Goal: Task Accomplishment & Management: Use online tool/utility

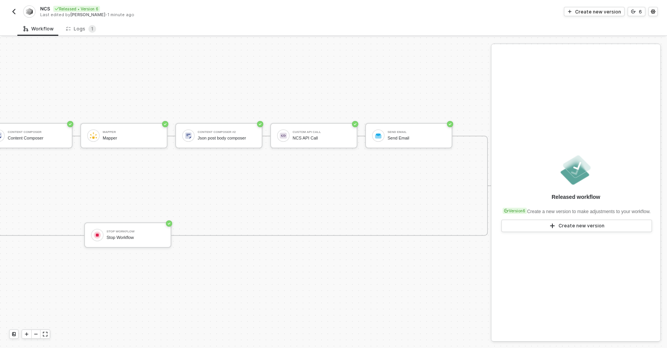
scroll to position [14, 455]
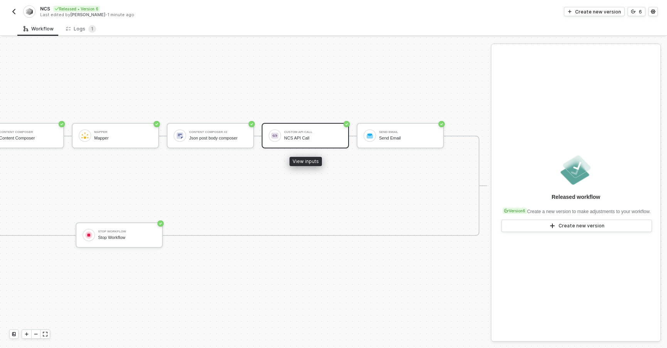
click at [297, 138] on div "NCS API Call" at bounding box center [313, 138] width 58 height 5
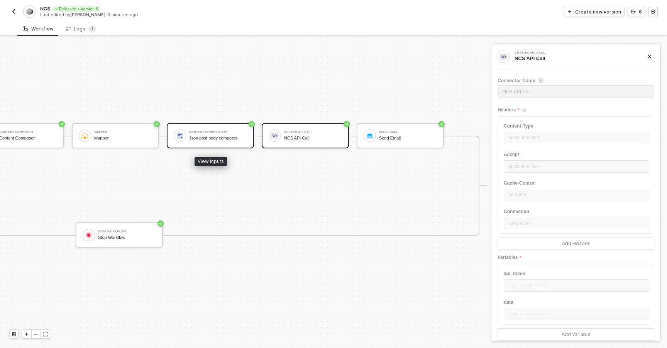
click at [236, 135] on div "Content Composer #2 Json post body composer" at bounding box center [218, 135] width 58 height 15
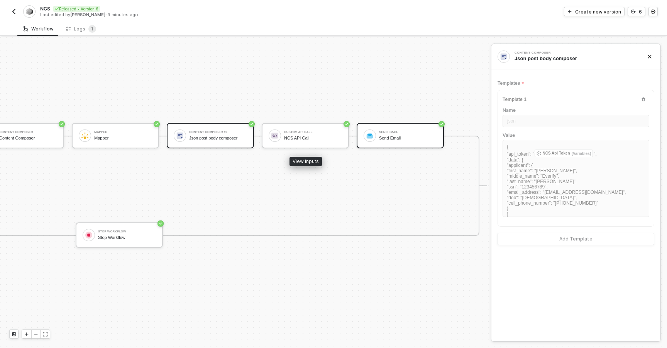
click at [366, 140] on div at bounding box center [369, 136] width 12 height 12
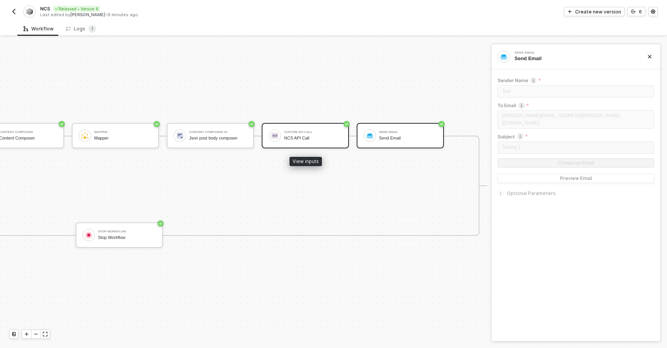
click at [324, 133] on div "Custom API Call" at bounding box center [313, 132] width 58 height 3
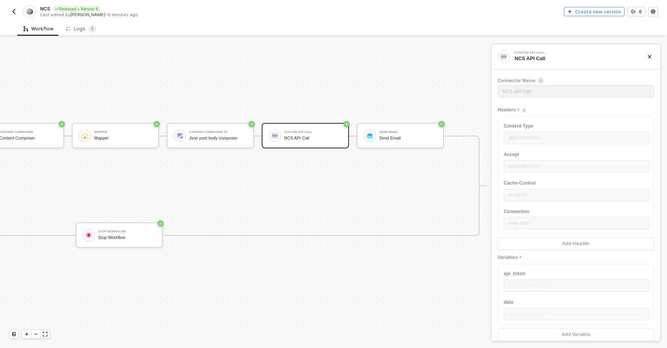
click at [591, 10] on div "Create new version" at bounding box center [598, 11] width 46 height 7
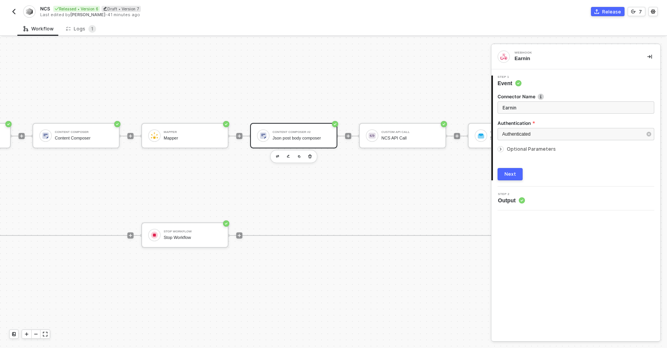
click at [282, 136] on div "Json post body composer" at bounding box center [301, 138] width 58 height 5
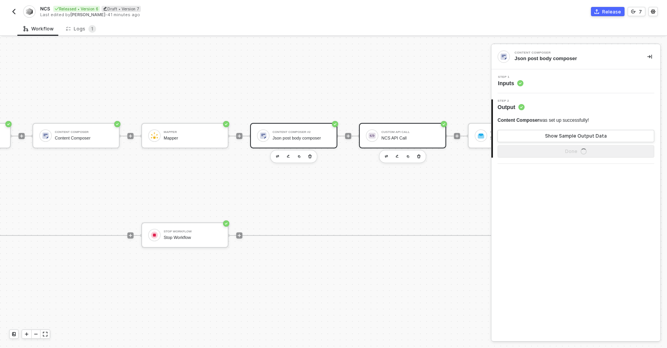
click at [393, 134] on div "Custom API Call NCS API Call" at bounding box center [410, 135] width 58 height 15
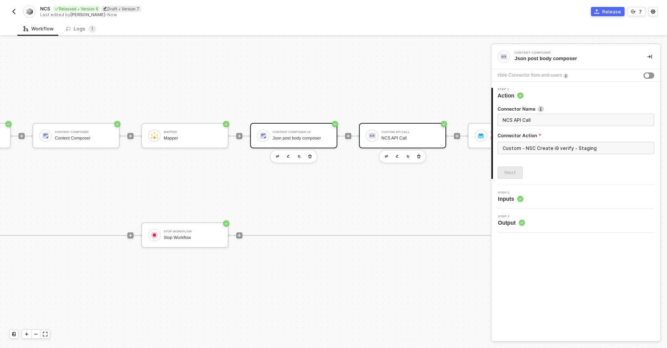
click at [291, 135] on div "Content Composer #2 Json post body composer" at bounding box center [301, 135] width 58 height 15
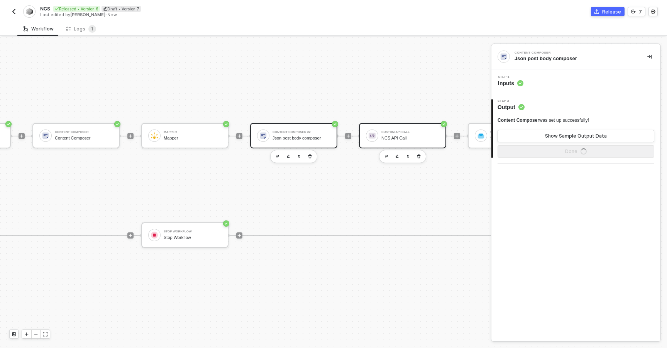
click at [423, 135] on div "Custom API Call NCS API Call" at bounding box center [410, 135] width 58 height 15
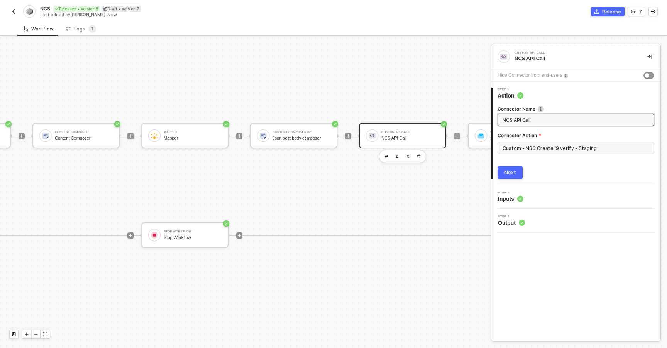
click at [562, 91] on div "Step 1 Action" at bounding box center [576, 94] width 167 height 12
drag, startPoint x: 511, startPoint y: 171, endPoint x: 519, endPoint y: 145, distance: 26.7
click at [519, 145] on div "Connector Name NCS API Call Connector Action Custom - NSC Create i9 verify - St…" at bounding box center [575, 139] width 157 height 79
click at [522, 147] on input "Custom - NSC Create i9 verify - Staging" at bounding box center [575, 148] width 157 height 12
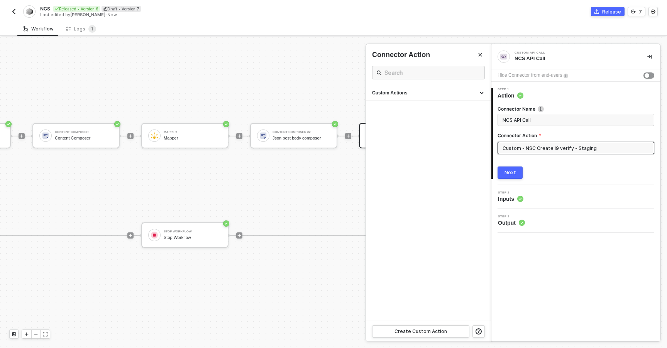
click at [512, 149] on input "Custom - NSC Create i9 verify - Staging" at bounding box center [575, 148] width 157 height 12
click at [451, 92] on div "Custom Actions" at bounding box center [428, 93] width 112 height 7
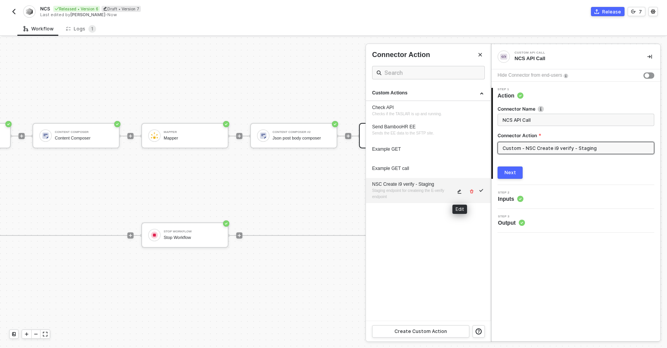
click at [462, 191] on span "icon-edit" at bounding box center [459, 191] width 5 height 5
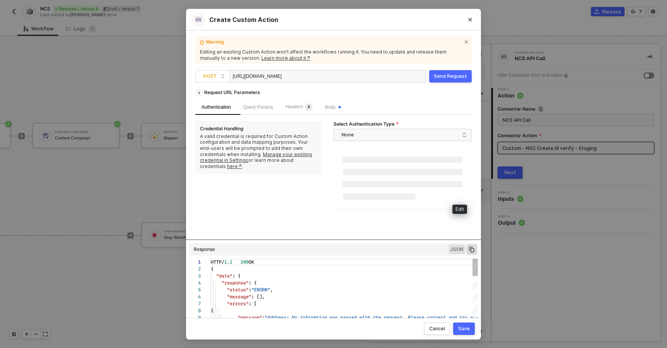
scroll to position [69, 0]
click at [338, 106] on span "Body" at bounding box center [333, 106] width 16 height 5
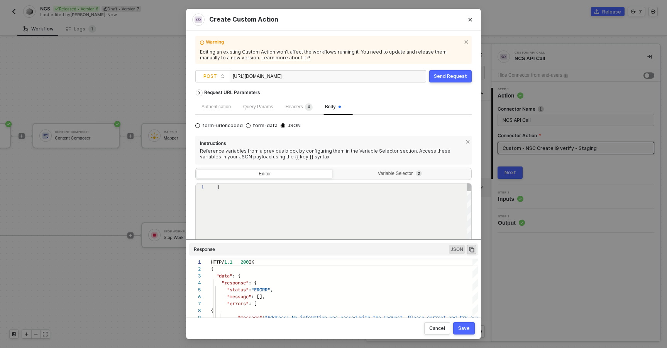
type textarea "{ "api_token": "80dc4b1e2381e3c55dff6f825ff52ee2", "data": { "applicant": { "fi…"
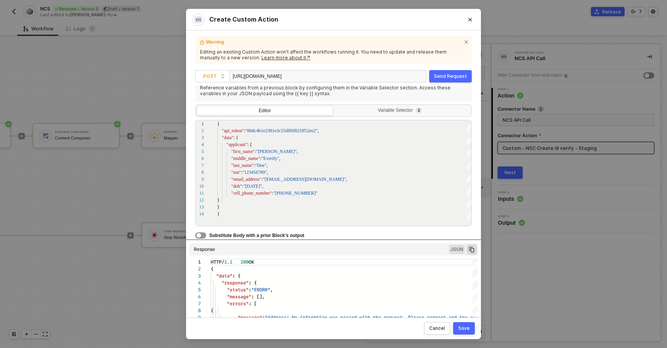
click at [262, 235] on span "Substitute Body with a prior Block’s output" at bounding box center [256, 235] width 95 height 5
click at [201, 235] on button "button" at bounding box center [200, 236] width 11 height 6
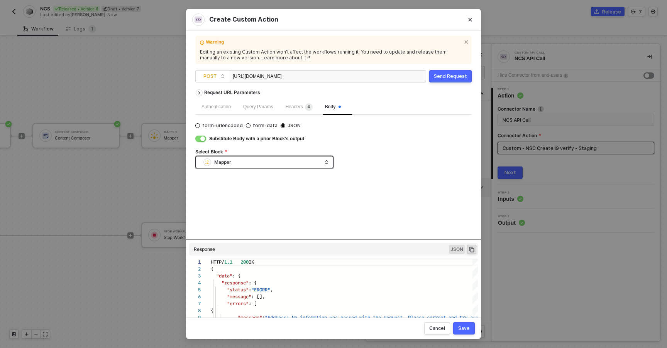
click at [289, 162] on div "Mapper" at bounding box center [262, 163] width 118 height 12
click at [148, 196] on div "Create Custom Action Warning Editing an existing Custom Action won’t affect the…" at bounding box center [333, 174] width 667 height 348
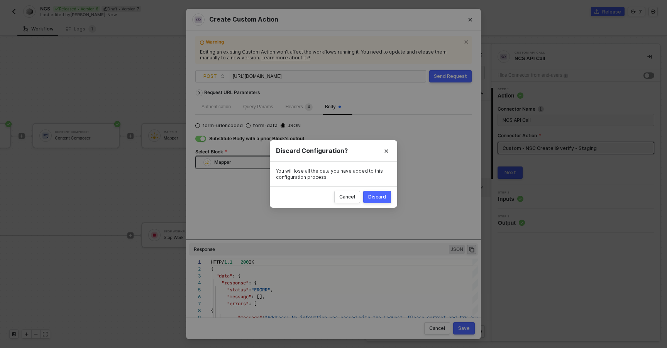
click at [370, 198] on div "Discard" at bounding box center [377, 197] width 18 height 6
radio input "true"
radio input "false"
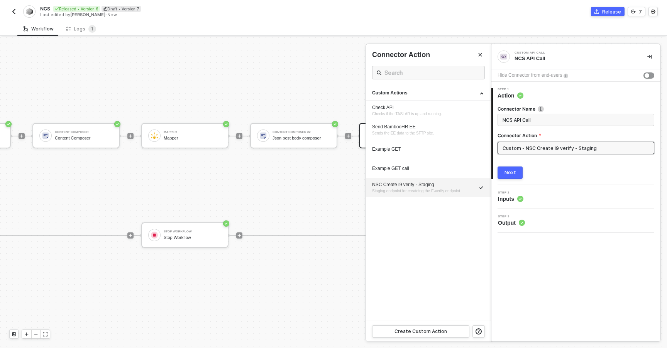
click at [288, 140] on div at bounding box center [333, 192] width 667 height 311
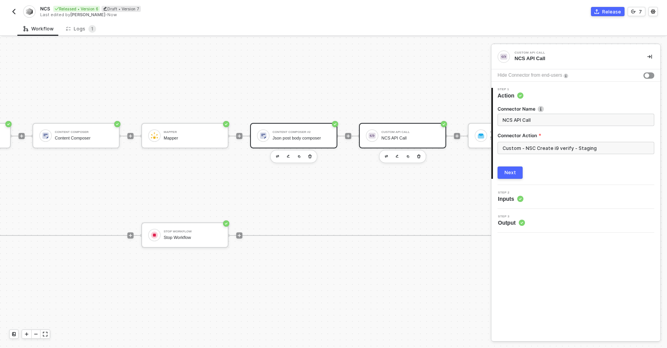
click at [297, 132] on div "Content Composer #2" at bounding box center [301, 132] width 58 height 3
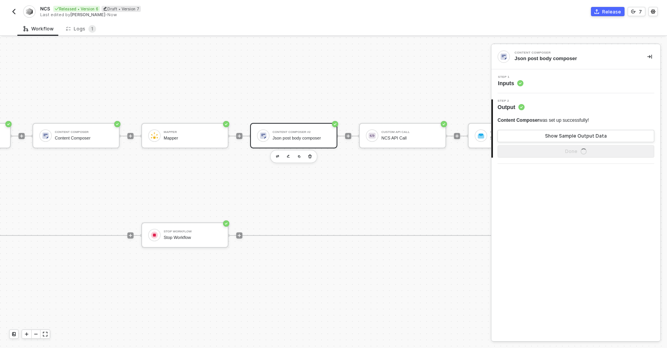
click at [527, 83] on div "Step 1 Inputs" at bounding box center [576, 82] width 167 height 12
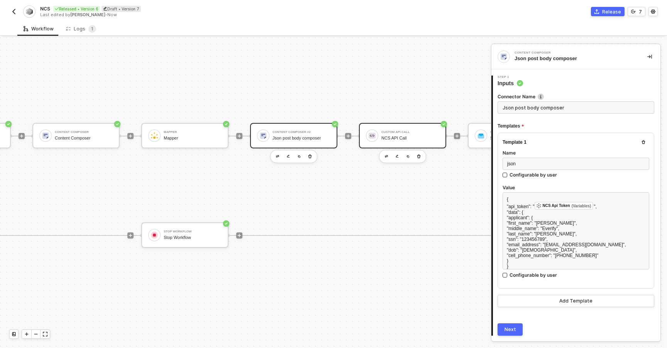
click at [396, 131] on div "Custom API Call" at bounding box center [410, 132] width 58 height 3
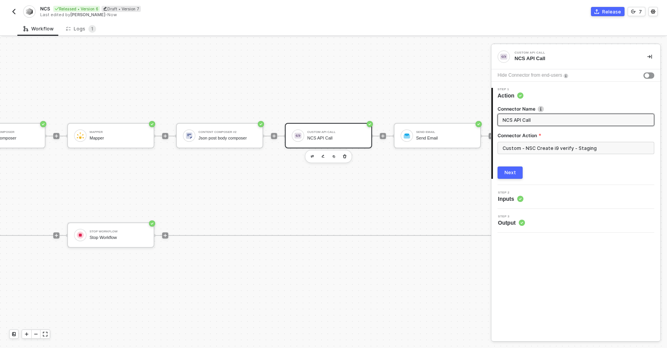
scroll to position [14, 537]
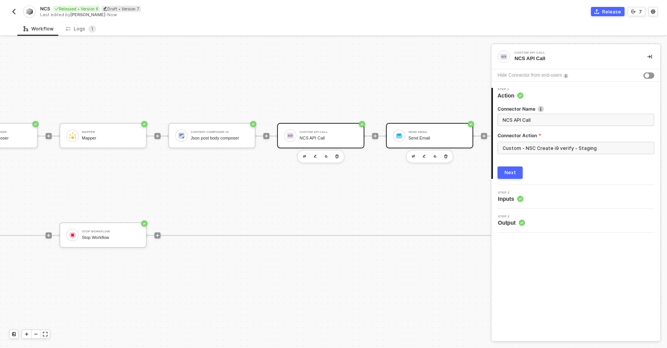
click at [450, 131] on div "Send Email" at bounding box center [437, 132] width 58 height 3
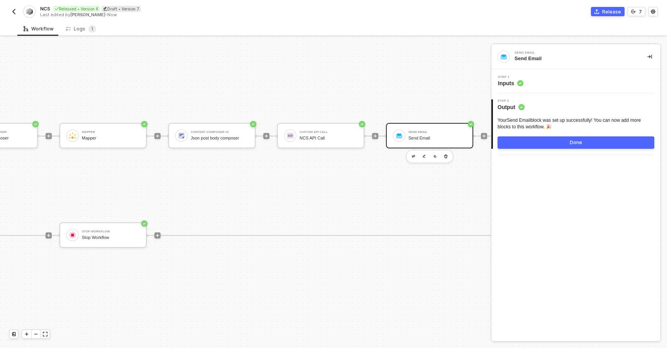
click at [544, 94] on div "2 Step 2 Output Your Send Email block was set up successfully! You can now add …" at bounding box center [575, 124] width 169 height 62
click at [544, 79] on div "Step 1 Inputs" at bounding box center [576, 82] width 167 height 12
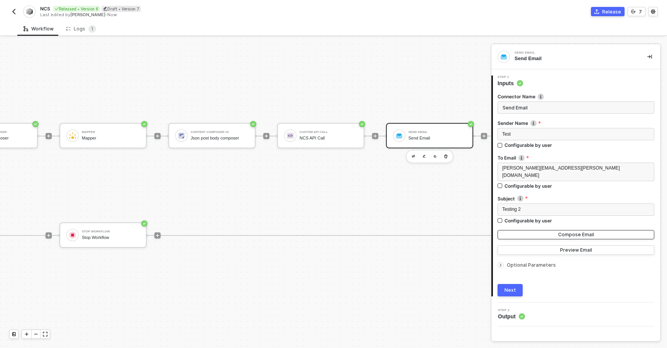
click at [532, 230] on button "Compose Email" at bounding box center [575, 234] width 157 height 9
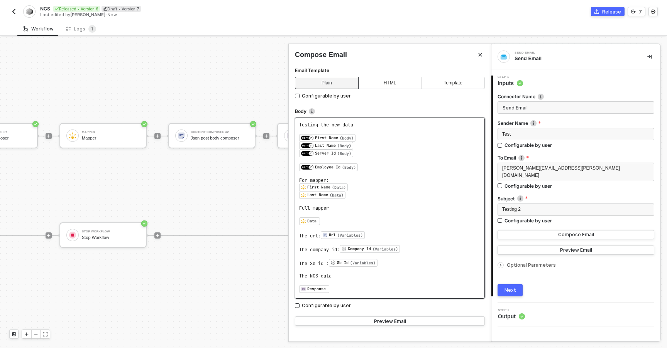
scroll to position [9, 0]
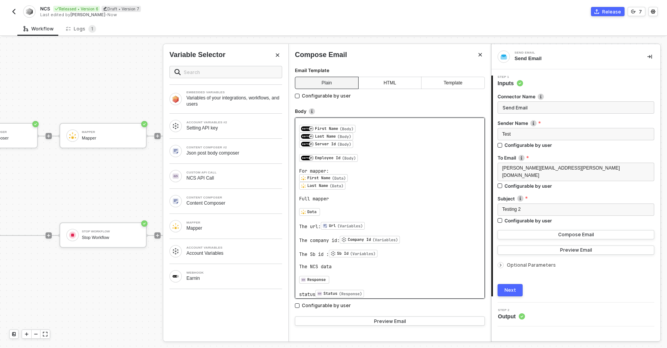
click at [389, 222] on pre "The url: Url (Variables) ﻿ ﻿" at bounding box center [389, 226] width 181 height 8
click at [388, 212] on pre "﻿ Data ﻿ ﻿" at bounding box center [389, 212] width 181 height 8
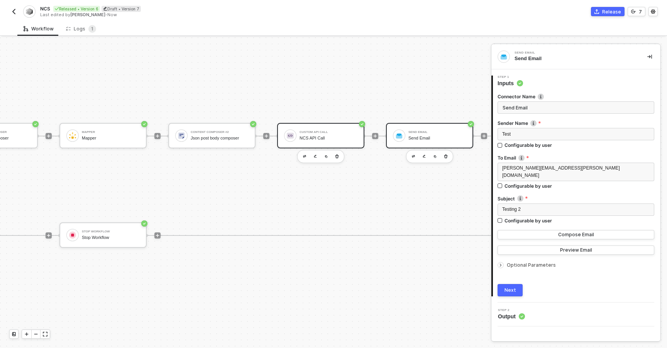
click at [321, 131] on div "Custom API Call" at bounding box center [328, 132] width 58 height 3
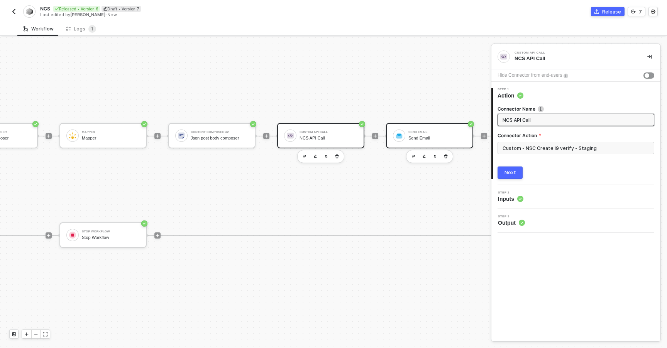
click at [327, 133] on div "Custom API Call" at bounding box center [328, 132] width 58 height 3
click at [327, 136] on div "NCS API Call" at bounding box center [328, 138] width 58 height 5
click at [515, 150] on input "Custom - NSC Create i9 verify - Staging" at bounding box center [575, 148] width 157 height 12
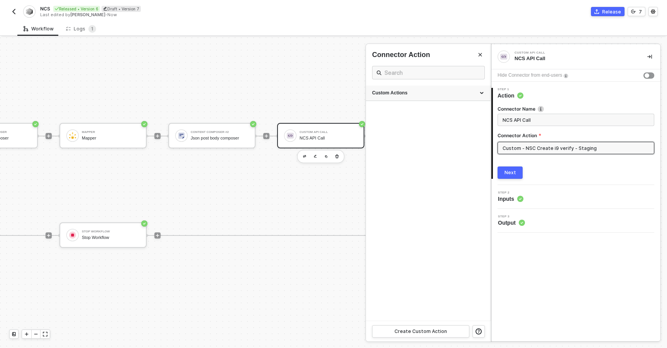
click at [411, 88] on div "Custom Actions" at bounding box center [428, 93] width 125 height 15
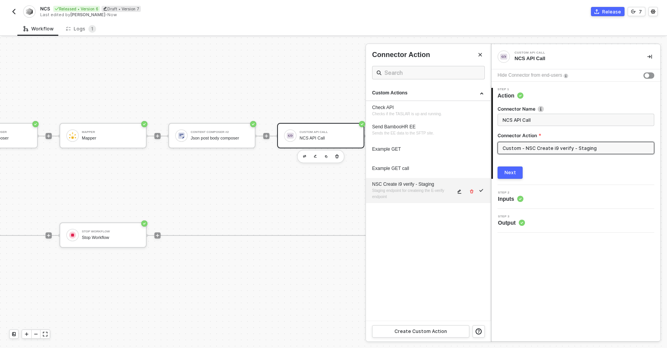
click at [397, 188] on div "NSC Create i9 verify - Staging Staging endpoint for createing the E-verify endp…" at bounding box center [413, 190] width 83 height 19
click at [461, 192] on span "icon-edit" at bounding box center [459, 191] width 5 height 5
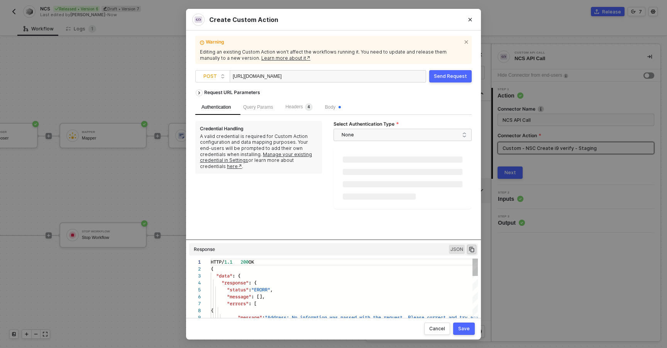
scroll to position [69, 0]
click at [336, 106] on span "Body" at bounding box center [333, 106] width 16 height 5
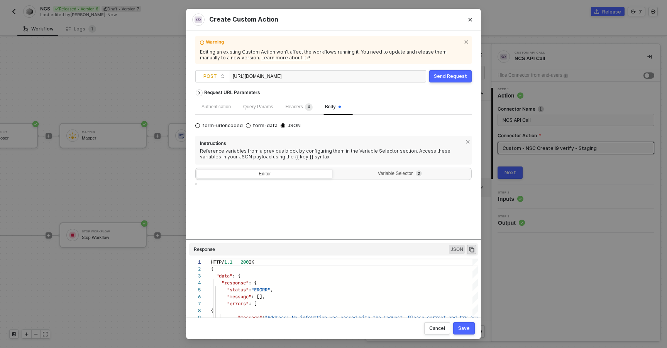
type textarea "{ "api_token": "80dc4b1e2381e3c55dff6f825ff52ee2", "data": { "applicant": { "fi…"
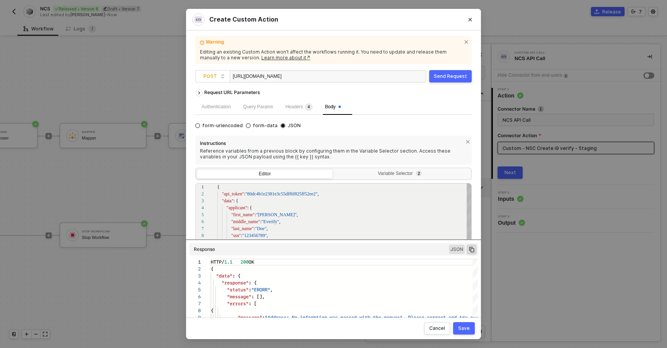
scroll to position [14, 21]
click at [290, 199] on div ""data" : {" at bounding box center [344, 201] width 255 height 7
click at [385, 174] on div "Variable Selector 2" at bounding box center [401, 174] width 126 height 6
click at [334, 169] on input "Variable Selector 2" at bounding box center [334, 169] width 0 height 0
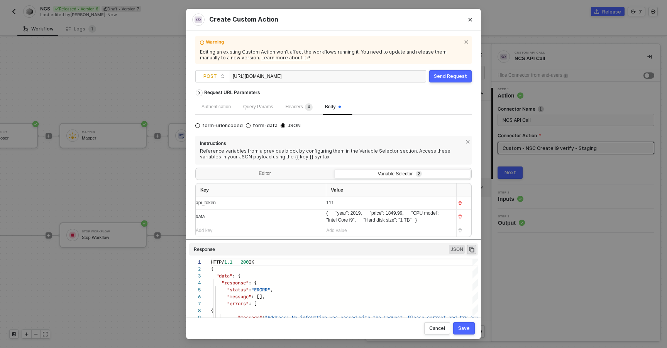
scroll to position [11, 0]
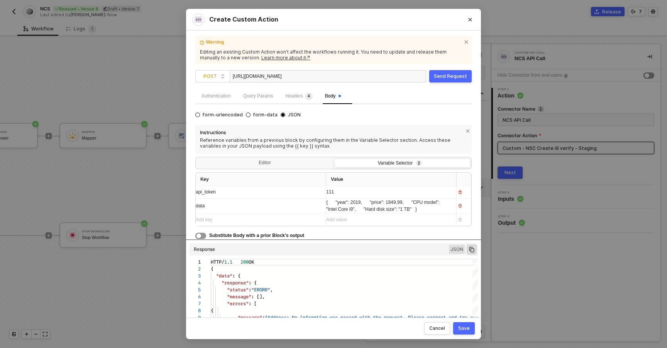
click at [244, 234] on span "Substitute Body with a prior Block’s output" at bounding box center [256, 235] width 95 height 5
click at [198, 236] on div "button" at bounding box center [198, 236] width 5 height 5
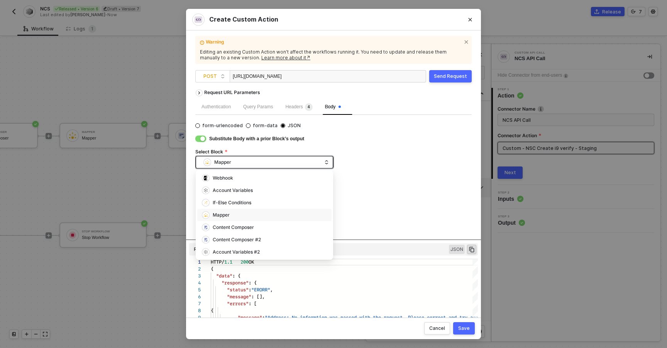
click at [242, 168] on div "Mapper" at bounding box center [262, 163] width 118 height 12
click at [236, 241] on div "Content Composer #2" at bounding box center [237, 239] width 48 height 7
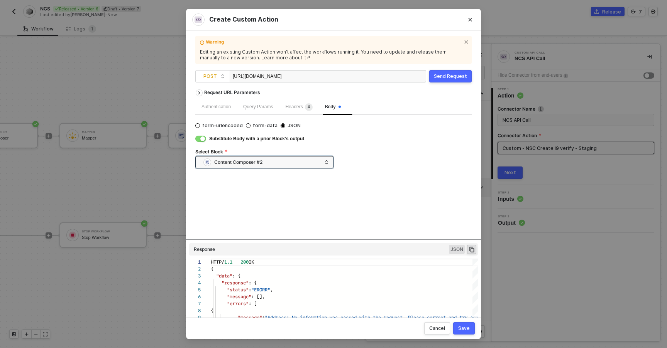
click at [344, 185] on div "Request URL Parameters Authentication Query Params Headers 4 Body form-urlencod…" at bounding box center [333, 163] width 276 height 154
click at [467, 331] on div "Save" at bounding box center [464, 329] width 12 height 6
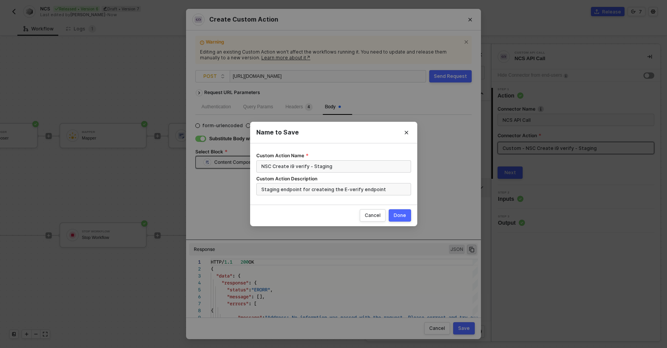
click at [400, 216] on div "Done" at bounding box center [400, 216] width 12 height 6
radio input "true"
radio input "false"
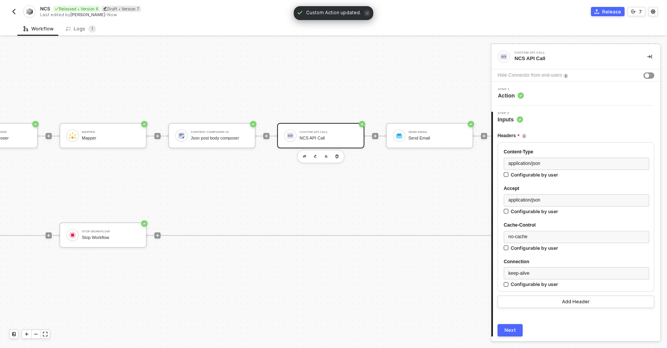
click at [323, 129] on div "Custom API Call NCS API Call" at bounding box center [328, 135] width 58 height 15
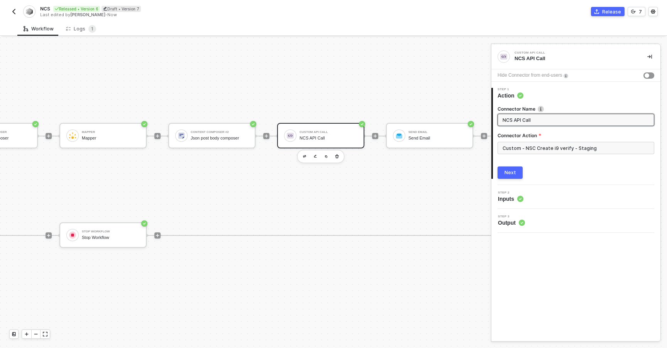
click at [347, 137] on div "NCS API Call" at bounding box center [328, 138] width 58 height 5
click at [520, 197] on circle at bounding box center [520, 199] width 6 height 6
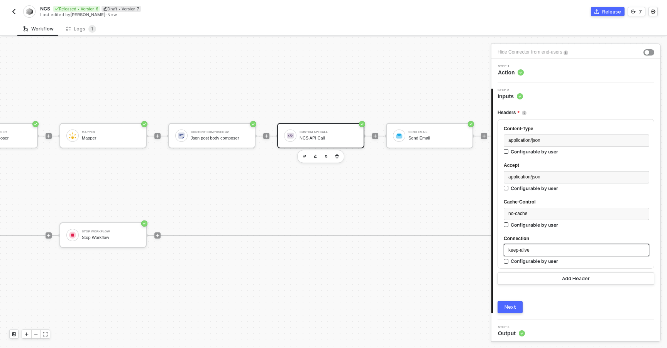
scroll to position [25, 0]
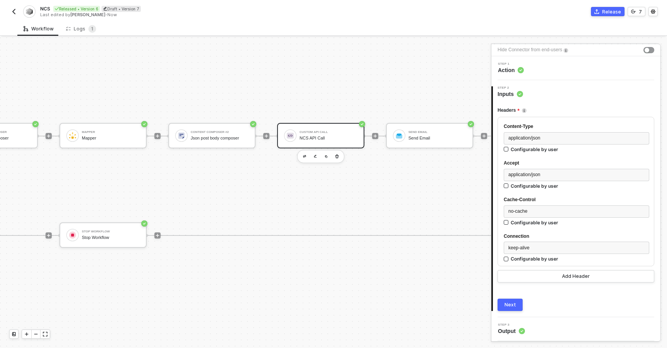
click at [508, 304] on div "Next" at bounding box center [510, 305] width 12 height 6
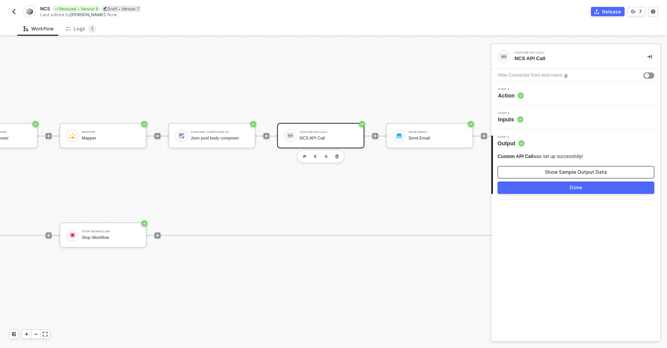
click at [574, 172] on div "Show Sample Output Data" at bounding box center [576, 172] width 62 height 6
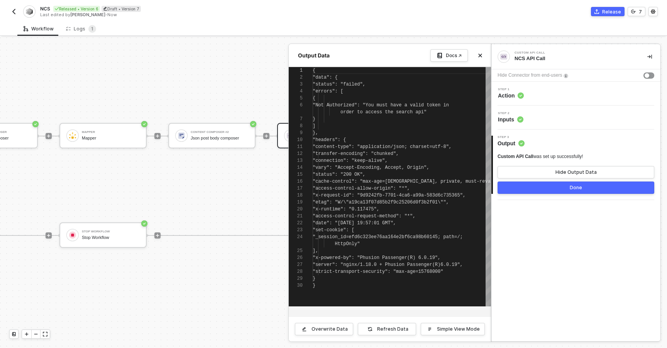
scroll to position [63, 0]
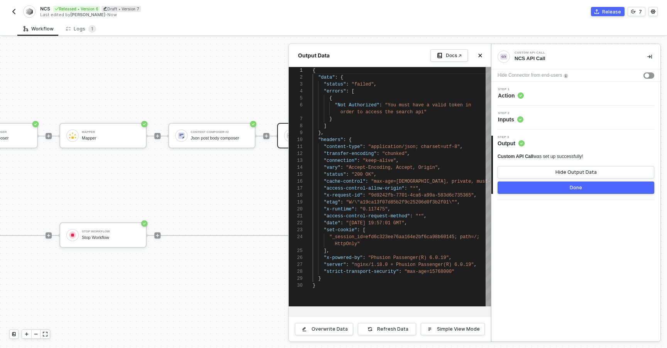
click at [525, 188] on button "Done" at bounding box center [575, 188] width 157 height 12
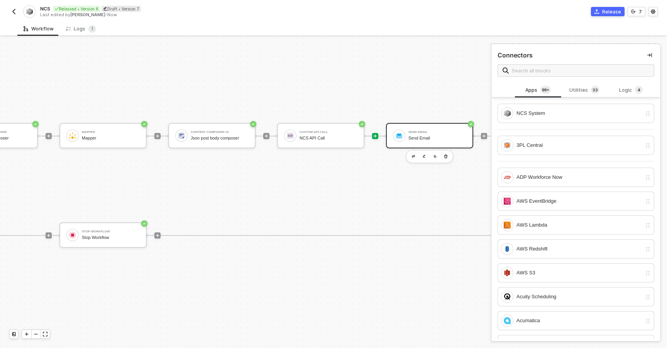
click at [443, 137] on div "Send Email" at bounding box center [437, 138] width 58 height 5
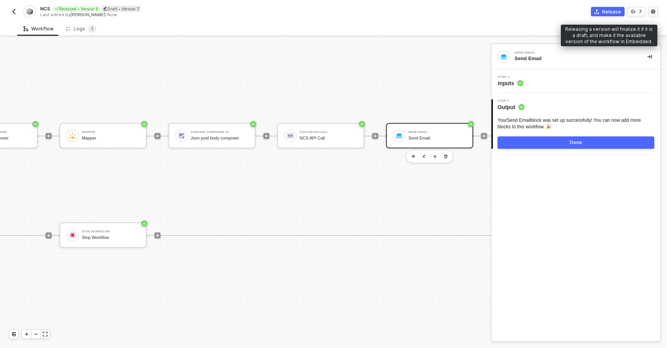
click at [613, 12] on div "Release" at bounding box center [611, 11] width 19 height 7
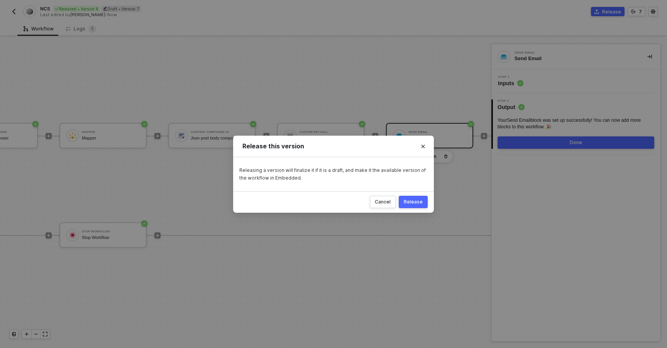
click at [427, 206] on button "Release" at bounding box center [413, 202] width 29 height 12
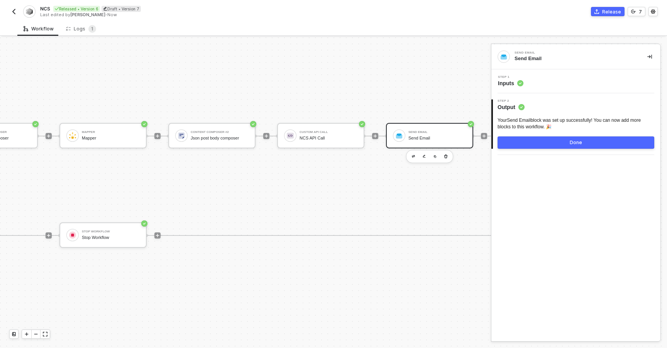
scroll to position [14, 448]
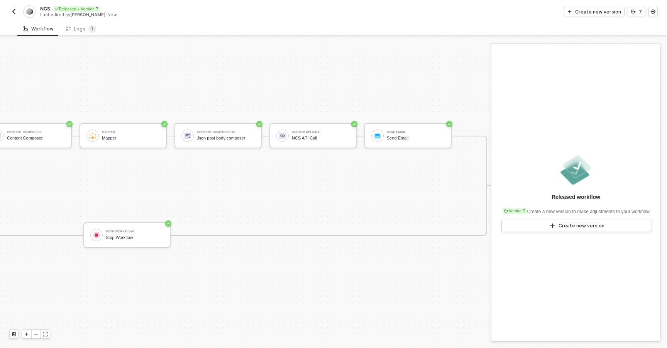
click at [15, 11] on img "button" at bounding box center [14, 11] width 6 height 6
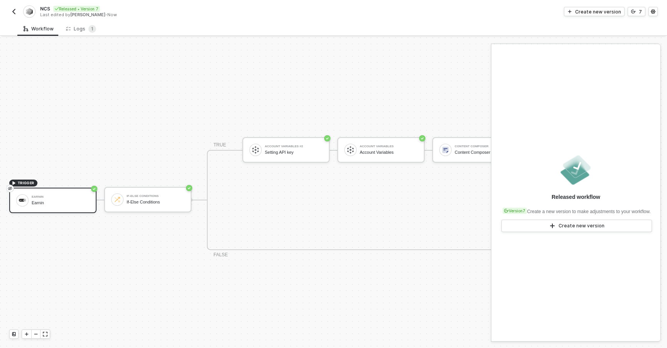
scroll to position [14, 0]
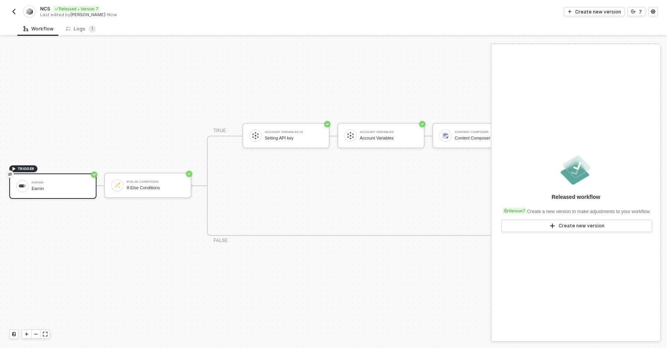
click at [17, 13] on button "button" at bounding box center [13, 11] width 9 height 9
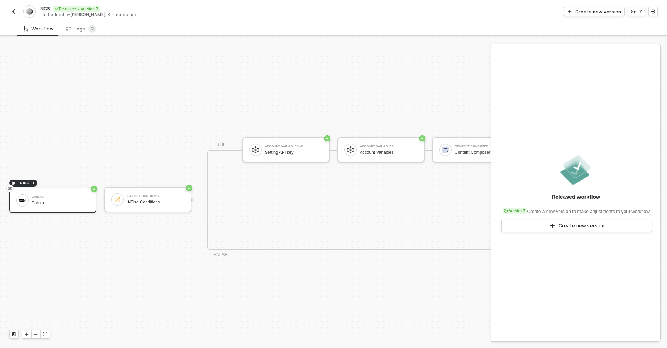
scroll to position [14, 0]
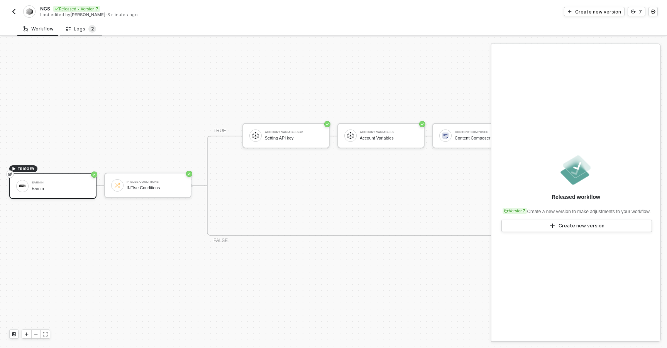
click at [91, 30] on span "2" at bounding box center [92, 29] width 3 height 6
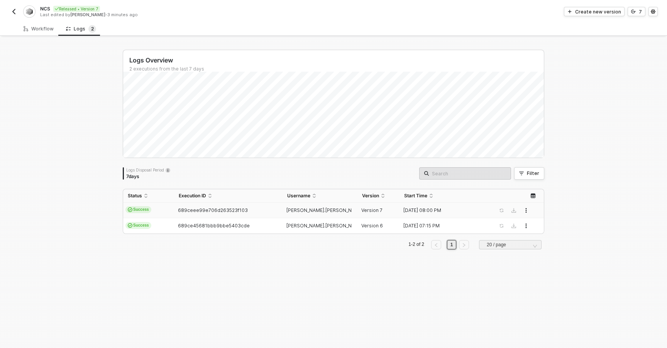
click at [167, 212] on td "Success" at bounding box center [148, 210] width 51 height 15
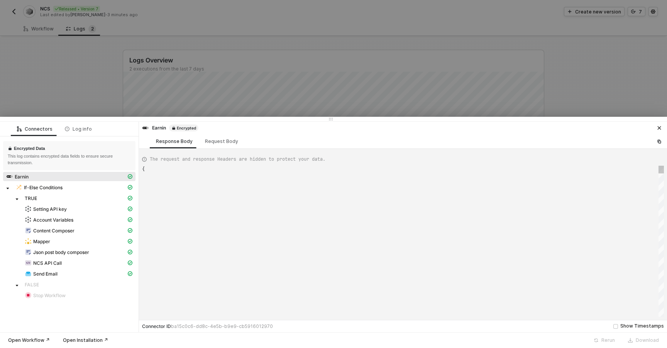
scroll to position [69, 0]
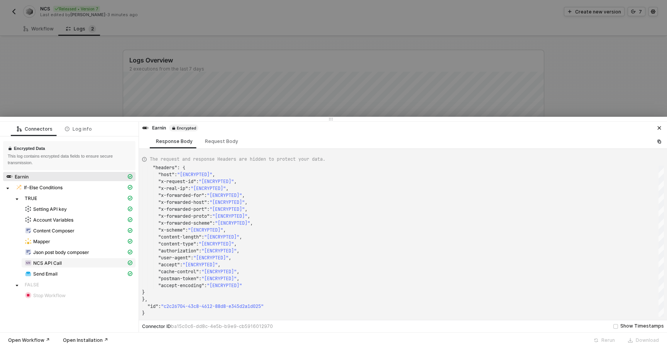
click at [89, 260] on div "NCS API Call" at bounding box center [75, 263] width 101 height 7
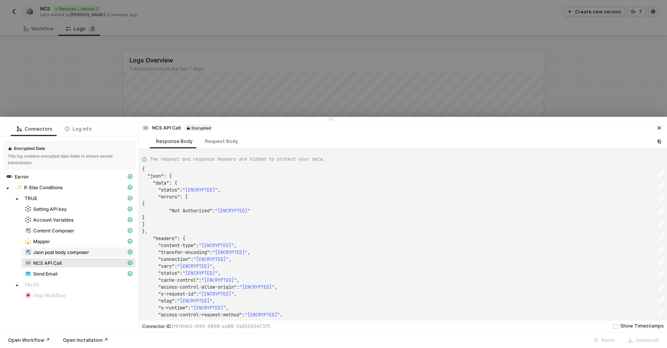
click at [84, 255] on span "Json post body composer" at bounding box center [61, 253] width 56 height 6
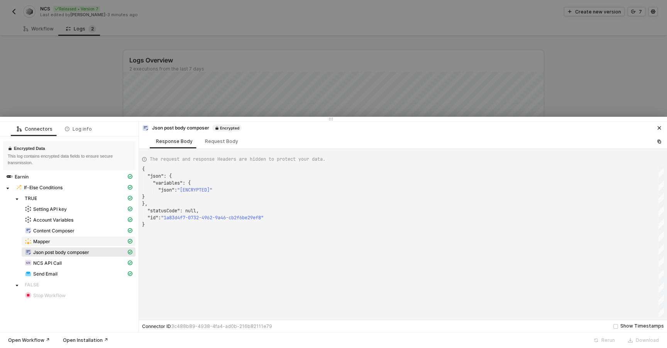
click at [83, 245] on div "Mapper" at bounding box center [75, 241] width 101 height 7
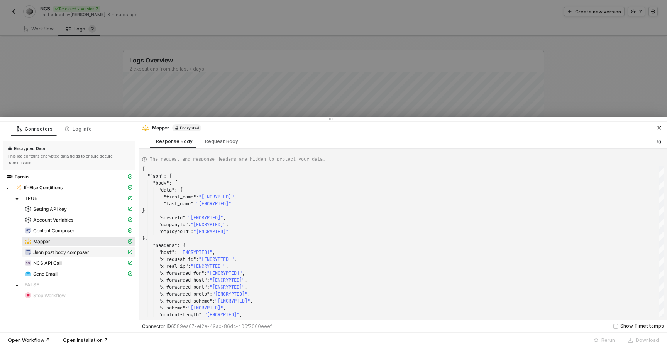
click at [65, 252] on span "Json post body composer" at bounding box center [61, 253] width 56 height 6
type textarea "{ "json": { "variables": { "json": "[ENCRYPTED]" } }, "statusCode": null, "id":…"
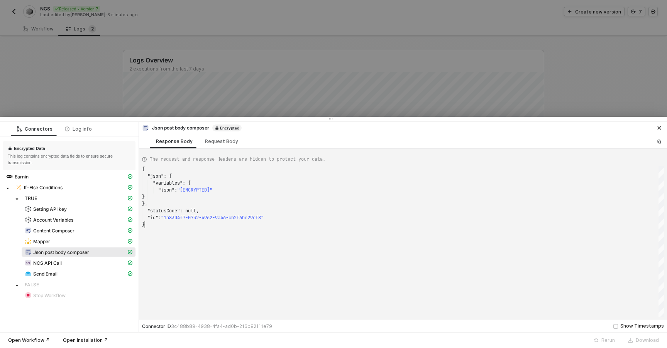
scroll to position [56, 3]
click at [182, 235] on div "{ "json" : { "variables" : { "json" : "[ENCRYPTED]" } }, "statusCode" : null, "…" at bounding box center [403, 241] width 522 height 151
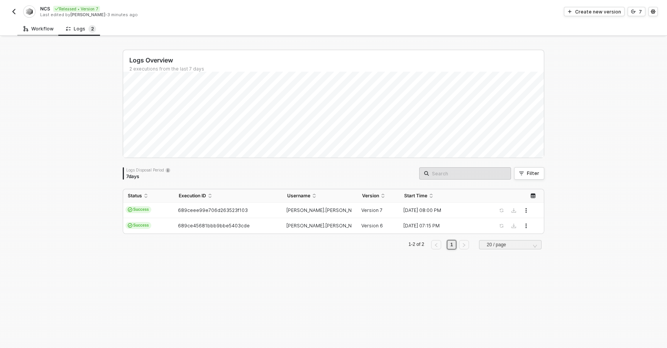
click at [44, 27] on div "Workflow" at bounding box center [39, 29] width 30 height 6
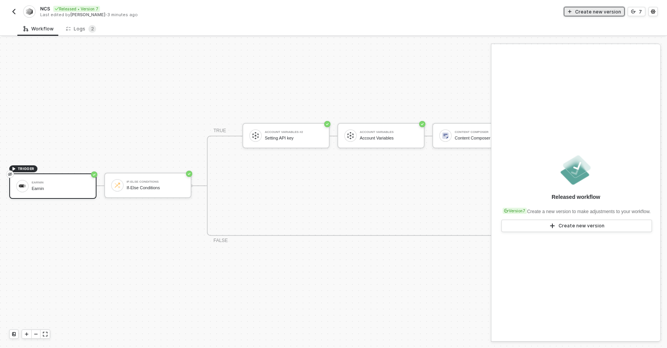
click at [595, 14] on div "Create new version" at bounding box center [598, 11] width 46 height 7
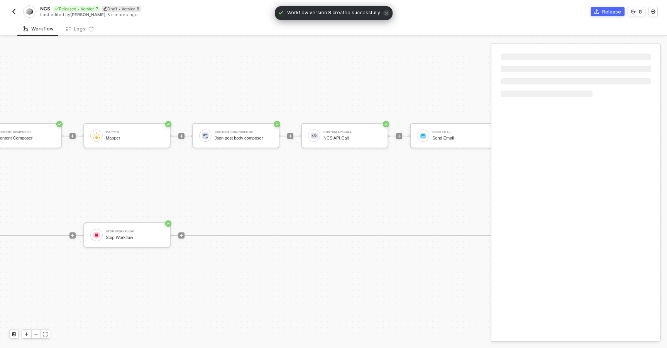
scroll to position [14, 520]
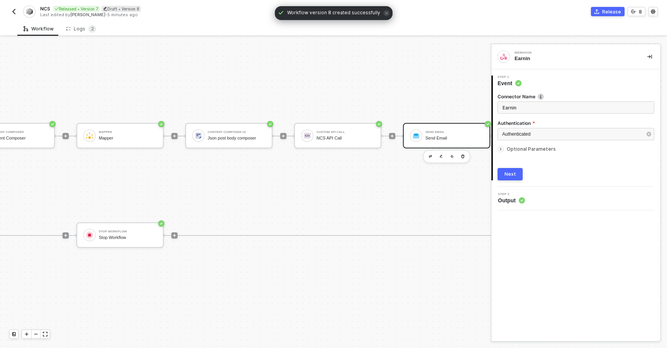
click at [435, 141] on div "Send Email Send Email" at bounding box center [454, 135] width 58 height 15
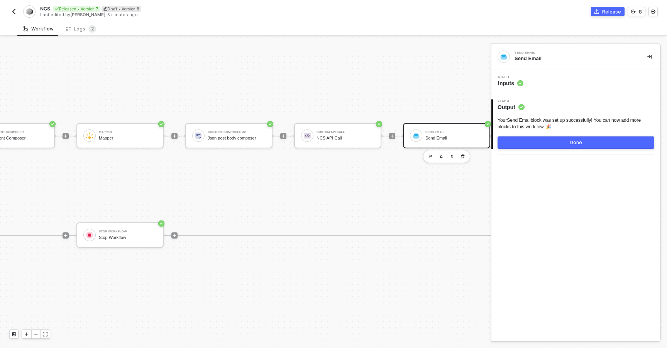
click at [550, 89] on div "Step 1 Inputs" at bounding box center [575, 81] width 169 height 24
click at [542, 79] on div "Step 1 Inputs" at bounding box center [576, 82] width 167 height 12
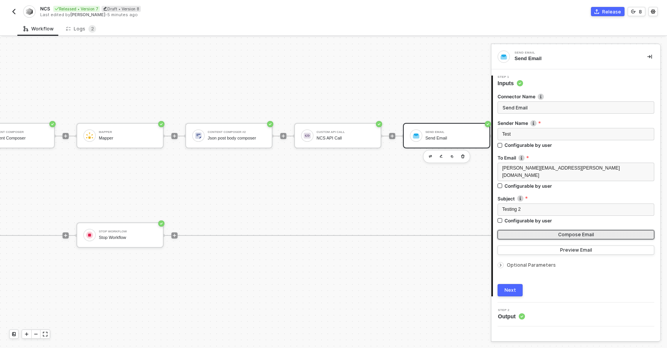
click at [524, 230] on button "Compose Email" at bounding box center [575, 234] width 157 height 9
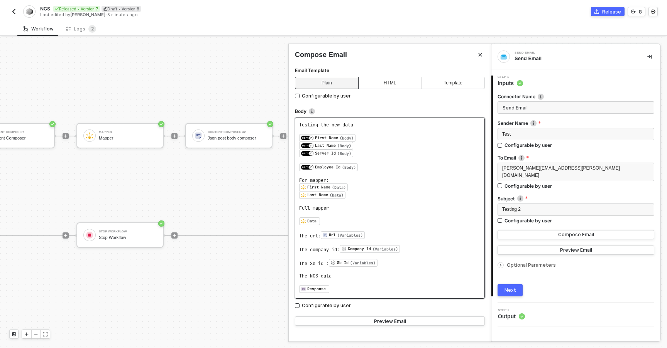
scroll to position [9, 0]
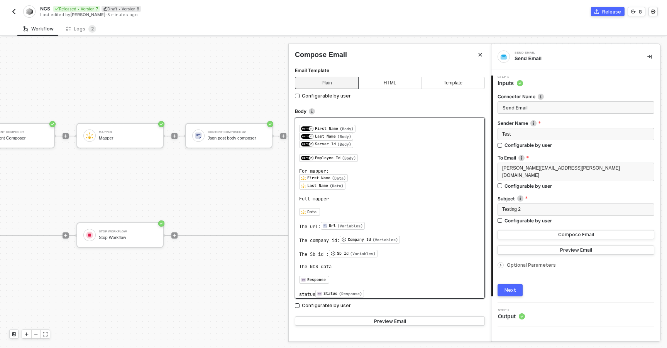
click at [380, 290] on pre "status Status (Response) ﻿ ﻿" at bounding box center [389, 294] width 181 height 8
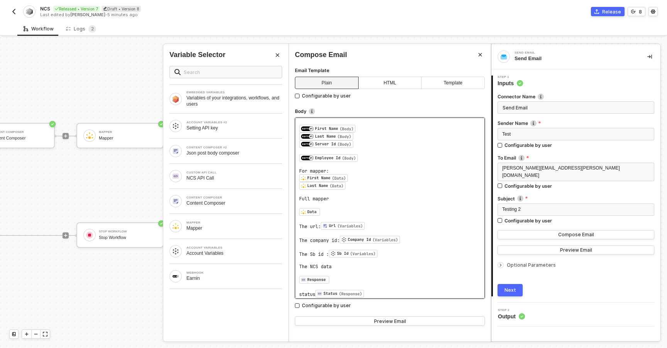
click at [400, 252] on pre "The Sb id : Sb Id (Variables) ﻿ ﻿" at bounding box center [389, 254] width 181 height 8
click at [207, 154] on div "Json post body composer" at bounding box center [234, 153] width 96 height 6
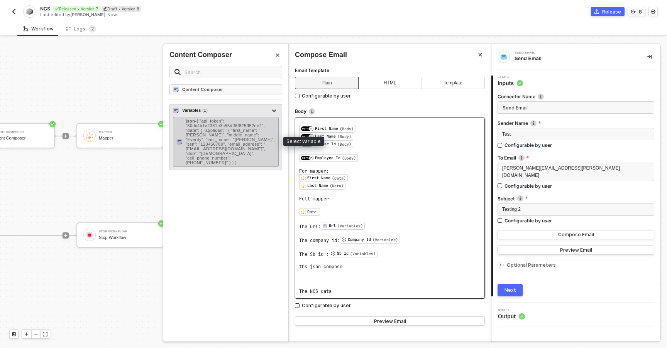
click at [238, 146] on span "- { "api_token": "80dc4b1e2381e3c55dff6f825ff52ee2", "data": { "applicant": { "…" at bounding box center [230, 142] width 89 height 46
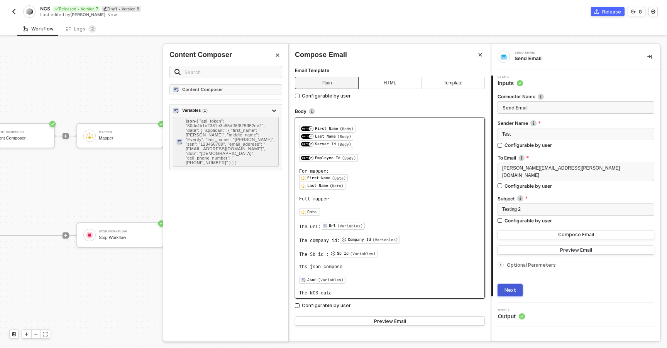
click at [510, 288] on button "Next" at bounding box center [509, 290] width 25 height 12
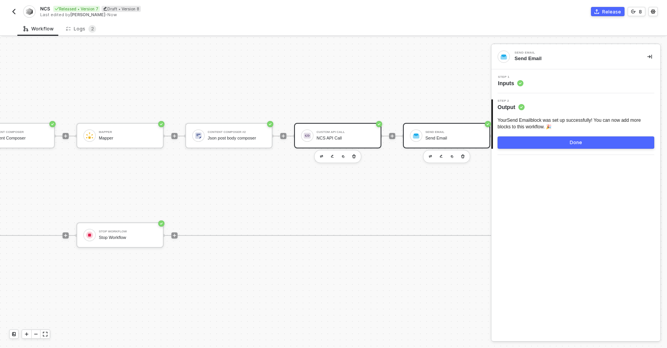
click at [313, 142] on div "Custom API Call NCS API Call" at bounding box center [343, 135] width 61 height 15
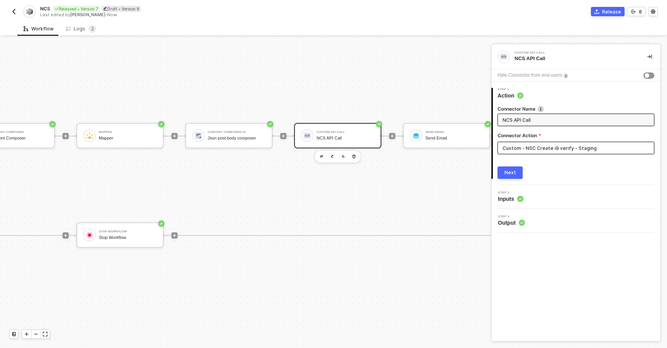
click at [523, 149] on input "Custom - NSC Create i9 verify - Staging" at bounding box center [575, 148] width 157 height 12
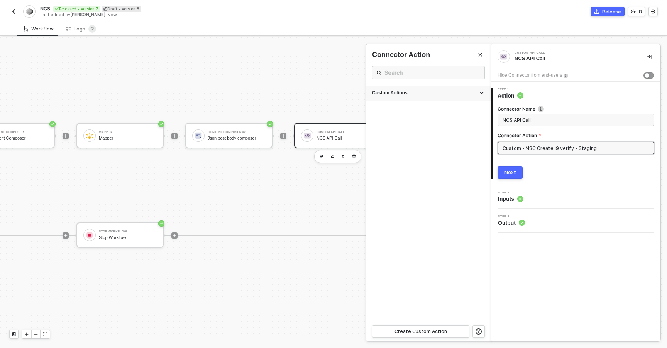
click at [394, 93] on div "Custom Actions" at bounding box center [428, 93] width 112 height 7
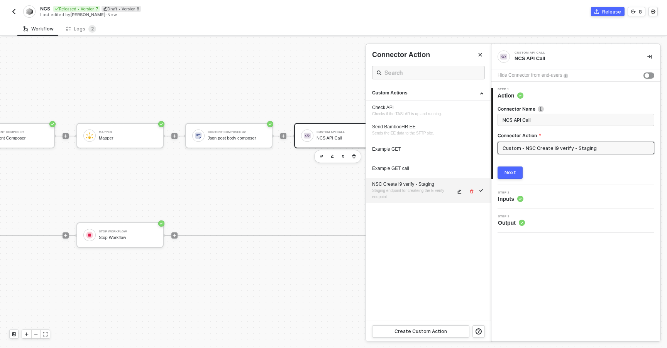
click at [404, 185] on div "NSC Create i9 verify - Staging" at bounding box center [413, 184] width 83 height 7
click at [426, 329] on div "Create Custom Action" at bounding box center [420, 332] width 52 height 6
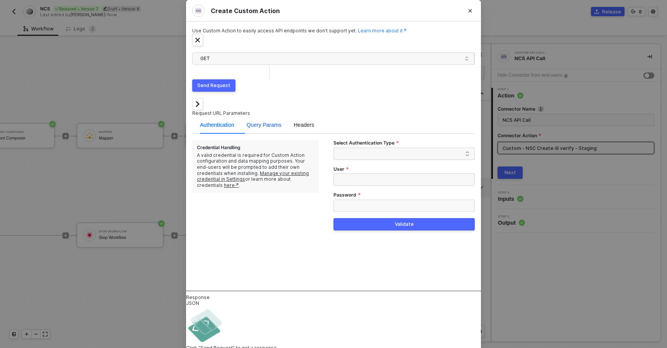
click at [257, 122] on span "Query Params" at bounding box center [264, 125] width 35 height 6
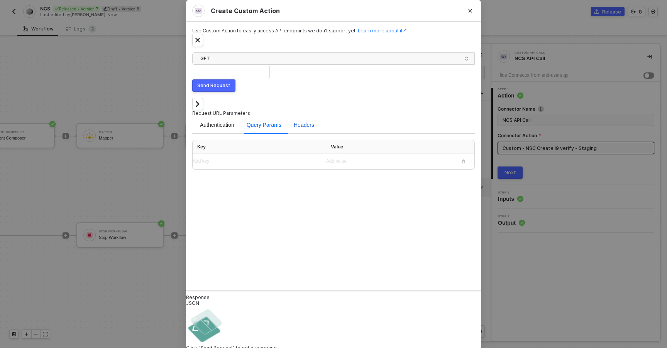
click at [296, 122] on span "Headers" at bounding box center [304, 125] width 20 height 6
click at [469, 17] on button "Close" at bounding box center [470, 11] width 11 height 12
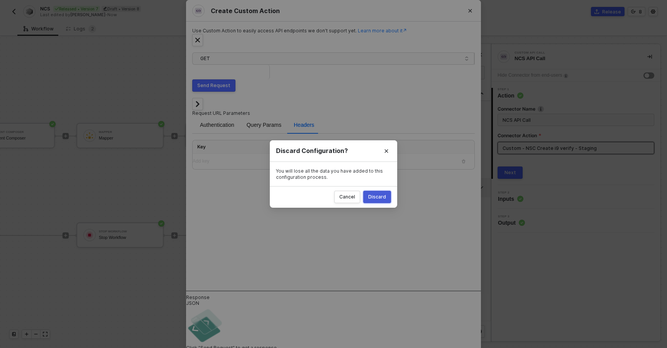
click at [370, 196] on div "Discard" at bounding box center [377, 197] width 18 height 6
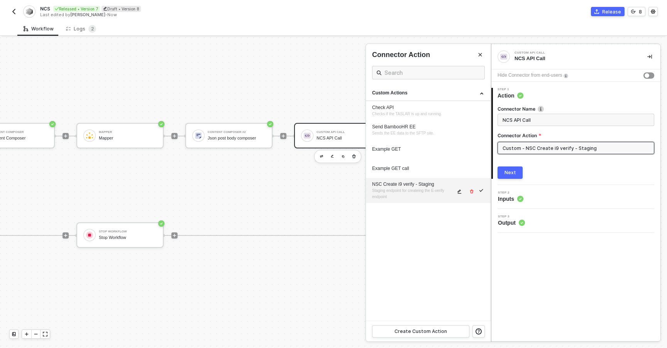
click at [431, 184] on div "NSC Create i9 verify - Staging" at bounding box center [413, 184] width 83 height 7
click at [461, 193] on icon "icon-edit" at bounding box center [459, 191] width 5 height 5
type textarea "HTTP/1.1 200 OK { "data": { "response": { "status": "ERORR", "message": [], "er…"
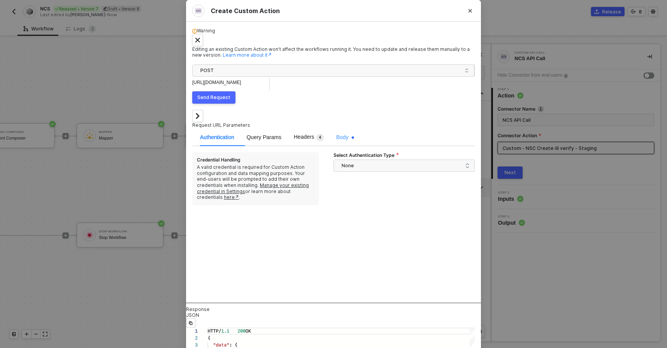
click at [338, 128] on div "Body" at bounding box center [345, 137] width 18 height 18
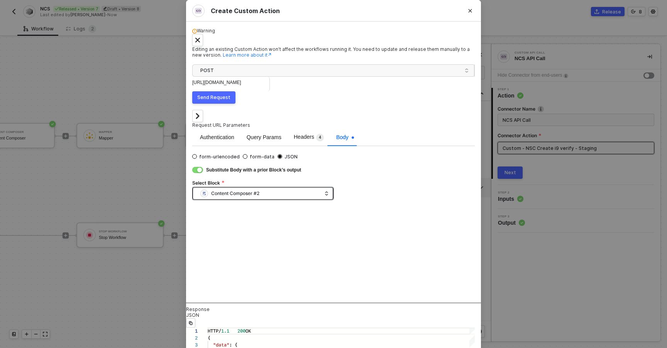
click at [319, 188] on div "Content Composer #2" at bounding box center [260, 194] width 121 height 12
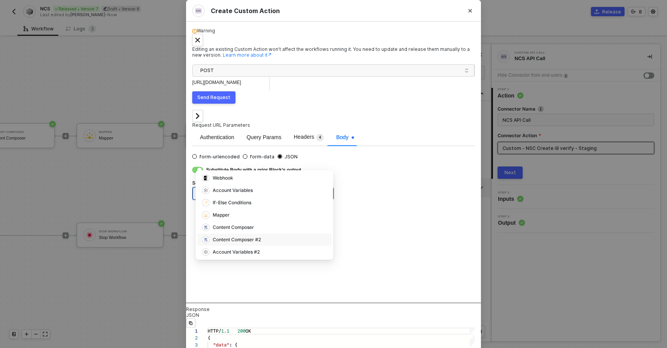
click at [252, 241] on div "Content Composer #2" at bounding box center [237, 239] width 48 height 7
click at [271, 188] on div "Content Composer #2" at bounding box center [260, 194] width 121 height 12
click at [269, 240] on div "Content Composer #2" at bounding box center [264, 240] width 125 height 8
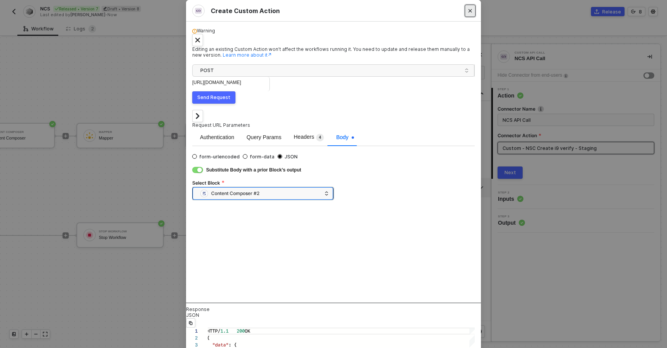
click at [469, 13] on icon "Close" at bounding box center [469, 10] width 3 height 3
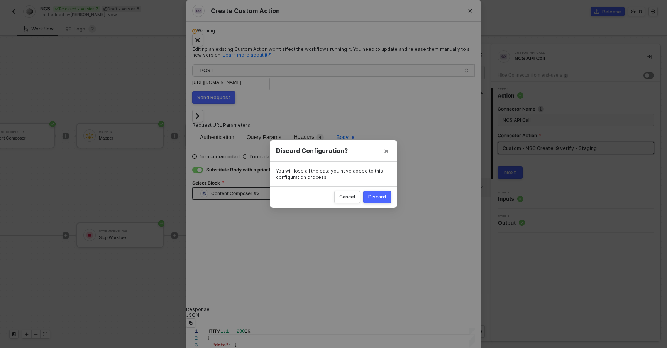
click at [372, 207] on div "Cancel Discard" at bounding box center [333, 197] width 127 height 22
click at [374, 201] on button "Discard" at bounding box center [377, 197] width 28 height 12
radio input "true"
radio input "false"
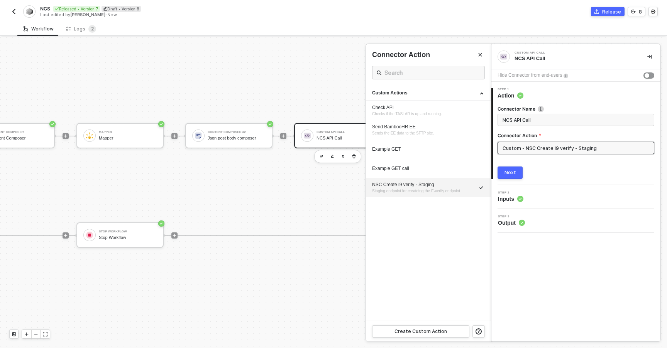
click at [302, 133] on div at bounding box center [333, 192] width 667 height 311
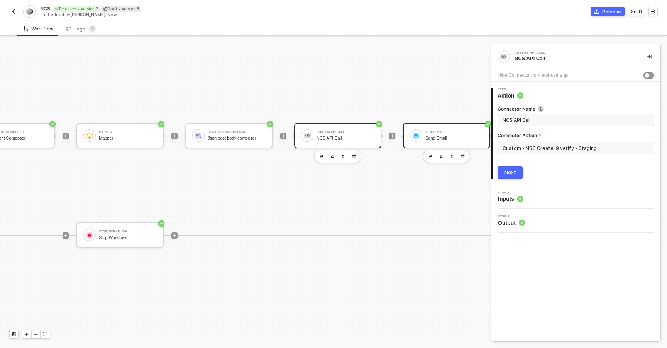
click at [423, 131] on div "Send Email Send Email" at bounding box center [452, 135] width 61 height 15
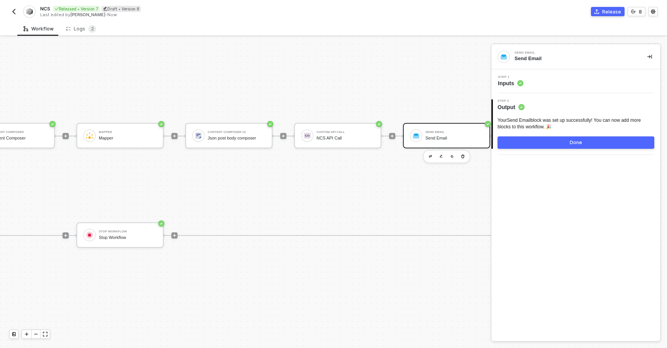
click at [543, 84] on div "Step 1 Inputs" at bounding box center [576, 82] width 167 height 12
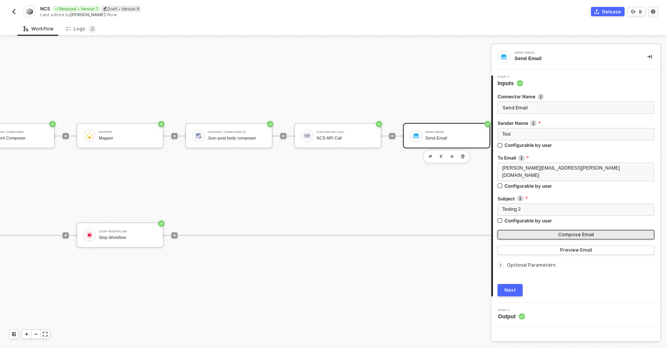
click at [552, 230] on button "Compose Email" at bounding box center [575, 234] width 157 height 9
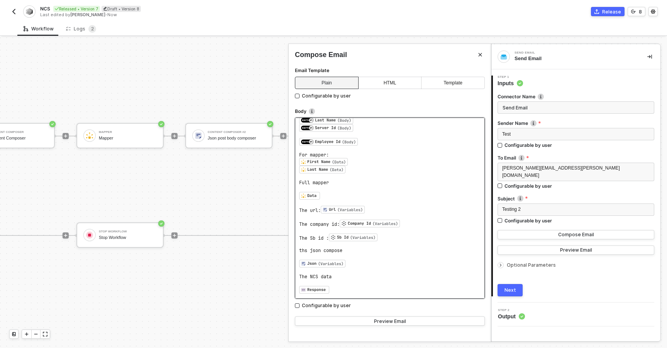
scroll to position [35, 0]
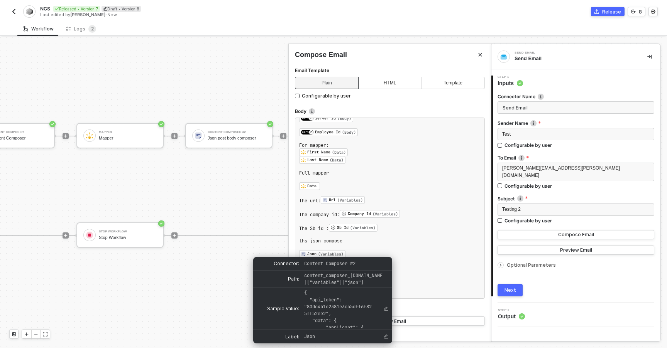
click at [215, 186] on div at bounding box center [333, 192] width 667 height 311
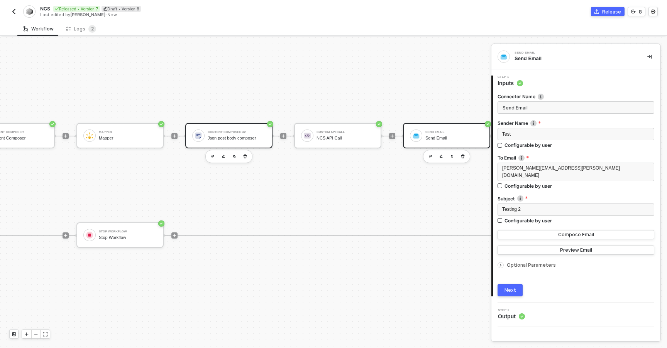
click at [219, 136] on div "Json post body composer" at bounding box center [237, 138] width 58 height 5
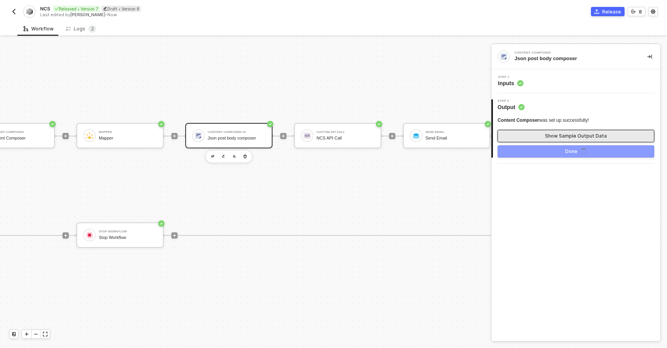
click at [522, 134] on button "Show Sample Output Data" at bounding box center [575, 136] width 157 height 12
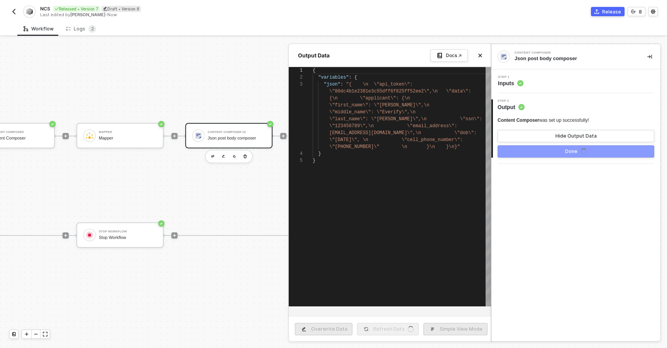
scroll to position [14, 0]
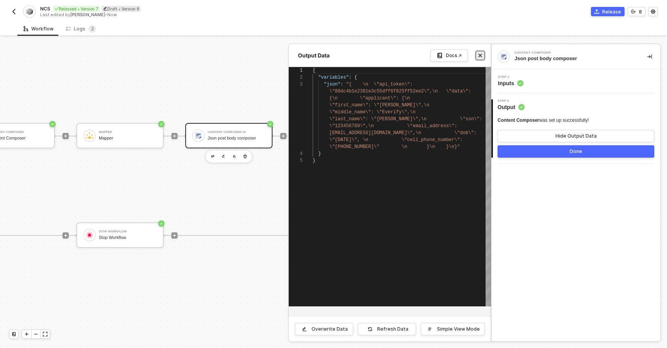
click at [483, 56] on button "Close" at bounding box center [479, 55] width 9 height 9
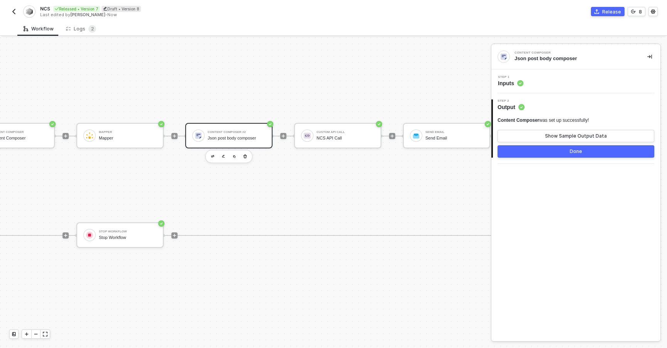
click at [244, 138] on div "Json post body composer" at bounding box center [237, 138] width 58 height 5
click at [567, 86] on div "Step 1 Inputs" at bounding box center [576, 82] width 167 height 12
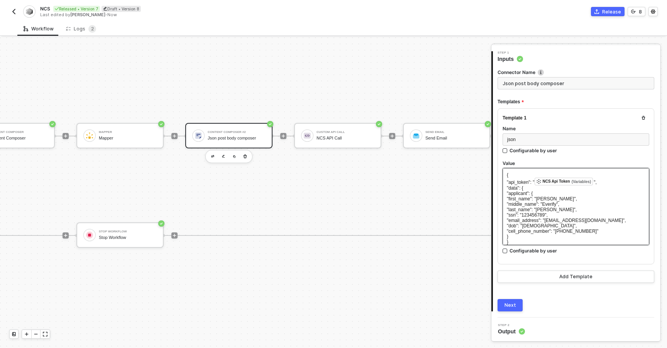
scroll to position [0, 0]
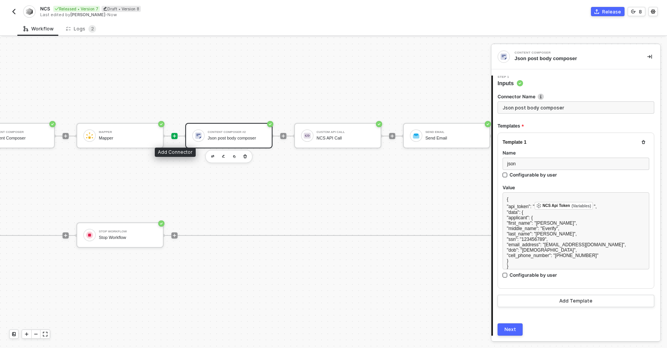
click at [175, 136] on icon "icon-play" at bounding box center [174, 135] width 3 height 3
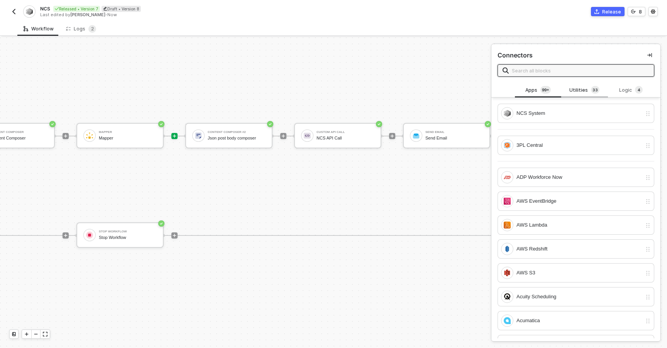
type input "n"
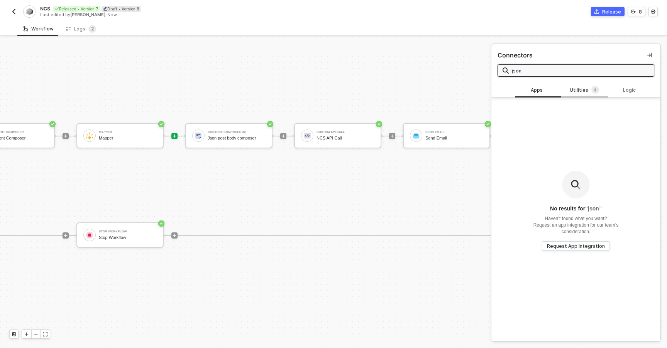
type input "json"
click at [577, 91] on div "Utilities 2" at bounding box center [584, 90] width 34 height 8
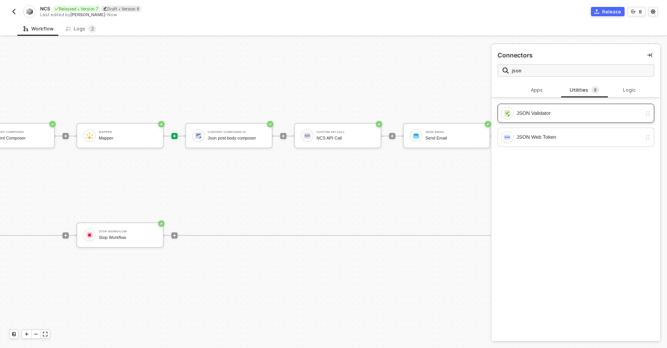
click at [533, 113] on div "JSON Validator" at bounding box center [578, 113] width 125 height 8
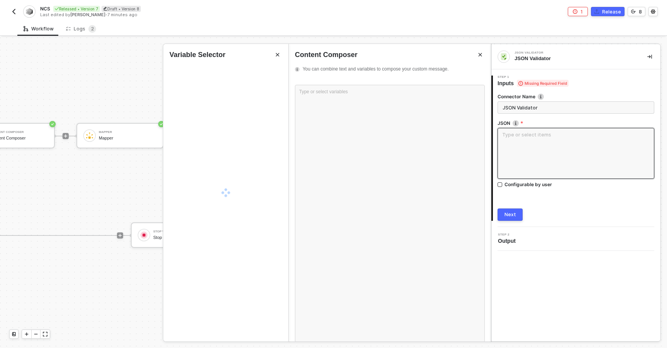
click at [526, 140] on textarea at bounding box center [575, 153] width 157 height 51
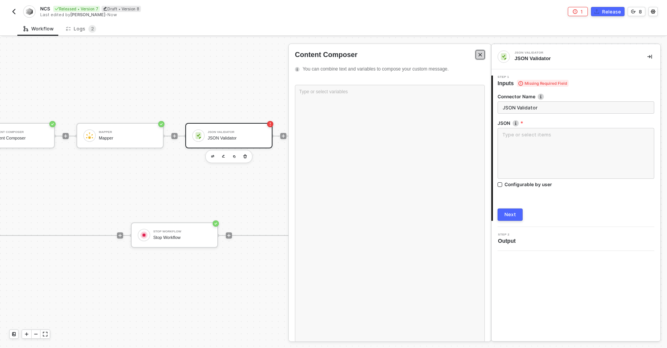
click at [478, 52] on icon "Close" at bounding box center [480, 54] width 5 height 5
click at [245, 156] on icon "button" at bounding box center [245, 157] width 5 height 6
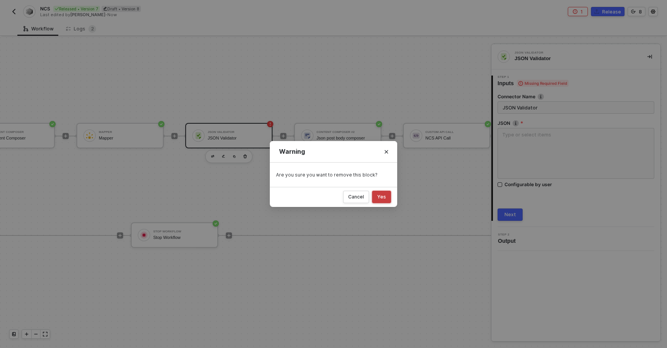
click at [375, 198] on button "Yes" at bounding box center [381, 197] width 19 height 12
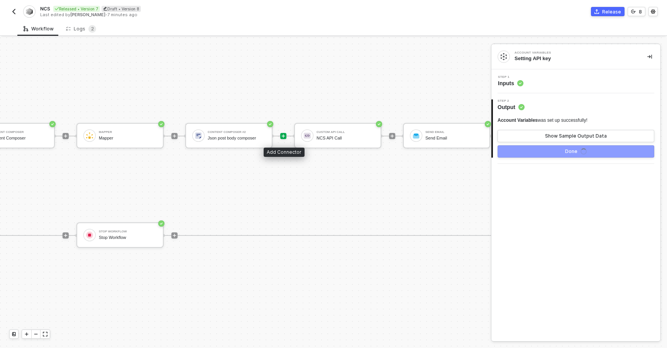
click at [284, 137] on icon "icon-play" at bounding box center [283, 136] width 5 height 5
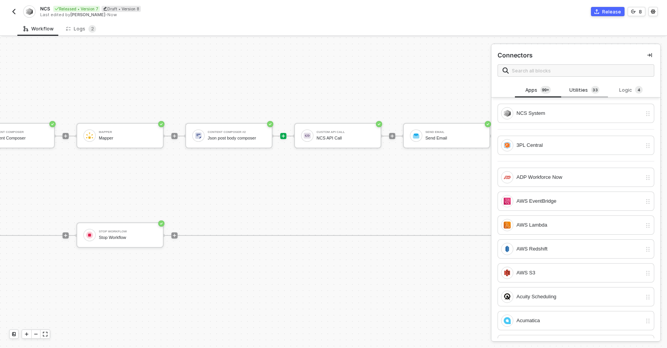
click at [586, 93] on div "Utilities 3 3" at bounding box center [584, 90] width 34 height 8
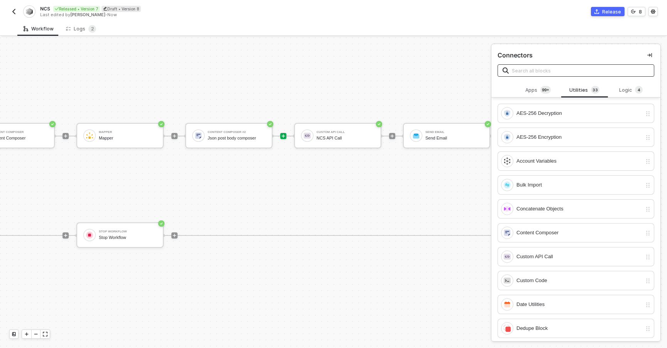
click at [575, 70] on input "text" at bounding box center [580, 70] width 137 height 8
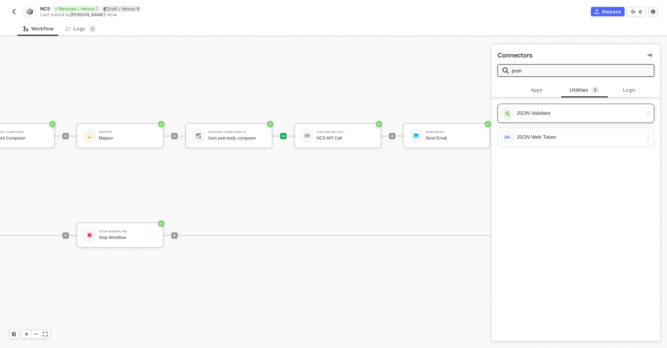
type input "json"
click at [559, 108] on div "JSON Validator" at bounding box center [571, 113] width 141 height 12
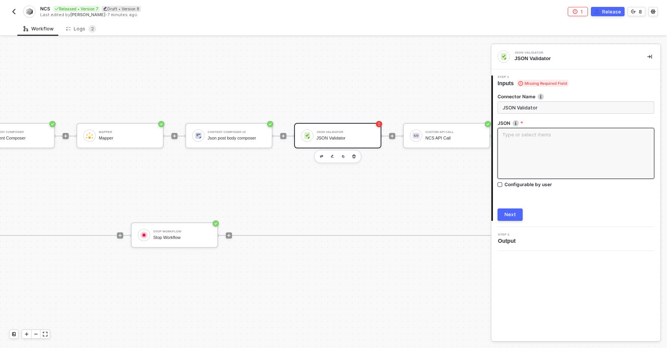
click at [554, 152] on textarea at bounding box center [575, 153] width 157 height 51
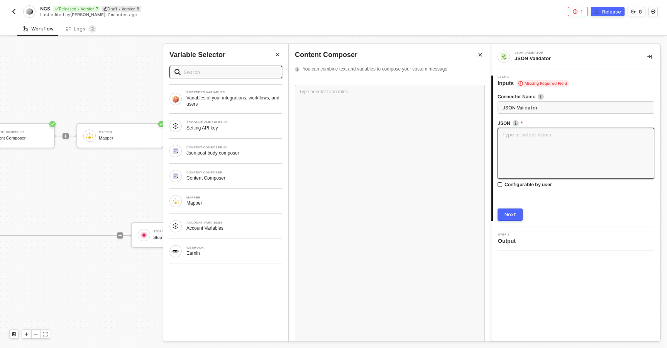
click at [537, 152] on textarea at bounding box center [575, 153] width 157 height 51
click at [228, 156] on div "Json post body composer" at bounding box center [234, 153] width 96 height 6
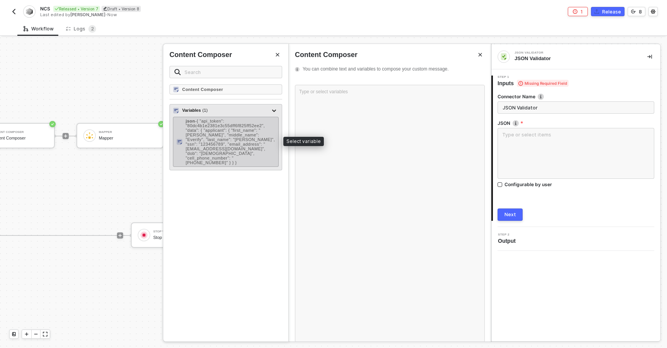
click at [236, 142] on span "- { "api_token": "80dc4b1e2381e3c55dff6f825ff52ee2", "data": { "applicant": { "…" at bounding box center [230, 142] width 89 height 46
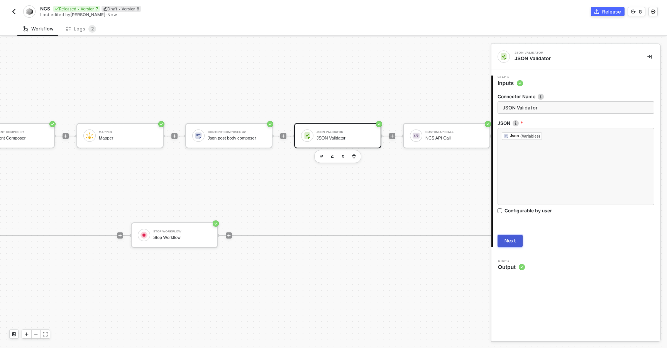
click at [512, 243] on div "Next" at bounding box center [510, 241] width 12 height 6
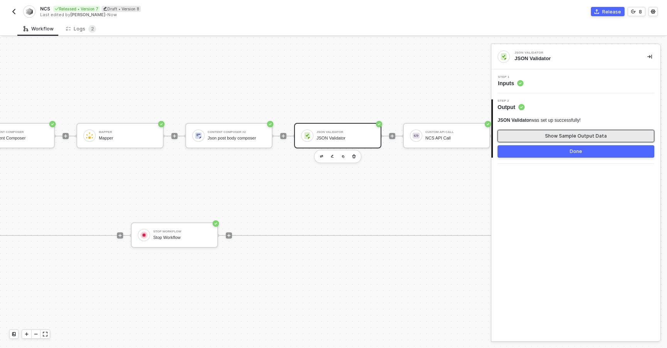
click at [531, 134] on button "Show Sample Output Data" at bounding box center [575, 136] width 157 height 12
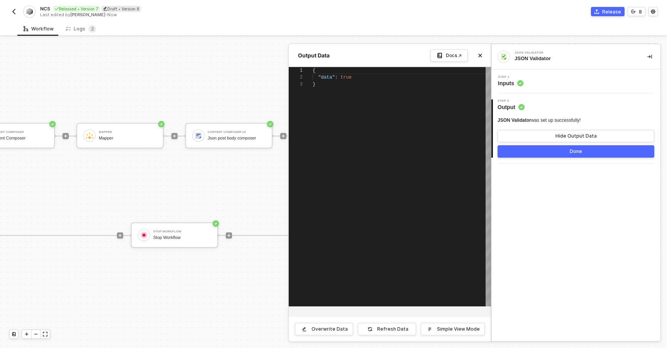
scroll to position [14, 0]
click at [480, 58] on button "Close" at bounding box center [479, 55] width 9 height 9
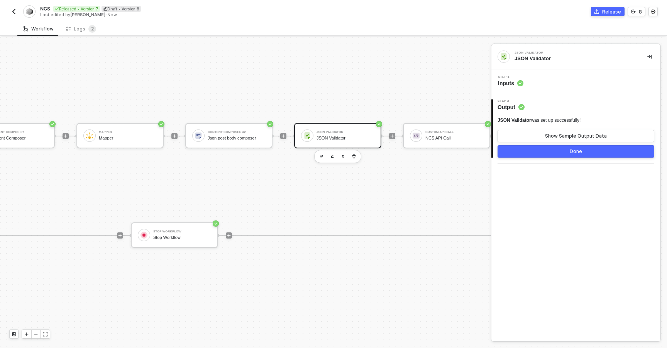
click at [342, 166] on div "TRUE Account Variables #2 Setting API key Account Variables Account Variables C…" at bounding box center [175, 186] width 948 height 100
click at [353, 155] on icon "button" at bounding box center [353, 156] width 3 height 4
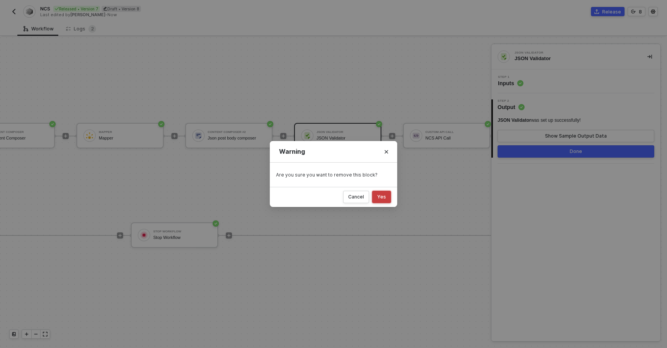
click at [386, 195] on button "Yes" at bounding box center [381, 197] width 19 height 12
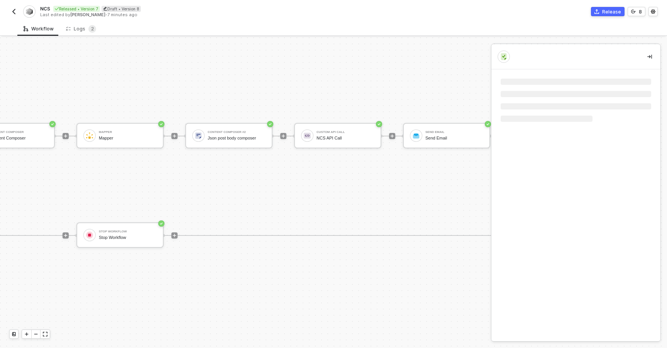
click at [375, 171] on div "TRUE Account Variables #2 Setting API key Account Variables Account Variables C…" at bounding box center [120, 186] width 839 height 100
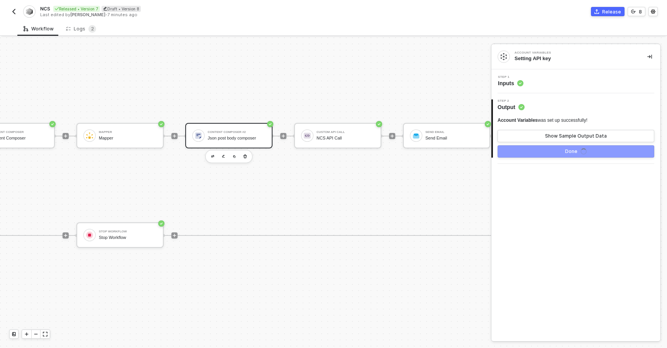
click at [252, 144] on div "Content Composer #2 Json post body composer" at bounding box center [228, 135] width 87 height 25
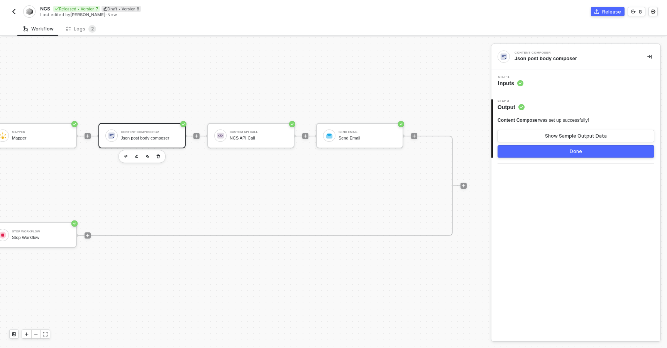
scroll to position [14, 631]
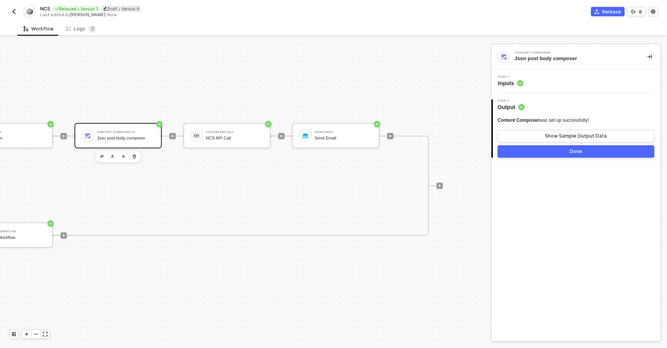
click at [342, 117] on div at bounding box center [390, 136] width 103 height 60
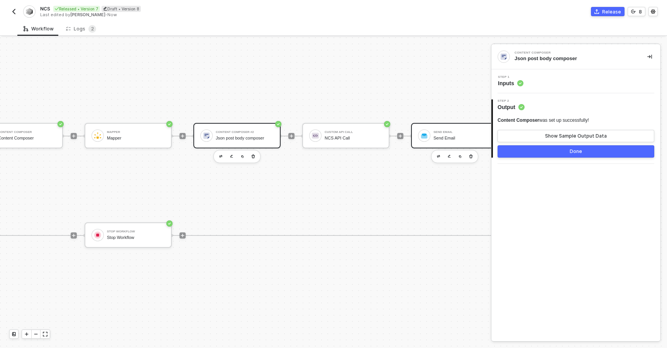
scroll to position [14, 484]
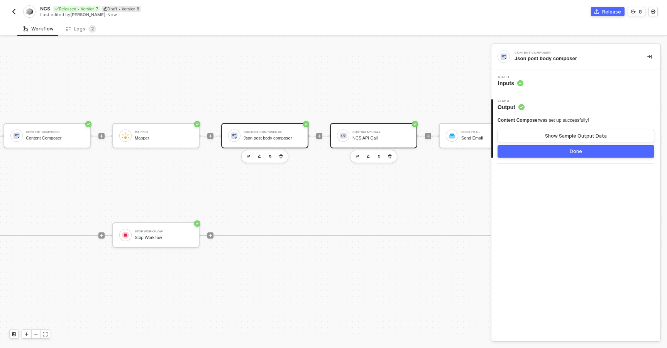
click at [365, 137] on div "NCS API Call" at bounding box center [381, 138] width 58 height 5
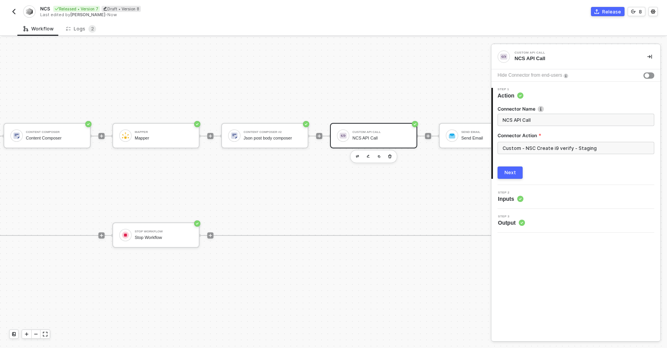
click at [355, 72] on div "TRIGGER Webhook Earnin If-Else Conditions If-Else Conditions TRUE Account Varia…" at bounding box center [52, 185] width 1073 height 325
click at [362, 138] on div "NCS API Call" at bounding box center [381, 138] width 58 height 5
click at [525, 146] on input "Custom - NSC Create i9 verify - Staging" at bounding box center [575, 148] width 157 height 12
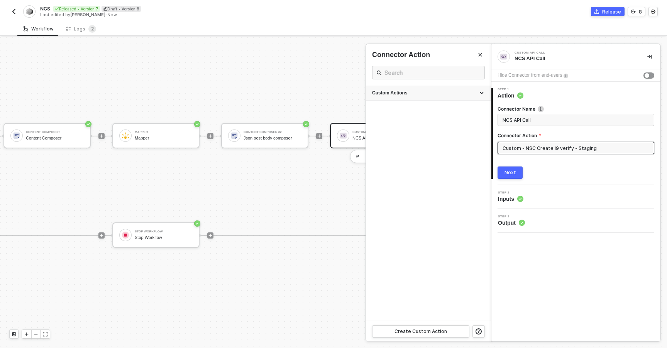
click at [423, 88] on div "Custom Actions" at bounding box center [428, 93] width 125 height 15
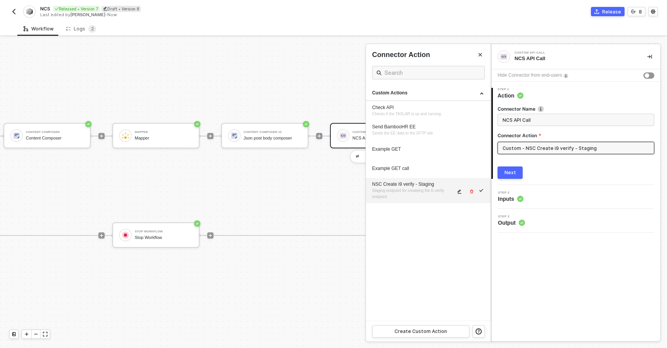
click at [417, 189] on span "Staging endpoint for createing the E-verify endpoint" at bounding box center [408, 194] width 73 height 10
click at [461, 192] on icon "icon-edit" at bounding box center [459, 191] width 5 height 5
type textarea "HTTP/1.1 200 OK { "data": { "response": { "status": "ERORR", "message": [], "er…"
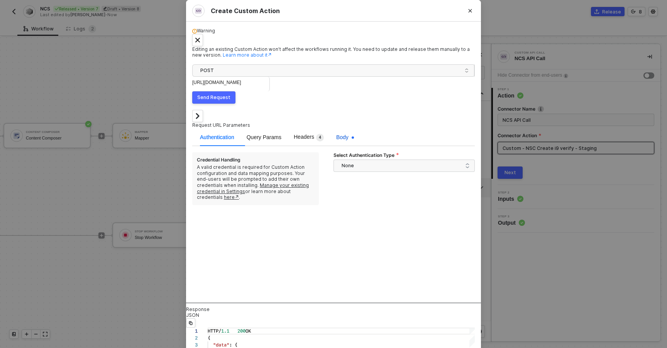
click at [336, 134] on span "Body" at bounding box center [345, 137] width 18 height 6
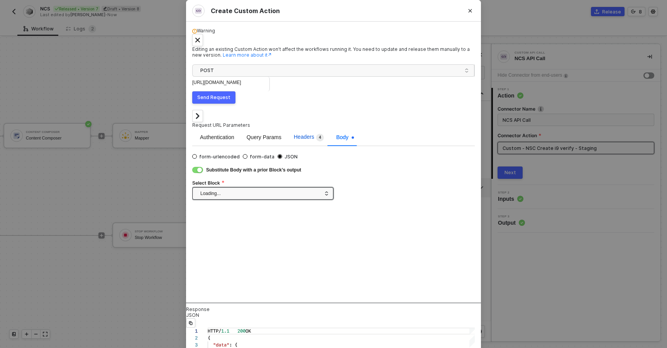
click at [319, 134] on span "4" at bounding box center [320, 138] width 2 height 8
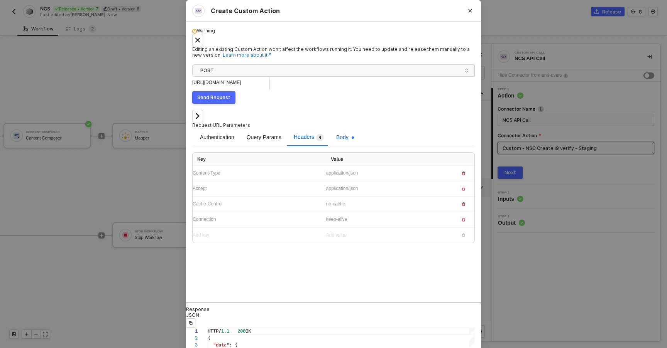
click at [336, 134] on span "Body" at bounding box center [345, 137] width 18 height 6
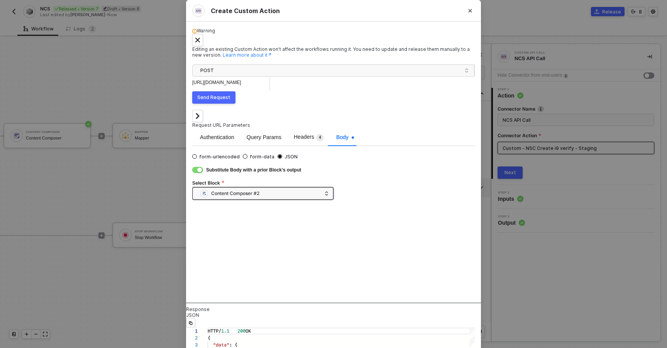
click at [264, 166] on div "Substitute Body with a prior Block’s output Select Block Content Composer #2" at bounding box center [333, 183] width 282 height 35
click at [208, 166] on div "Substitute Body with a prior Block’s output Select Block Content Composer #2" at bounding box center [333, 183] width 282 height 35
click at [202, 168] on div "button" at bounding box center [199, 170] width 5 height 5
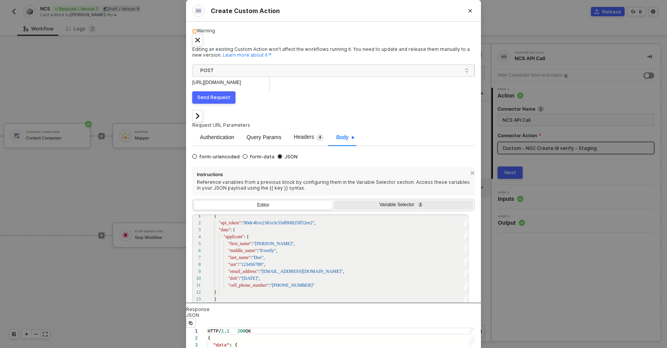
click at [378, 201] on div "Variable Selector 2" at bounding box center [403, 206] width 139 height 11
click at [334, 201] on input "Variable Selector 2" at bounding box center [334, 201] width 0 height 0
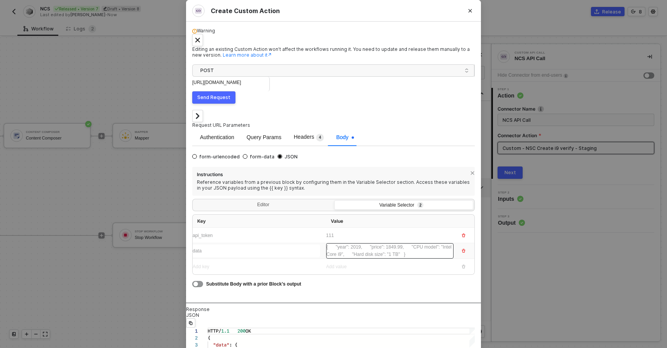
click at [341, 244] on div "{ "year": 2019, "price": 1849.99, "CPU model": "Intel Core i9", "Hard disk size…" at bounding box center [389, 251] width 127 height 15
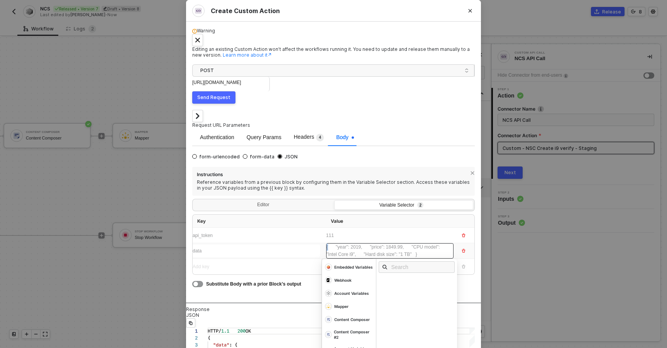
click at [341, 244] on div "{ "year": 2019, "price": 1849.99, "CPU model": "Intel Core i9", "Hard disk size…" at bounding box center [385, 251] width 119 height 15
click at [343, 269] on div "Content Composer #2" at bounding box center [353, 265] width 39 height 5
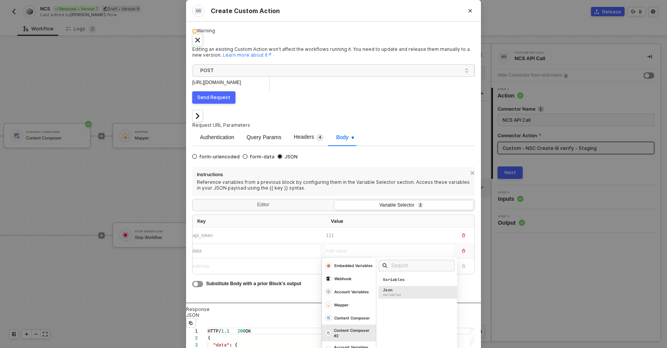
click at [394, 293] on div "variables" at bounding box center [392, 295] width 18 height 4
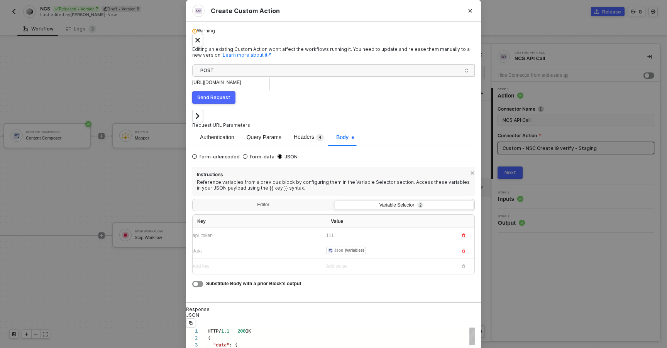
scroll to position [21, 49]
click at [292, 348] on div ""response" : {" at bounding box center [356, 352] width 297 height 7
click at [244, 245] on div "data" at bounding box center [256, 251] width 127 height 12
click at [245, 201] on div "Editor" at bounding box center [263, 206] width 139 height 11
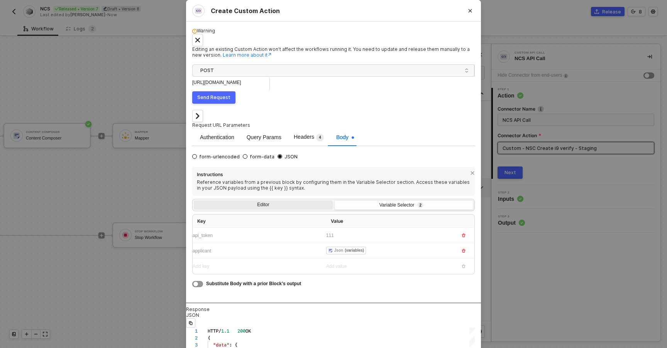
click at [194, 201] on input "Editor" at bounding box center [194, 201] width 0 height 0
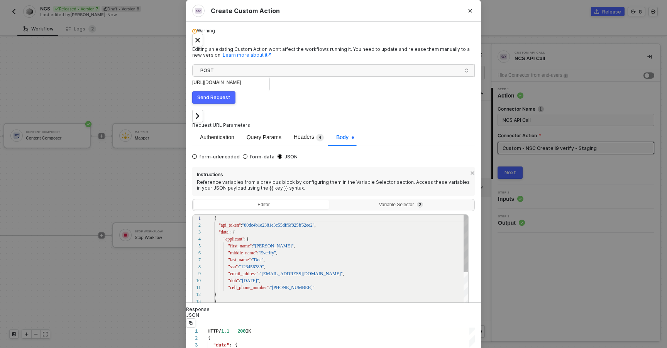
scroll to position [69, 0]
click at [256, 236] on div ""applicant" : {" at bounding box center [341, 239] width 255 height 7
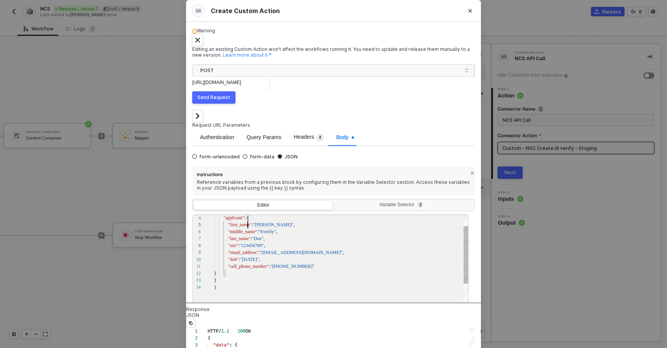
click at [252, 222] on span ""first_name"" at bounding box center [240, 224] width 24 height 5
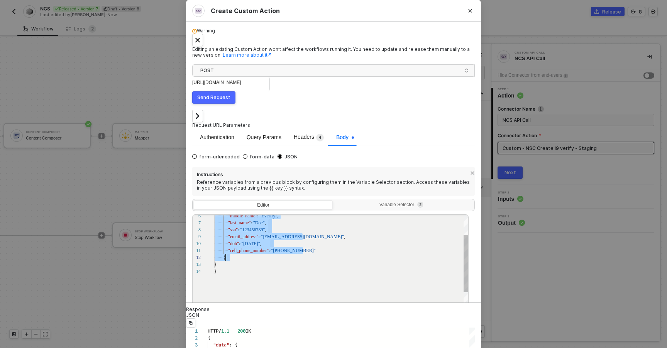
scroll to position [21, 32]
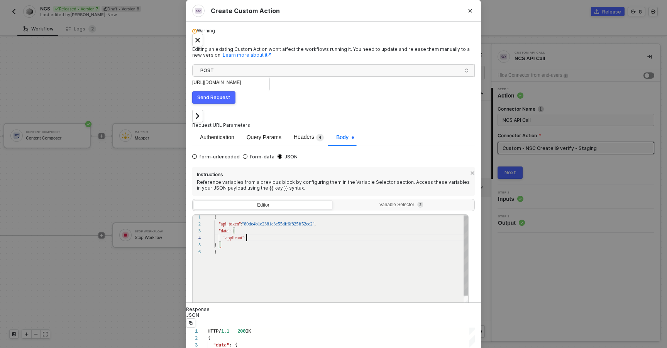
click at [257, 235] on div ""applicant" :" at bounding box center [341, 238] width 255 height 7
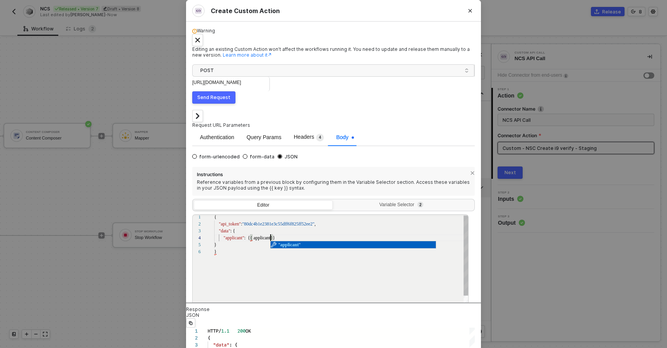
scroll to position [21, 57]
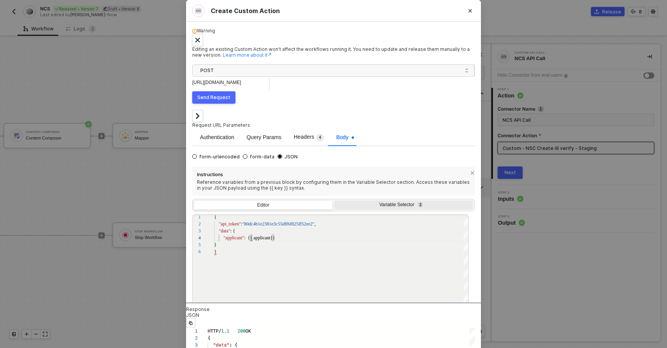
type textarea "{ "api_token": "80dc4b1e2381e3c55dff6f825ff52ee2", "data": { "applicant": {{ ap…"
click at [351, 202] on div "Variable Selector 2" at bounding box center [402, 205] width 129 height 6
click at [334, 201] on input "Variable Selector 2" at bounding box center [334, 201] width 0 height 0
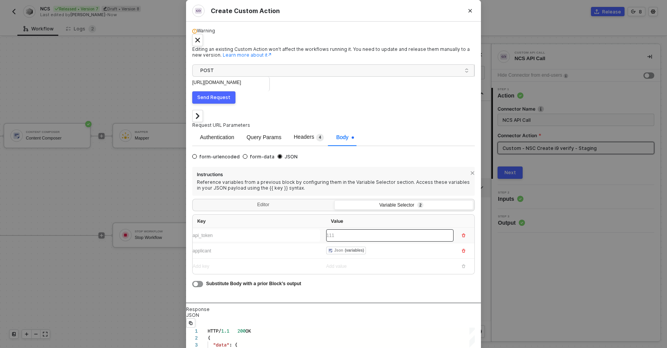
click at [341, 232] on div "111" at bounding box center [389, 235] width 127 height 7
click at [341, 232] on div "111" at bounding box center [385, 235] width 119 height 7
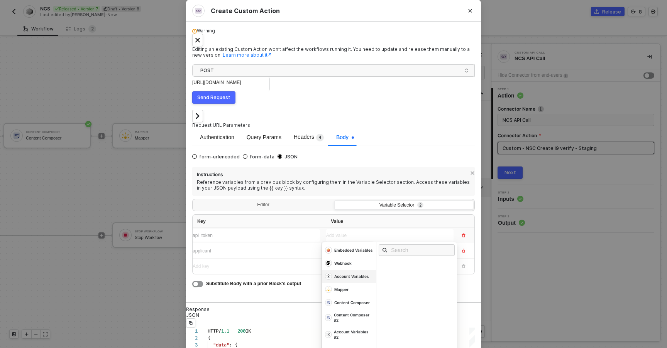
click at [349, 248] on div "Account Variables" at bounding box center [353, 250] width 39 height 5
click at [404, 246] on input "text" at bounding box center [419, 250] width 56 height 8
type input "a"
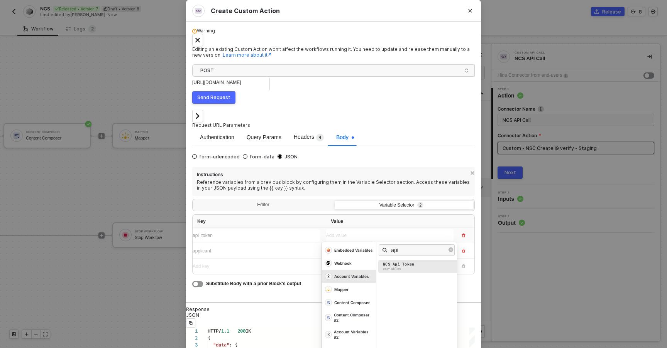
type input "api"
click at [402, 262] on div "NCS Api Token" at bounding box center [398, 264] width 31 height 5
click at [370, 152] on div "form-urlencoded form-data JSON Instructions Reference variables from a previous…" at bounding box center [333, 220] width 282 height 136
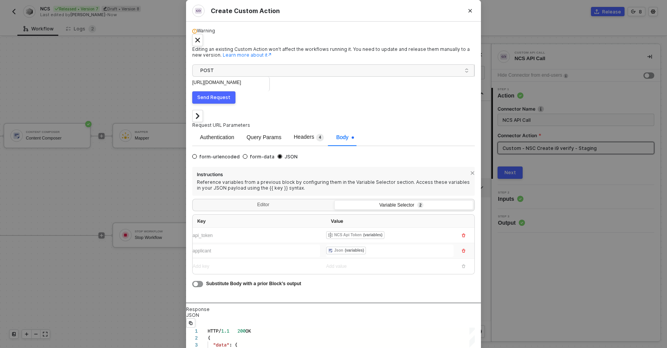
scroll to position [8, 0]
click at [261, 201] on div "Editor" at bounding box center [263, 206] width 139 height 11
click at [194, 201] on input "Editor" at bounding box center [194, 201] width 0 height 0
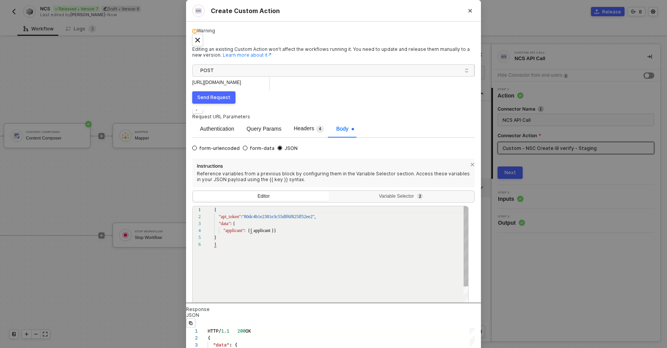
scroll to position [35, 0]
click at [254, 228] on span ": {{ applicant }}" at bounding box center [260, 230] width 32 height 5
click at [297, 227] on div ""applicant" : {{{ applicant }}" at bounding box center [341, 230] width 255 height 7
type textarea "{ "api_token": "80dc4b1e2381e3c55dff6f825ff52ee2", "data": { "applicant": {{{ a…"
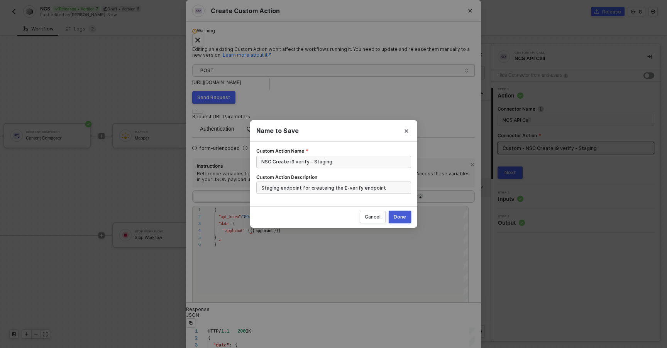
click at [402, 215] on div "Done" at bounding box center [400, 217] width 12 height 6
radio input "true"
radio input "false"
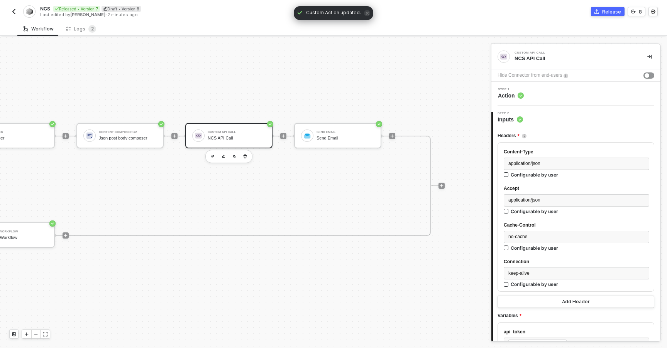
scroll to position [14, 631]
click at [350, 133] on div "Send Email" at bounding box center [343, 132] width 58 height 3
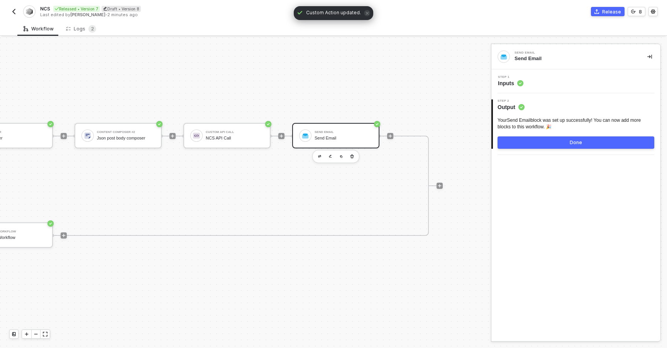
click at [531, 86] on div "Step 1 Inputs" at bounding box center [576, 82] width 167 height 12
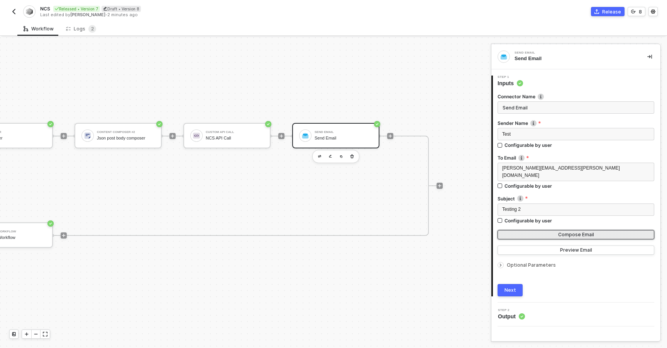
click at [530, 231] on button "Compose Email" at bounding box center [575, 234] width 157 height 9
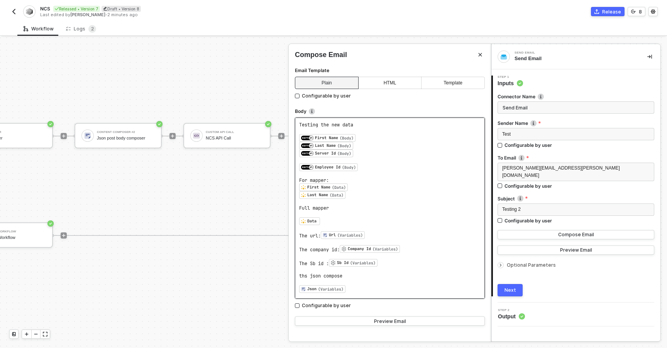
scroll to position [35, 0]
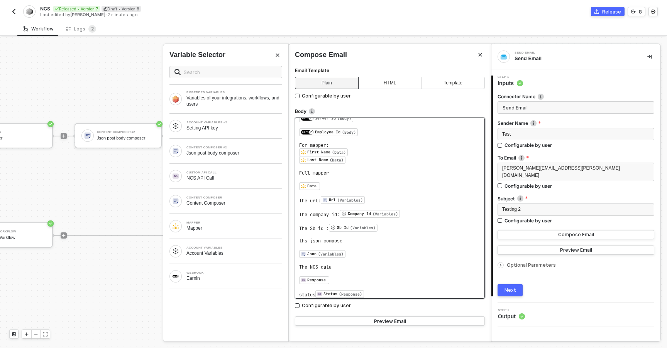
click at [377, 285] on pre "﻿" at bounding box center [389, 287] width 181 height 6
click at [382, 291] on pre "status Status (Response) ﻿ ﻿" at bounding box center [389, 295] width 181 height 8
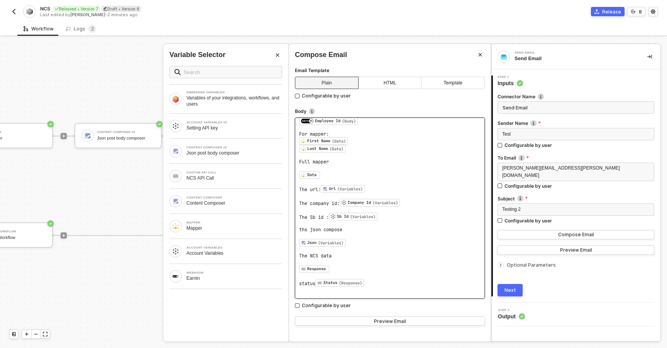
scroll to position [52, 0]
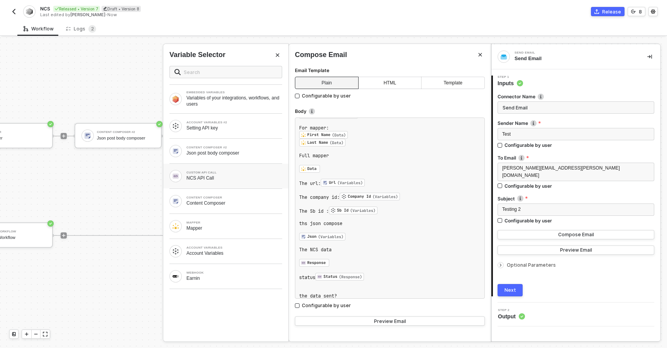
click at [198, 182] on div "CUSTOM API CALL NCS API Call" at bounding box center [225, 176] width 113 height 12
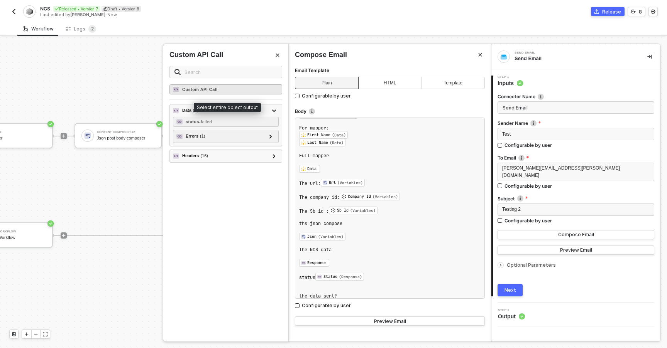
click at [216, 88] on strong "Custom API Call" at bounding box center [199, 89] width 35 height 5
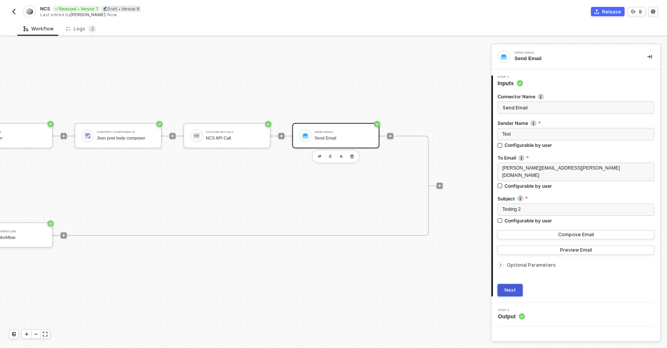
click at [507, 287] on div "Next" at bounding box center [510, 290] width 12 height 6
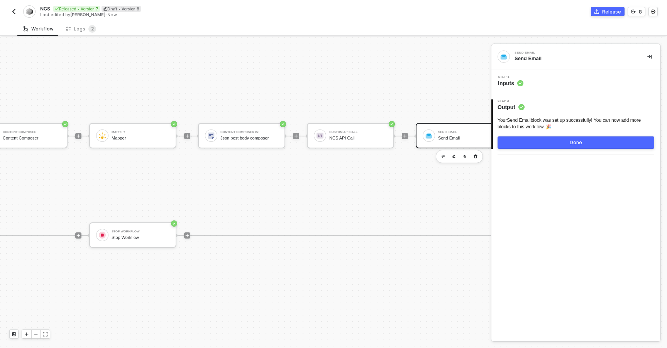
scroll to position [14, 504]
click at [255, 140] on div "Json post body composer" at bounding box center [252, 138] width 58 height 5
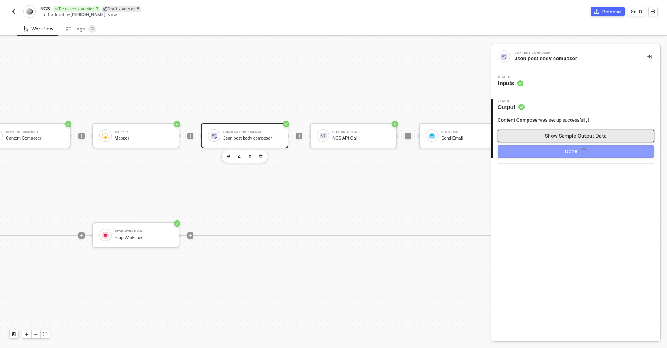
click at [537, 134] on button "Show Sample Output Data" at bounding box center [575, 136] width 157 height 12
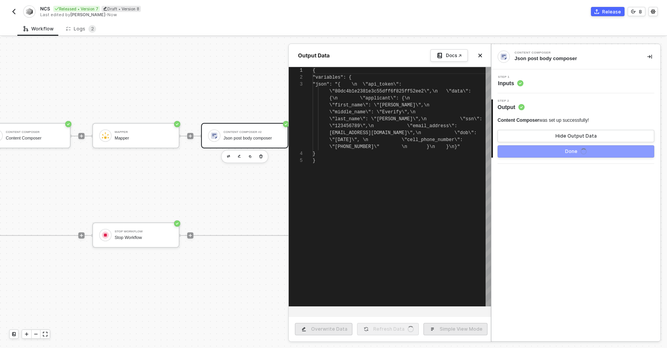
scroll to position [14, 0]
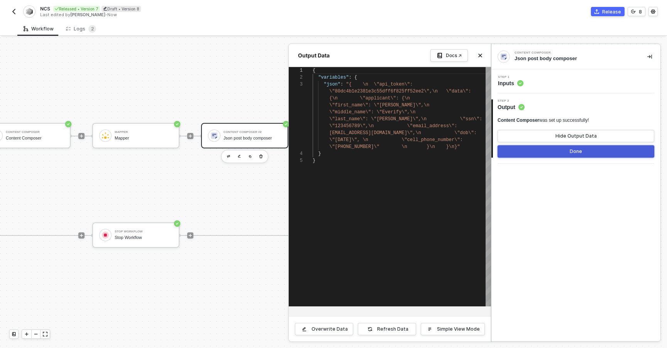
click at [527, 152] on button "Done" at bounding box center [575, 151] width 157 height 12
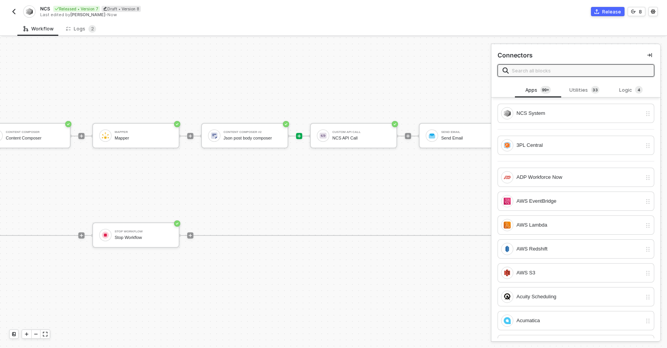
click at [606, 19] on div "NCS Released • Version 7 Draft • Version 8 Last edited by Alejandro Gomez - Now…" at bounding box center [333, 11] width 648 height 22
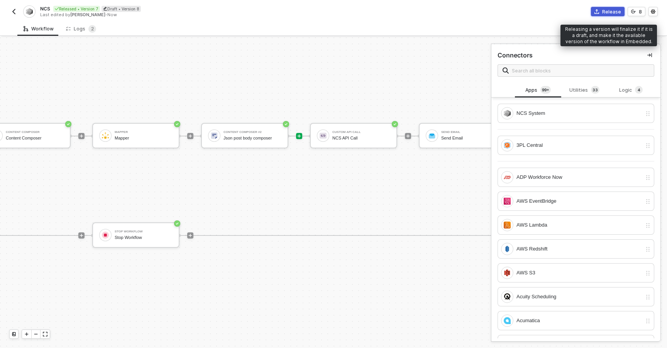
click at [607, 12] on div "Release" at bounding box center [611, 11] width 19 height 7
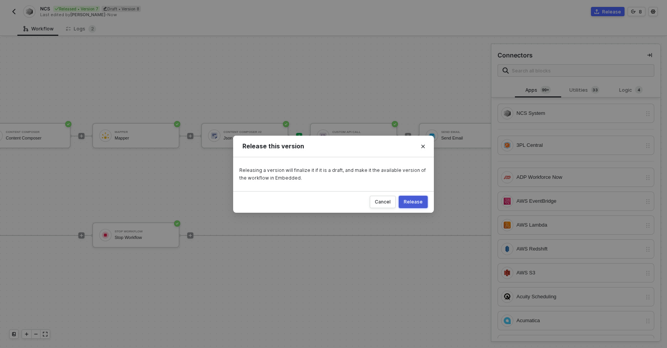
click at [414, 200] on div "Release" at bounding box center [413, 202] width 19 height 6
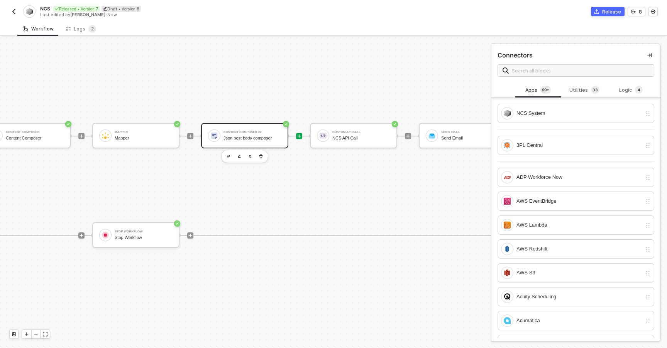
scroll to position [14, 448]
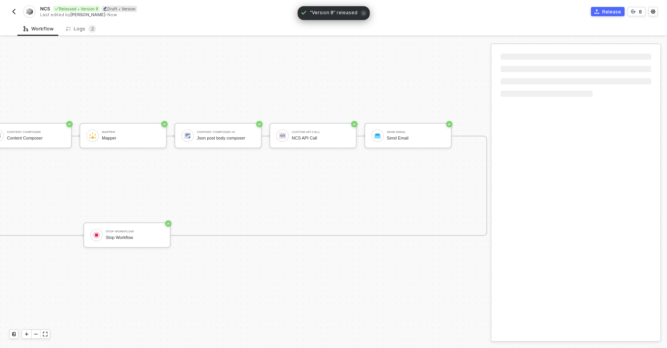
click at [20, 12] on div "NCS Released • Version 8 Draft • Version Last edited by Alejandro Gomez - Now" at bounding box center [171, 11] width 324 height 12
click at [18, 12] on button "button" at bounding box center [13, 11] width 9 height 9
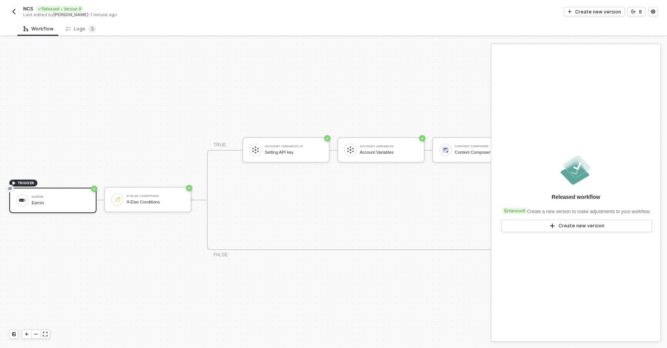
scroll to position [14, 0]
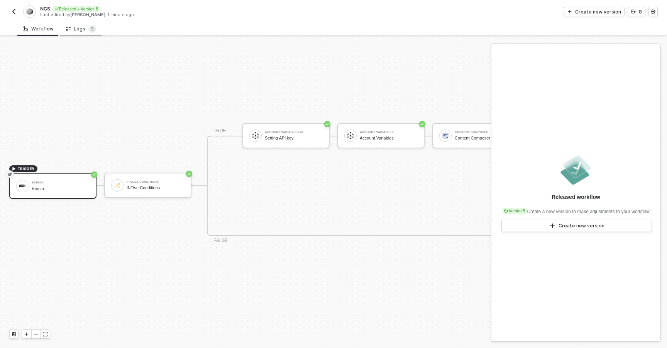
click at [82, 30] on div "Logs 3" at bounding box center [81, 29] width 30 height 8
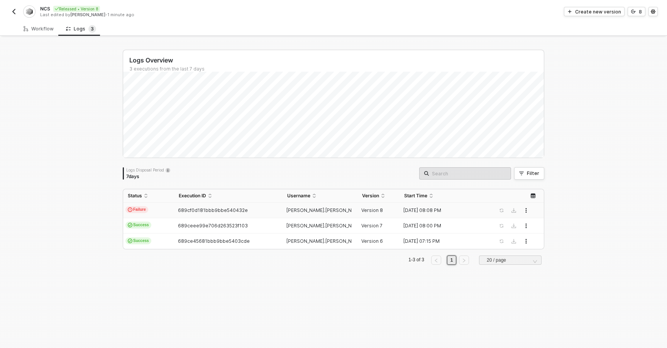
click at [171, 209] on td "Failure" at bounding box center [148, 210] width 51 height 15
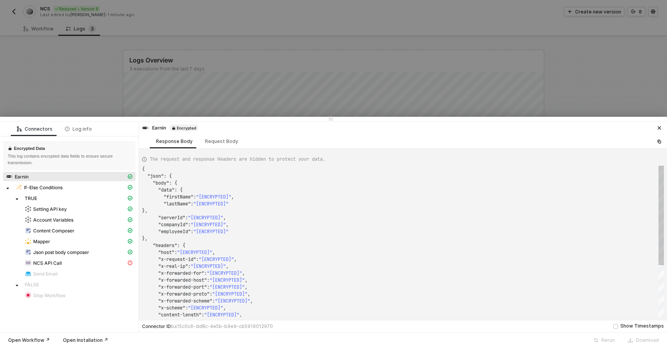
scroll to position [69, 0]
click at [91, 257] on div "Json post body composer" at bounding box center [69, 253] width 132 height 11
click at [93, 264] on div "NCS API Call" at bounding box center [75, 263] width 101 height 7
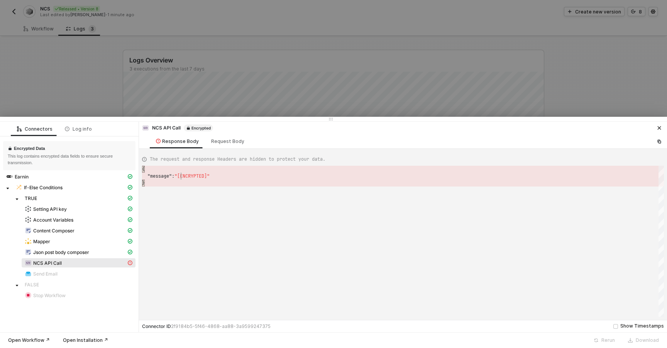
click at [182, 176] on span ""[ENCRYPTED]"" at bounding box center [191, 176] width 35 height 6
click at [182, 176] on span ""[ENCRYPTED]"" at bounding box center [194, 176] width 35 height 6
click at [225, 144] on div "Request Body" at bounding box center [227, 142] width 33 height 6
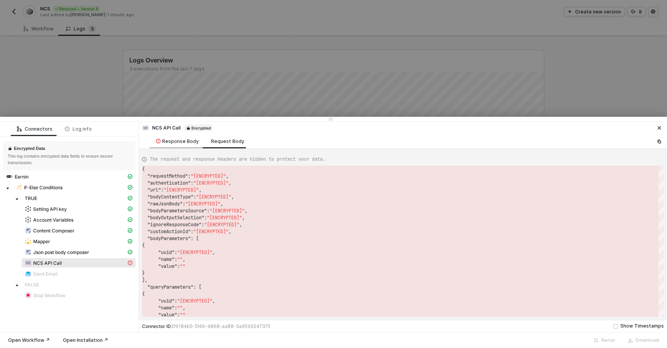
click at [166, 145] on div "Response Body" at bounding box center [177, 141] width 55 height 14
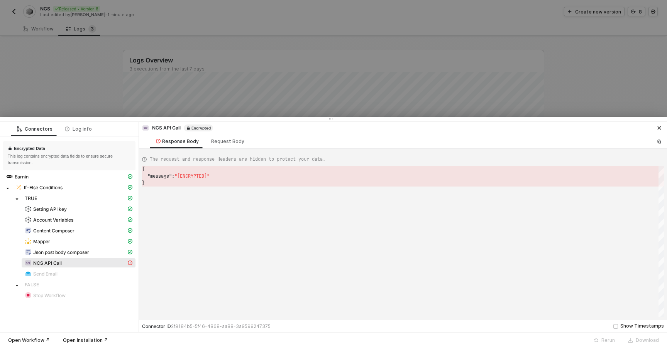
click at [172, 157] on span "The request and response Headers are hidden to protect your data." at bounding box center [238, 159] width 176 height 7
click at [143, 160] on icon at bounding box center [144, 159] width 5 height 5
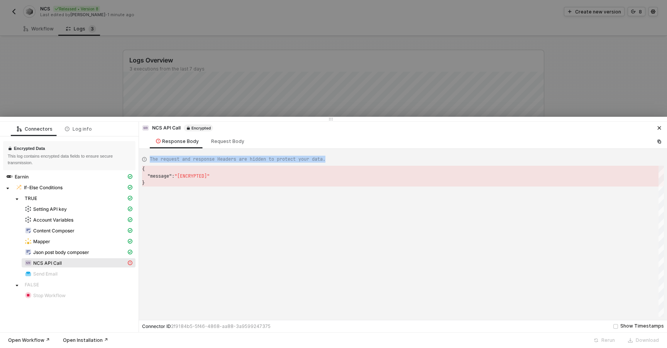
click at [143, 160] on icon at bounding box center [144, 159] width 5 height 5
click at [74, 124] on div "Log info" at bounding box center [78, 129] width 39 height 14
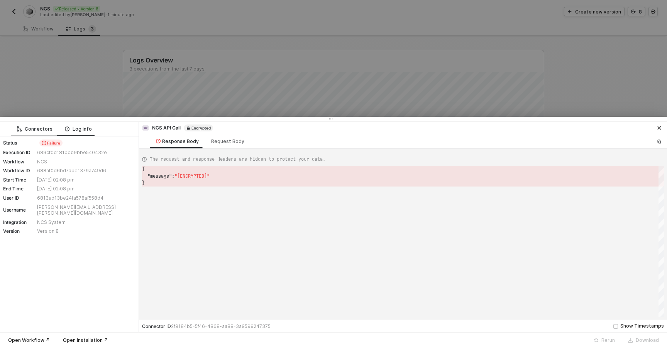
click at [41, 128] on div "Connectors" at bounding box center [34, 129] width 35 height 6
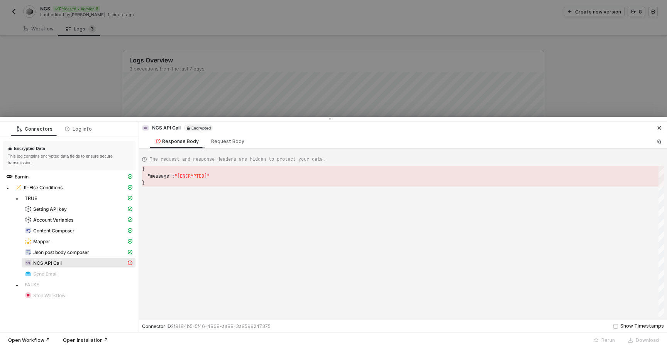
click at [169, 143] on div "Response Body" at bounding box center [177, 142] width 43 height 6
click at [88, 255] on span "Json post body composer" at bounding box center [61, 253] width 56 height 6
type textarea "{ "json": { "variables": { "json": "[ENCRYPTED]" } }, "statusCode": null, "id":…"
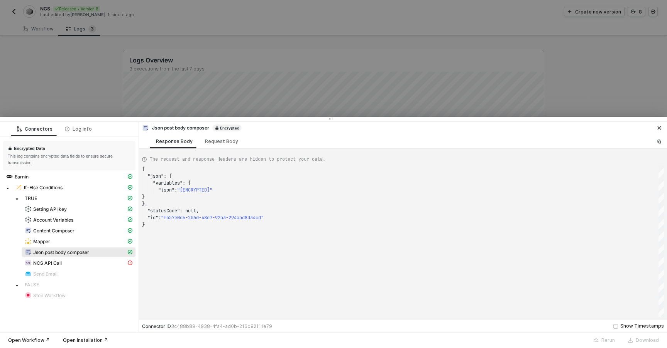
click at [235, 130] on span "Encrypted" at bounding box center [226, 128] width 29 height 7
click at [105, 90] on div at bounding box center [333, 174] width 667 height 348
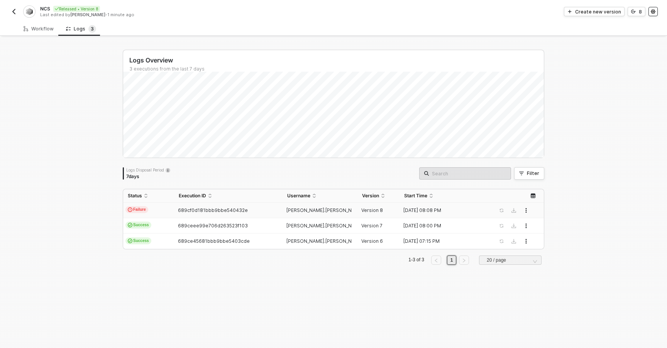
click at [652, 15] on button "button" at bounding box center [652, 11] width 9 height 9
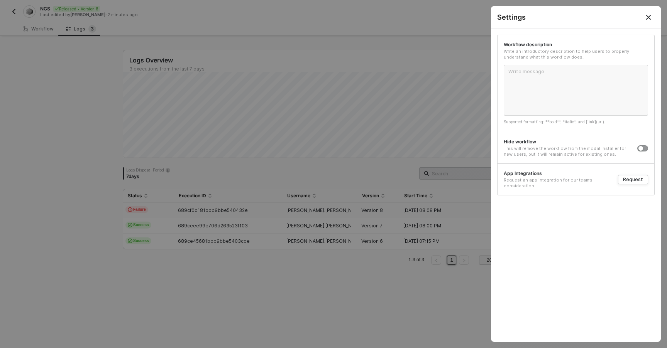
click at [456, 27] on div at bounding box center [333, 174] width 667 height 348
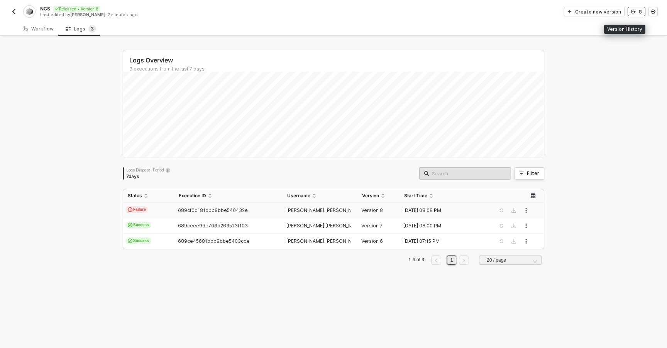
click at [633, 12] on icon "icon-versioning" at bounding box center [633, 11] width 5 height 5
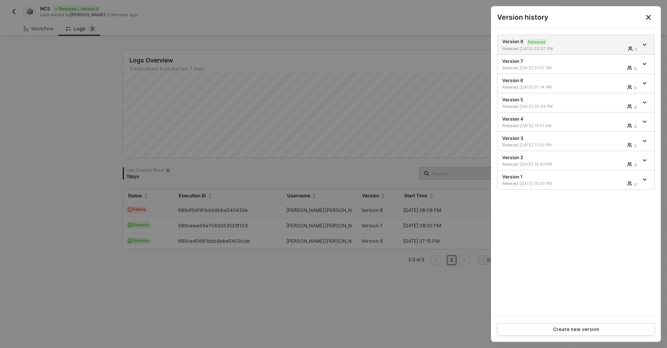
click at [443, 22] on div at bounding box center [333, 174] width 667 height 348
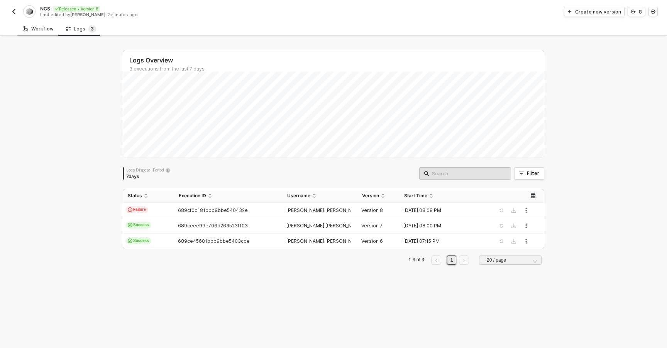
click at [42, 28] on div "Workflow" at bounding box center [39, 29] width 30 height 6
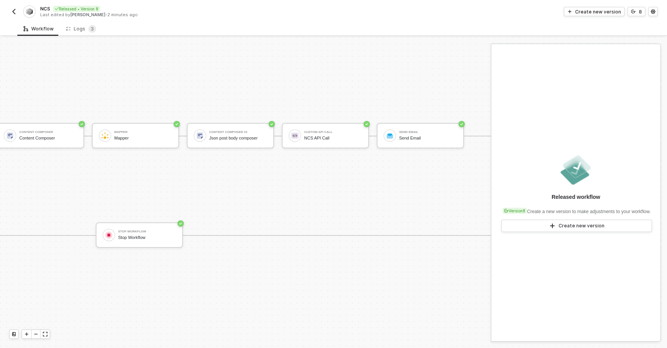
scroll to position [14, 455]
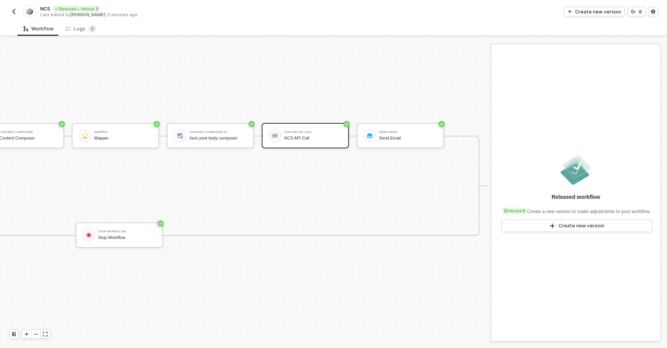
click at [316, 129] on div "Custom API Call NCS API Call" at bounding box center [313, 135] width 58 height 15
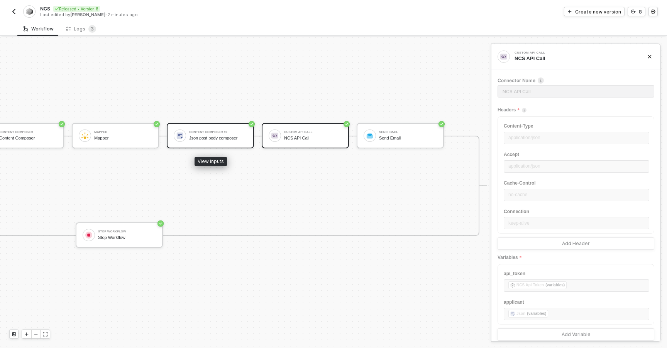
click at [211, 131] on div "Content Composer #2" at bounding box center [218, 132] width 58 height 3
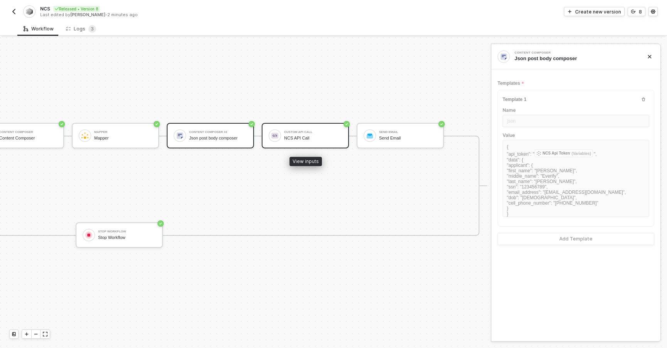
click at [288, 137] on div "NCS API Call" at bounding box center [313, 138] width 58 height 5
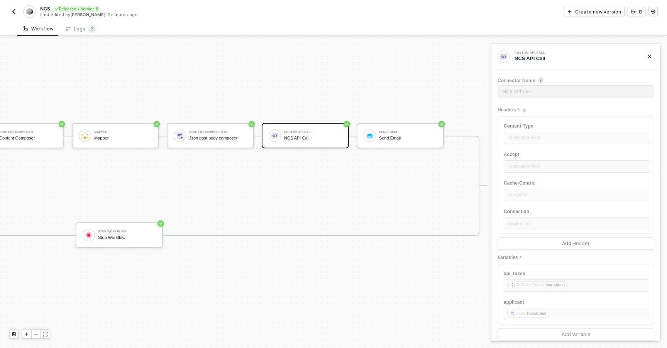
click at [330, 89] on div "TRIGGER Earnin Earnin If-Else Conditions If-Else Conditions TRUE Account Variab…" at bounding box center [16, 185] width 942 height 325
click at [233, 137] on div "Json post body composer" at bounding box center [218, 138] width 58 height 5
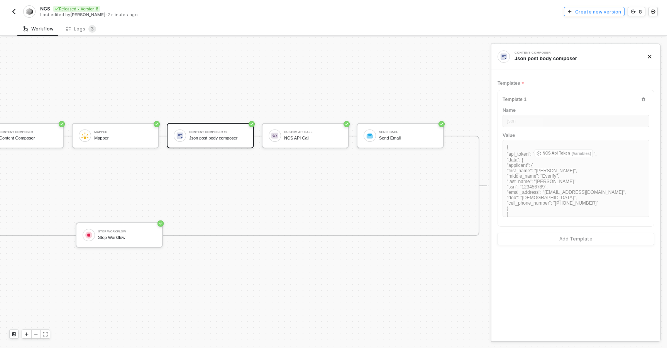
click at [580, 15] on button "Create new version" at bounding box center [594, 11] width 61 height 9
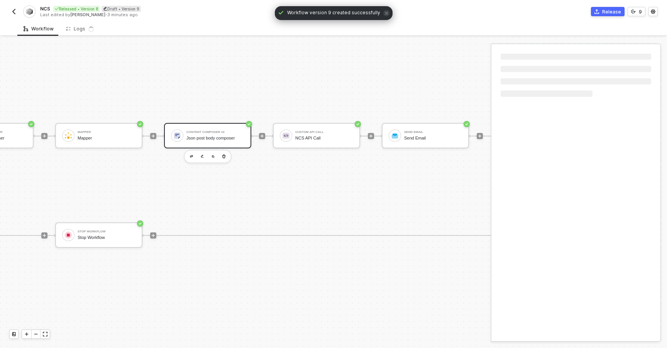
scroll to position [14, 547]
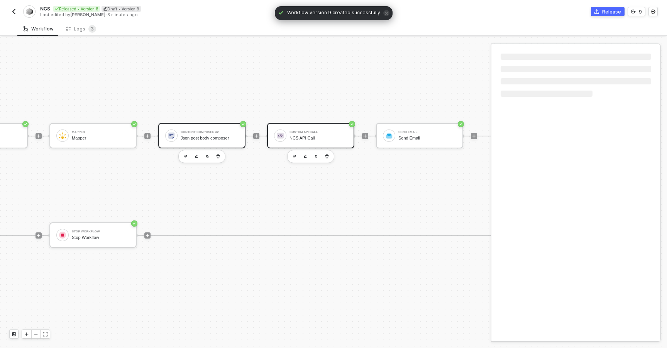
click at [307, 137] on div "NCS API Call" at bounding box center [318, 138] width 58 height 5
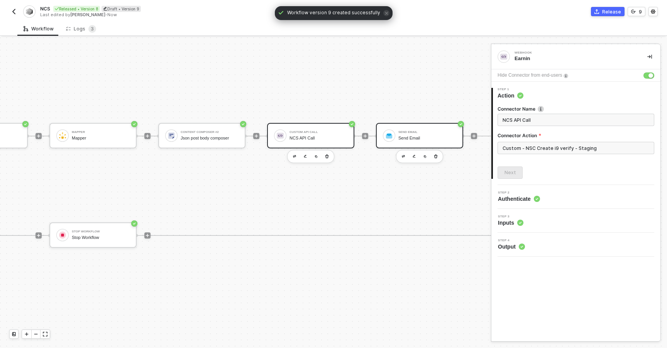
click at [396, 140] on div "Send Email Send Email" at bounding box center [425, 135] width 61 height 15
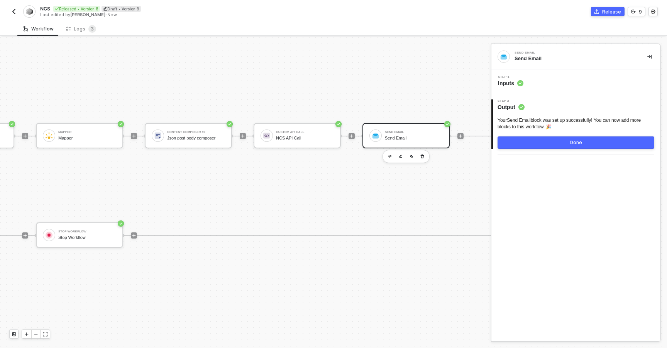
scroll to position [14, 507]
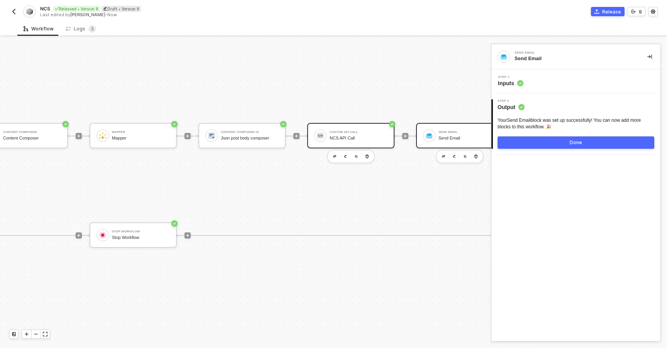
click at [377, 131] on div "Custom API Call" at bounding box center [358, 132] width 58 height 3
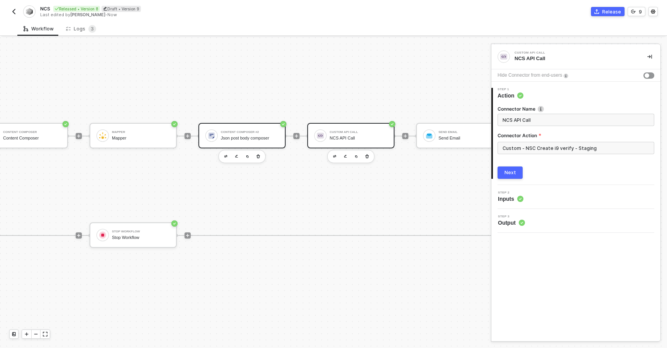
click at [255, 131] on div "Content Composer #2" at bounding box center [250, 132] width 58 height 3
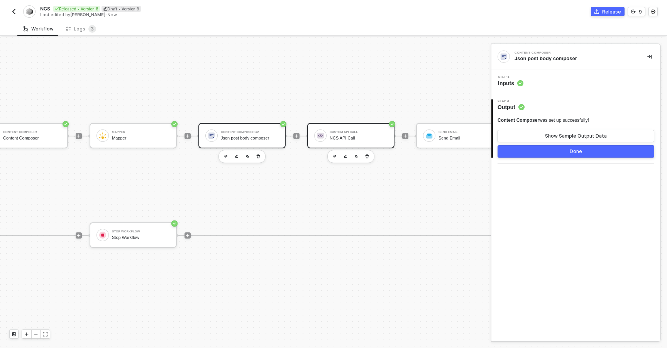
click at [352, 131] on div "Custom API Call" at bounding box center [358, 132] width 58 height 3
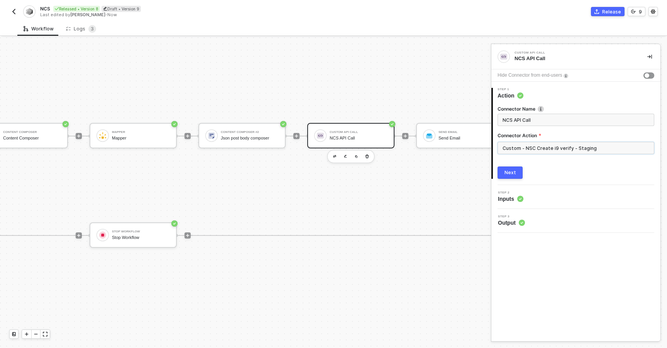
click at [514, 146] on input "Custom - NSC Create i9 verify - Staging" at bounding box center [575, 148] width 157 height 12
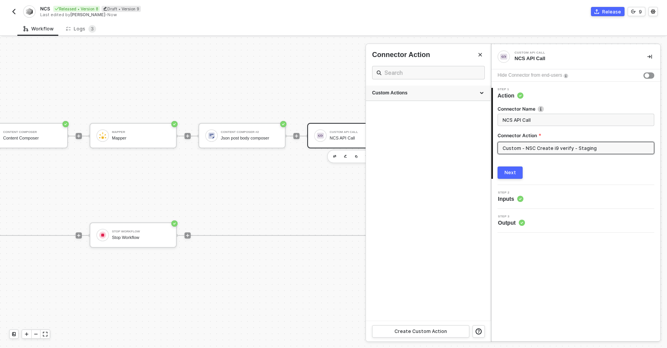
click at [414, 94] on div "Custom Actions" at bounding box center [428, 93] width 112 height 7
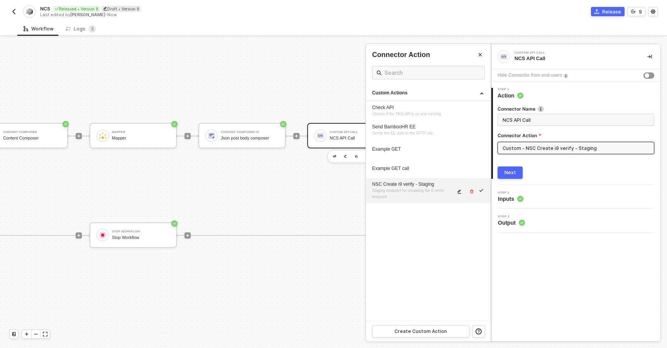
click at [407, 193] on div "NSC Create i9 verify - Staging Staging endpoint for createing the E-verify endp…" at bounding box center [413, 190] width 83 height 19
click at [458, 191] on icon "icon-edit" at bounding box center [460, 191] width 4 height 4
type textarea "HTTP/1.1 200 OK { "data": { "response": { "status": "ERORR", "message": [], "er…"
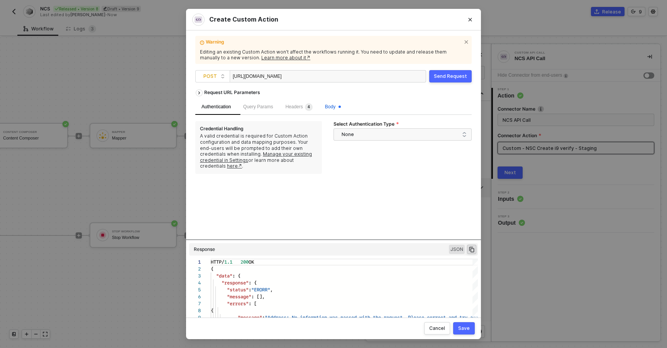
click at [333, 108] on span "Body" at bounding box center [333, 106] width 16 height 5
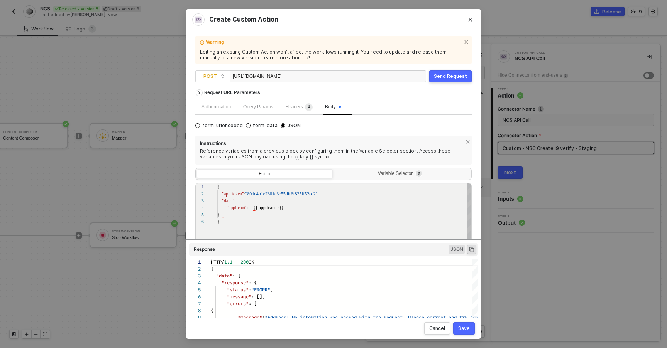
scroll to position [35, 0]
click at [255, 211] on div "}" at bounding box center [344, 214] width 255 height 7
click at [257, 208] on span ": {{{ applicant }}}" at bounding box center [265, 207] width 36 height 5
click at [295, 208] on div ""applicant" : {{ applicant }}}" at bounding box center [344, 207] width 255 height 7
type textarea "{ "api_token": "80dc4b1e2381e3c55dff6f825ff52ee2", "data": { "applicant": {{ ap…"
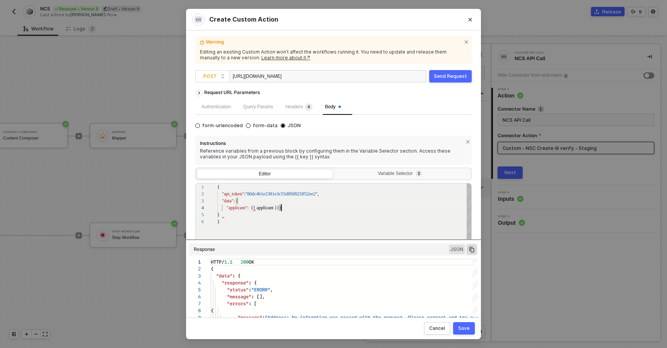
scroll to position [21, 62]
click at [460, 329] on div "Save" at bounding box center [464, 329] width 12 height 6
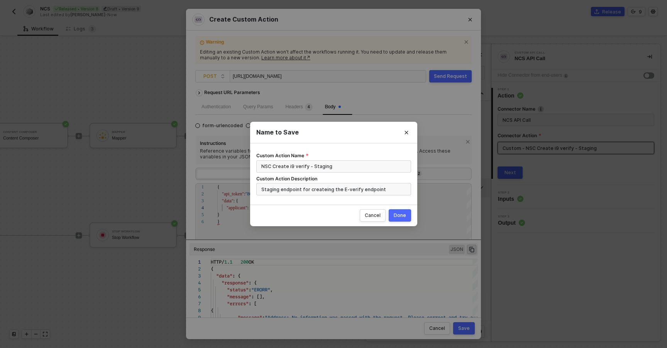
click at [399, 213] on div "Done" at bounding box center [400, 216] width 12 height 6
radio input "true"
radio input "false"
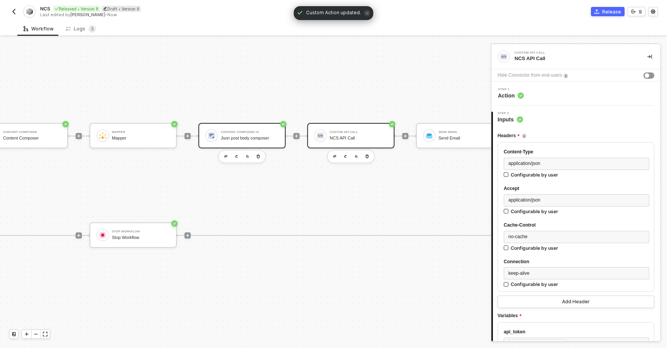
click at [266, 130] on div "Content Composer #2 Json post body composer" at bounding box center [250, 135] width 58 height 15
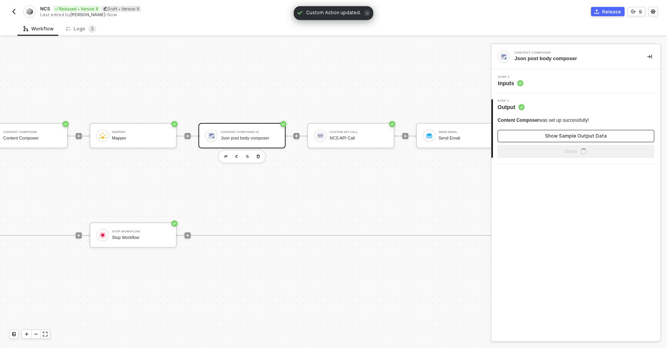
click at [523, 136] on button "Show Sample Output Data" at bounding box center [575, 136] width 157 height 12
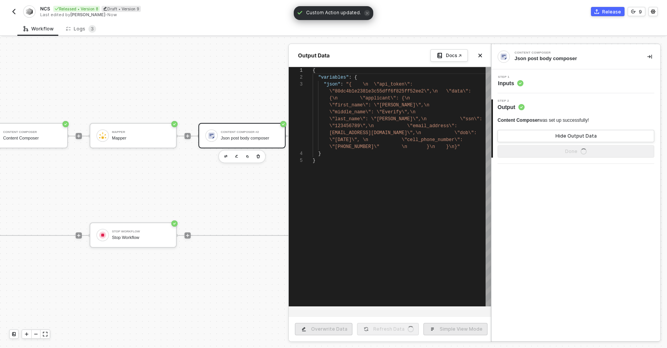
scroll to position [14, 0]
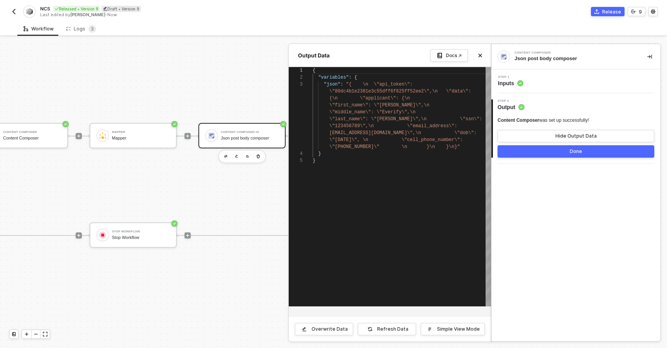
click at [534, 88] on div "Step 1 Inputs" at bounding box center [575, 81] width 169 height 24
click at [539, 85] on div "Step 1 Inputs" at bounding box center [576, 82] width 167 height 12
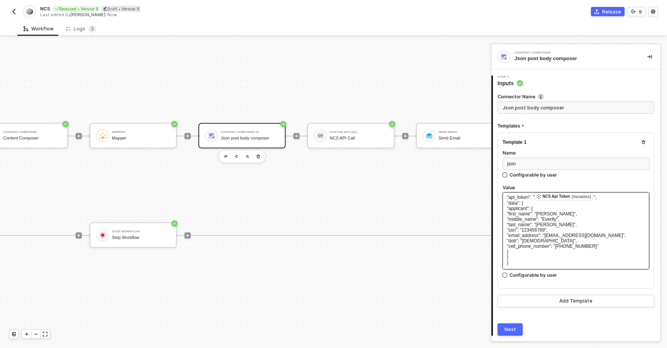
scroll to position [0, 0]
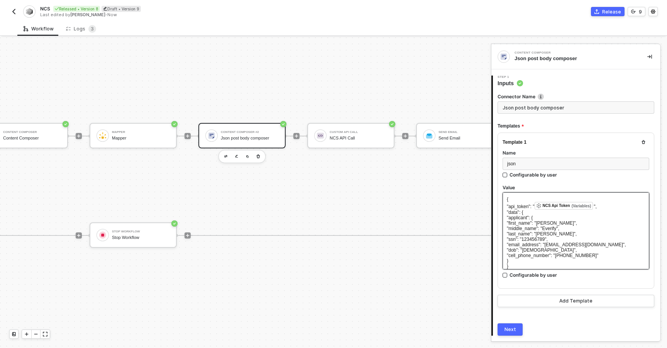
drag, startPoint x: 511, startPoint y: 208, endPoint x: 532, endPoint y: 213, distance: 21.9
click at [532, 213] on div "{ "api_token": " NCS Api Token (Variables) ﻿ ", "data": { "applicant": { "first…" at bounding box center [575, 231] width 147 height 77
click at [523, 226] on span ""middle_name": "Everify"," at bounding box center [533, 228] width 52 height 5
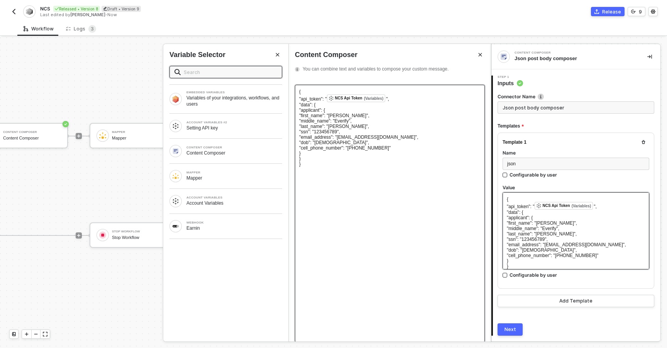
click at [325, 109] on span ""applicant": {" at bounding box center [312, 110] width 26 height 5
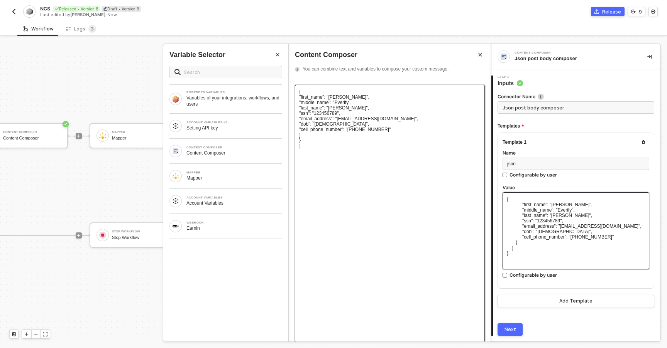
drag, startPoint x: 307, startPoint y: 142, endPoint x: 319, endPoint y: 156, distance: 18.1
click at [319, 156] on div "{ "first_name": "John", "middle_name": "Everify", "last_name": "Doe", "ssn": "1…" at bounding box center [390, 214] width 190 height 258
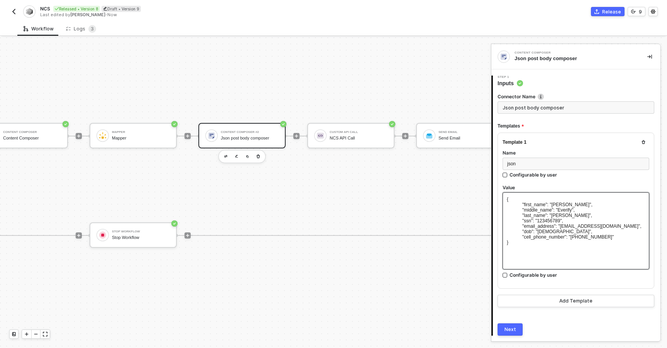
click at [508, 329] on div "Next" at bounding box center [510, 330] width 12 height 6
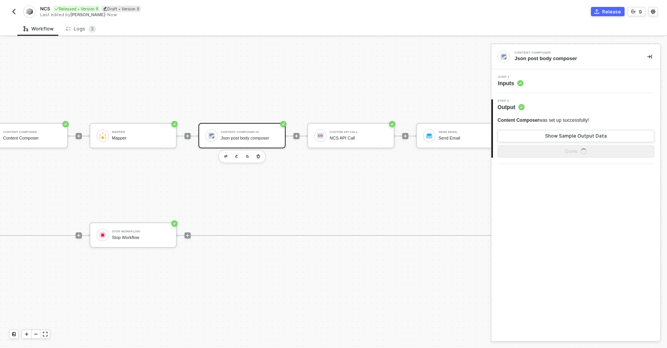
scroll to position [14, 514]
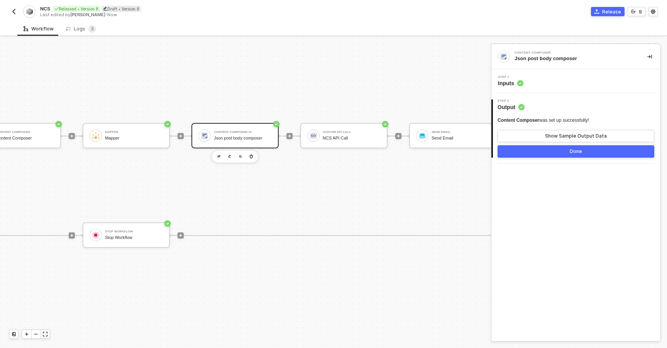
click at [510, 154] on button "Done" at bounding box center [575, 151] width 157 height 12
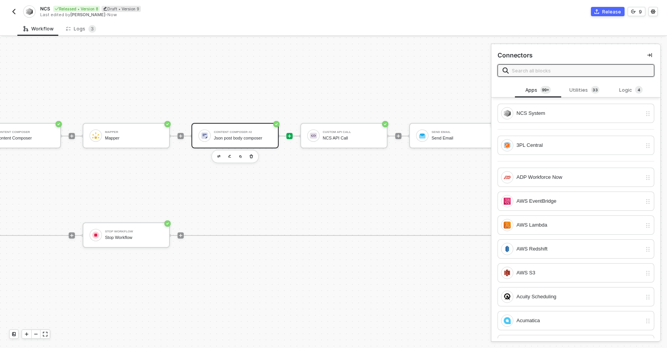
click at [243, 128] on div "Content Composer #2 Json post body composer" at bounding box center [243, 135] width 58 height 15
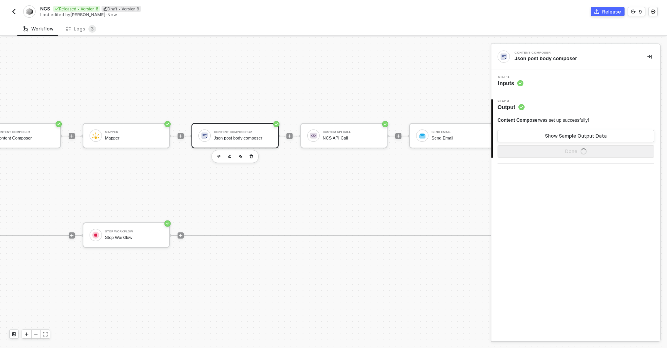
click at [255, 133] on div "Content Composer #2" at bounding box center [243, 132] width 58 height 3
click at [507, 135] on button "Show Sample Output Data" at bounding box center [575, 136] width 157 height 12
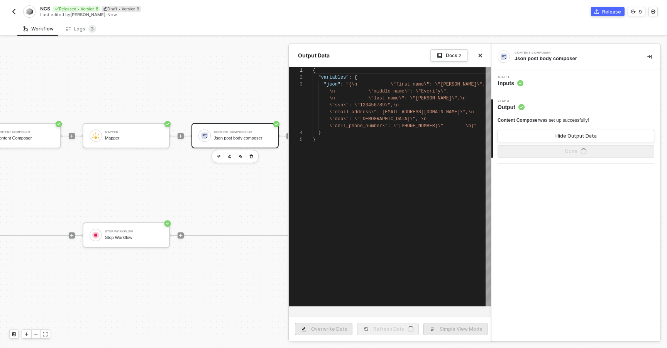
scroll to position [28, 0]
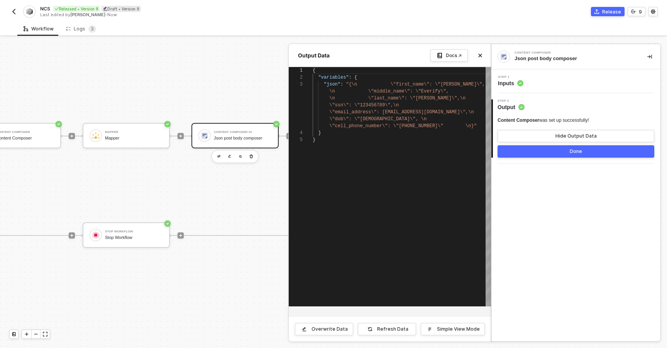
click at [254, 205] on div at bounding box center [333, 192] width 667 height 311
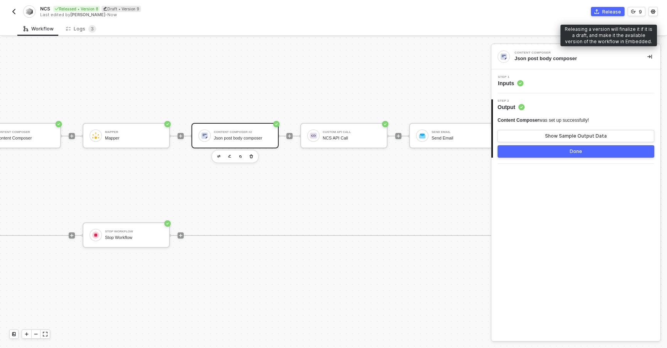
click at [607, 9] on div "Release" at bounding box center [611, 11] width 19 height 7
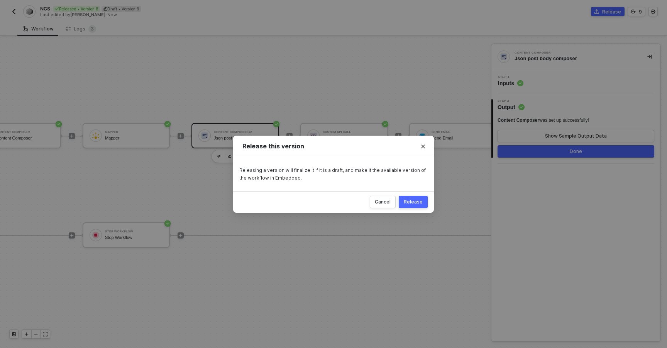
click at [411, 205] on button "Release" at bounding box center [413, 202] width 29 height 12
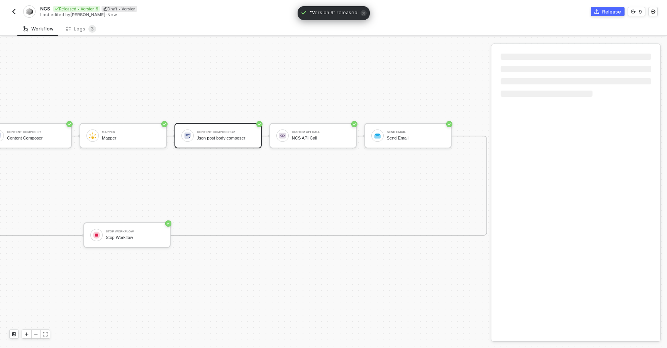
scroll to position [14, 448]
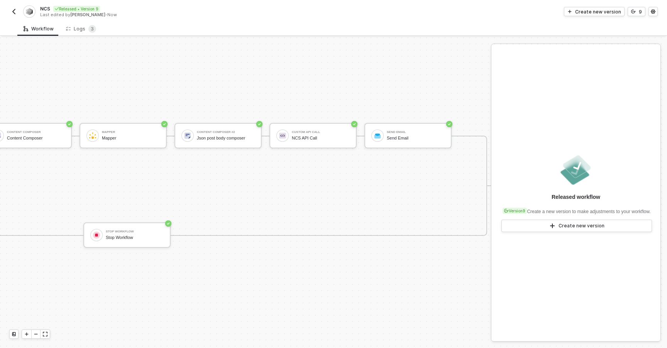
click at [13, 14] on img "button" at bounding box center [14, 11] width 6 height 6
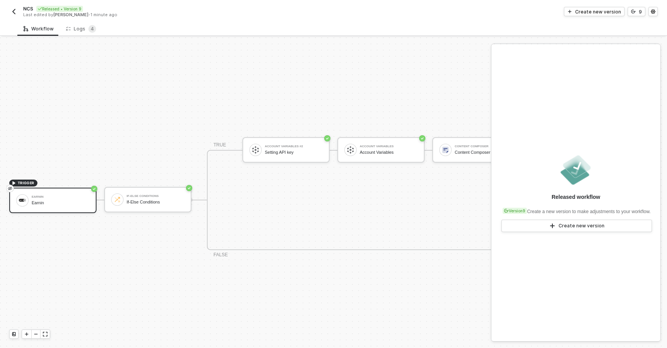
scroll to position [14, 0]
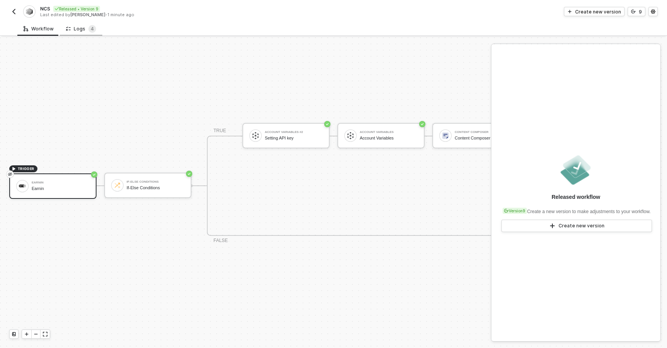
click at [89, 22] on div "Logs 4" at bounding box center [81, 29] width 42 height 14
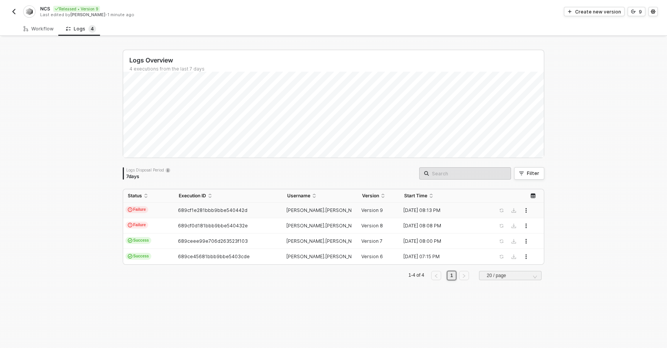
click at [204, 208] on div "689cf1e281bbb9bbe540442d" at bounding box center [225, 211] width 102 height 6
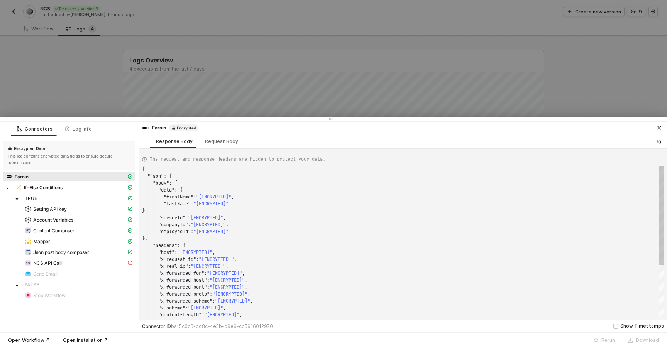
scroll to position [69, 0]
click at [97, 270] on span "Send Email" at bounding box center [79, 273] width 114 height 9
click at [97, 265] on div "NCS API Call" at bounding box center [75, 263] width 101 height 7
type textarea "{ "message": "[ENCRYPTED]" }"
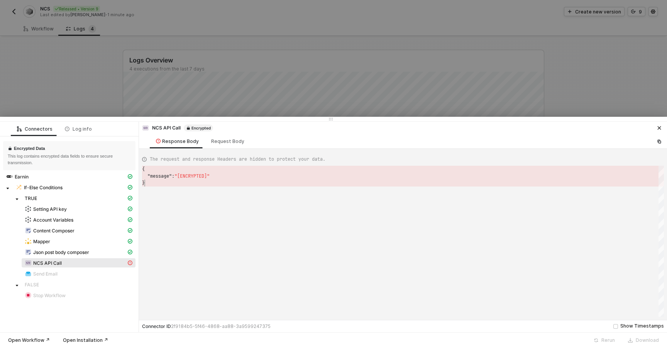
scroll to position [14, 3]
click at [200, 189] on div "{ "message" : "[ENCRYPTED]" }" at bounding box center [403, 241] width 522 height 151
click at [82, 106] on div at bounding box center [333, 174] width 667 height 348
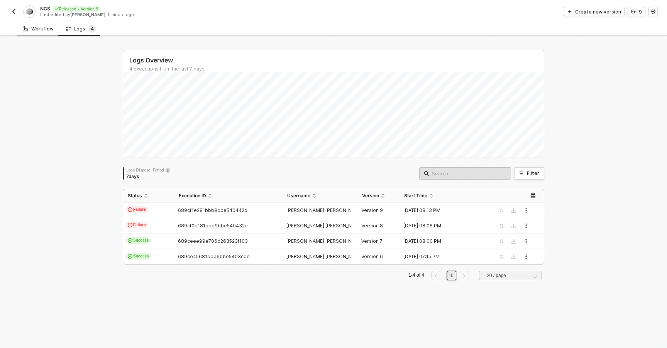
click at [30, 27] on div "Workflow" at bounding box center [39, 29] width 30 height 6
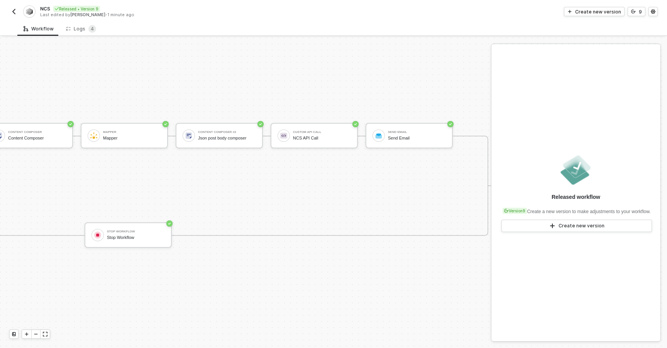
scroll to position [14, 455]
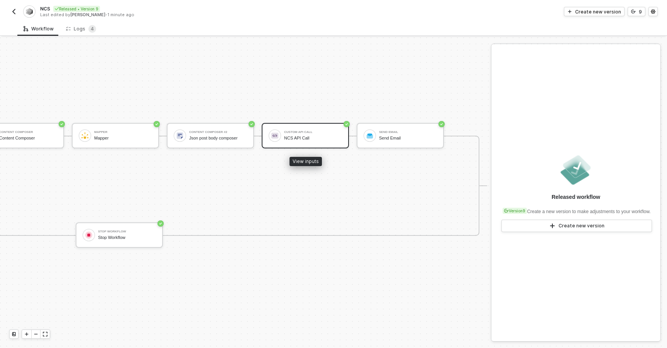
click at [321, 136] on div "NCS API Call" at bounding box center [313, 138] width 58 height 5
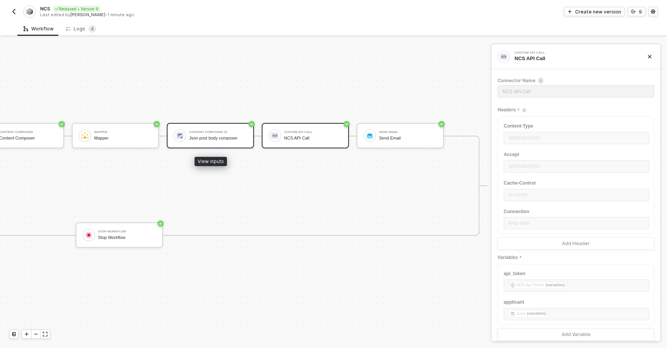
click at [209, 139] on div "Json post body composer" at bounding box center [218, 138] width 58 height 5
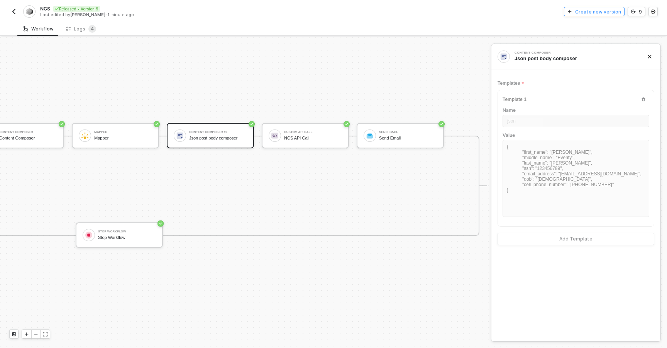
click at [575, 12] on button "Create new version" at bounding box center [594, 11] width 61 height 9
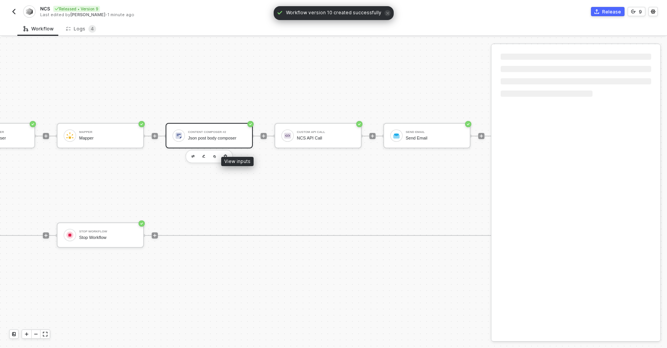
scroll to position [14, 566]
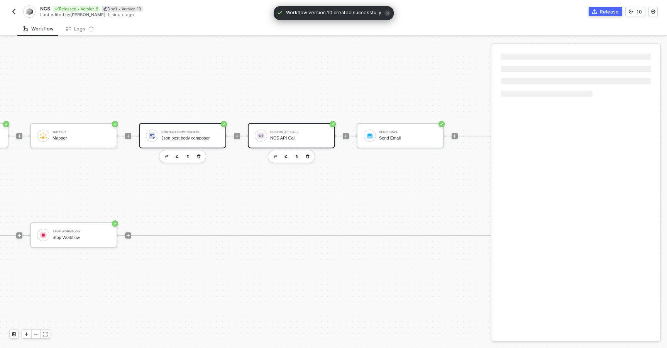
click at [273, 132] on div "Custom API Call" at bounding box center [299, 132] width 58 height 3
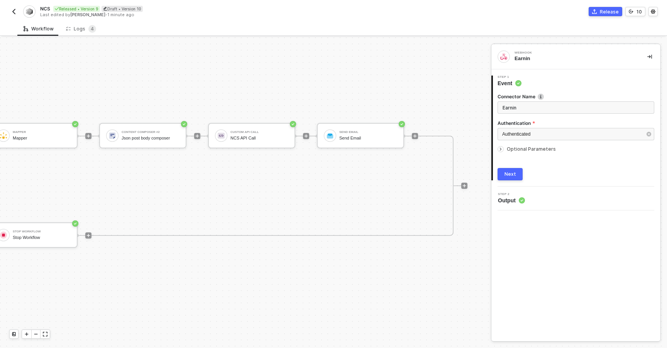
scroll to position [14, 615]
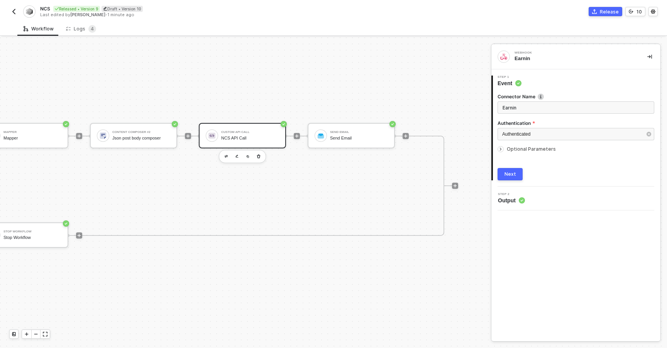
click at [226, 134] on div "Custom API Call NCS API Call" at bounding box center [250, 135] width 58 height 15
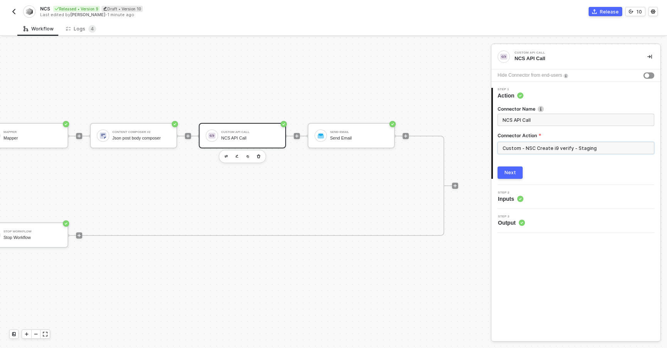
click at [517, 144] on input "Custom - NSC Create i9 verify - Staging" at bounding box center [575, 148] width 157 height 12
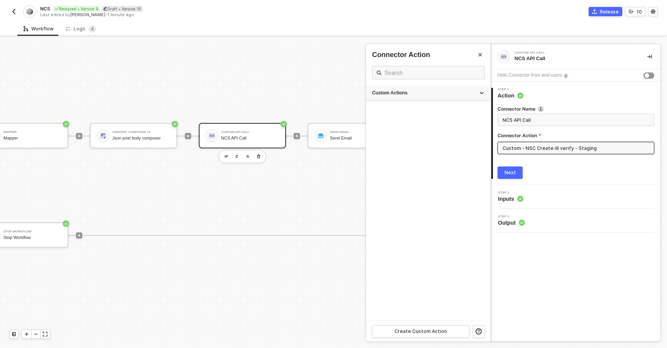
click at [383, 93] on div "Custom Actions" at bounding box center [428, 93] width 112 height 7
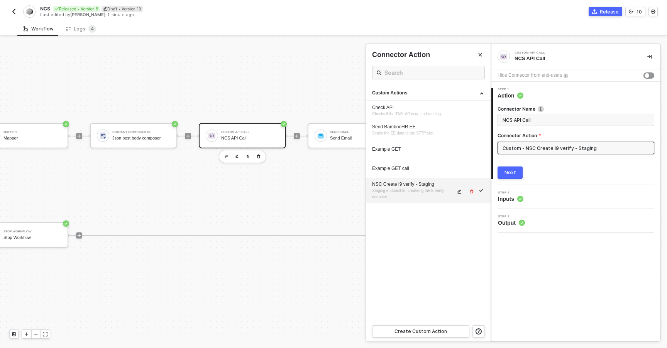
click at [393, 193] on span "Staging endpoint for createing the E-verify endpoint" at bounding box center [408, 194] width 73 height 10
click at [459, 194] on button "button" at bounding box center [459, 191] width 9 height 9
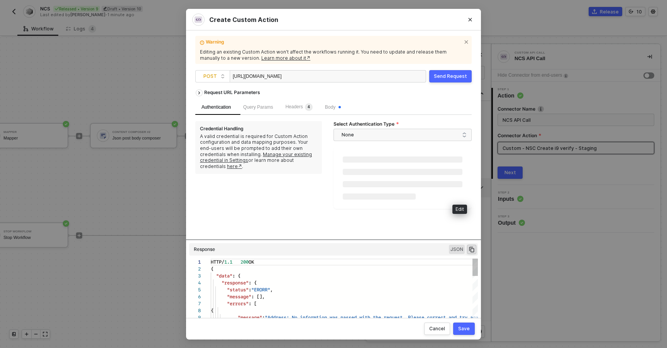
scroll to position [69, 0]
click at [339, 106] on span "Body" at bounding box center [333, 106] width 16 height 5
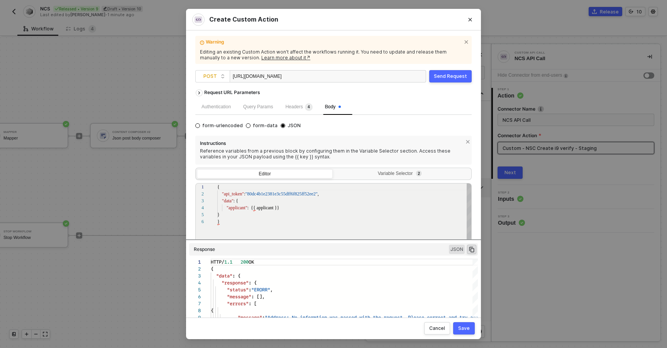
scroll to position [35, 0]
click at [445, 332] on button "Cancel" at bounding box center [437, 329] width 26 height 12
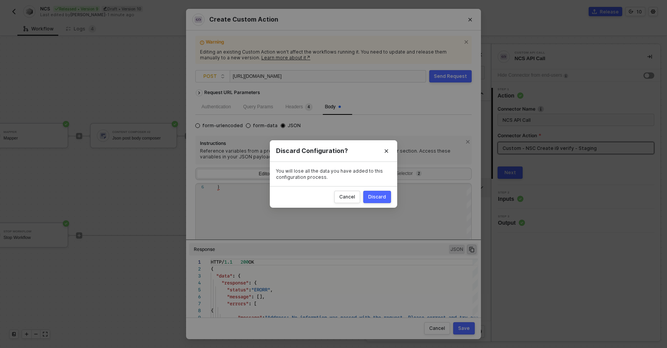
click at [372, 196] on div "Discard" at bounding box center [377, 197] width 18 height 6
radio input "true"
radio input "false"
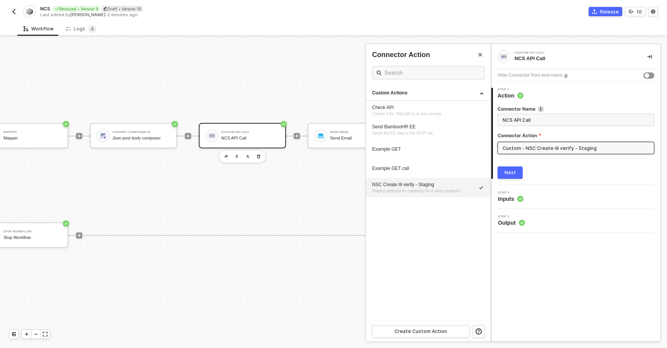
click at [123, 131] on div at bounding box center [333, 192] width 667 height 311
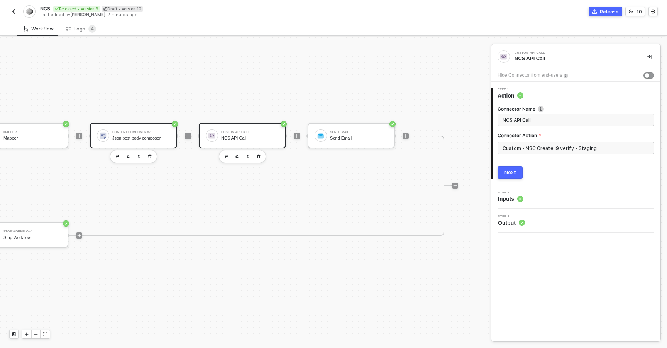
click at [143, 138] on div "Json post body composer" at bounding box center [141, 138] width 58 height 5
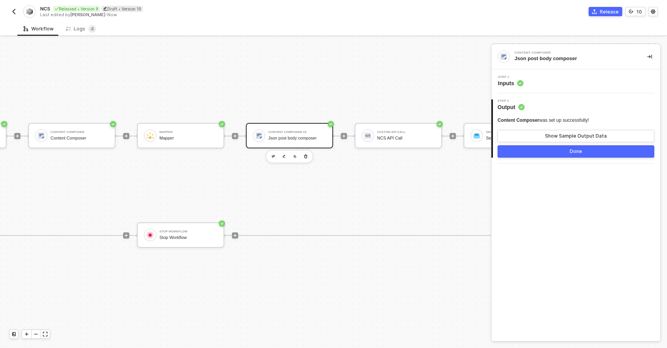
scroll to position [14, 465]
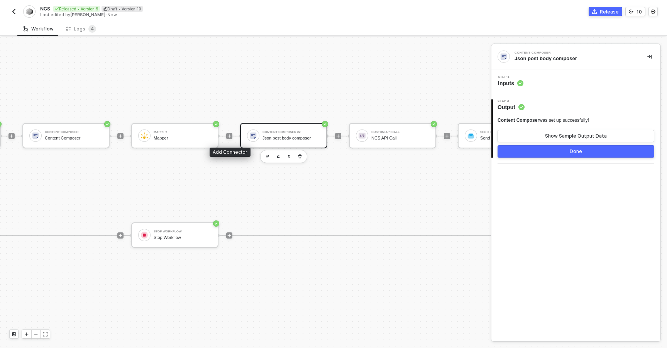
click at [233, 106] on div at bounding box center [229, 136] width 103 height 60
click at [228, 139] on div at bounding box center [229, 136] width 6 height 6
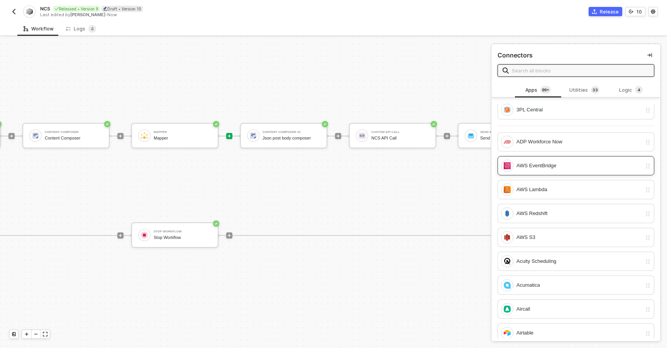
scroll to position [37, 0]
click at [579, 95] on div "Utilities 3 3" at bounding box center [584, 90] width 46 height 15
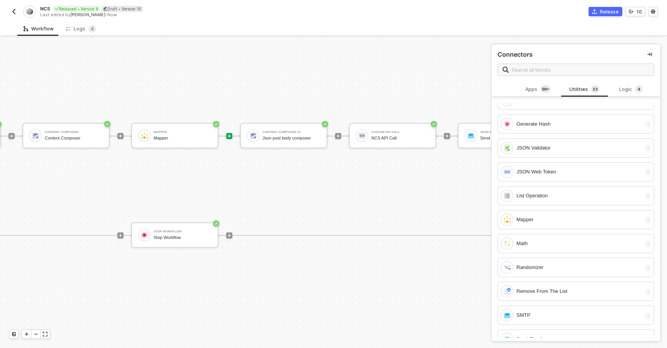
scroll to position [295, 0]
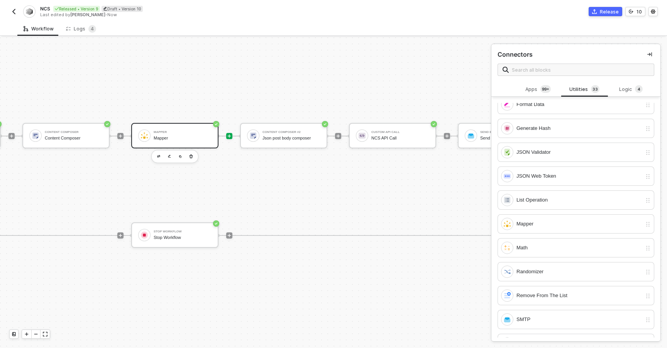
click at [191, 135] on div "Mapper Mapper" at bounding box center [183, 135] width 58 height 15
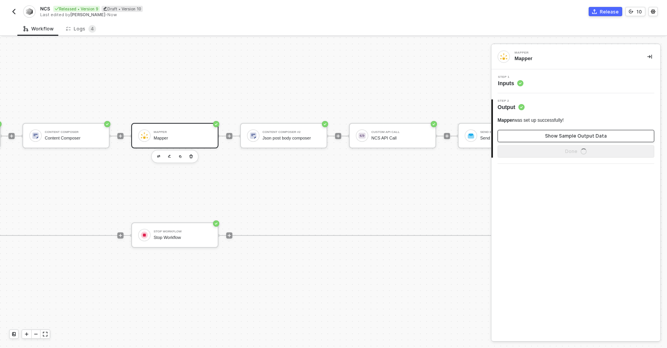
click at [519, 137] on button "Show Sample Output Data" at bounding box center [575, 136] width 157 height 12
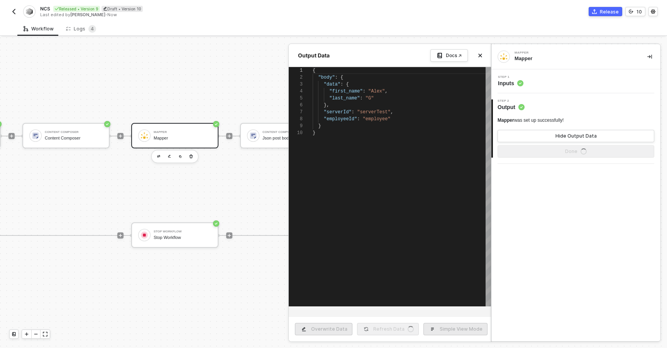
scroll to position [63, 0]
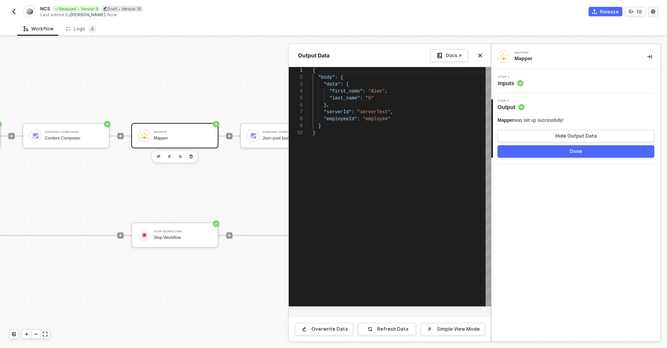
click at [545, 89] on div "Step 1 Inputs" at bounding box center [575, 81] width 169 height 24
click at [535, 84] on div "Step 1 Inputs" at bounding box center [576, 82] width 167 height 12
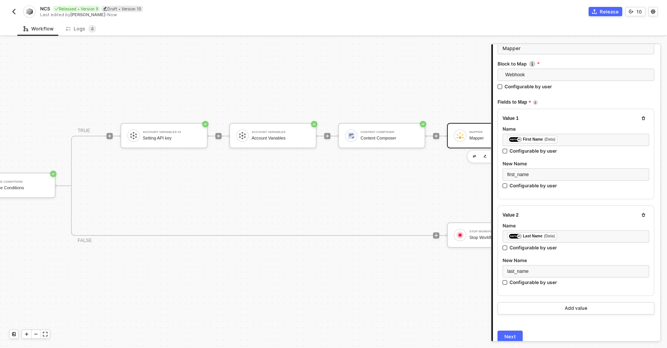
scroll to position [14, 145]
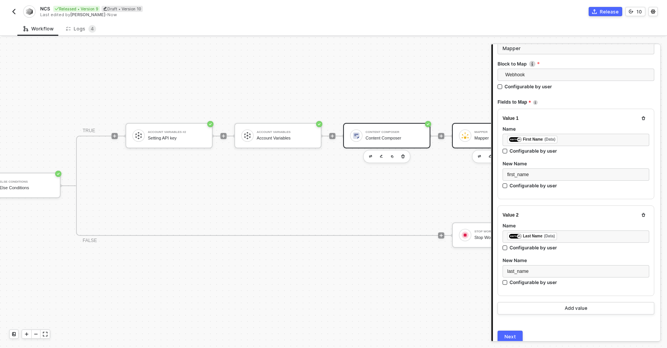
click at [380, 146] on div "Content Composer Content Composer" at bounding box center [386, 135] width 87 height 25
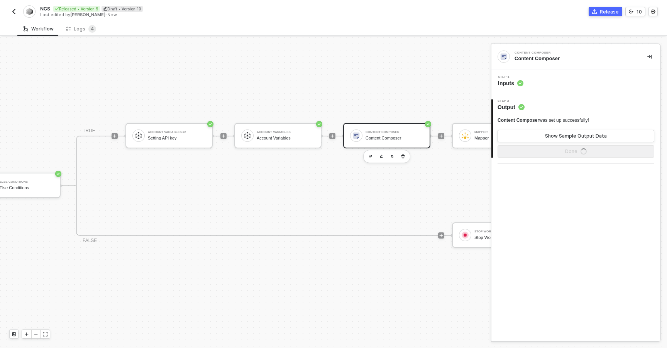
click at [382, 139] on div "Content Composer" at bounding box center [394, 138] width 58 height 5
click at [502, 136] on button "Show Sample Output Data" at bounding box center [575, 136] width 157 height 12
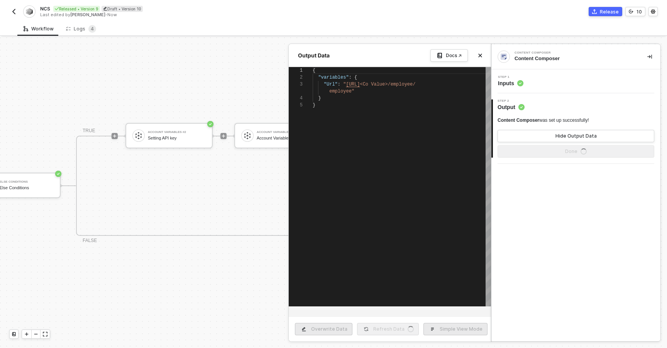
scroll to position [28, 0]
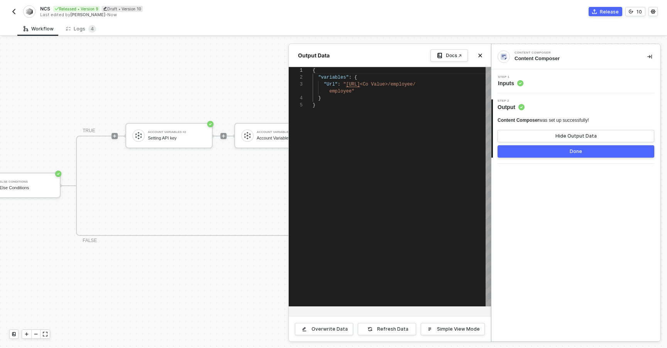
click at [255, 188] on div at bounding box center [333, 192] width 667 height 311
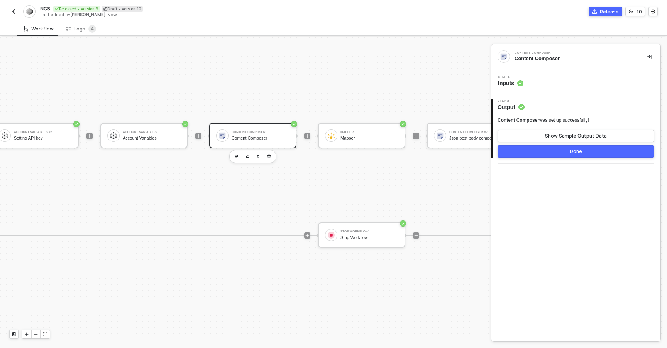
scroll to position [14, 283]
click at [242, 137] on div "Content Composer" at bounding box center [256, 138] width 58 height 5
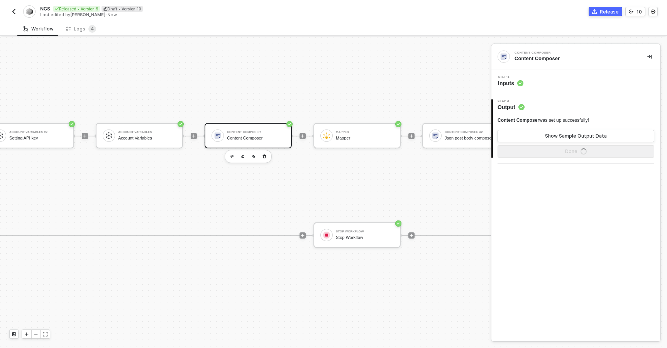
click at [540, 91] on div "Step 1 Inputs" at bounding box center [575, 81] width 169 height 24
click at [549, 86] on div "Step 1 Inputs" at bounding box center [576, 82] width 167 height 12
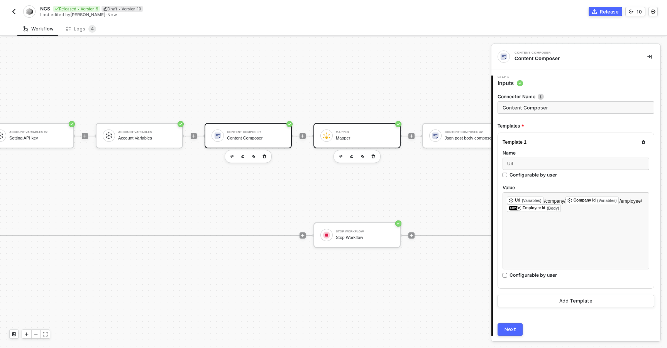
click at [347, 140] on div "Mapper" at bounding box center [365, 138] width 58 height 5
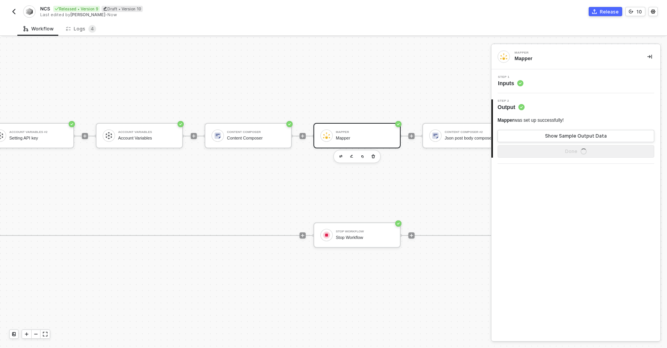
click at [543, 90] on div "Step 1 Inputs" at bounding box center [575, 81] width 169 height 24
click at [554, 79] on div "Step 1 Inputs" at bounding box center [576, 82] width 167 height 12
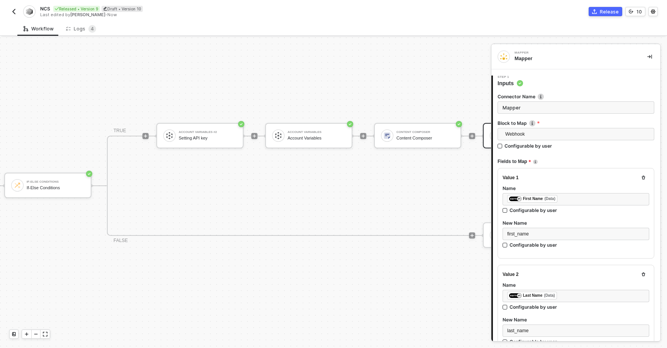
scroll to position [14, 0]
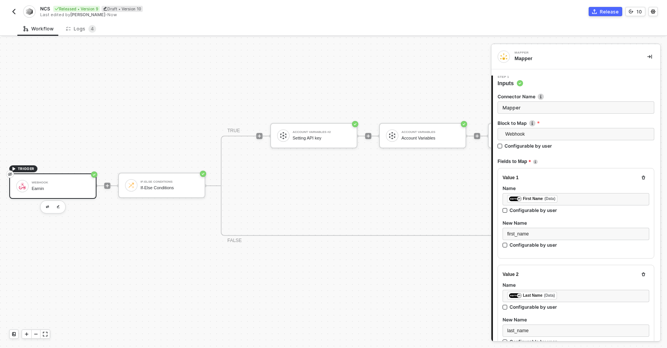
click at [64, 185] on div "Webhook Earnin" at bounding box center [61, 186] width 58 height 15
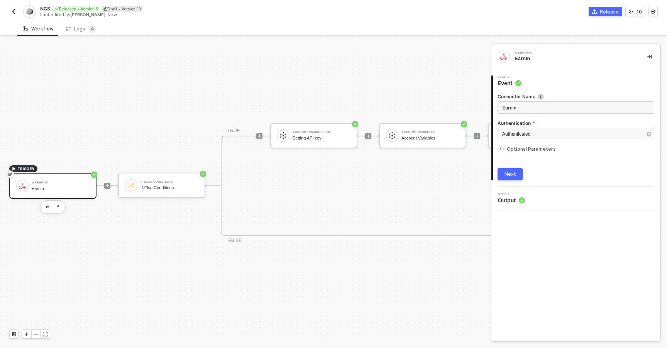
click at [505, 151] on div at bounding box center [501, 149] width 9 height 8
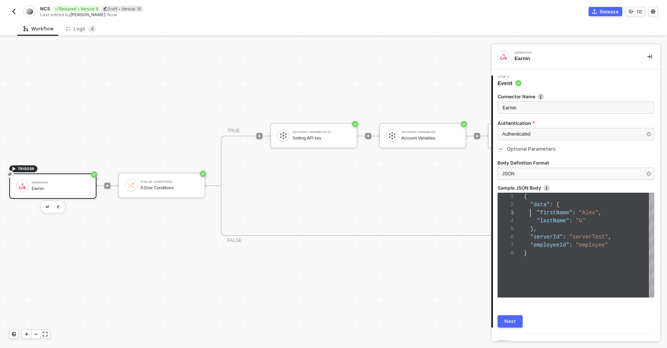
scroll to position [16, 7]
click at [532, 215] on span at bounding box center [530, 213] width 13 height 6
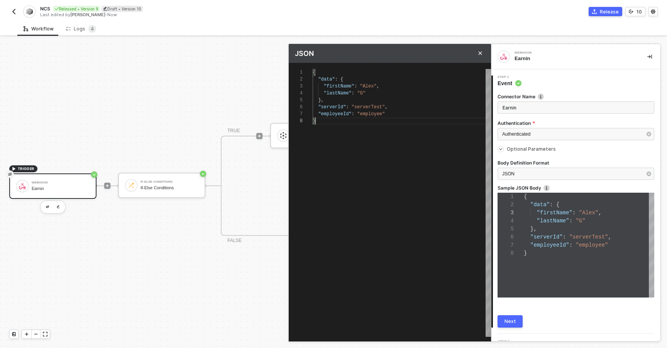
scroll to position [49, 3]
click at [342, 126] on div "{ "data" : { "firstName" : "Alex" , "lastName" : "G" }, "serverId" : "serverTes…" at bounding box center [402, 203] width 178 height 268
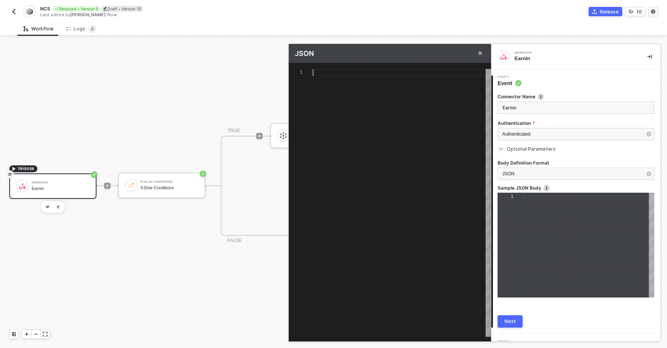
scroll to position [0, 0]
type textarea "'"
type textarea "{}"
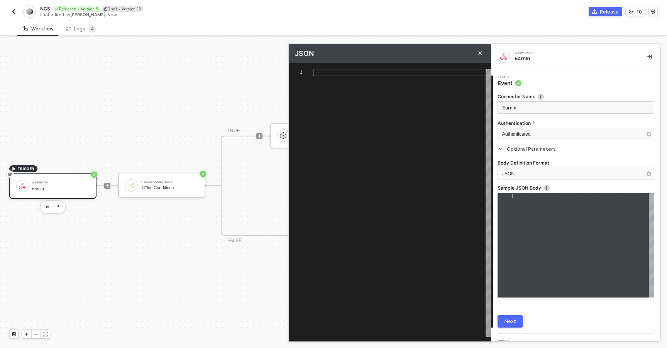
scroll to position [0, 3]
type textarea "{ }"
paste textarea "} }, "serverId": "serverTest", "companyId": "test company", "employeeId": "empl…"
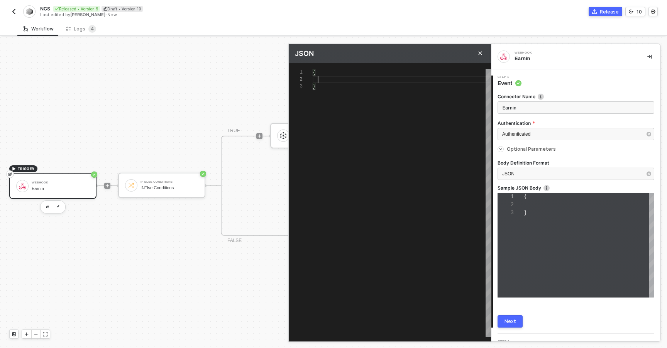
type textarea "{ "data": { "applicant": { "first_name": "[PERSON_NAME]", "middle_name": "Everi…"
type textarea "} }, "serverId": "serverTest", "companyId": "test company", "employeeId": "empl…"
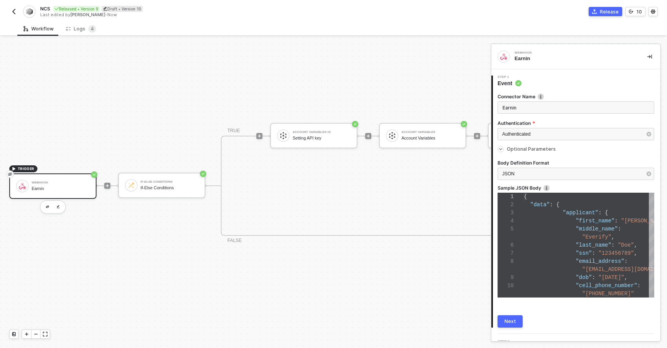
click at [519, 324] on button "Next" at bounding box center [509, 322] width 25 height 12
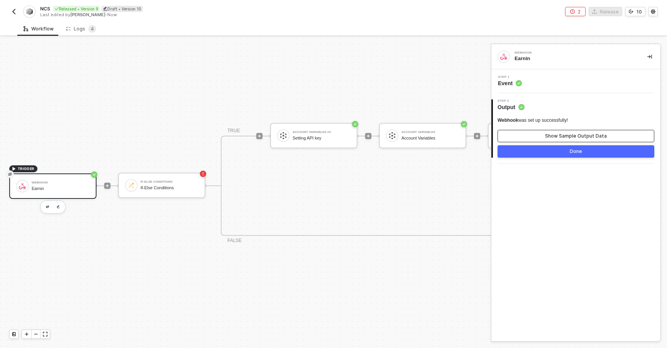
click at [506, 135] on button "Show Sample Output Data" at bounding box center [575, 136] width 157 height 12
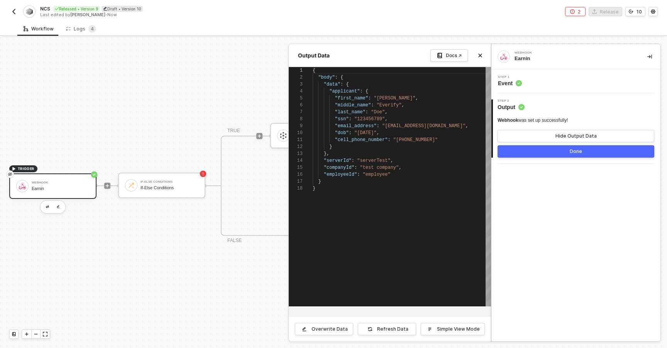
scroll to position [69, 0]
click at [509, 148] on button "Done" at bounding box center [575, 151] width 157 height 12
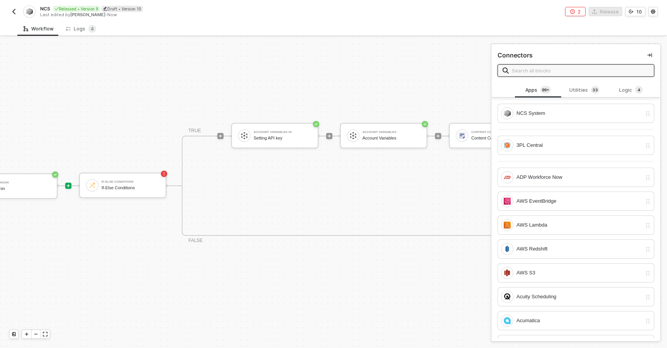
scroll to position [14, 0]
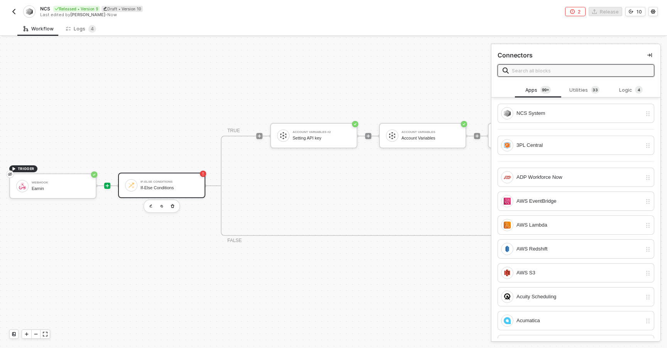
click at [176, 182] on div "If-Else Conditions" at bounding box center [169, 182] width 58 height 3
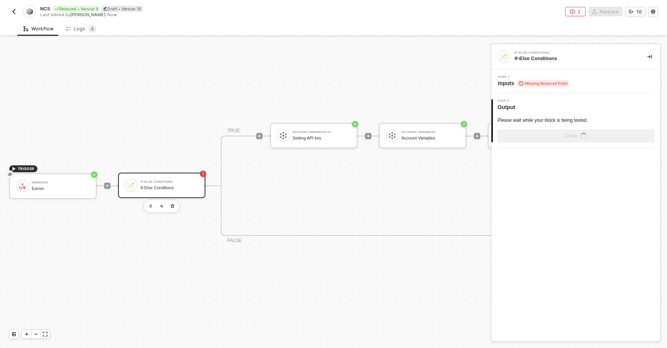
click at [532, 75] on div "Step 1 Inputs Missing Required Field" at bounding box center [575, 81] width 169 height 24
click at [512, 85] on span "Inputs Missing Required Field" at bounding box center [533, 83] width 71 height 8
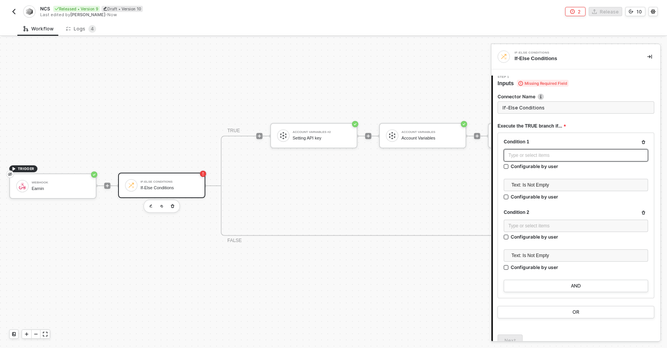
click at [540, 159] on div "Type or select items ﻿" at bounding box center [575, 155] width 135 height 7
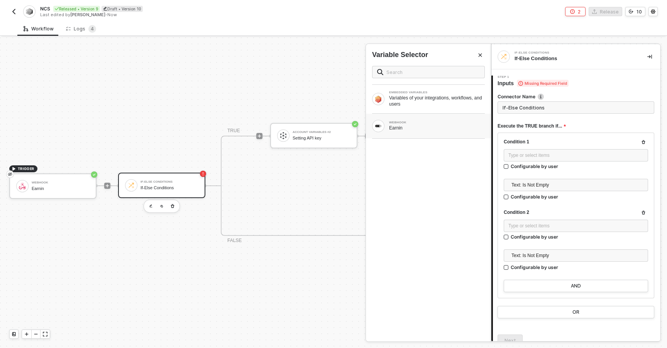
click at [402, 127] on div "Earnin" at bounding box center [437, 128] width 96 height 6
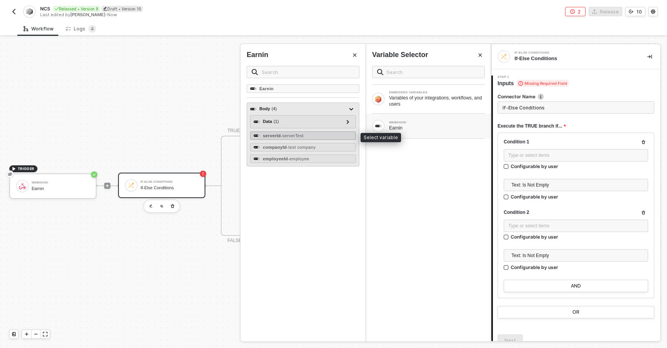
click at [280, 137] on strong "serverId" at bounding box center [272, 135] width 18 height 5
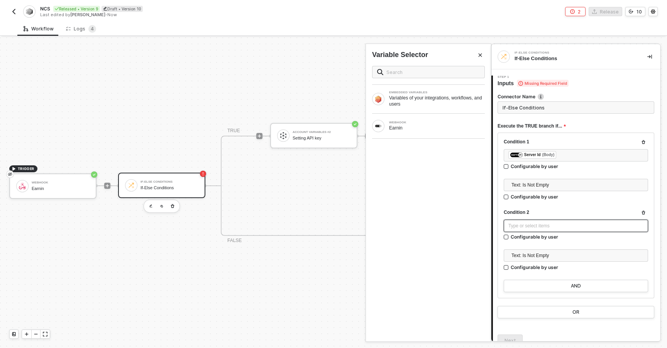
click at [528, 225] on div "Type or select items ﻿" at bounding box center [575, 226] width 135 height 7
click at [527, 226] on div "Type or select items ﻿" at bounding box center [575, 226] width 135 height 7
click at [397, 119] on div "WEBHOOK Earnin" at bounding box center [428, 126] width 125 height 25
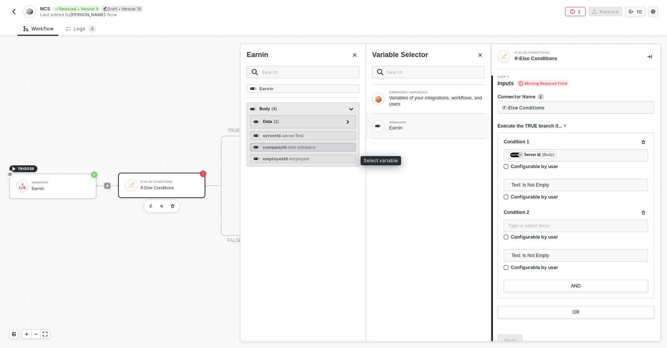
click at [280, 149] on strong "companyId" at bounding box center [275, 147] width 24 height 5
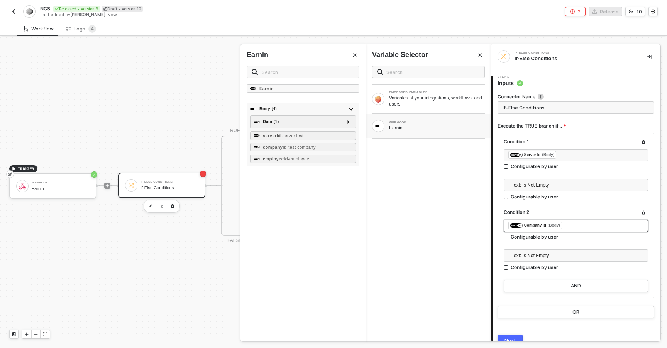
scroll to position [36, 0]
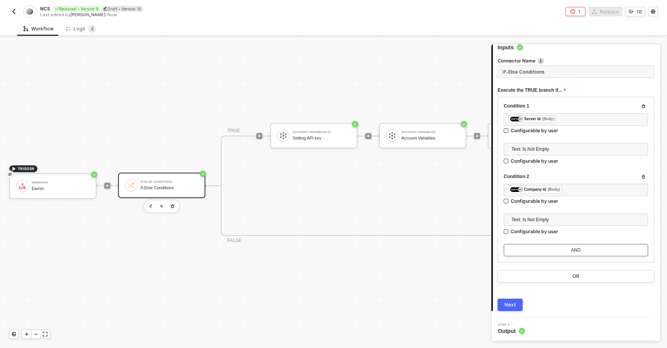
click at [529, 248] on button "AND" at bounding box center [575, 250] width 144 height 12
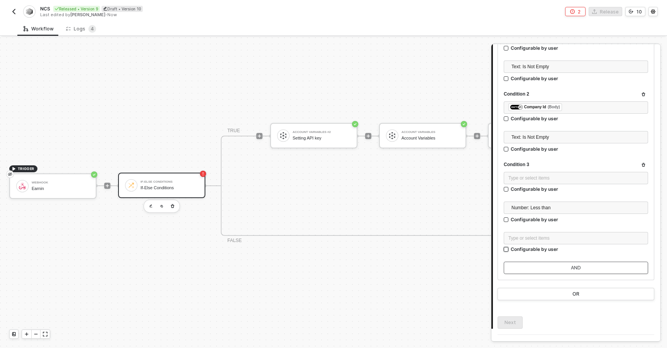
scroll to position [116, 0]
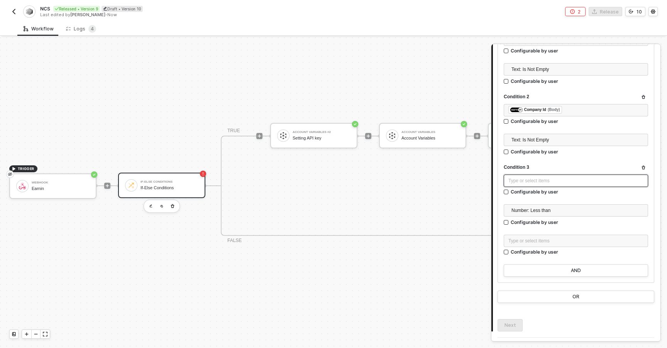
click at [529, 180] on div "Type or select items ﻿" at bounding box center [575, 180] width 135 height 7
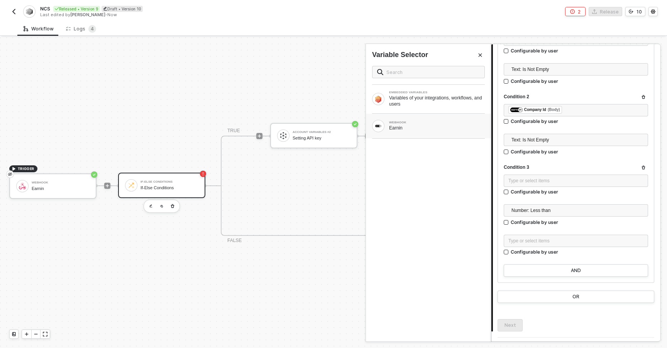
click at [394, 125] on div "Earnin" at bounding box center [437, 128] width 96 height 6
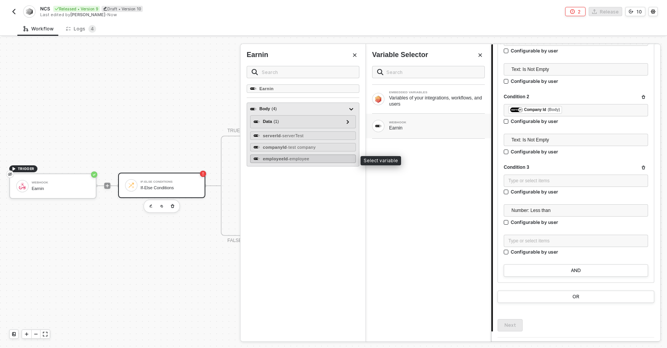
click at [270, 159] on strong "employeeId" at bounding box center [275, 159] width 25 height 5
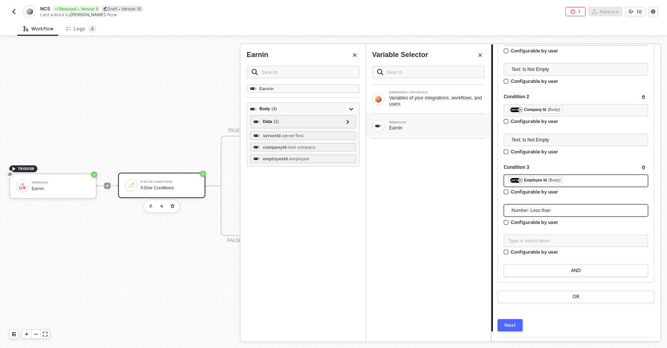
click at [565, 209] on span "Number: Less than" at bounding box center [577, 211] width 132 height 12
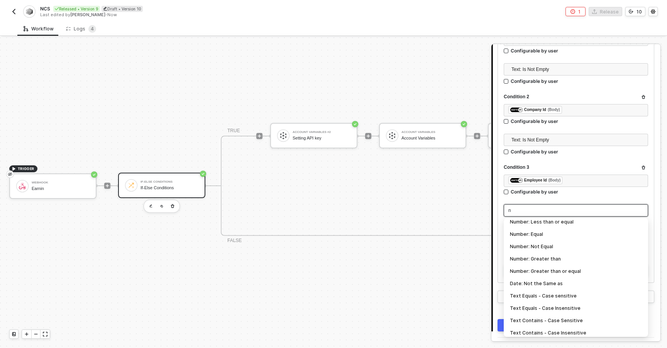
scroll to position [0, 0]
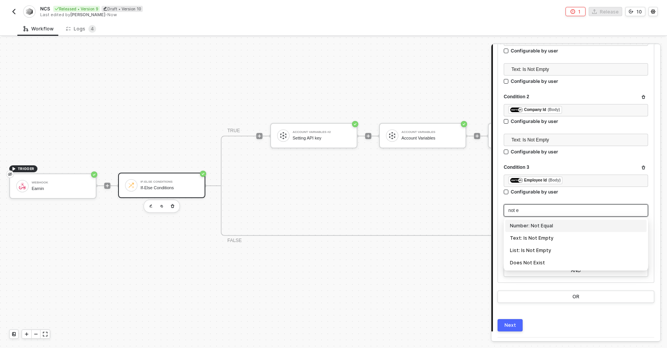
type input "not em"
click at [529, 225] on div "Text: Is Not Empty" at bounding box center [576, 226] width 132 height 8
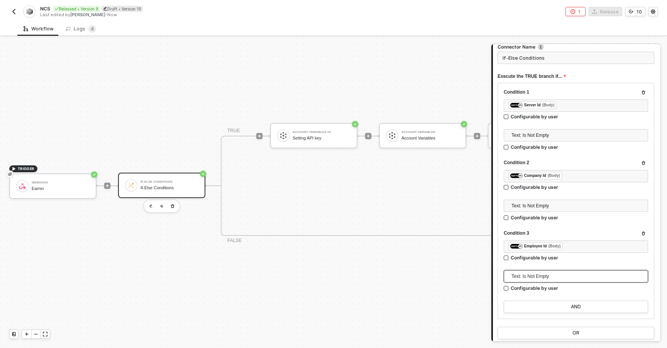
scroll to position [106, 0]
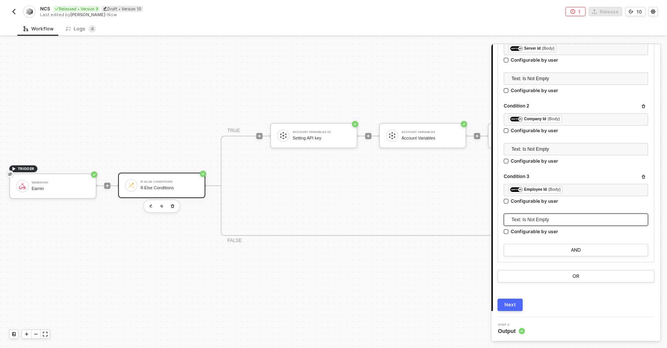
click at [507, 301] on button "Next" at bounding box center [509, 305] width 25 height 12
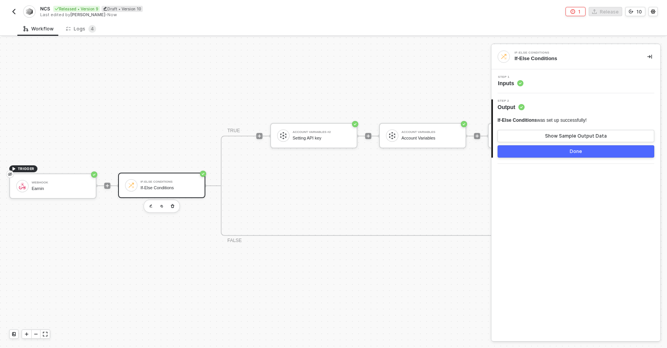
click at [507, 159] on div "2 Step 2 Output If-Else Conditions was set up successfully! Show Sample Output …" at bounding box center [575, 128] width 169 height 71
click at [511, 153] on button "Done" at bounding box center [575, 151] width 157 height 12
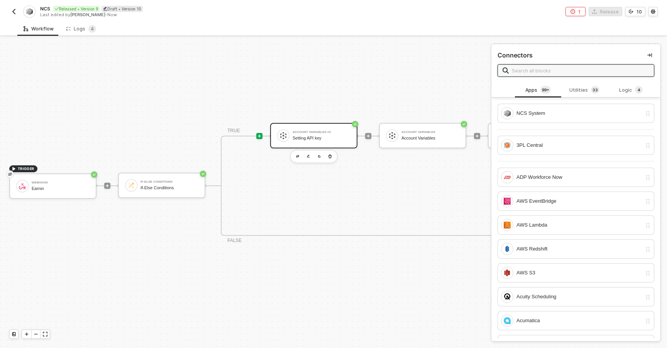
click at [302, 137] on div "Setting API key" at bounding box center [321, 138] width 58 height 5
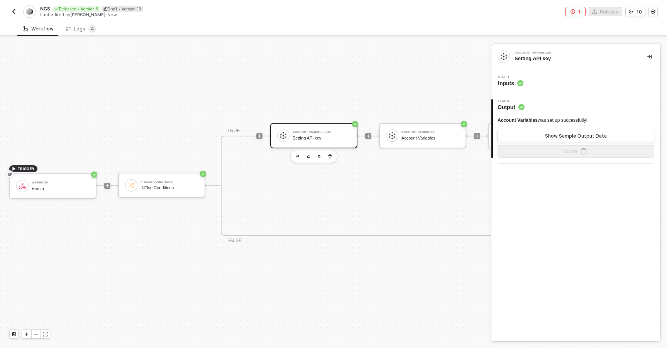
click at [560, 81] on div "Step 1 Inputs" at bounding box center [576, 82] width 167 height 12
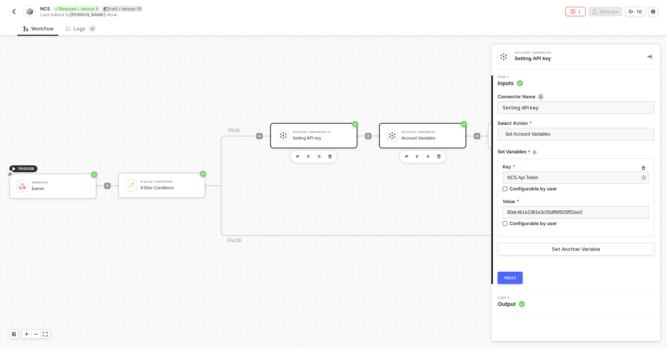
click at [410, 138] on div "Account Variables" at bounding box center [430, 138] width 58 height 5
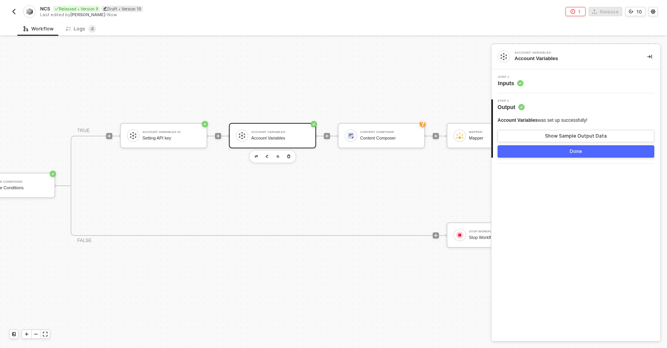
scroll to position [14, 154]
click at [399, 135] on div "Content Composer Content Composer" at bounding box center [385, 135] width 58 height 15
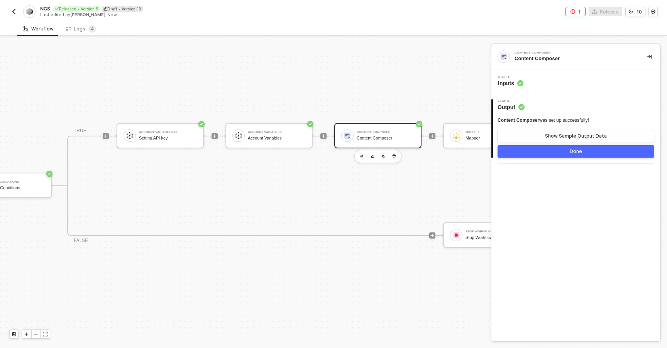
click at [557, 87] on div "Step 1 Inputs" at bounding box center [575, 82] width 169 height 12
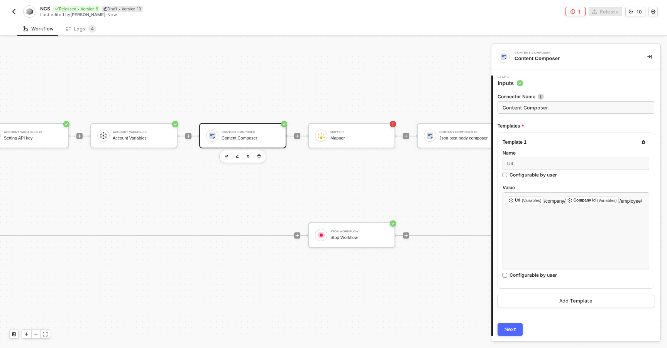
scroll to position [14, 305]
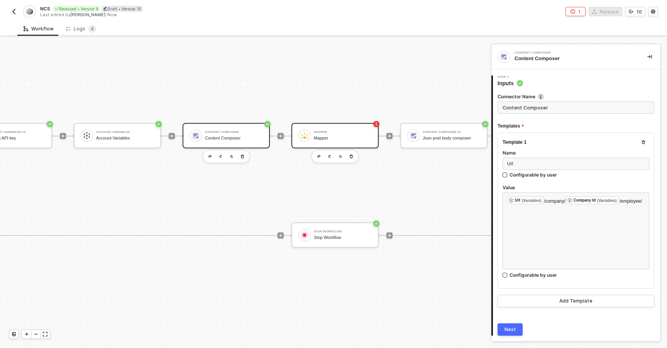
click at [342, 133] on div "Mapper" at bounding box center [343, 132] width 58 height 3
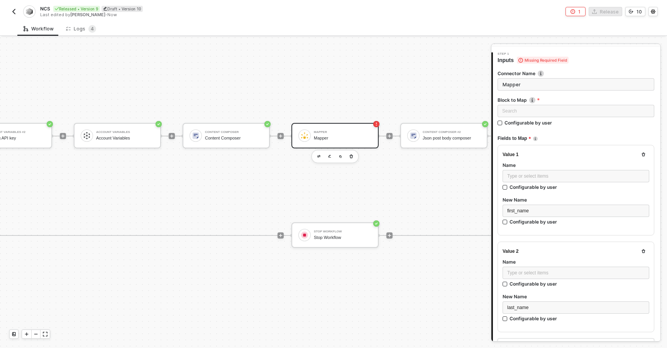
scroll to position [0, 0]
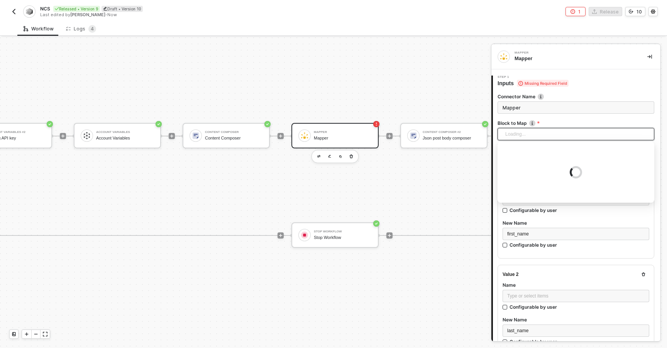
click at [525, 134] on div "Loading..." at bounding box center [575, 134] width 157 height 12
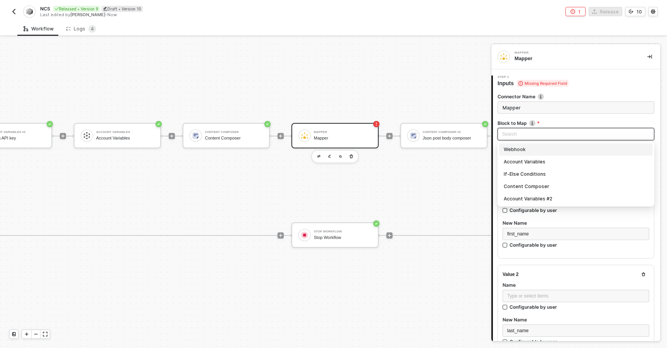
click at [514, 152] on div "Webhook" at bounding box center [575, 149] width 144 height 8
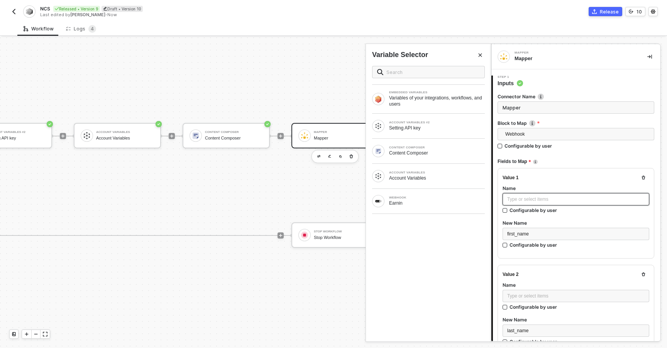
click at [527, 199] on div "Type or select items ﻿" at bounding box center [575, 199] width 137 height 7
click at [410, 196] on div "WEBHOOK Earnin" at bounding box center [428, 201] width 113 height 12
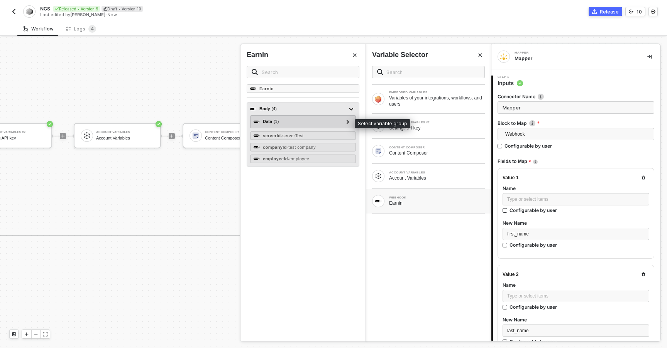
click at [298, 123] on div "Data ( 1 )" at bounding box center [298, 121] width 90 height 9
click at [348, 122] on icon at bounding box center [347, 122] width 2 height 4
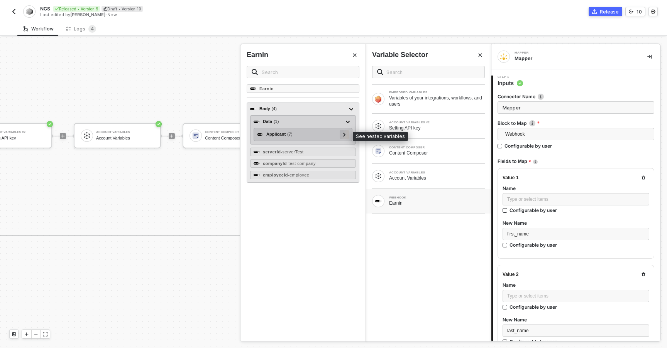
click at [344, 136] on icon at bounding box center [344, 135] width 3 height 4
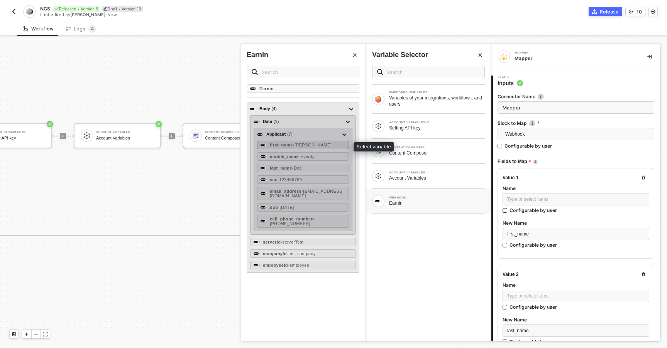
click at [302, 145] on span "- John" at bounding box center [312, 145] width 39 height 5
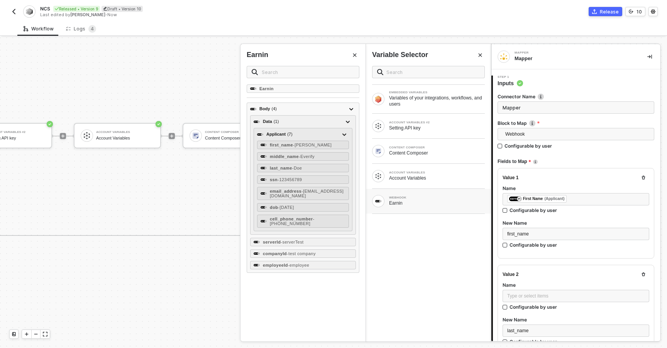
click at [428, 243] on div "EMBEDDED VARIABLES Variables of your integrations, workflows, and users ACCOUNT…" at bounding box center [428, 201] width 125 height 282
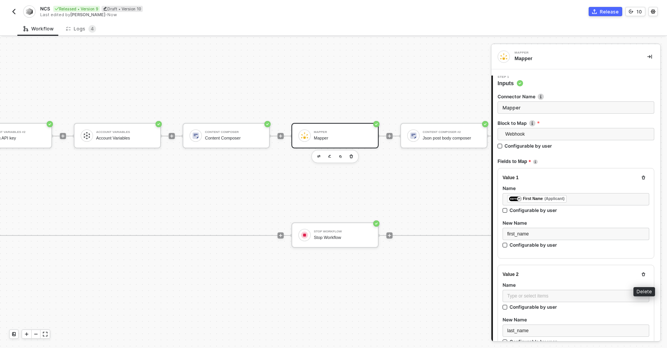
click at [643, 270] on button "button" at bounding box center [643, 274] width 9 height 9
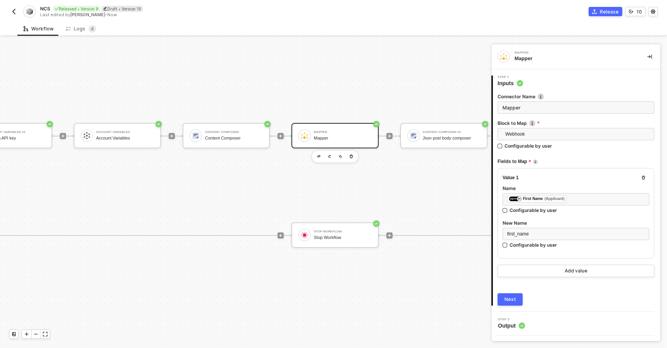
click at [505, 297] on div "Next" at bounding box center [510, 300] width 12 height 6
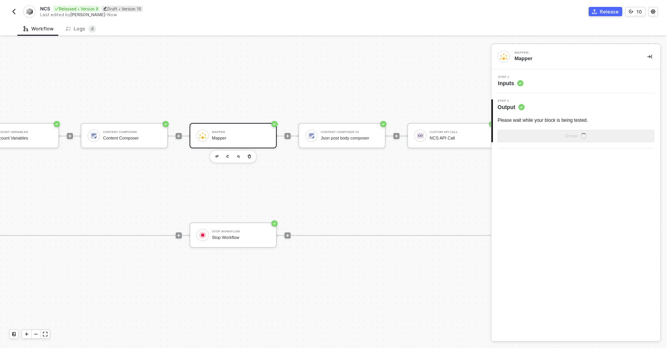
scroll to position [14, 423]
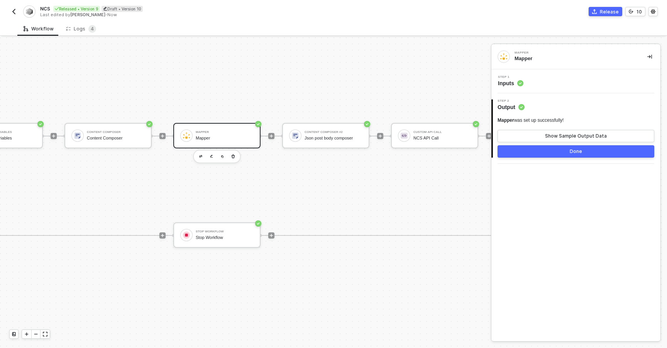
click at [240, 133] on div "Mapper" at bounding box center [225, 132] width 58 height 3
click at [529, 136] on button "Show Sample Output Data" at bounding box center [575, 136] width 157 height 12
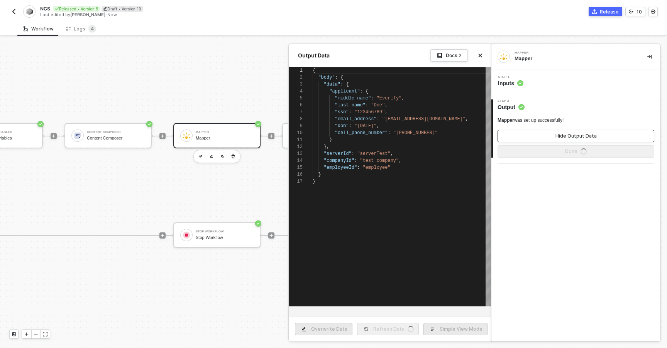
scroll to position [69, 0]
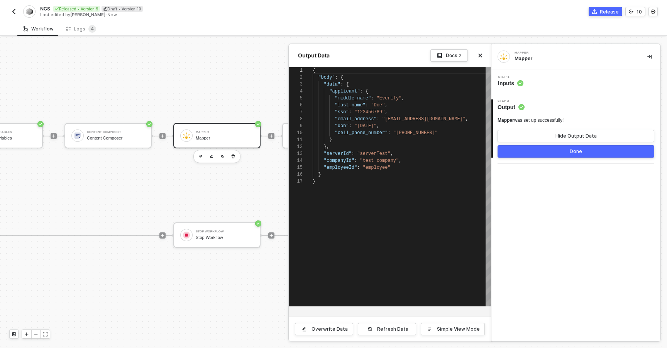
click at [257, 164] on div at bounding box center [333, 192] width 667 height 311
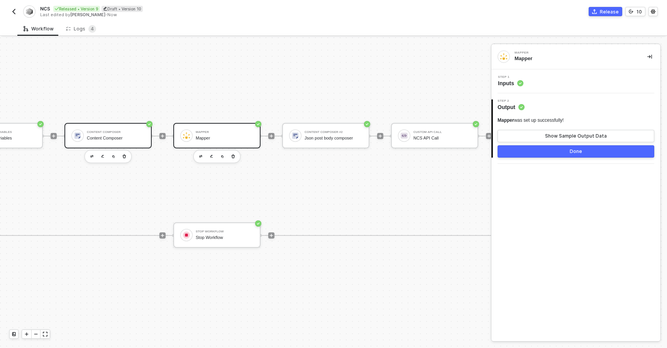
click at [132, 129] on div "Content Composer Content Composer" at bounding box center [116, 135] width 58 height 15
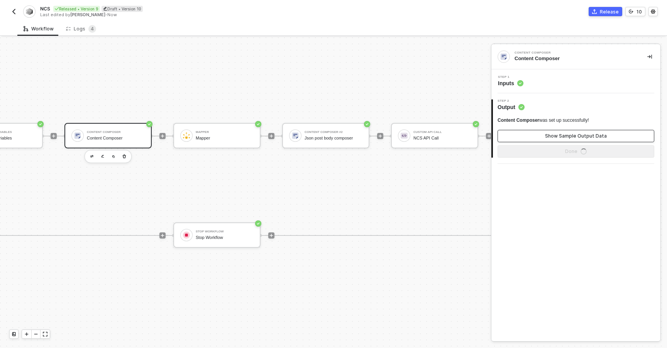
click at [520, 133] on button "Show Sample Output Data" at bounding box center [575, 136] width 157 height 12
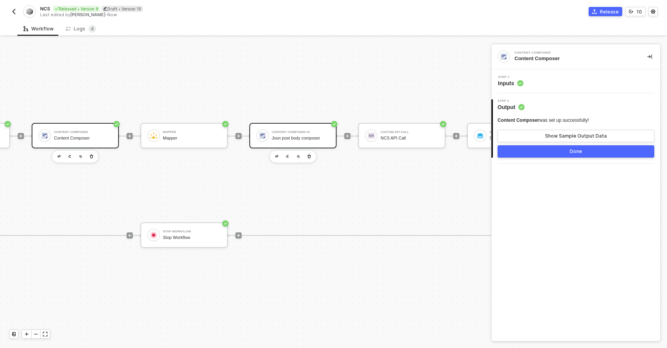
scroll to position [14, 462]
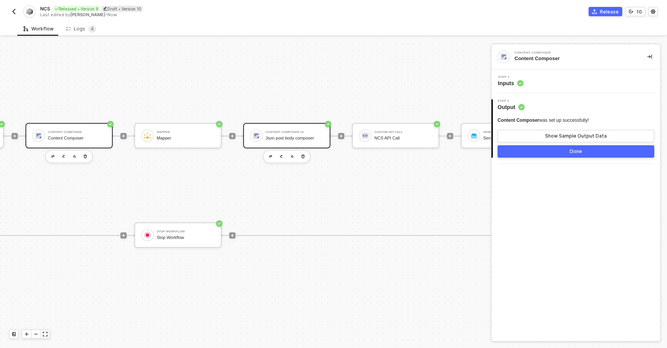
click at [304, 130] on div "Content Composer #2 Json post body composer" at bounding box center [294, 135] width 58 height 15
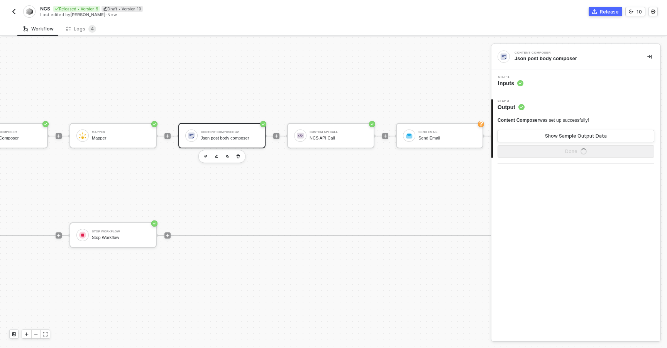
scroll to position [14, 617]
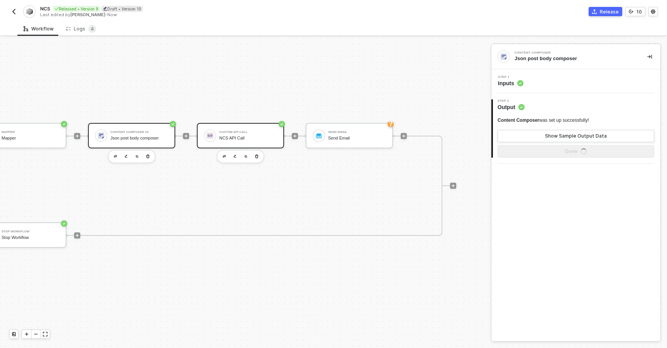
click at [262, 132] on div "Custom API Call" at bounding box center [248, 132] width 58 height 3
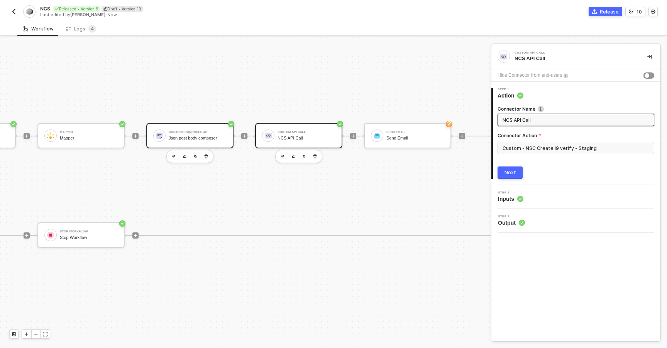
scroll to position [14, 542]
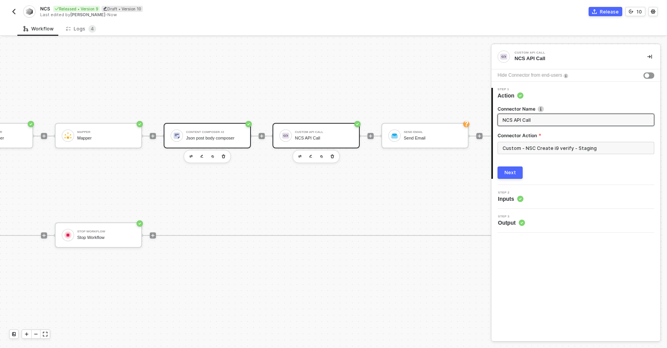
click at [210, 143] on div "Content Composer #2 Json post body composer" at bounding box center [207, 135] width 87 height 25
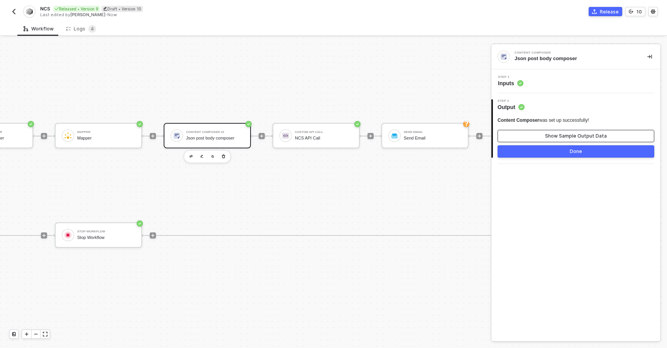
click at [535, 139] on button "Show Sample Output Data" at bounding box center [575, 136] width 157 height 12
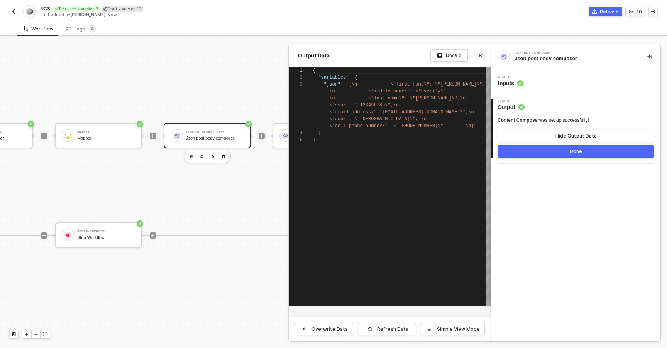
scroll to position [28, 0]
click at [250, 182] on div at bounding box center [333, 192] width 667 height 311
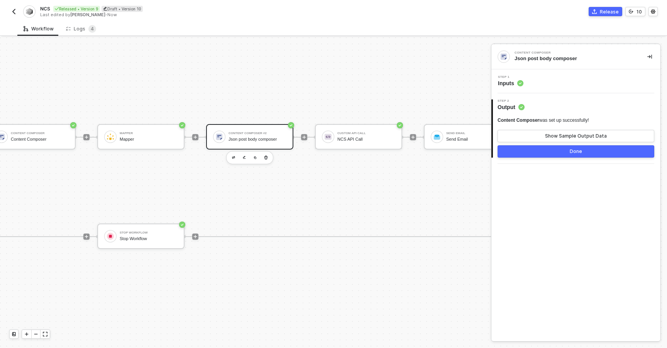
scroll to position [13, 501]
click at [268, 158] on button "button" at bounding box center [264, 157] width 9 height 9
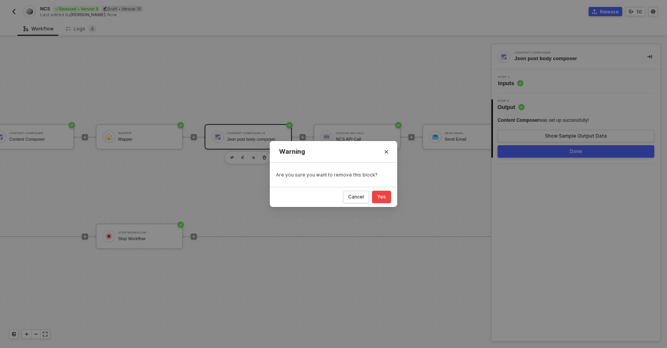
click at [380, 194] on div "Yes" at bounding box center [381, 197] width 9 height 6
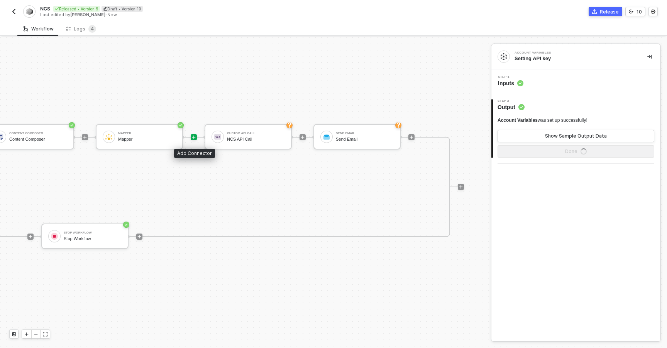
click at [195, 138] on icon "icon-play" at bounding box center [193, 137] width 5 height 5
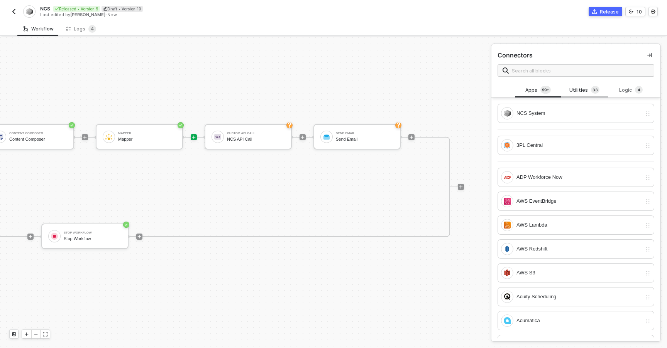
click at [582, 88] on div "Utilities 3 3" at bounding box center [584, 90] width 34 height 8
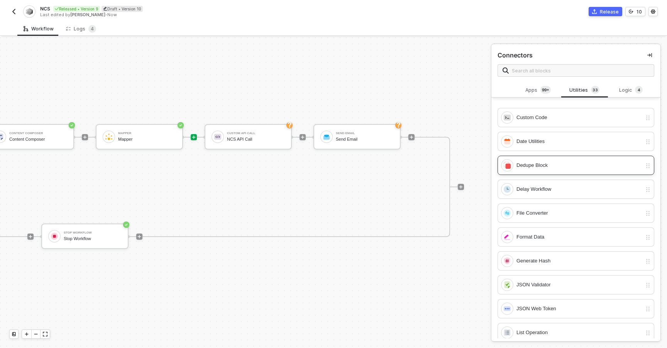
scroll to position [174, 0]
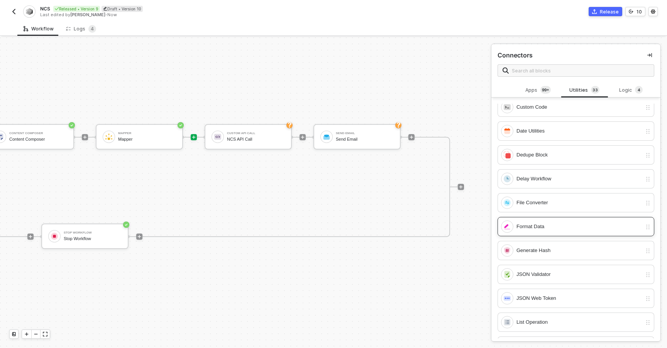
click at [608, 225] on div "Format Data" at bounding box center [578, 227] width 125 height 8
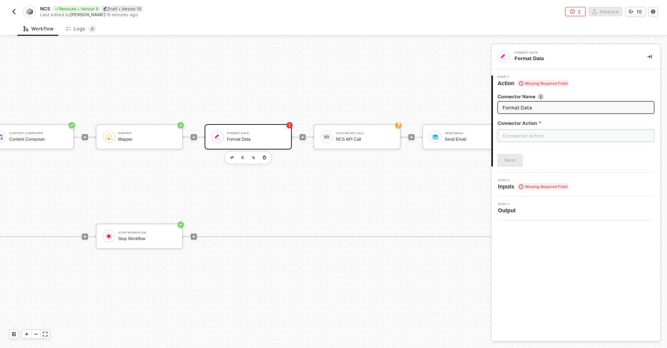
click at [564, 139] on input "text" at bounding box center [575, 136] width 157 height 12
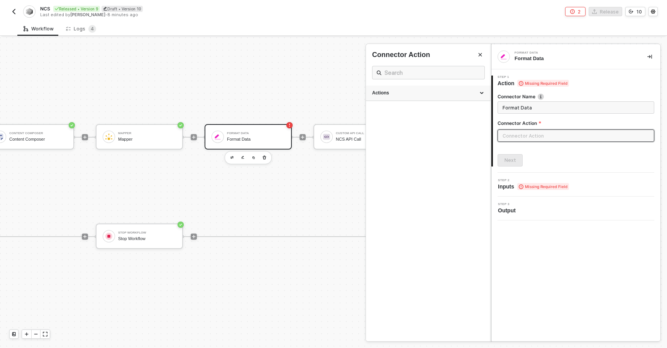
click at [404, 96] on div "Actions" at bounding box center [428, 93] width 125 height 15
click at [409, 92] on div "Actions" at bounding box center [428, 93] width 112 height 7
click at [407, 76] on input "text" at bounding box center [428, 73] width 88 height 10
click at [480, 56] on icon "Close" at bounding box center [480, 54] width 5 height 5
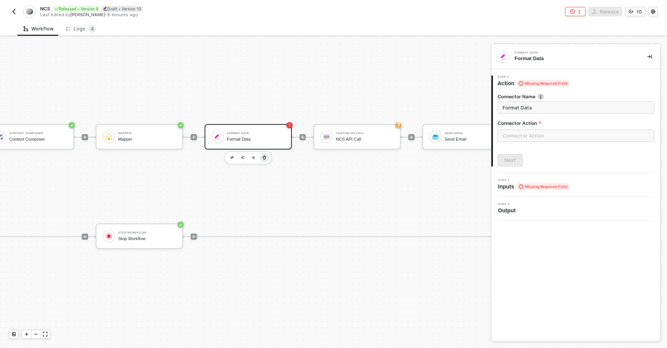
click at [268, 157] on button "button" at bounding box center [264, 157] width 9 height 9
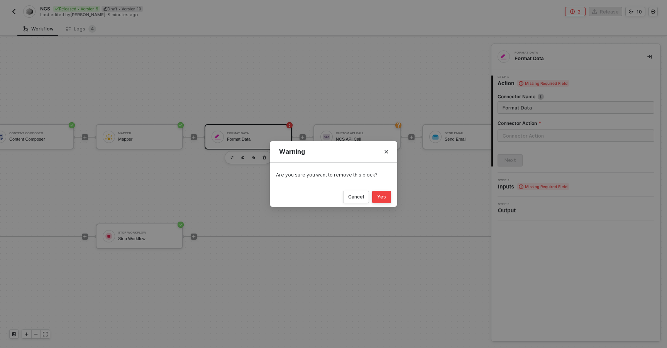
click at [378, 195] on div "Yes" at bounding box center [381, 197] width 9 height 6
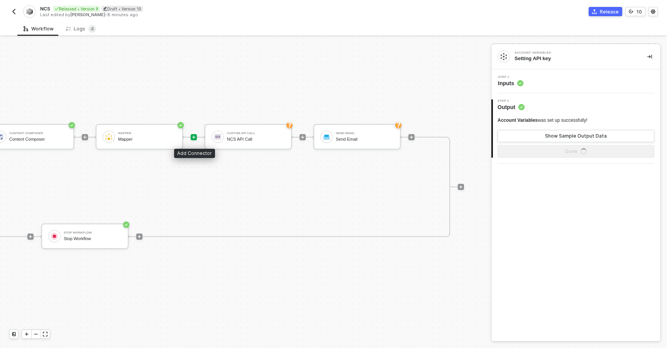
click at [192, 139] on icon "icon-play" at bounding box center [193, 137] width 5 height 5
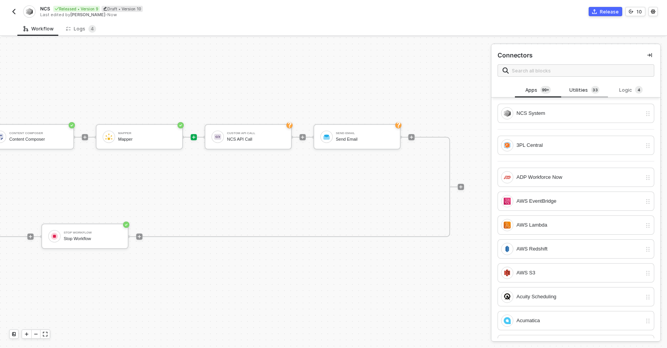
click at [581, 86] on div "Utilities 3 3" at bounding box center [584, 90] width 34 height 8
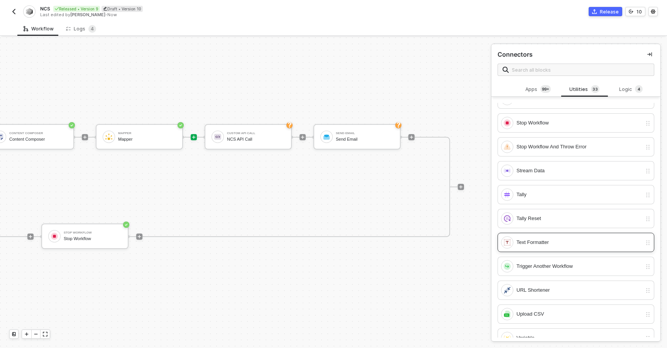
scroll to position [554, 0]
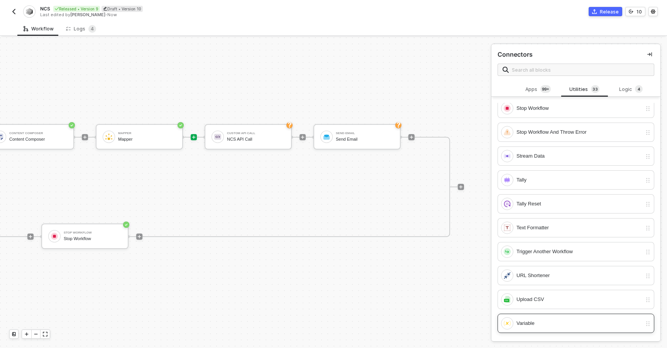
click at [543, 321] on div "Variable" at bounding box center [578, 323] width 125 height 8
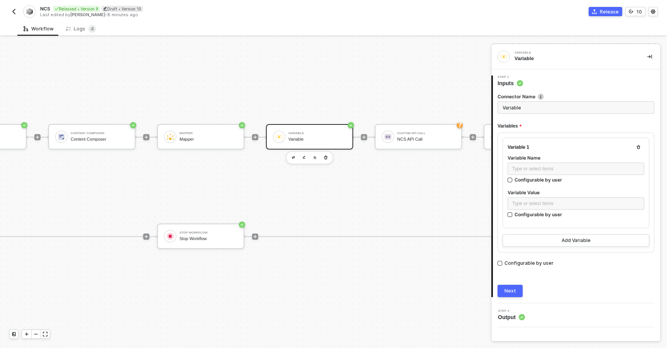
scroll to position [13, 452]
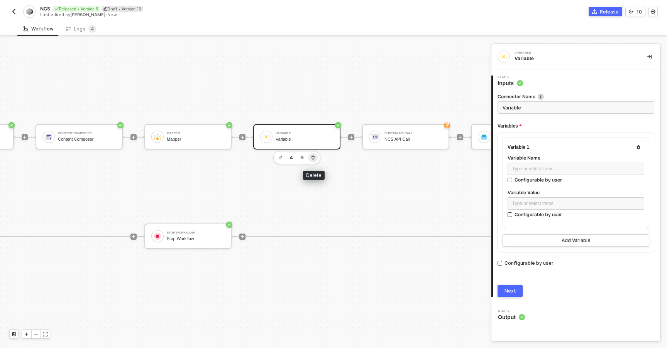
click at [316, 157] on button "button" at bounding box center [312, 157] width 9 height 9
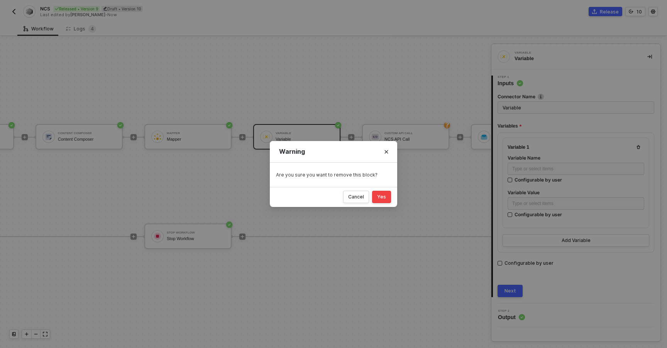
click at [375, 196] on button "Yes" at bounding box center [381, 197] width 19 height 12
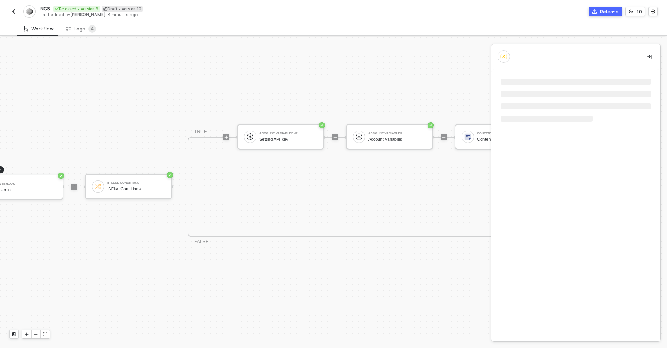
scroll to position [13, 0]
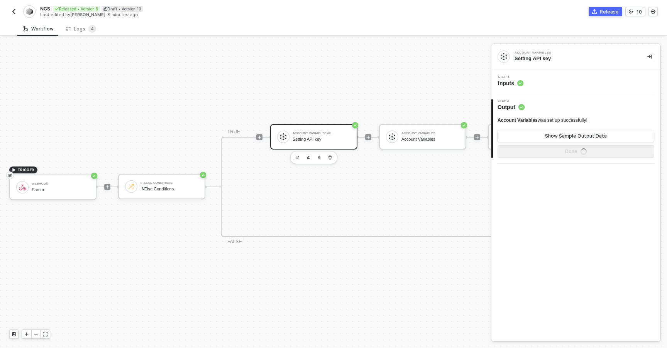
click at [318, 132] on div "Account Variables #2" at bounding box center [321, 133] width 58 height 3
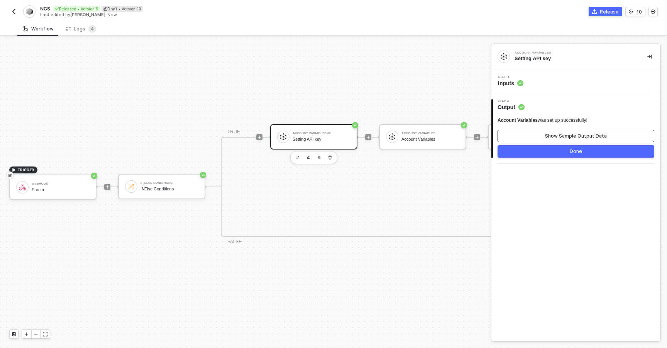
click at [520, 140] on button "Show Sample Output Data" at bounding box center [575, 136] width 157 height 12
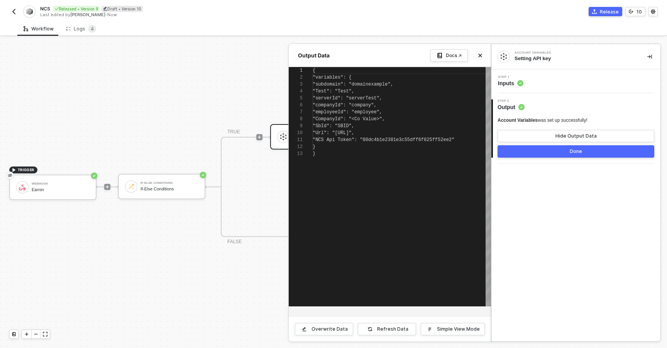
scroll to position [69, 0]
type textarea ""NCS Api Token": "80dc4b1e2381e3c55dff6f825ff52ee2" } }"
click at [380, 139] on span ""80dc4b1e2381e3c55dff6f825ff52ee2"" at bounding box center [418, 139] width 95 height 5
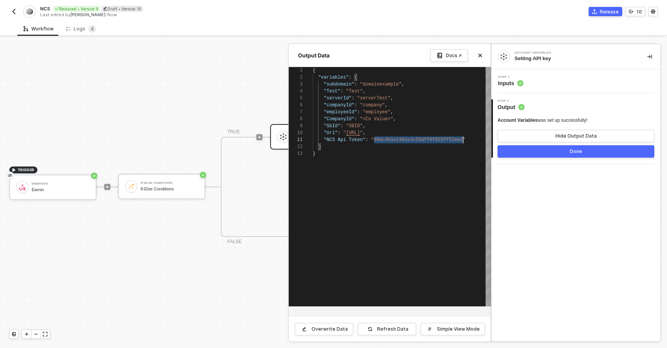
scroll to position [0, 150]
click at [525, 86] on div "Step 1 Inputs" at bounding box center [576, 82] width 167 height 12
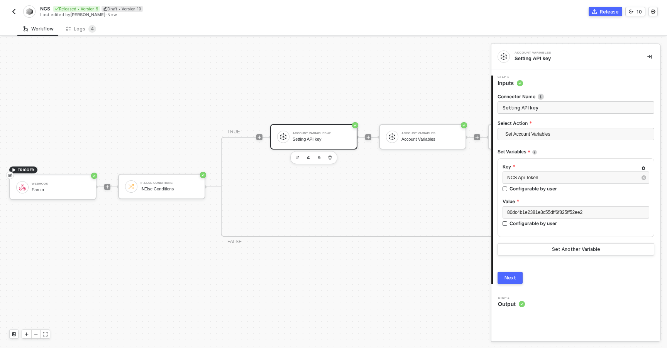
click at [430, 79] on div "TRIGGER Webhook Earnin If-Else Conditions If-Else Conditions TRUE Account Varia…" at bounding box center [482, 186] width 965 height 325
click at [331, 160] on button "button" at bounding box center [329, 157] width 9 height 9
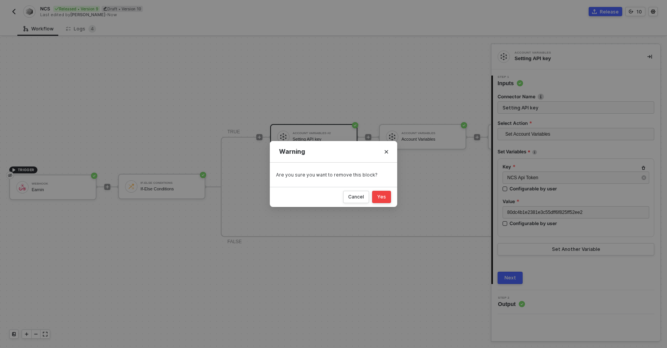
click at [376, 198] on button "Yes" at bounding box center [381, 197] width 19 height 12
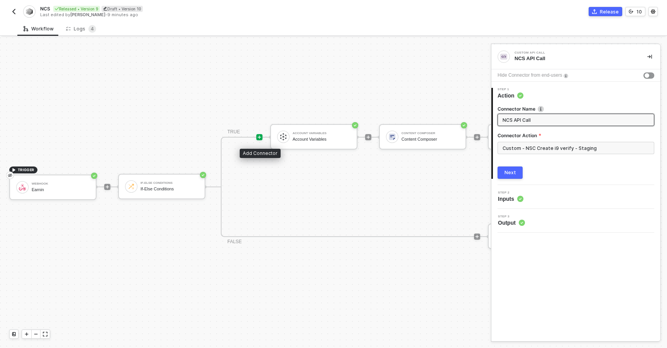
click at [262, 136] on div at bounding box center [259, 137] width 6 height 6
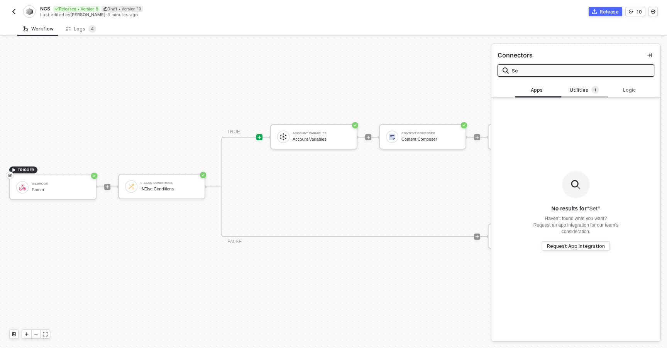
type input "S"
type input "var"
click at [594, 88] on span "2" at bounding box center [595, 90] width 2 height 6
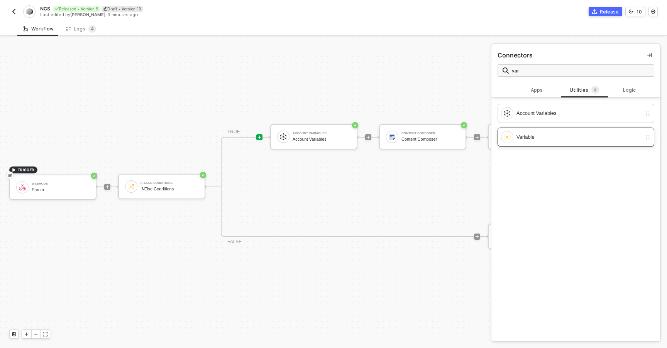
click at [552, 135] on div "Variable" at bounding box center [578, 137] width 125 height 8
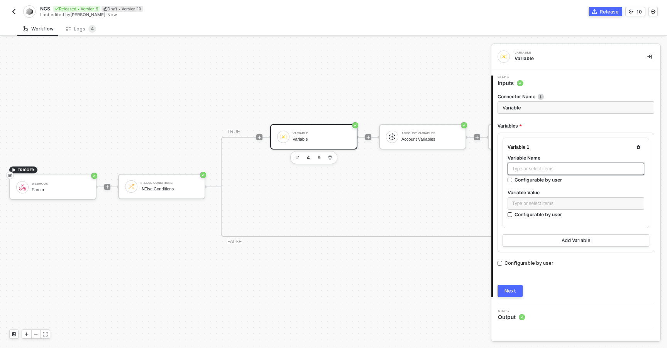
click at [534, 169] on div "Type or select items ﻿" at bounding box center [575, 169] width 127 height 7
click at [535, 106] on input "Variable" at bounding box center [575, 107] width 157 height 12
type input "Set NCS Api key"
click at [535, 170] on div "Type or select items ﻿" at bounding box center [575, 169] width 127 height 7
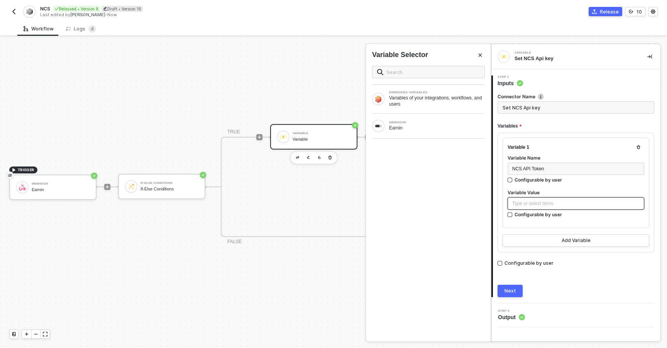
click at [546, 201] on div "Type or select items ﻿" at bounding box center [575, 203] width 127 height 7
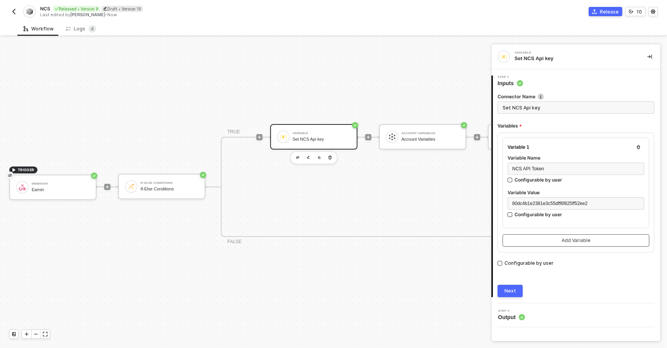
click at [532, 235] on button "Add Variable" at bounding box center [575, 241] width 147 height 12
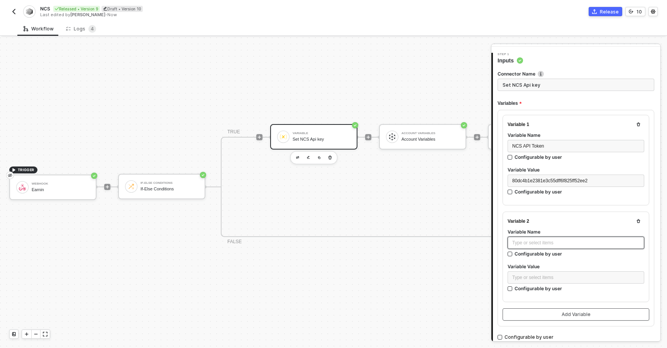
scroll to position [29, 0]
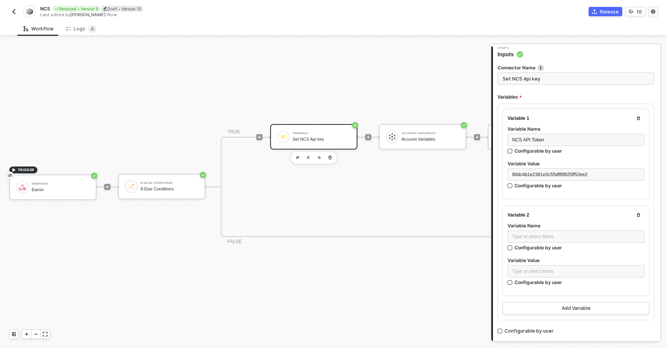
click at [636, 214] on icon "button" at bounding box center [638, 215] width 5 height 5
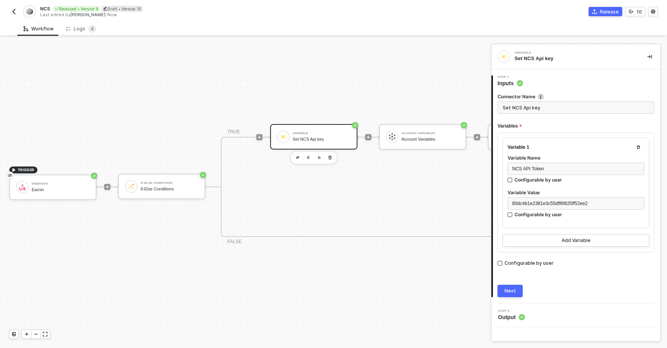
scroll to position [0, 0]
click at [510, 288] on div "Next" at bounding box center [510, 291] width 12 height 6
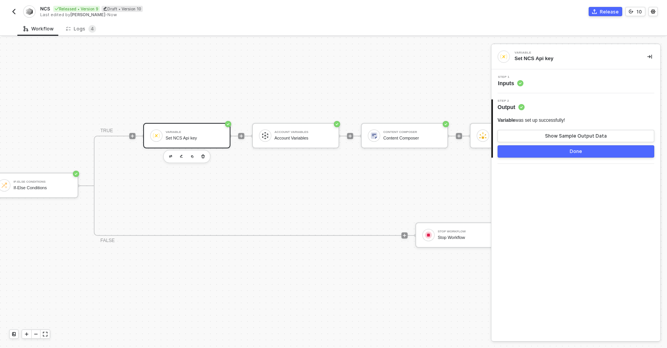
scroll to position [14, 123]
click at [192, 142] on div "Variable Set NCS Api key" at bounding box center [198, 135] width 58 height 15
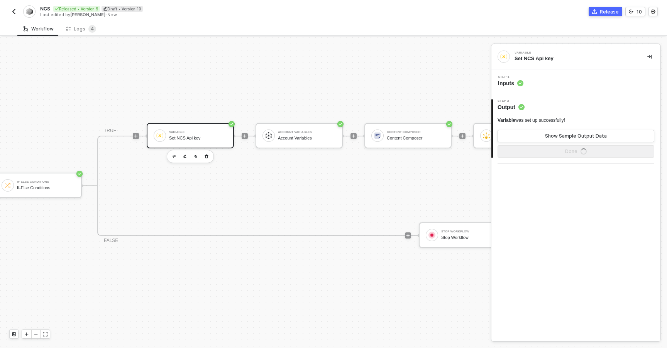
click at [537, 71] on div "Step 1 Inputs" at bounding box center [575, 81] width 169 height 24
click at [548, 82] on div "Step 1 Inputs" at bounding box center [576, 82] width 167 height 12
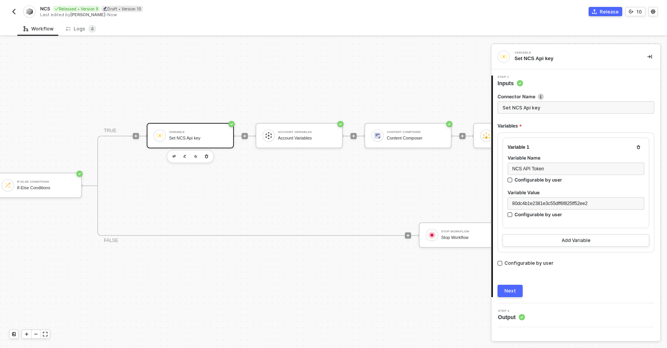
click at [414, 206] on div "TRUE Variable Set NCS Api key Account Variables Account Variables Content Compo…" at bounding box center [462, 186] width 730 height 100
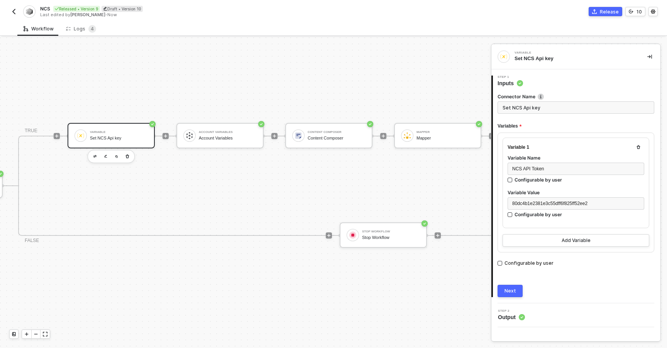
scroll to position [14, 203]
click at [341, 135] on div "Content Composer Content Composer" at bounding box center [336, 135] width 58 height 15
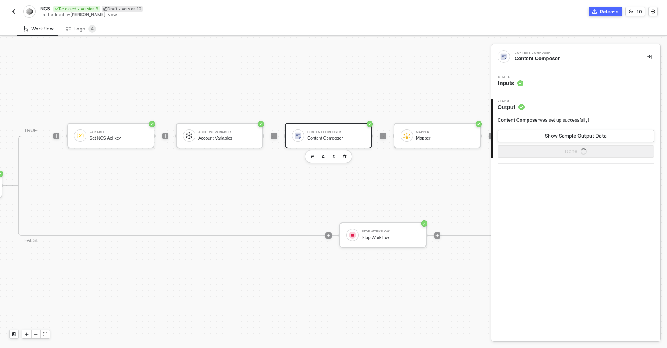
click at [530, 84] on div "Step 1 Inputs" at bounding box center [576, 82] width 167 height 12
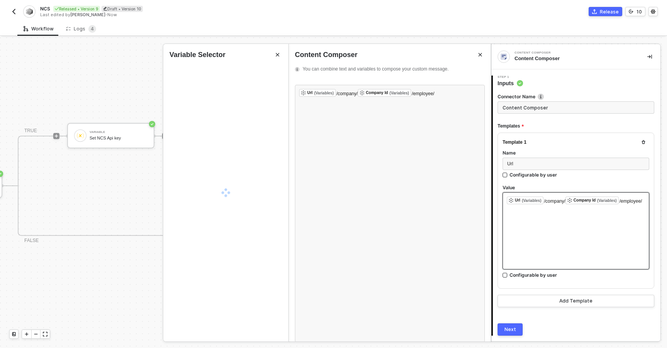
click at [547, 215] on div "﻿ Url (Variables) ﻿ /company/ Company Id (Variables) ﻿ /employee/ ﻿" at bounding box center [575, 231] width 147 height 77
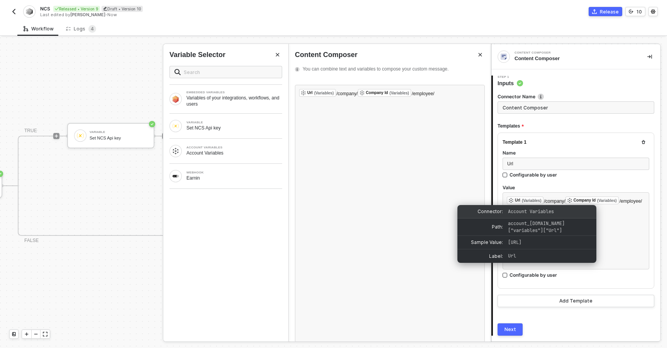
click at [547, 213] on span "Account Variables" at bounding box center [531, 212] width 46 height 6
click at [607, 213] on div "﻿ Url (Variables) ﻿ /company/ Company Id (Variables) ﻿ /employee/ ﻿" at bounding box center [575, 231] width 147 height 77
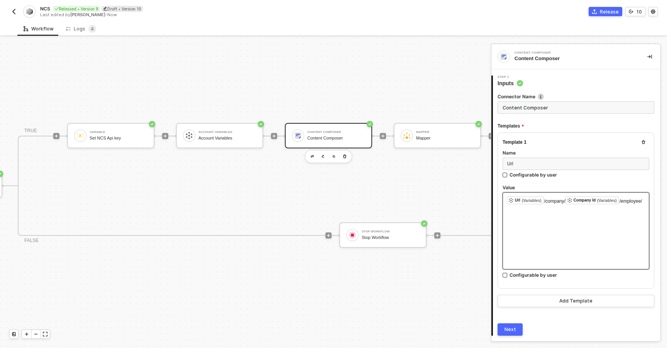
drag, startPoint x: 607, startPoint y: 213, endPoint x: 490, endPoint y: 190, distance: 119.1
click at [490, 190] on div "TRIGGER Webhook Earnin If-Else Conditions If-Else Conditions TRUE Variable Set …" at bounding box center [333, 192] width 667 height 311
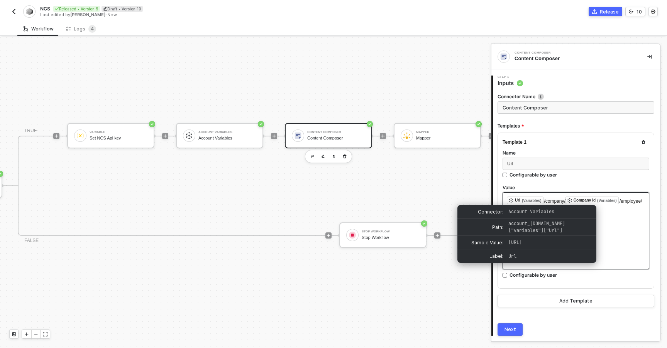
click at [531, 201] on div "(Variables)" at bounding box center [532, 201] width 20 height 4
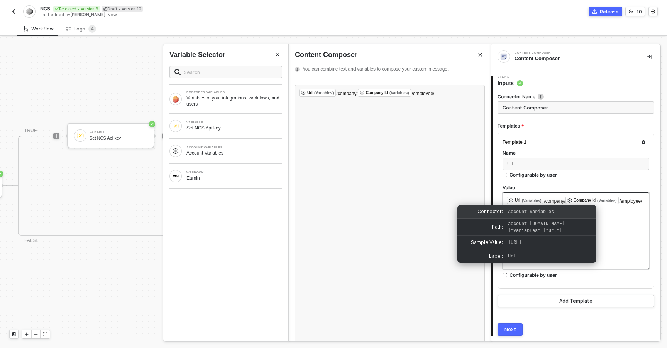
click at [581, 216] on div "Connector: Account Variables" at bounding box center [526, 212] width 139 height 14
click at [614, 223] on div "﻿ Url (Variables) ﻿ /company/ Company Id (Variables) ﻿ /employee/ ﻿" at bounding box center [575, 231] width 147 height 77
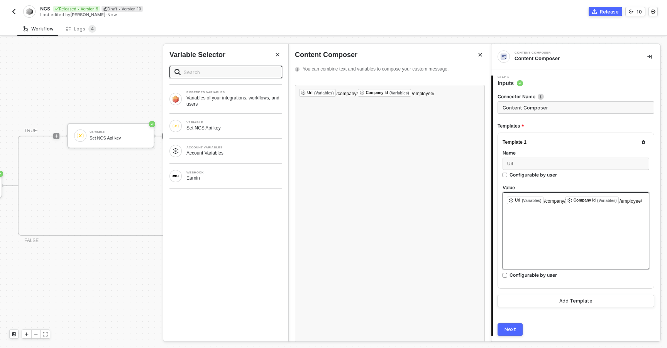
click at [614, 223] on div "﻿ Url (Variables) ﻿ /company/ Company Id (Variables) ﻿ /employee/ ﻿" at bounding box center [575, 231] width 147 height 77
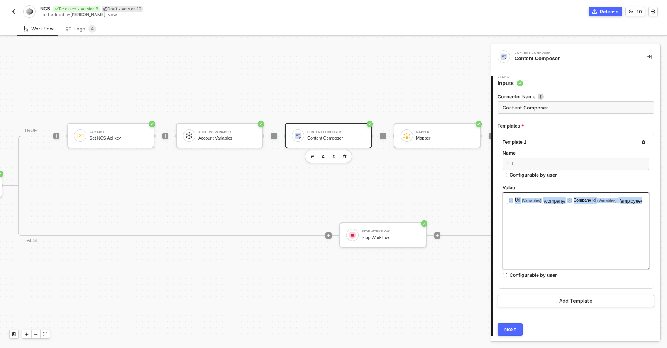
drag, startPoint x: 552, startPoint y: 207, endPoint x: 500, endPoint y: 194, distance: 53.6
click at [500, 194] on div "Template 1 Name Url Configurable by user Value ﻿ Url (Variables) ﻿ /company/ Co…" at bounding box center [575, 211] width 157 height 156
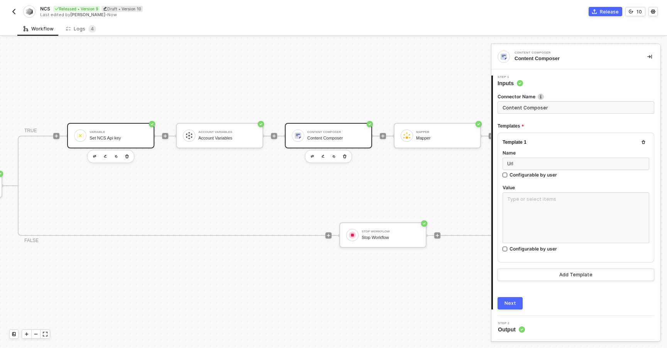
click at [128, 137] on div "Set NCS Api key" at bounding box center [119, 138] width 58 height 5
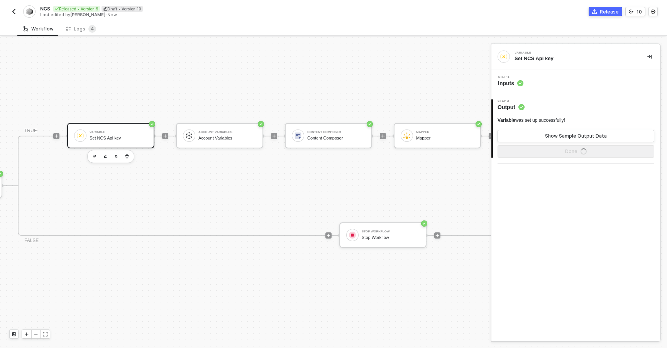
click at [549, 79] on div "Step 1 Inputs" at bounding box center [576, 82] width 167 height 12
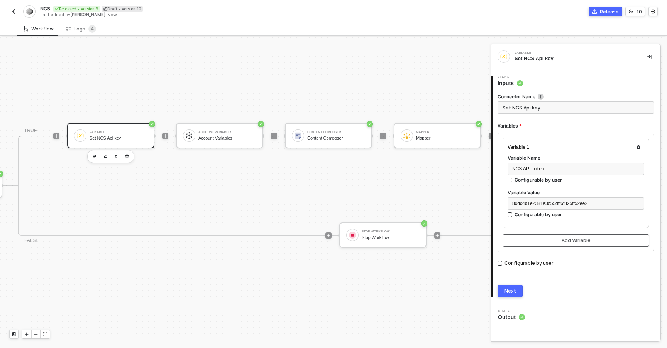
click at [527, 238] on button "Add Variable" at bounding box center [575, 241] width 147 height 12
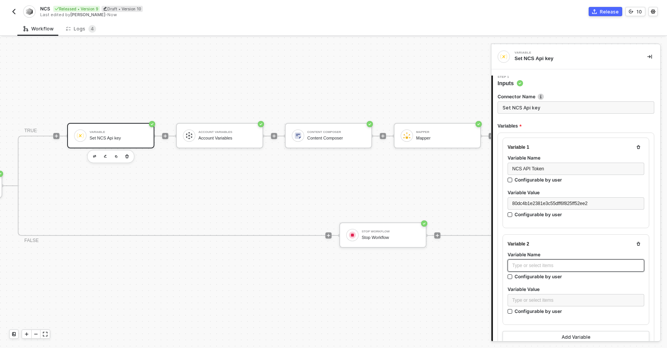
click at [523, 265] on div "Type or select items ﻿" at bounding box center [575, 265] width 127 height 7
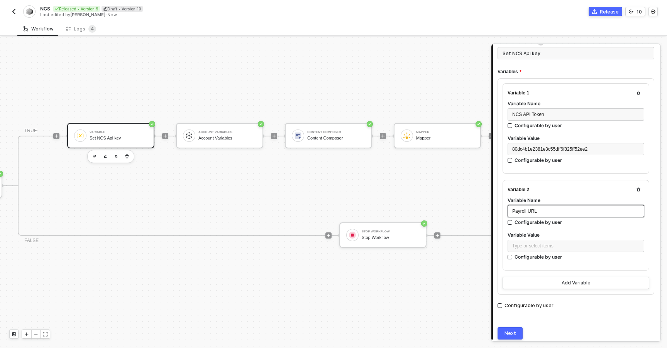
scroll to position [82, 0]
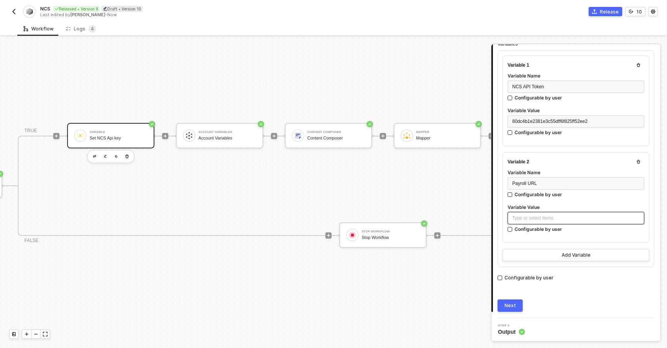
click at [520, 221] on div "Type or select items ﻿" at bounding box center [575, 218] width 137 height 12
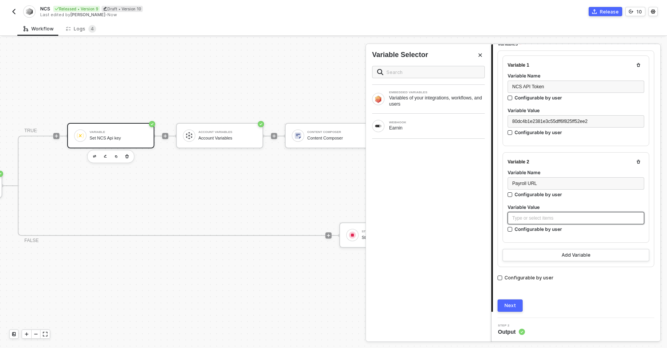
click at [520, 220] on div "Type or select items ﻿" at bounding box center [575, 218] width 127 height 7
click at [442, 129] on div "Earnin" at bounding box center [437, 128] width 96 height 6
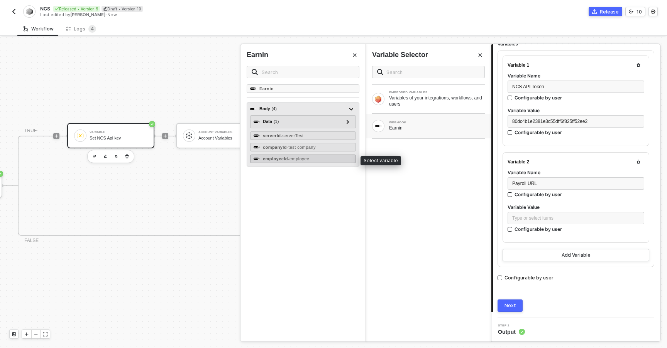
click at [315, 159] on div "employeeId - employee" at bounding box center [303, 159] width 106 height 8
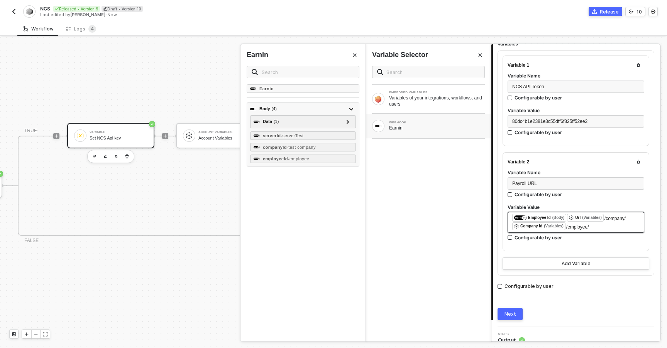
click at [571, 219] on img at bounding box center [571, 218] width 5 height 5
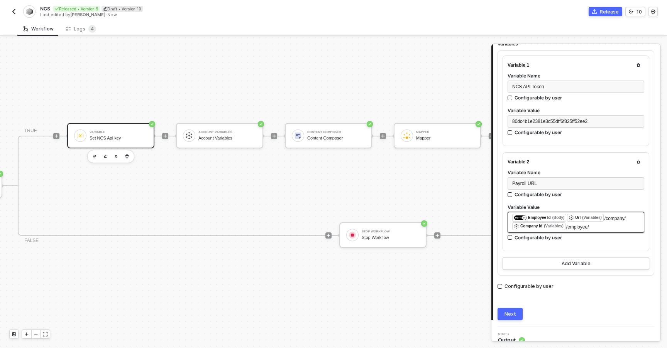
click at [630, 230] on div "﻿ ﻿ Employee Id (Body) ﻿ ﻿ Url (Variables) /company/ ﻿ Company Id (Variables) /…" at bounding box center [575, 222] width 137 height 21
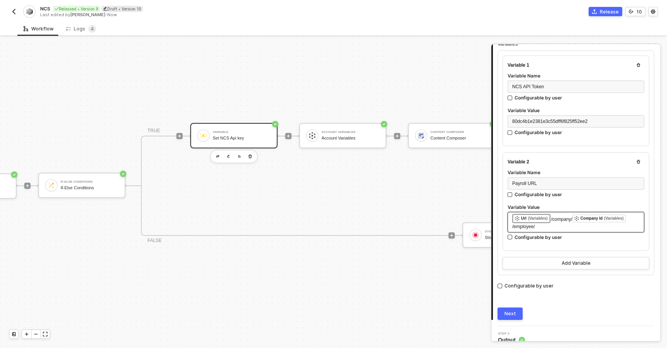
scroll to position [14, 0]
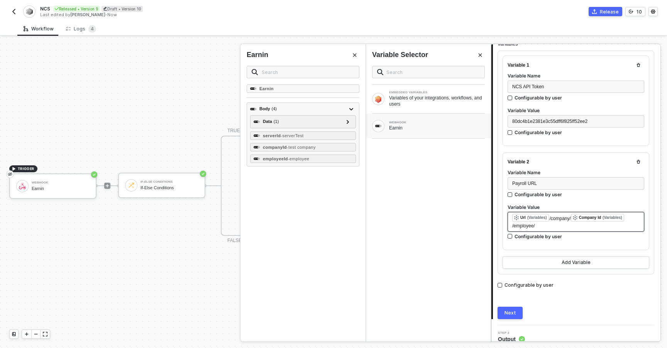
click at [560, 229] on div "﻿ ﻿ Url (Variables) /company/ ﻿ Company Id (Variables) /employee/" at bounding box center [575, 222] width 137 height 20
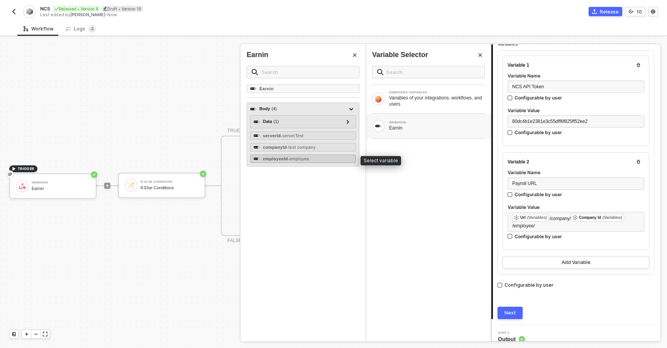
click at [297, 158] on span "- employee" at bounding box center [298, 159] width 21 height 5
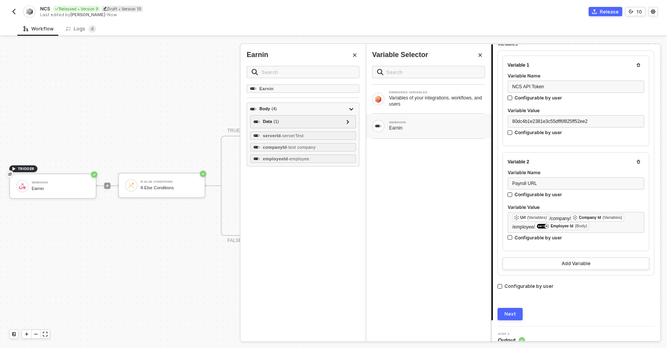
click at [411, 228] on div "EMBEDDED VARIABLES Variables of your integrations, workflows, and users WEBHOOK…" at bounding box center [428, 201] width 125 height 282
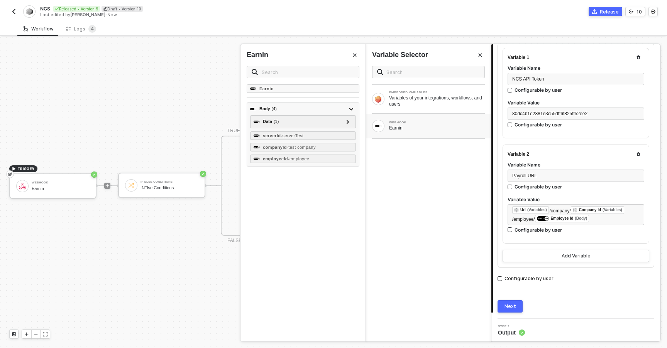
click at [508, 301] on button "Next" at bounding box center [509, 307] width 25 height 12
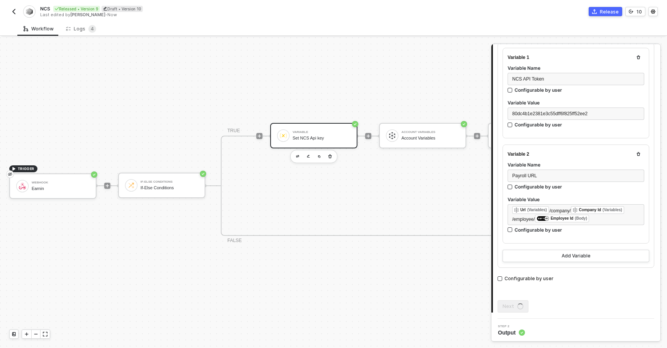
scroll to position [0, 0]
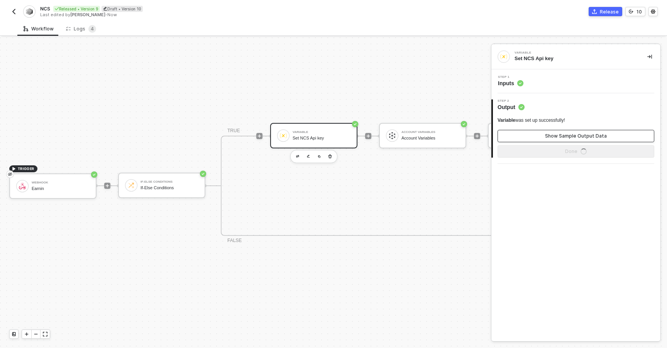
click at [529, 135] on button "Show Sample Output Data" at bounding box center [575, 136] width 157 height 12
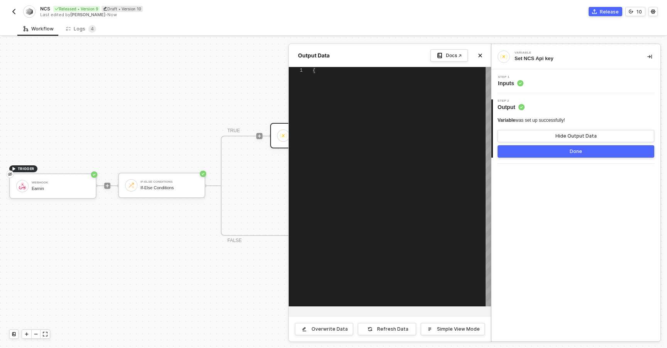
type textarea "{ "variables": { "NCS API Token": "80dc4b1e2381e3c55dff6f825ff52ee2", "Payroll …"
click at [200, 90] on div at bounding box center [333, 192] width 667 height 311
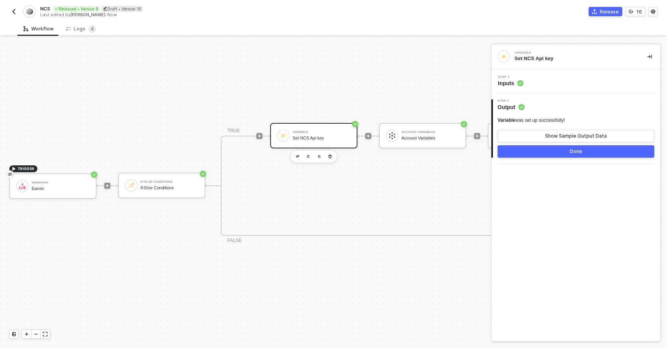
click at [517, 152] on button "Done" at bounding box center [575, 151] width 157 height 12
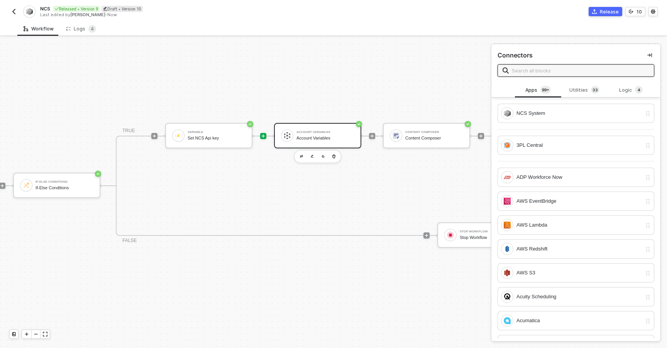
scroll to position [14, 120]
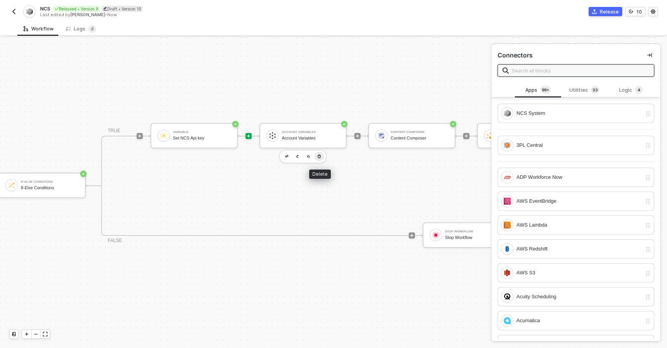
click at [321, 157] on icon "button" at bounding box center [319, 157] width 5 height 6
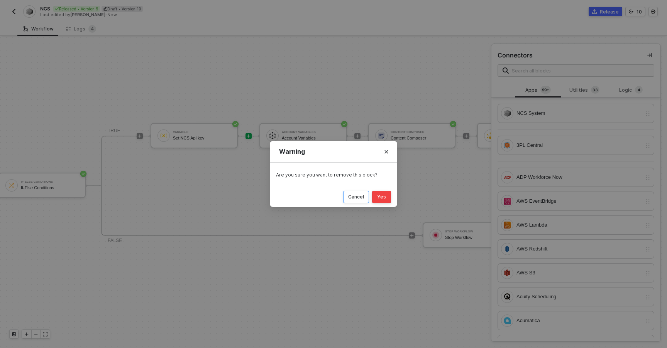
click at [350, 195] on div "Cancel" at bounding box center [356, 197] width 16 height 6
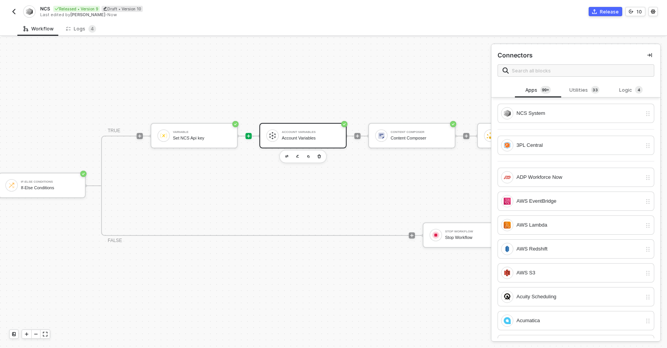
click at [306, 135] on div "Account Variables Account Variables" at bounding box center [311, 135] width 58 height 15
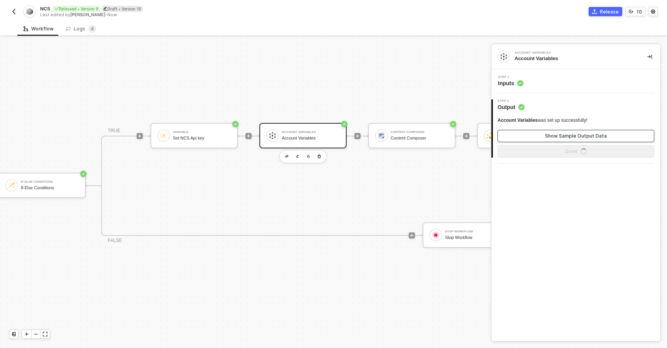
click at [531, 137] on button "Show Sample Output Data" at bounding box center [575, 136] width 157 height 12
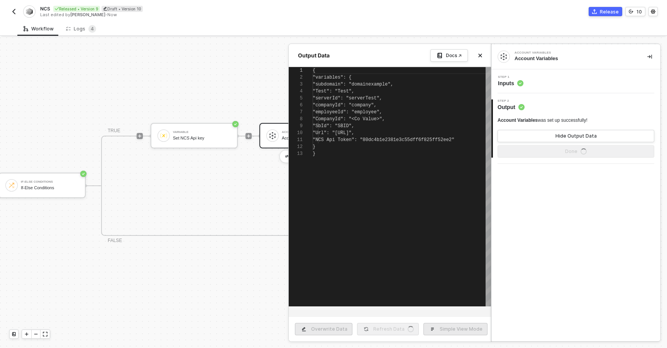
scroll to position [69, 0]
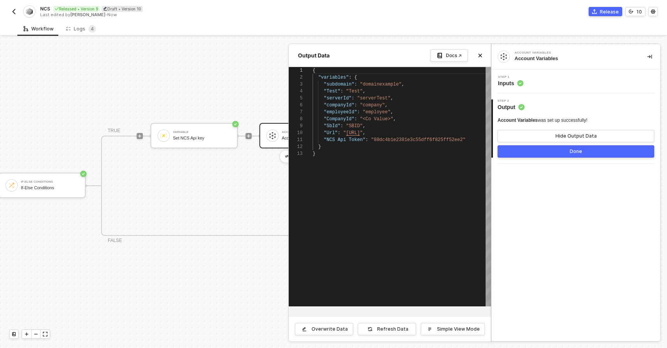
click at [242, 200] on div at bounding box center [333, 192] width 667 height 311
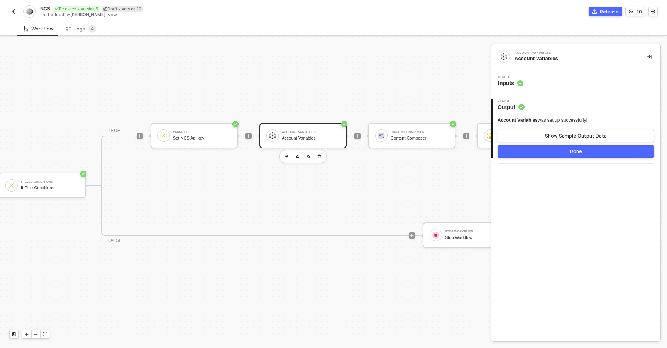
click at [290, 140] on div "Account Variables" at bounding box center [311, 138] width 58 height 5
click at [545, 91] on div "Step 1 Inputs" at bounding box center [575, 81] width 169 height 24
click at [547, 85] on div "Step 1 Inputs" at bounding box center [576, 82] width 167 height 12
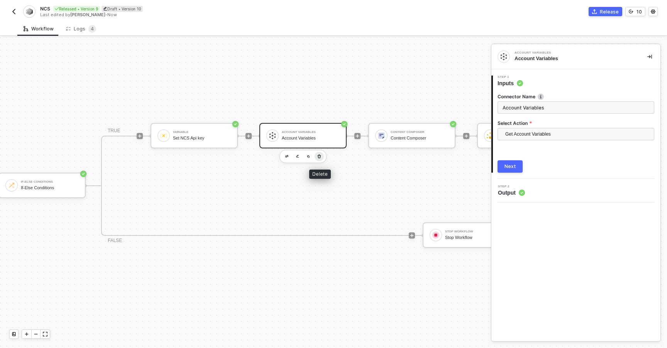
click at [319, 158] on icon "button" at bounding box center [319, 157] width 5 height 6
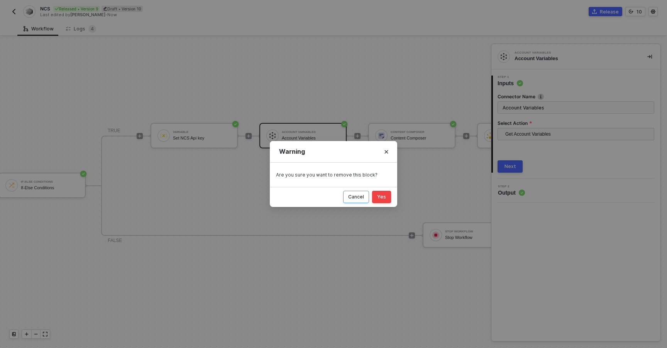
click at [346, 195] on button "Cancel" at bounding box center [356, 197] width 26 height 12
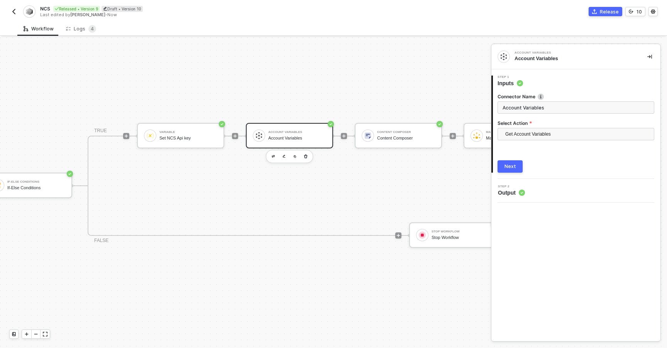
scroll to position [14, 0]
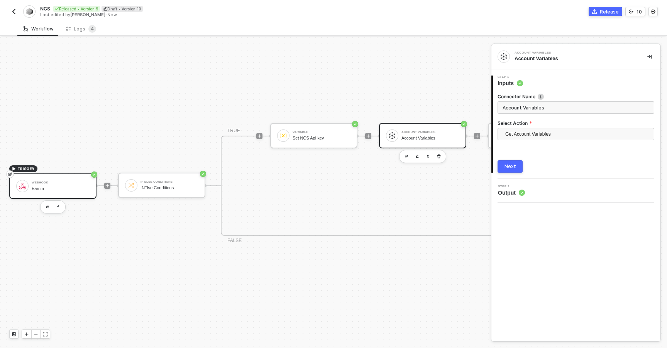
click at [60, 182] on div "Webhook" at bounding box center [61, 182] width 58 height 3
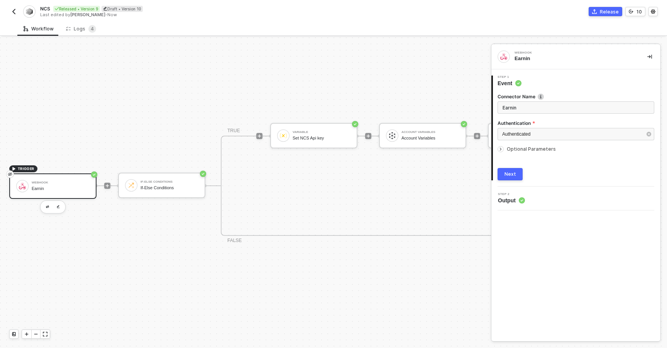
click at [501, 150] on icon "icon-arrow-right-small" at bounding box center [500, 149] width 5 height 5
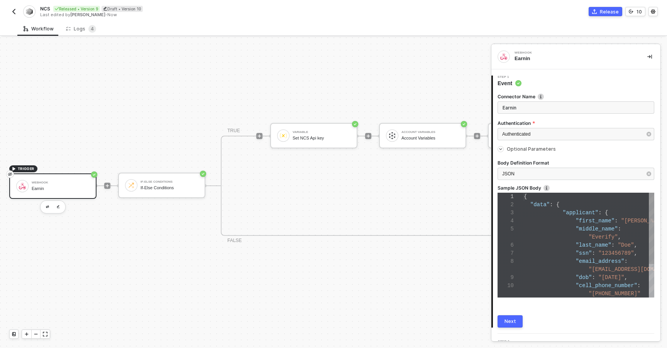
type textarea "{ "data": { "applicant": { "first_name": "[PERSON_NAME]", "middle_name": "Everi…"
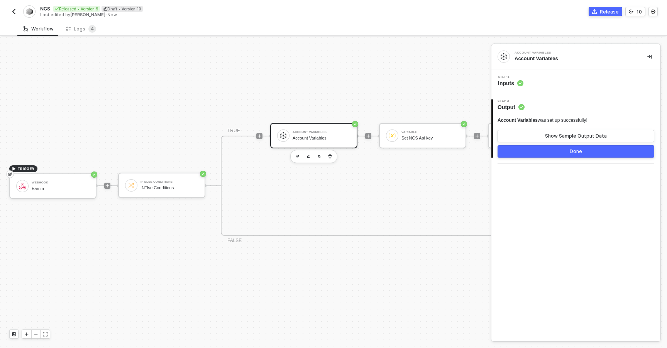
click at [319, 136] on div "Account Variables" at bounding box center [321, 138] width 58 height 5
click at [532, 90] on div "Step 1 Inputs" at bounding box center [575, 81] width 169 height 24
click at [517, 82] on icon at bounding box center [520, 83] width 6 height 6
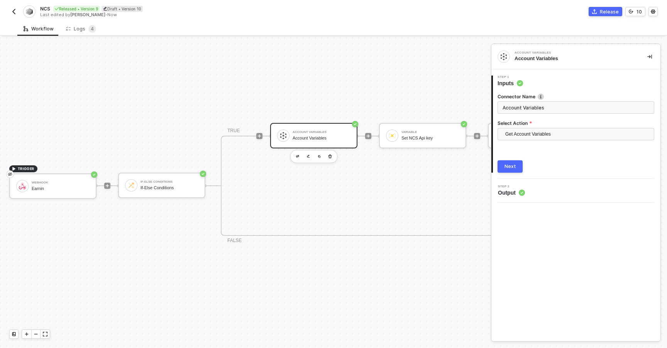
click at [510, 109] on input "Account Variables" at bounding box center [575, 107] width 157 height 12
type input "Get Account Variables"
click at [514, 164] on div "Next" at bounding box center [510, 167] width 12 height 6
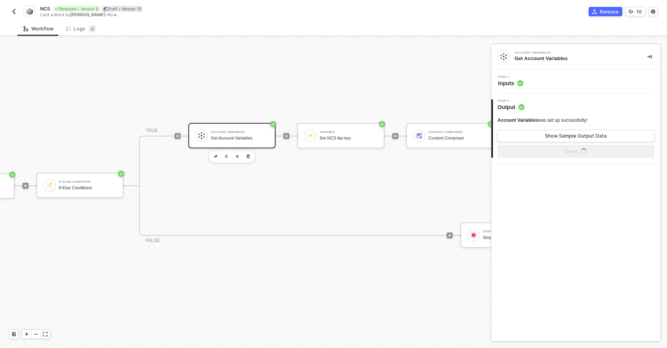
scroll to position [14, 101]
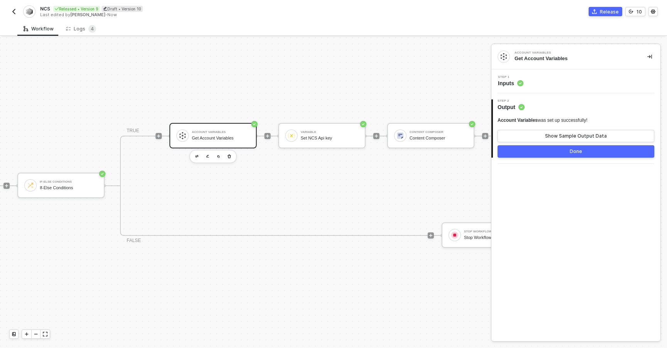
click at [500, 155] on button "Done" at bounding box center [575, 151] width 157 height 12
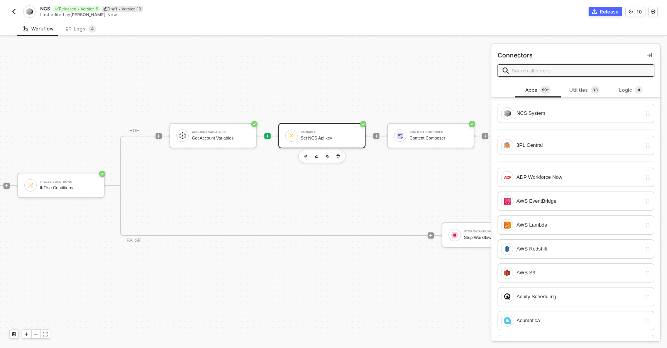
click at [310, 127] on div "Variable Set NCS Api key" at bounding box center [321, 135] width 87 height 25
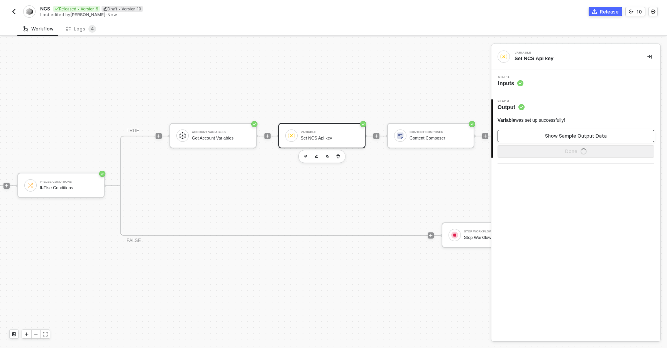
click at [522, 134] on button "Show Sample Output Data" at bounding box center [575, 136] width 157 height 12
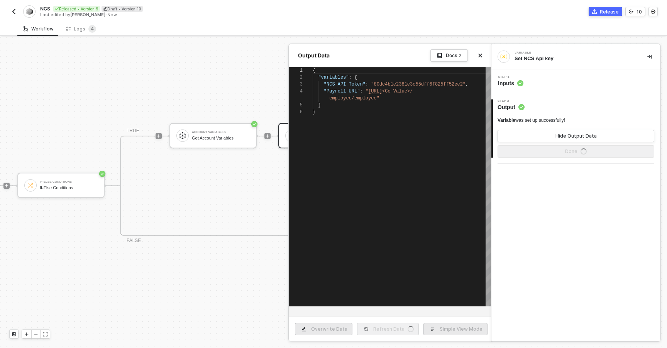
scroll to position [35, 0]
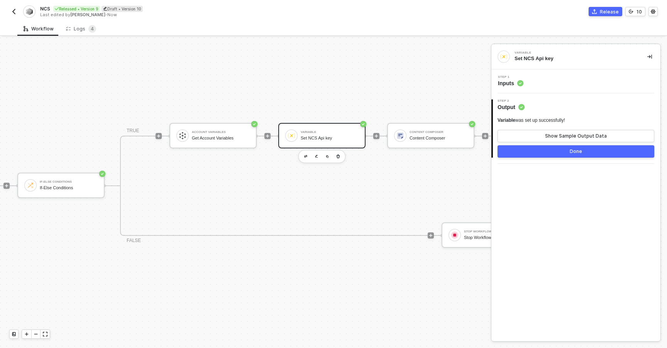
click at [551, 87] on div "Step 1 Inputs" at bounding box center [576, 82] width 167 height 12
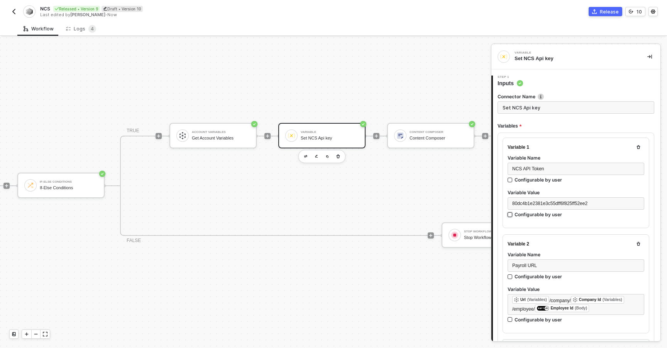
scroll to position [22, 0]
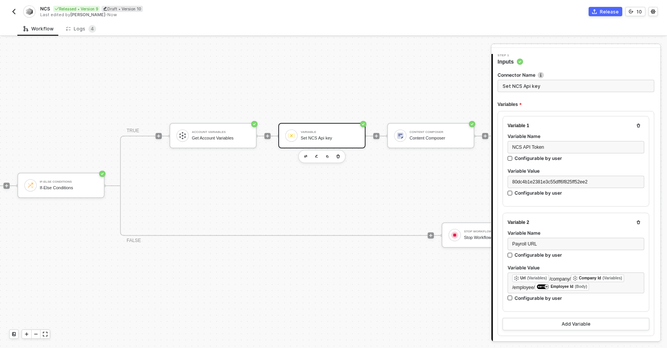
click at [374, 186] on div "TRUE Account Variables Get Account Variables Variable Set NCS Api key Content C…" at bounding box center [485, 186] width 730 height 100
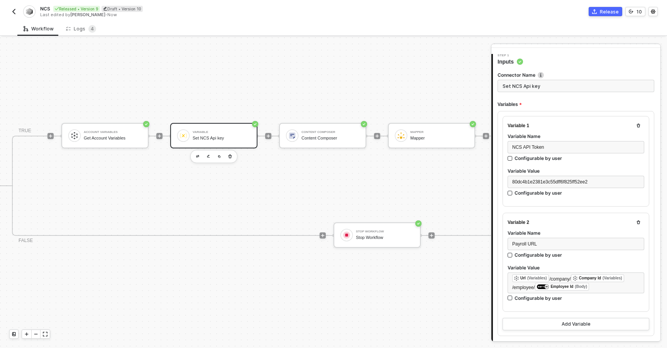
scroll to position [14, 213]
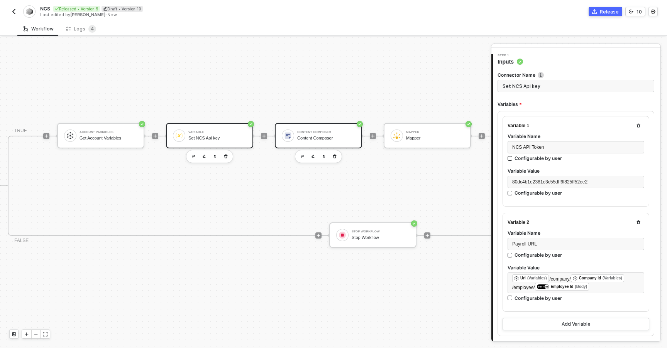
click at [313, 139] on div "Content Composer" at bounding box center [326, 138] width 58 height 5
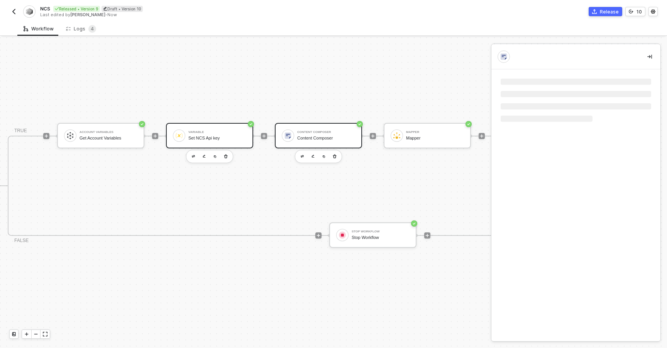
scroll to position [0, 0]
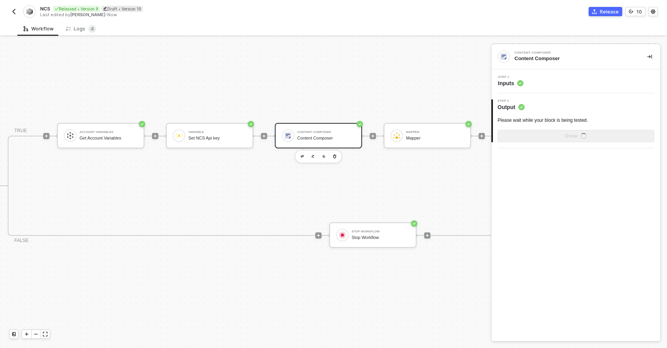
click at [549, 88] on div "Step 1 Inputs" at bounding box center [575, 81] width 169 height 24
click at [529, 84] on div "Step 1 Inputs" at bounding box center [576, 82] width 167 height 12
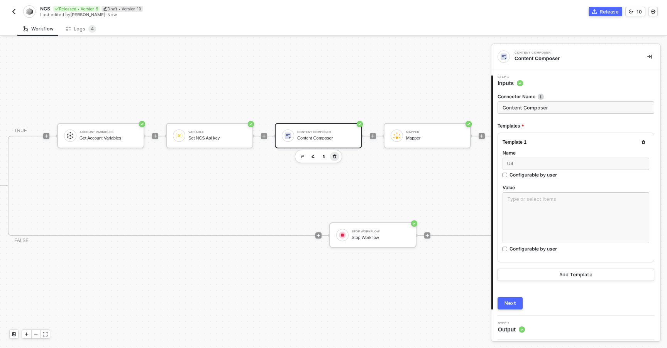
click at [333, 158] on icon "button" at bounding box center [334, 157] width 5 height 6
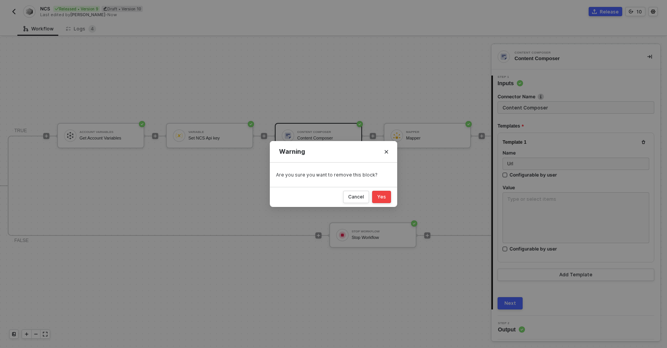
click at [379, 194] on div "Yes" at bounding box center [381, 197] width 9 height 6
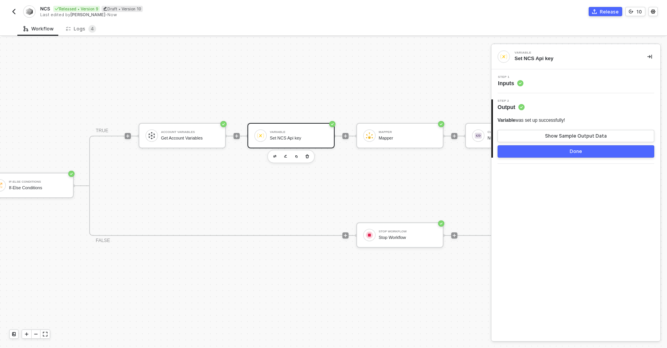
scroll to position [14, 125]
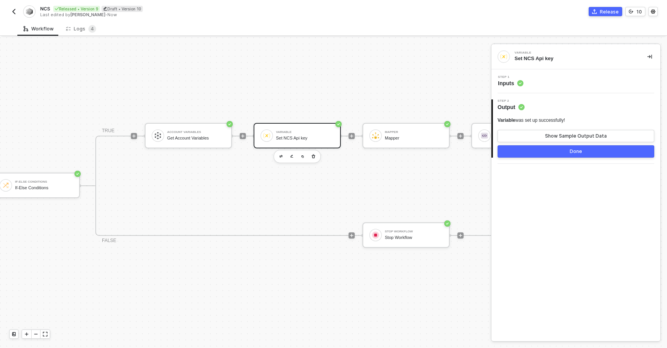
click at [268, 141] on div at bounding box center [266, 136] width 12 height 12
click at [553, 86] on div "Step 1 Inputs" at bounding box center [576, 82] width 167 height 12
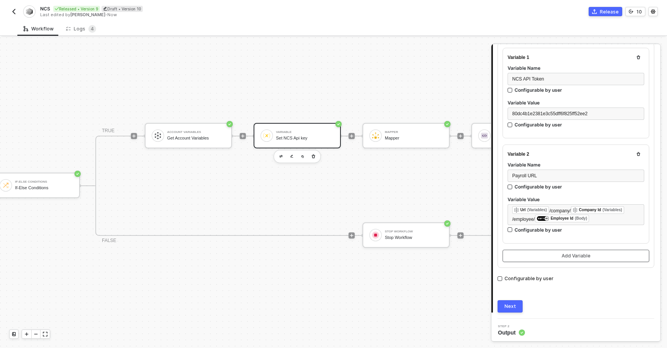
click at [553, 255] on button "Add Variable" at bounding box center [575, 256] width 147 height 12
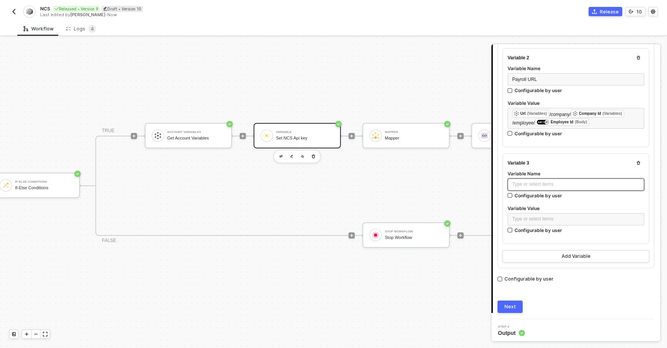
click at [532, 186] on div "Type or select items ﻿" at bounding box center [575, 184] width 127 height 7
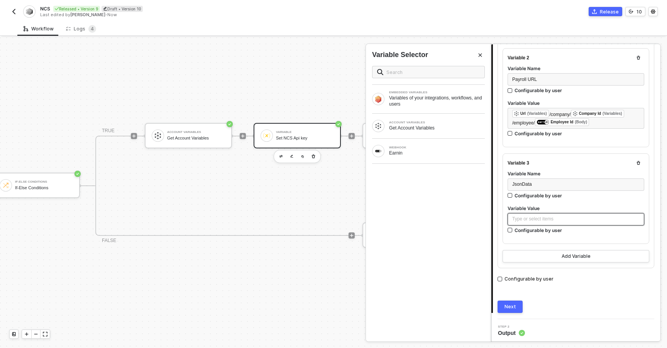
click at [526, 216] on div "Type or select items ﻿" at bounding box center [575, 219] width 127 height 7
click at [444, 150] on div "Earnin" at bounding box center [437, 153] width 96 height 6
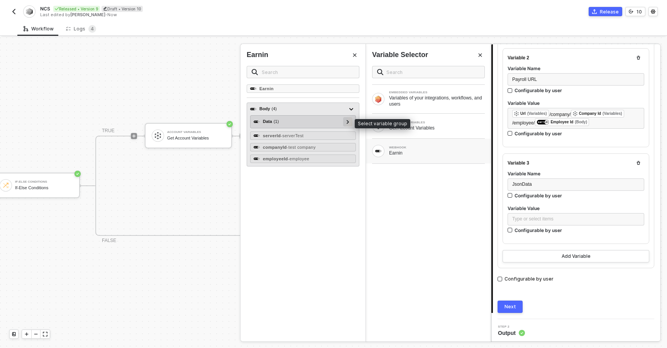
click at [346, 122] on div at bounding box center [348, 121] width 4 height 8
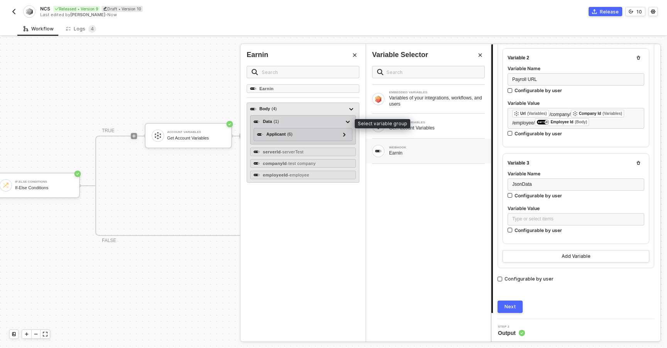
click at [294, 122] on div "Data ( 1 )" at bounding box center [298, 121] width 90 height 9
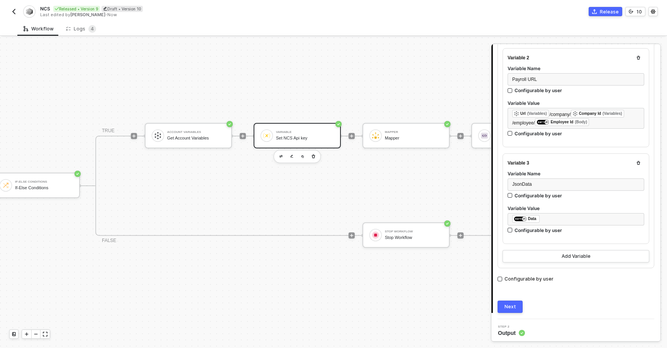
click at [515, 305] on button "Next" at bounding box center [509, 307] width 25 height 12
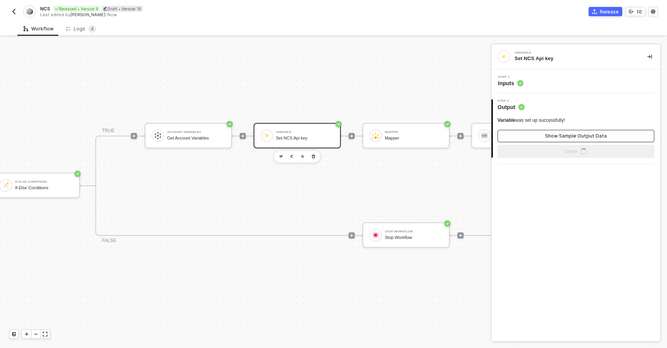
click at [537, 135] on button "Show Sample Output Data" at bounding box center [575, 136] width 157 height 12
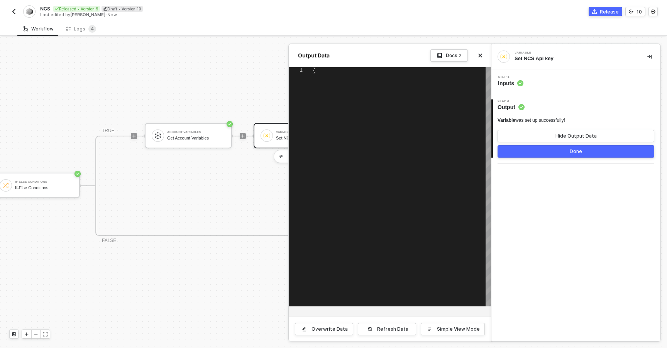
type textarea "{ "variables": { "NCS API Token": "80dc4b1e2381e3c55dff6f825ff52ee2", "Payroll …"
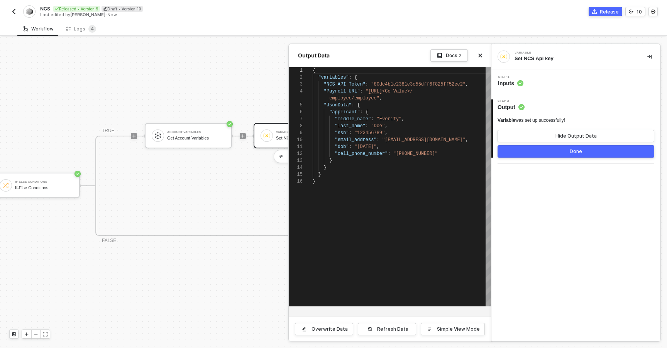
click at [520, 149] on button "Done" at bounding box center [575, 151] width 157 height 12
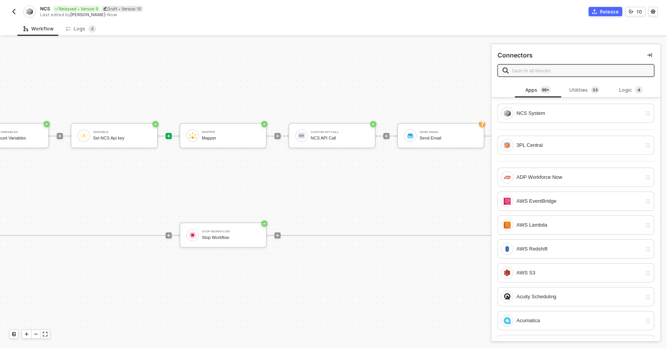
scroll to position [14, 311]
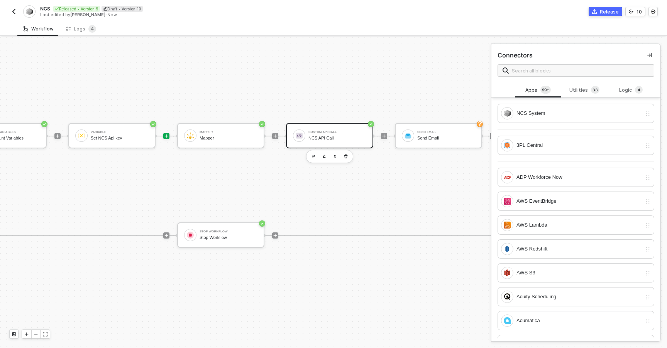
click at [315, 136] on div "NCS API Call" at bounding box center [337, 138] width 58 height 5
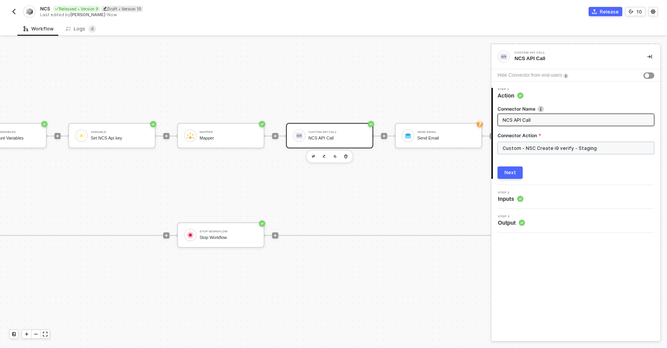
click at [511, 151] on input "Custom - NSC Create i9 verify - Staging" at bounding box center [575, 148] width 157 height 12
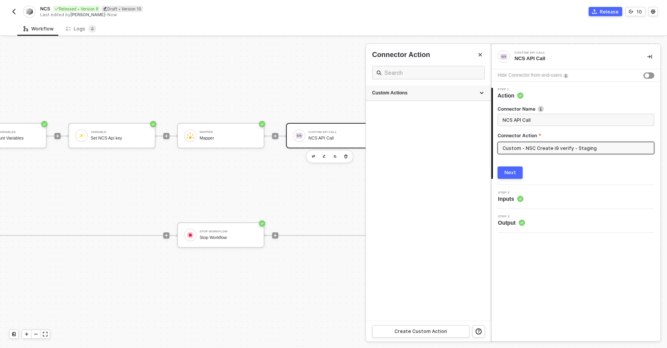
click at [395, 95] on div "Custom Actions" at bounding box center [428, 93] width 112 height 7
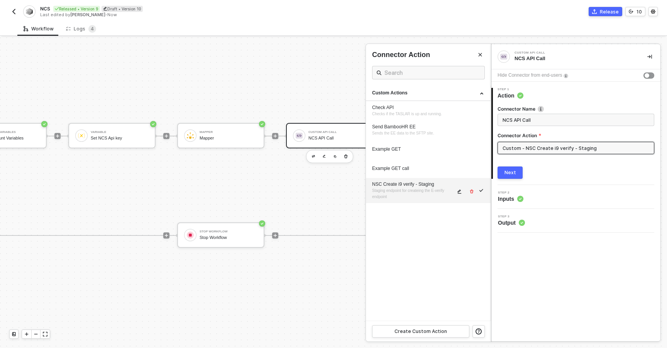
click at [395, 182] on div "NSC Create i9 verify - Staging" at bounding box center [413, 184] width 83 height 7
click at [463, 193] on button "button" at bounding box center [459, 191] width 9 height 9
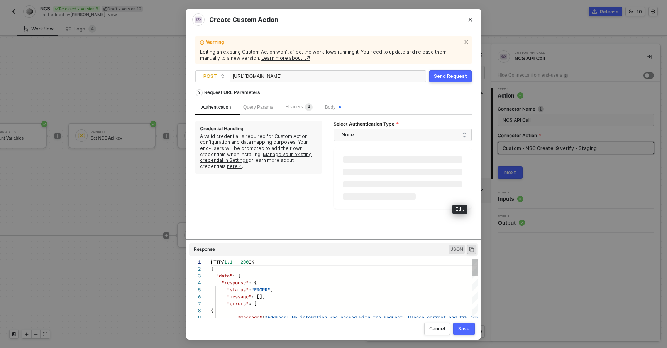
scroll to position [69, 0]
click at [273, 110] on div "Query Params" at bounding box center [258, 106] width 30 height 7
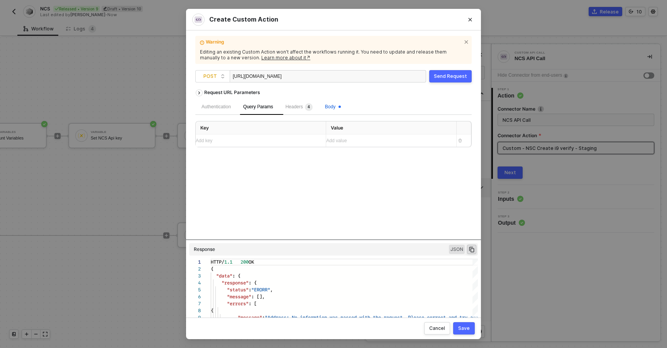
click at [341, 108] on span "Body" at bounding box center [333, 106] width 16 height 5
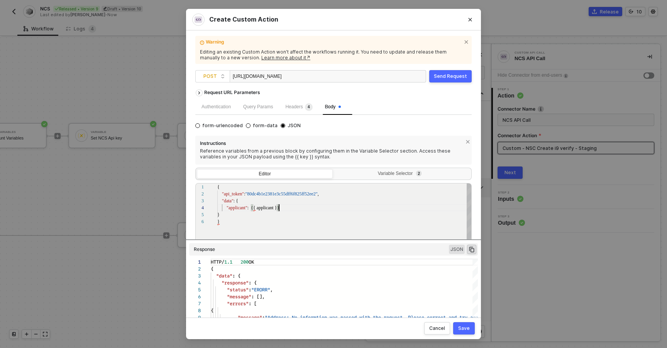
scroll to position [21, 62]
click at [291, 210] on div ""applicant" : {{ applicant }}" at bounding box center [344, 207] width 255 height 7
click at [378, 174] on div "Variable Selector 2" at bounding box center [401, 174] width 126 height 6
click at [334, 169] on input "Variable Selector 2" at bounding box center [334, 169] width 0 height 0
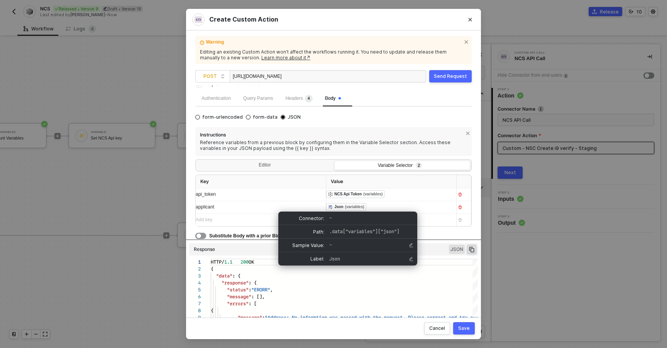
scroll to position [8, 0]
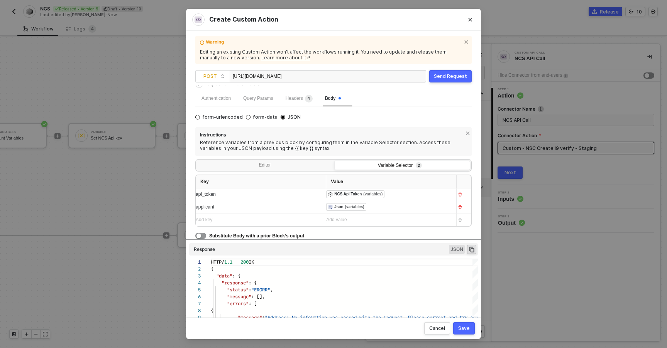
click at [290, 173] on div "Instructions Reference variables from a previous block by configuring them in t…" at bounding box center [333, 183] width 276 height 113
click at [285, 169] on div "Editor" at bounding box center [265, 166] width 136 height 11
click at [197, 161] on input "Editor" at bounding box center [197, 161] width 0 height 0
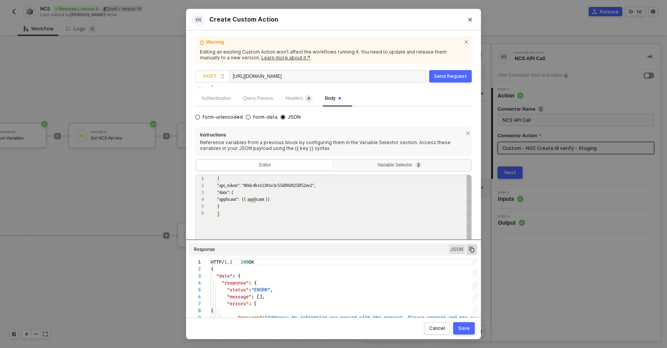
scroll to position [35, 0]
click at [310, 196] on div ""applicant" : {{ applicant }}" at bounding box center [344, 199] width 255 height 7
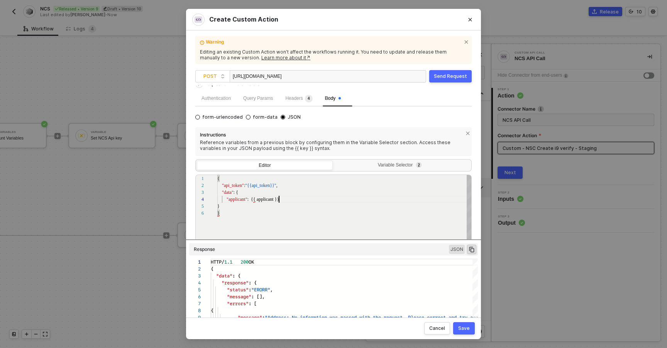
scroll to position [21, 61]
type textarea "{ "api_token": "{{api_token}}", "data": { "applicant": {{ applicant }} } }"
click at [379, 169] on div "Variable Selector 2" at bounding box center [402, 166] width 136 height 11
click at [334, 161] on input "Variable Selector 2" at bounding box center [334, 161] width 0 height 0
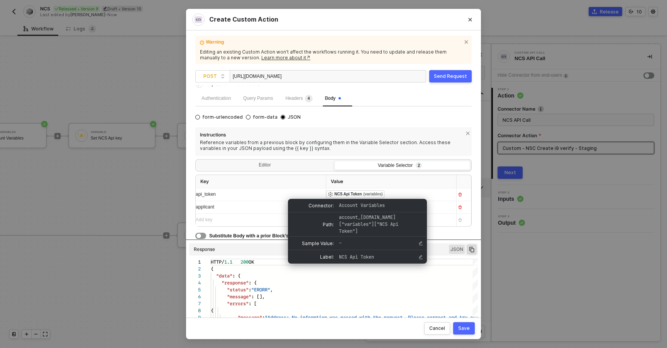
click at [438, 208] on div "﻿ ﻿ Json (variables) ﻿" at bounding box center [388, 207] width 124 height 8
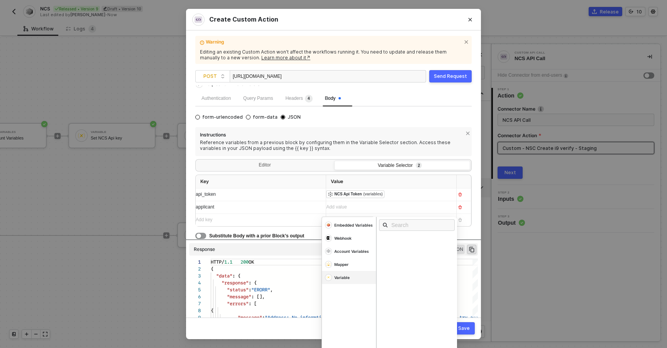
click at [342, 228] on div "Variable" at bounding box center [353, 225] width 39 height 5
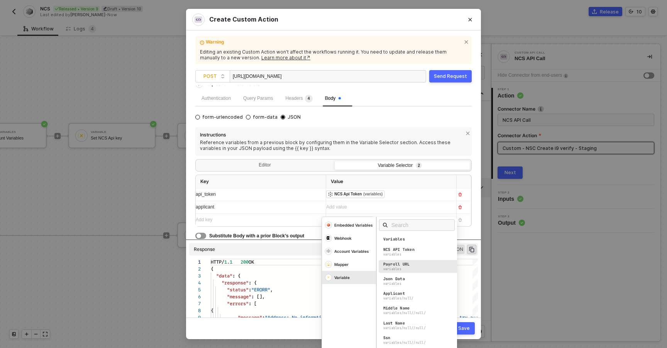
scroll to position [19, 0]
click at [394, 264] on div "variables" at bounding box center [392, 266] width 18 height 4
click at [467, 328] on div "Save" at bounding box center [464, 329] width 12 height 6
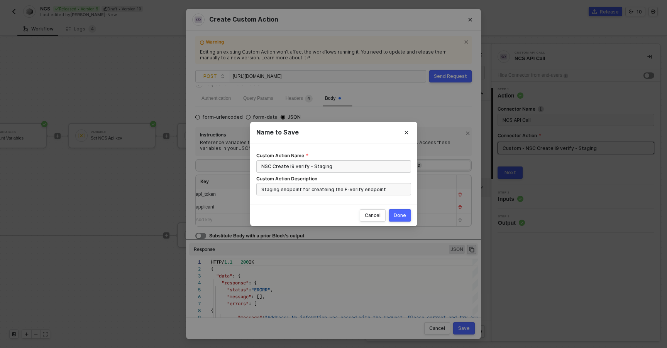
click at [398, 214] on div "Done" at bounding box center [400, 216] width 12 height 6
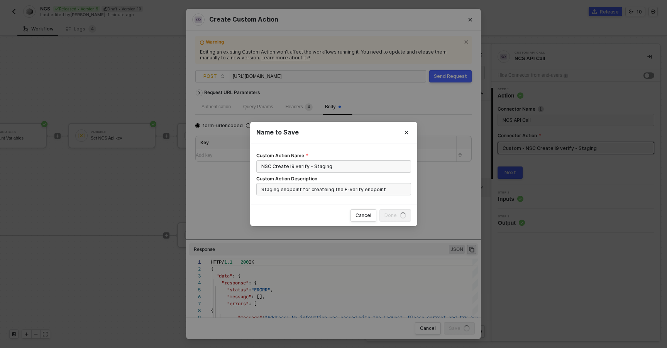
radio input "true"
radio input "false"
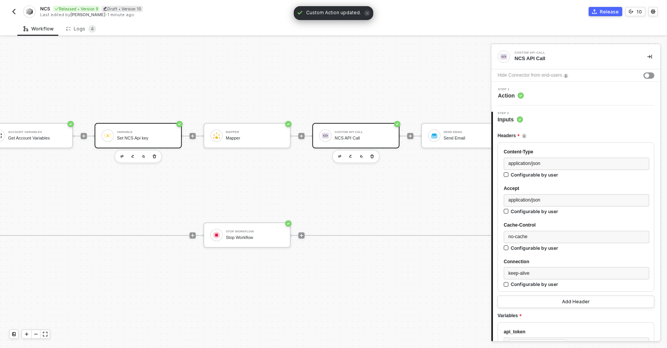
scroll to position [14, 271]
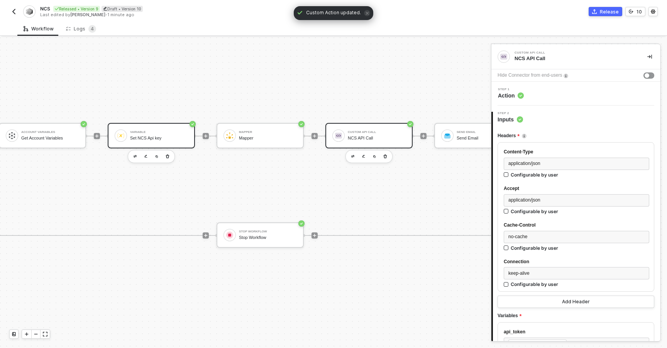
click at [154, 138] on div "Set NCS Api key" at bounding box center [159, 138] width 58 height 5
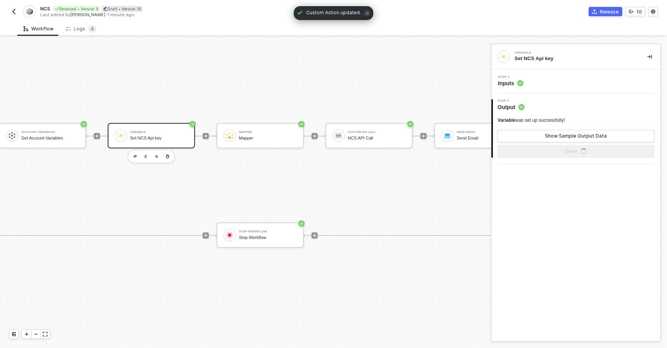
click at [550, 87] on div "Step 1 Inputs" at bounding box center [576, 82] width 167 height 12
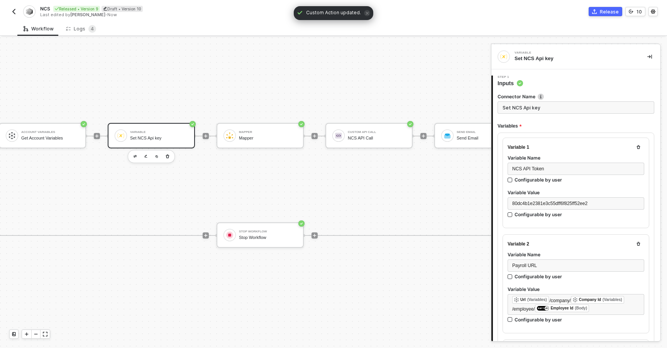
click at [542, 113] on input "Set NCS Api key" at bounding box center [575, 107] width 157 height 12
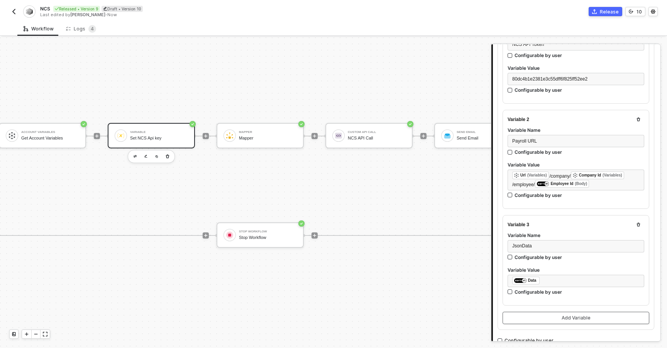
scroll to position [186, 0]
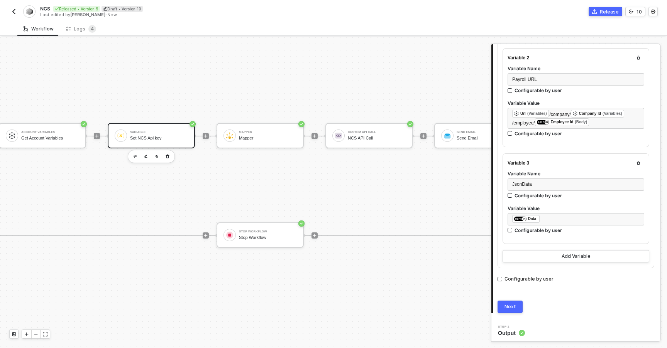
type input "Set workflow vars"
click at [515, 307] on button "Next" at bounding box center [509, 307] width 25 height 12
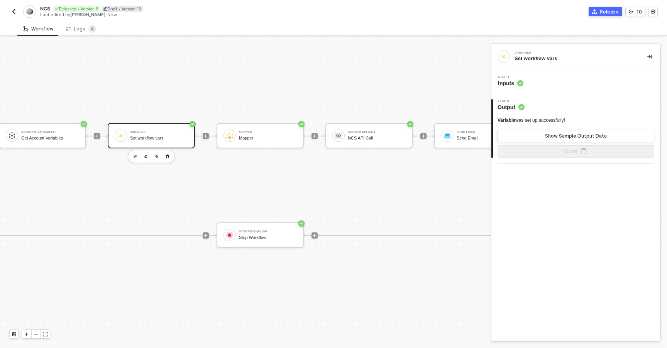
scroll to position [0, 0]
click at [524, 134] on button "Show Sample Output Data" at bounding box center [575, 136] width 157 height 12
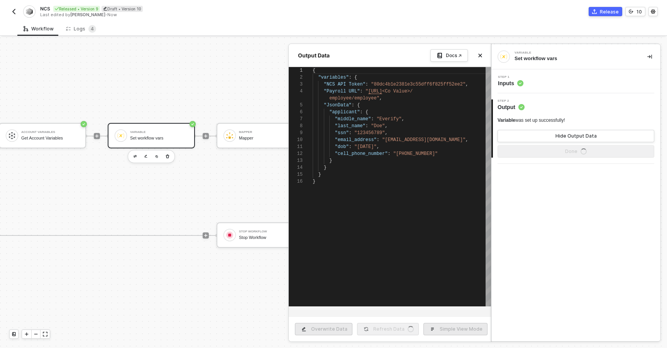
scroll to position [63, 0]
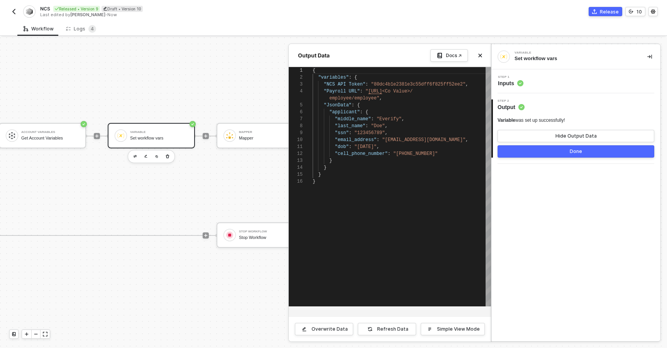
click at [224, 180] on div at bounding box center [333, 192] width 667 height 311
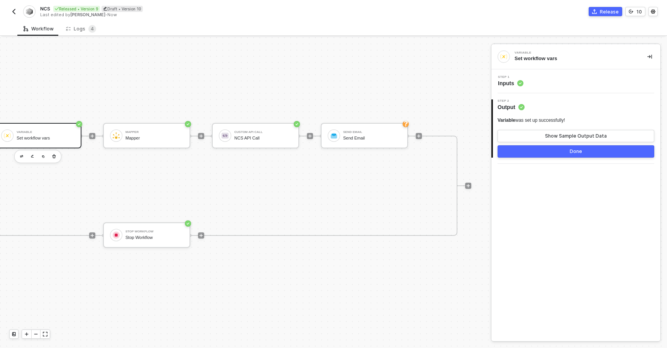
scroll to position [14, 385]
click at [279, 138] on div "NCS API Call" at bounding box center [263, 138] width 58 height 5
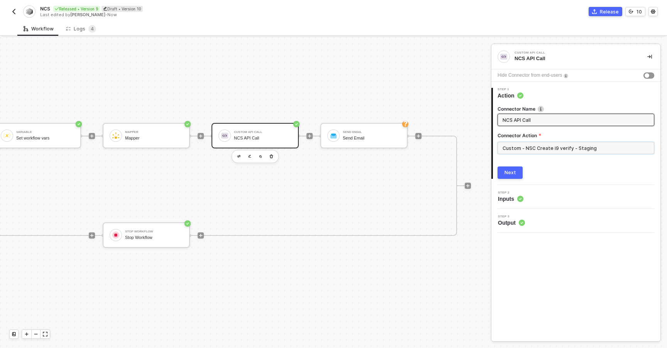
click at [519, 149] on input "Custom - NSC Create i9 verify - Staging" at bounding box center [575, 148] width 157 height 12
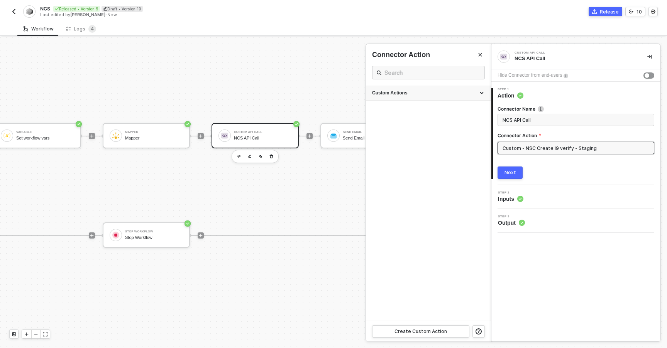
click at [400, 94] on div "Custom Actions" at bounding box center [428, 93] width 112 height 7
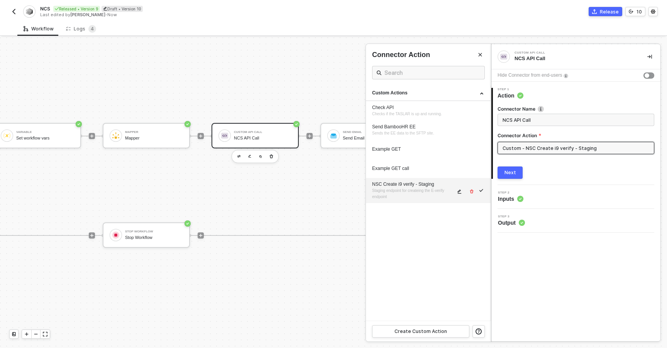
click at [403, 192] on span "Staging endpoint for createing the E-verify endpoint" at bounding box center [408, 194] width 73 height 10
click at [458, 194] on button "button" at bounding box center [459, 191] width 9 height 9
type textarea "HTTP/1.1 200 OK { "data": { "response": { "status": "ERORR", "message": [], "er…"
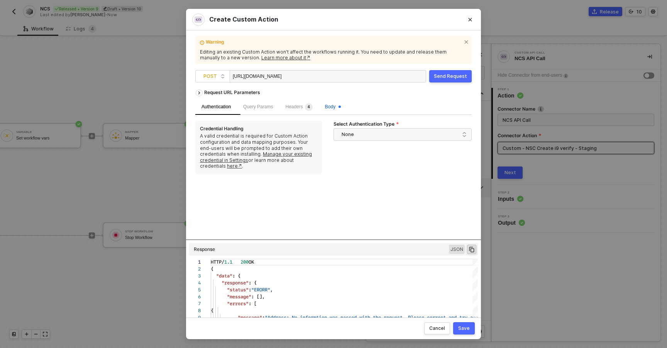
click at [335, 107] on span "Body" at bounding box center [333, 106] width 16 height 5
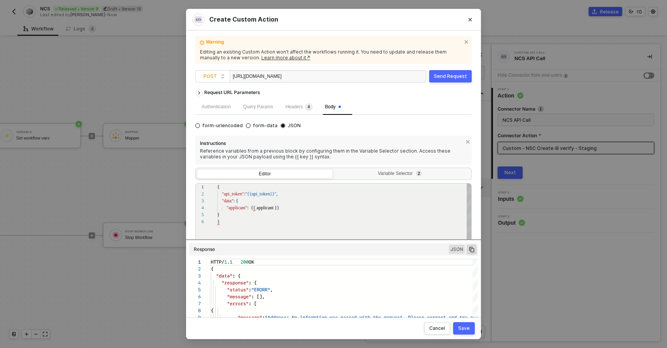
scroll to position [35, 0]
click at [455, 252] on span "JSON" at bounding box center [457, 249] width 16 height 9
click at [358, 179] on div "Variable Selector 2" at bounding box center [402, 174] width 136 height 11
click at [334, 169] on input "Variable Selector 2" at bounding box center [334, 169] width 0 height 0
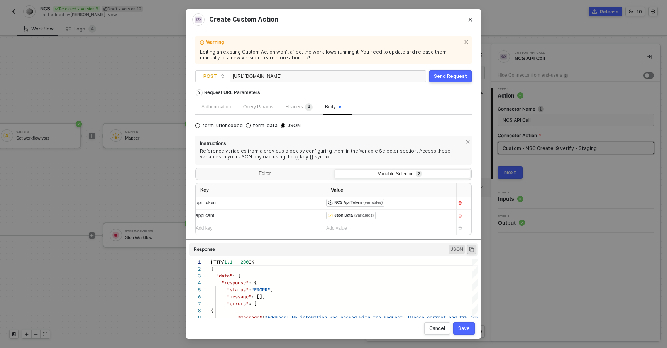
click at [438, 80] on button "Send Request" at bounding box center [450, 76] width 42 height 12
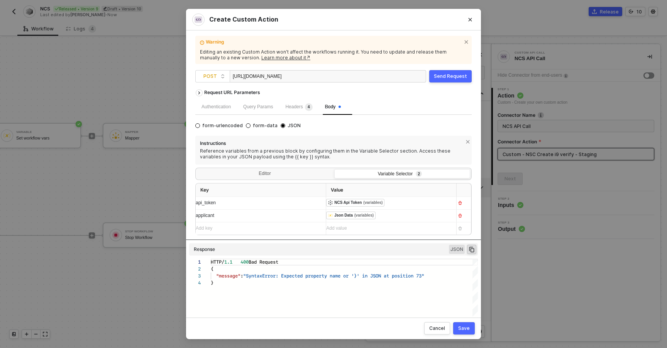
scroll to position [21, 0]
click at [301, 176] on div "Editor" at bounding box center [265, 174] width 136 height 11
click at [197, 169] on input "Editor" at bounding box center [197, 169] width 0 height 0
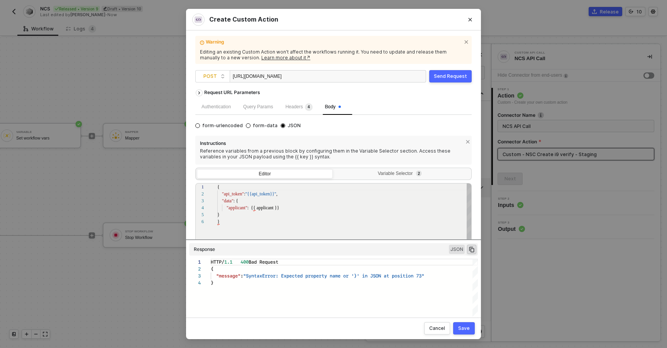
scroll to position [28, 7]
click at [250, 212] on div "}" at bounding box center [344, 214] width 255 height 7
click at [252, 211] on div "}" at bounding box center [344, 214] width 255 height 7
click at [248, 210] on span ": {{ applicant }}" at bounding box center [263, 207] width 32 height 5
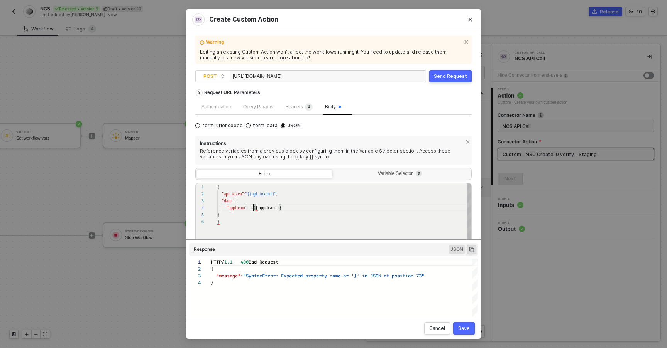
click at [284, 211] on div ""applicant" : {{{ applicant }}" at bounding box center [344, 207] width 255 height 7
type textarea "{ "api_token": "{{api_token}}", "data": { "applicant": {{{ applicant }}} } }"
click at [441, 75] on div "Send Request" at bounding box center [450, 76] width 33 height 6
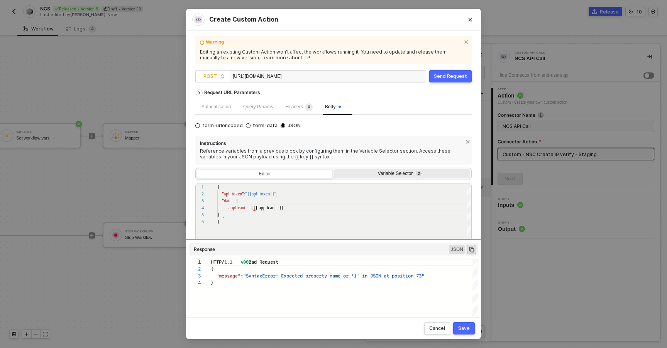
click at [366, 176] on div "Variable Selector 2" at bounding box center [401, 174] width 126 height 6
click at [334, 169] on input "Variable Selector 2" at bounding box center [334, 169] width 0 height 0
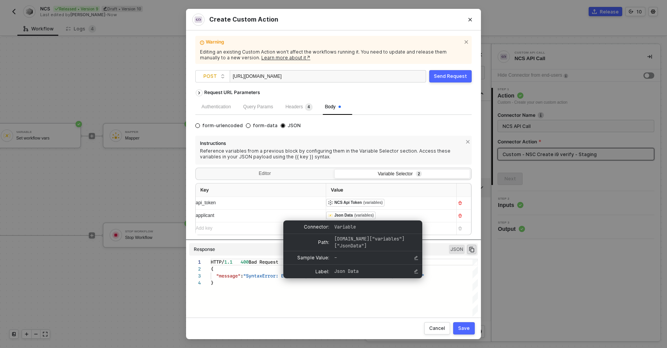
scroll to position [8, 0]
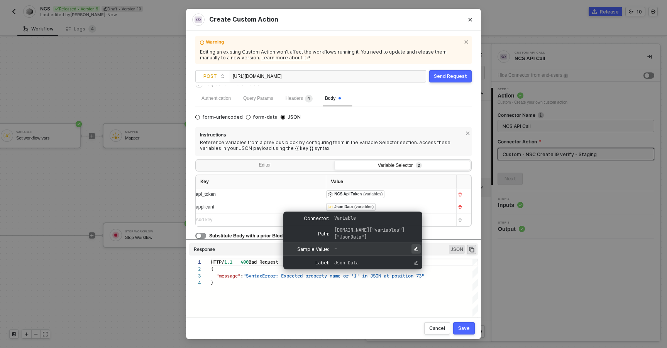
click at [416, 251] on button "Edit Sample Value" at bounding box center [415, 249] width 9 height 9
click at [345, 249] on span "–" at bounding box center [368, 249] width 69 height 7
click at [337, 250] on span "–" at bounding box center [368, 249] width 69 height 7
click at [417, 250] on icon "Edit Sample Value" at bounding box center [416, 249] width 4 height 4
type input ""applicant": { "first_name": "John", "middle_name": "Everify", "last_name": "Do…"
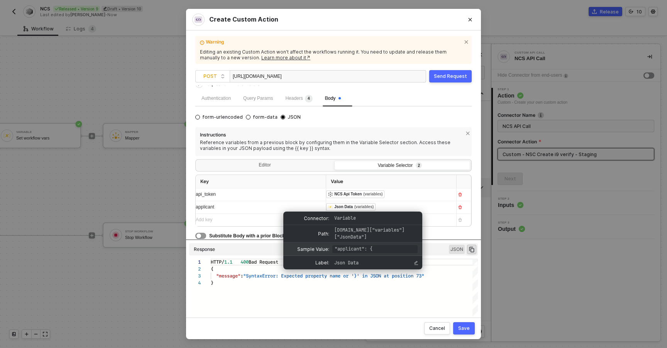
scroll to position [0, 811]
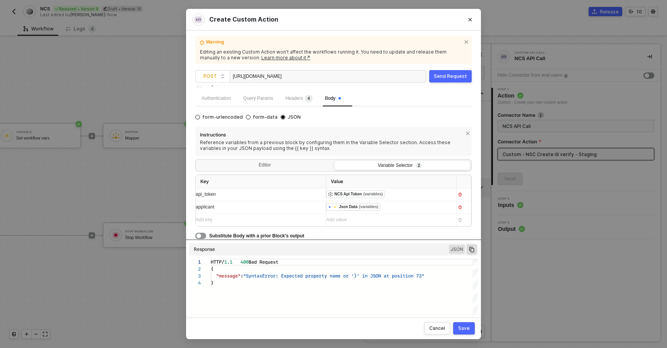
click at [459, 67] on div "Warning Editing an existing Custom Action won’t affect the workflows running it…" at bounding box center [333, 174] width 276 height 269
click at [459, 79] on button "Send Request" at bounding box center [450, 76] width 42 height 12
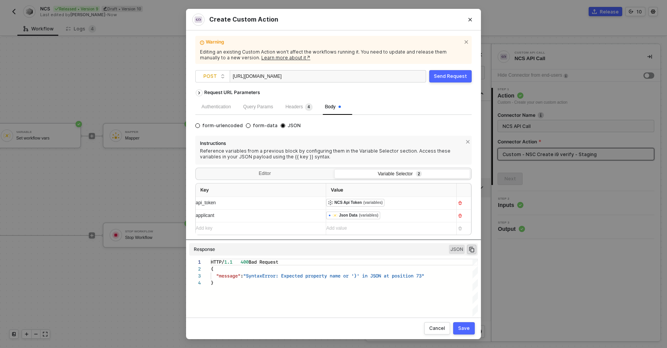
scroll to position [21, 0]
click at [301, 110] on div "Headers 4" at bounding box center [298, 107] width 27 height 8
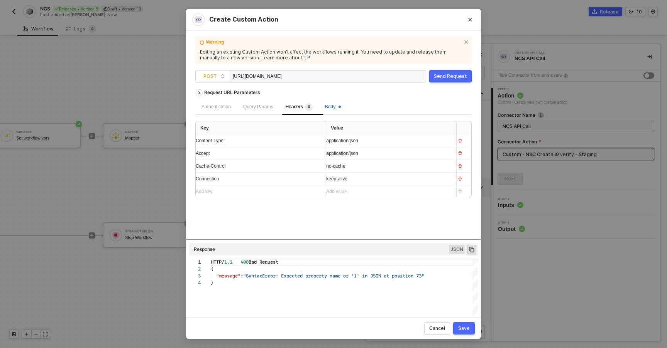
click at [333, 109] on span "Body" at bounding box center [333, 106] width 16 height 5
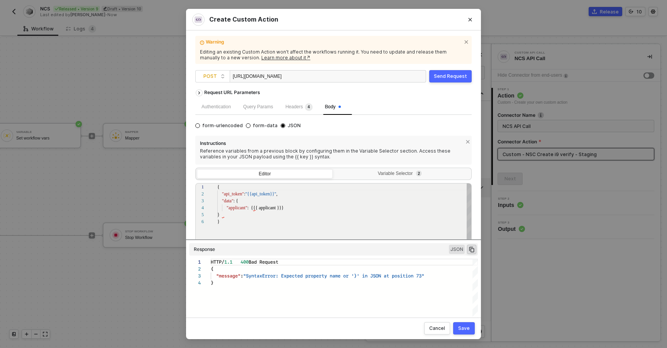
scroll to position [35, 0]
click at [299, 207] on div ""applicant" : {{{ applicant }}}" at bounding box center [344, 207] width 255 height 7
click at [255, 206] on span ": {{{ applicant }}}" at bounding box center [265, 207] width 36 height 5
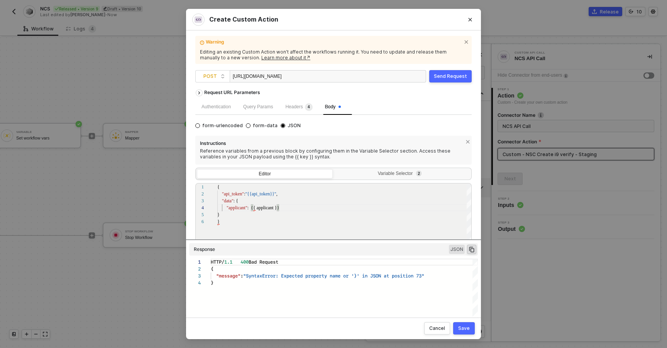
click at [439, 76] on div "Send Request" at bounding box center [450, 76] width 33 height 6
click at [293, 206] on div ""applicant" : "{{ applicant }}" at bounding box center [344, 207] width 255 height 7
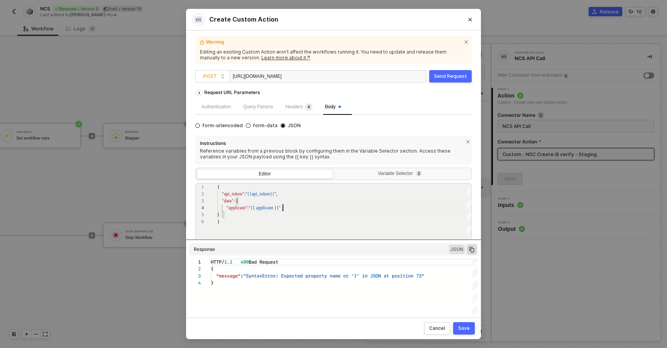
click at [439, 76] on div "Send Request" at bounding box center [450, 76] width 33 height 6
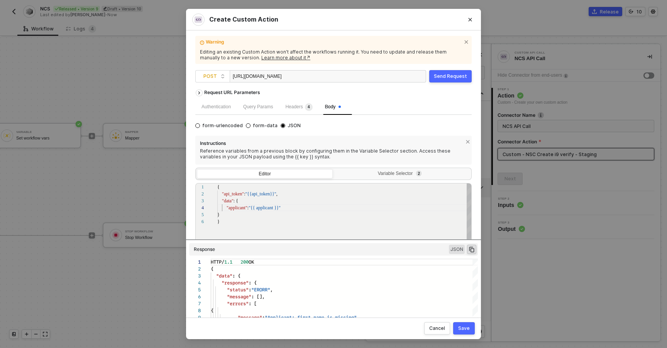
scroll to position [21, 40]
click at [257, 208] on span ""{{ applicant }}"" at bounding box center [264, 207] width 32 height 5
click at [284, 206] on div ""applicant" : {{ applicant }} "" at bounding box center [344, 207] width 255 height 7
type textarea "{ "api_token": "{{api_token}}", "data": { "applicant": {{ applicant }} } }"
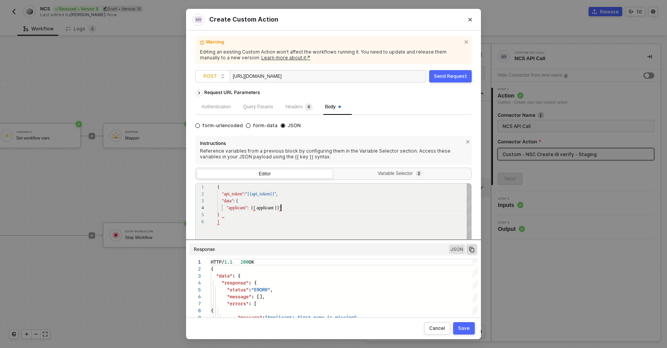
scroll to position [21, 61]
click at [213, 149] on div "Reference variables from a previous block by configuring them in the Variable S…" at bounding box center [333, 154] width 267 height 12
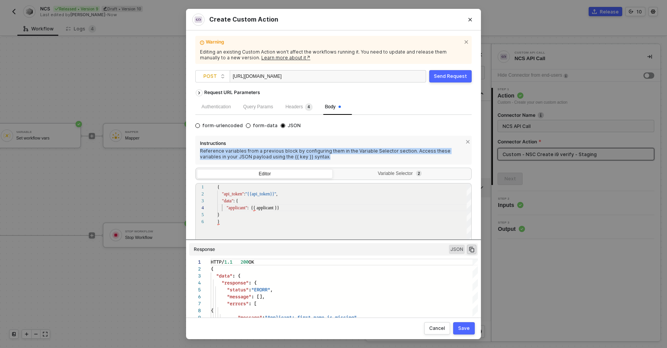
click at [213, 149] on div "Reference variables from a previous block by configuring them in the Variable S…" at bounding box center [333, 154] width 267 height 12
copy div "Reference variables from a previous block by configuring them in the Variable S…"
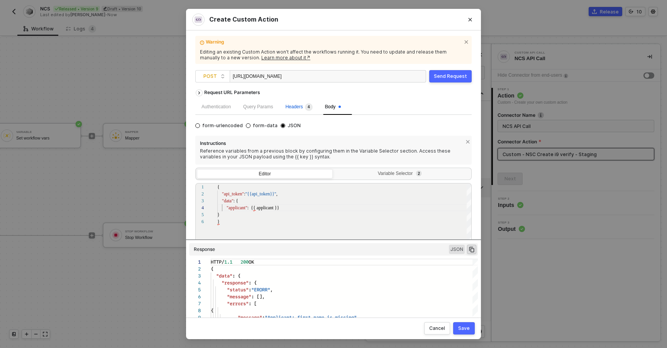
click at [300, 110] on div "Headers 4" at bounding box center [298, 107] width 27 height 8
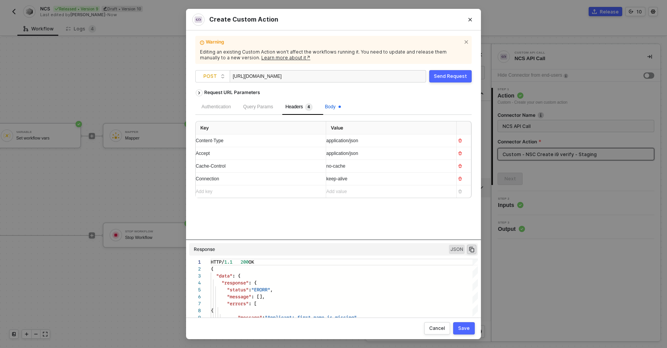
click at [337, 108] on span "Body" at bounding box center [333, 106] width 16 height 5
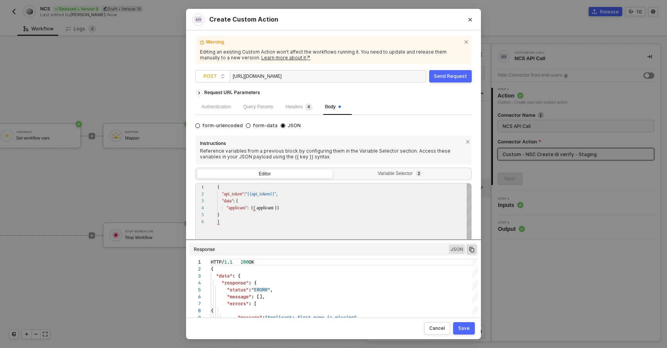
scroll to position [35, 0]
click at [244, 222] on div "}" at bounding box center [344, 221] width 255 height 7
click at [251, 206] on div "1 2 3 4 5 6 { "api_token" : "{{api_token}}" , "data" : { "applicant" : {{ appli…" at bounding box center [333, 236] width 276 height 106
click at [347, 173] on div "Variable Selector 2" at bounding box center [401, 174] width 126 height 6
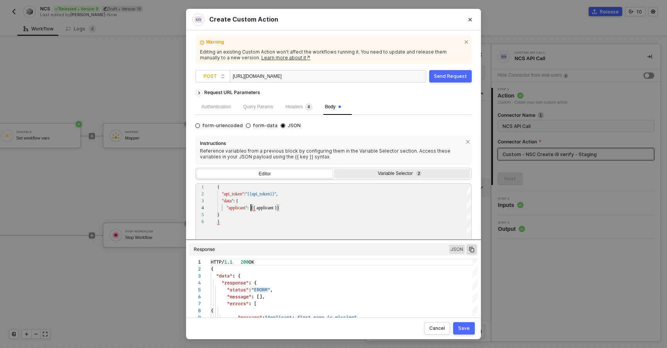
click at [334, 169] on input "Variable Selector 2" at bounding box center [334, 169] width 0 height 0
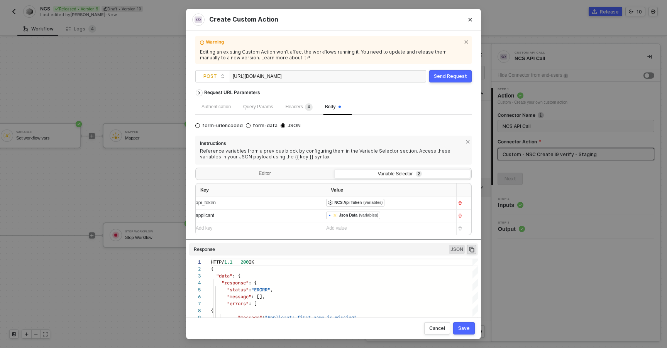
scroll to position [8, 0]
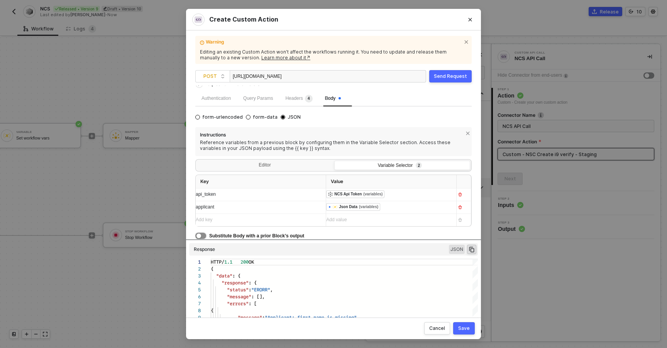
click at [200, 236] on div "button" at bounding box center [198, 236] width 5 height 5
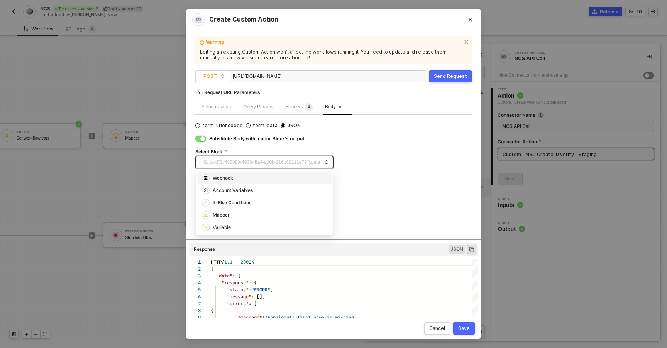
click at [272, 167] on span "$block["3c488b89-4938-4fa4-ad0b-216b82111e79"].data" at bounding box center [265, 163] width 125 height 12
click at [280, 162] on span "$block["3c488b89-4938-4fa4-ad0b-216b82111e79"].data" at bounding box center [265, 163] width 125 height 12
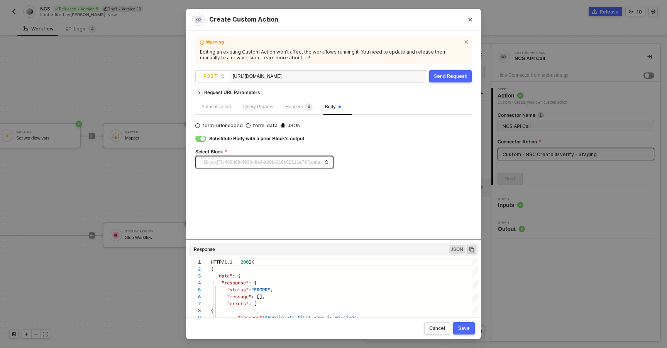
click at [302, 160] on span "$block["3c488b89-4938-4fa4-ad0b-216b82111e79"].data" at bounding box center [265, 163] width 125 height 12
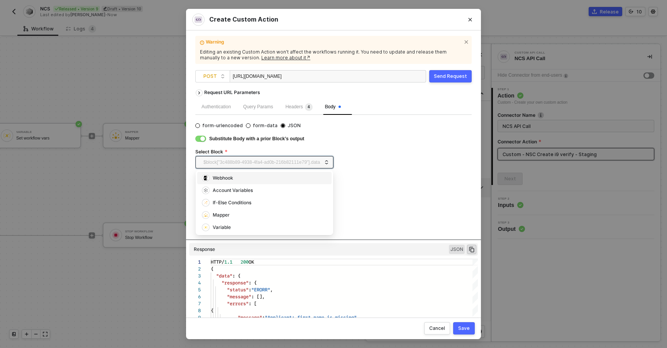
click at [291, 175] on div "Webhook" at bounding box center [264, 178] width 125 height 8
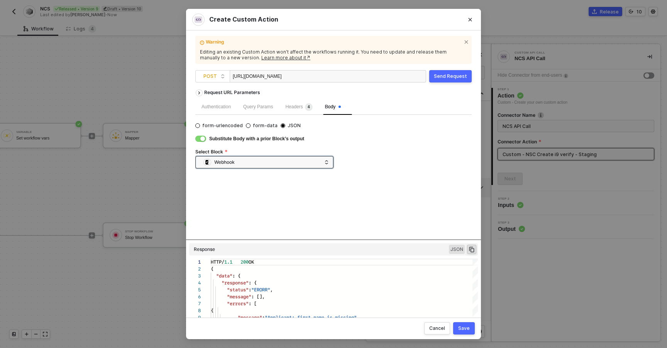
click at [291, 175] on div "Request URL Parameters Authentication Query Params Headers 4 Body form-urlencod…" at bounding box center [333, 163] width 276 height 154
click at [283, 162] on div "Webhook" at bounding box center [262, 163] width 118 height 12
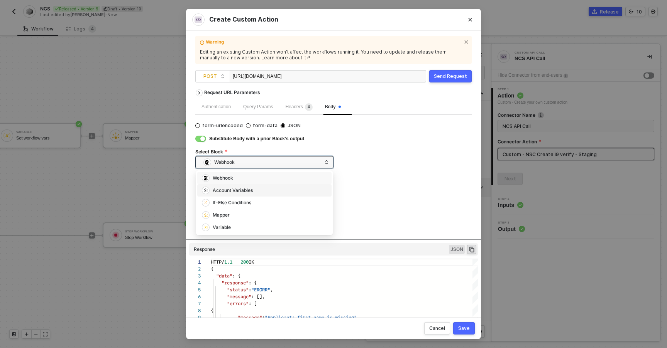
click at [276, 194] on div "Account Variables" at bounding box center [264, 190] width 125 height 8
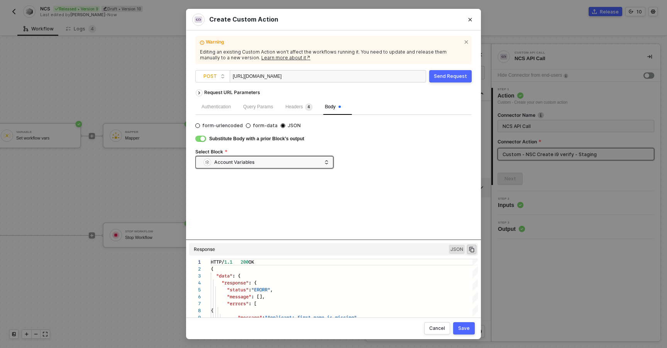
click at [272, 171] on div "form-urlencoded form-data JSON Substitute Body with a prior Block’s output Sele…" at bounding box center [333, 148] width 276 height 54
click at [269, 163] on div "Account Variables" at bounding box center [262, 163] width 118 height 12
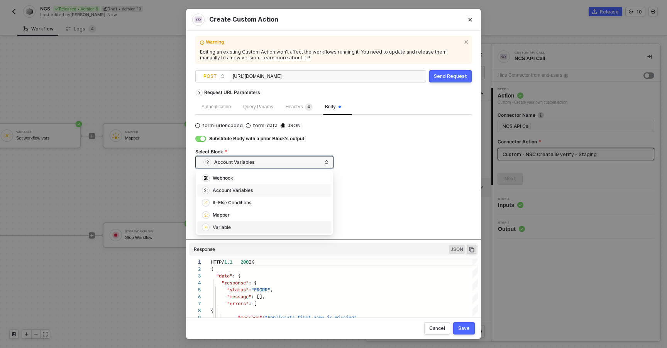
click at [248, 223] on div "Variable" at bounding box center [264, 227] width 134 height 12
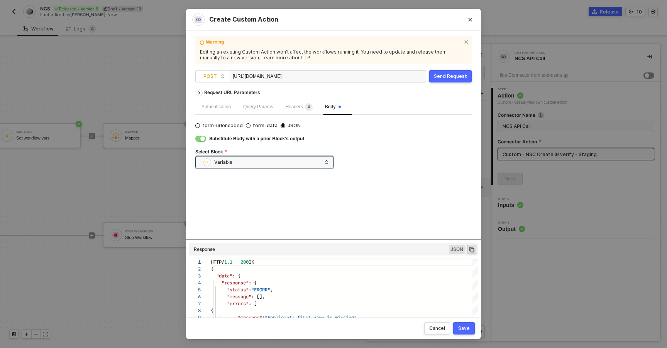
click at [248, 209] on div "Request URL Parameters Authentication Query Params Headers 4 Body form-urlencod…" at bounding box center [333, 163] width 276 height 154
click at [451, 334] on div "Cancel Save" at bounding box center [333, 329] width 295 height 22
click at [440, 329] on div "Cancel" at bounding box center [437, 329] width 16 height 6
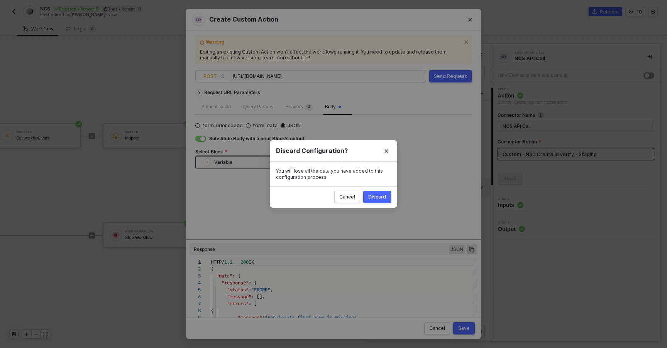
click at [380, 202] on button "Discard" at bounding box center [377, 197] width 28 height 12
radio input "true"
radio input "false"
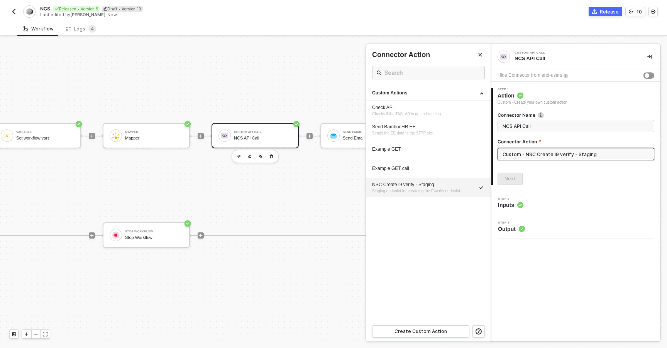
click at [206, 160] on div at bounding box center [333, 192] width 667 height 311
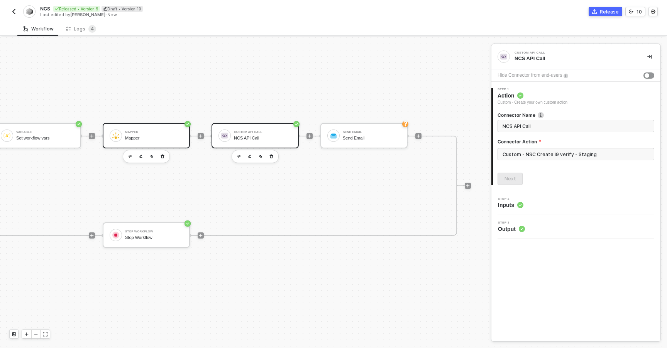
click at [187, 134] on div "Mapper Mapper" at bounding box center [146, 135] width 87 height 25
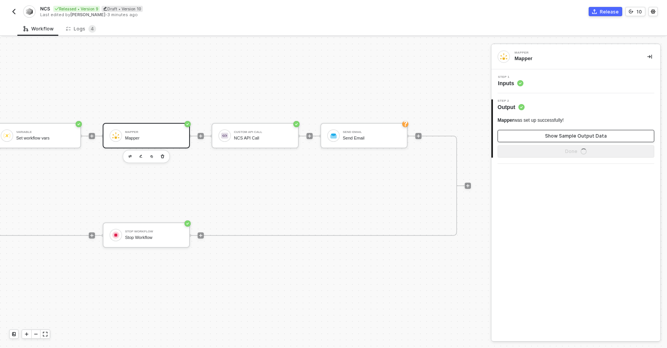
click at [504, 138] on button "Show Sample Output Data" at bounding box center [575, 136] width 157 height 12
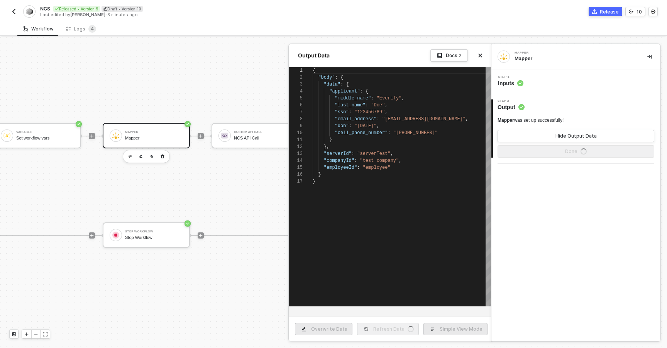
scroll to position [69, 0]
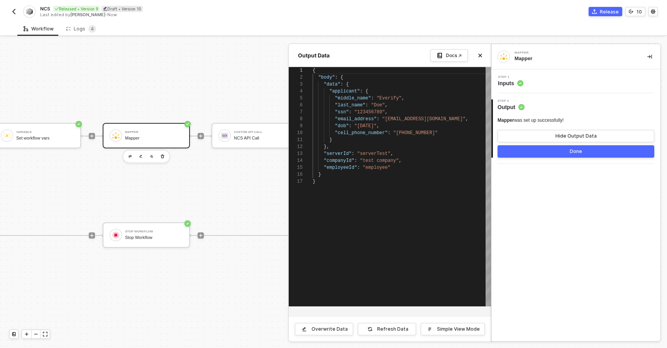
click at [260, 71] on div at bounding box center [333, 192] width 667 height 311
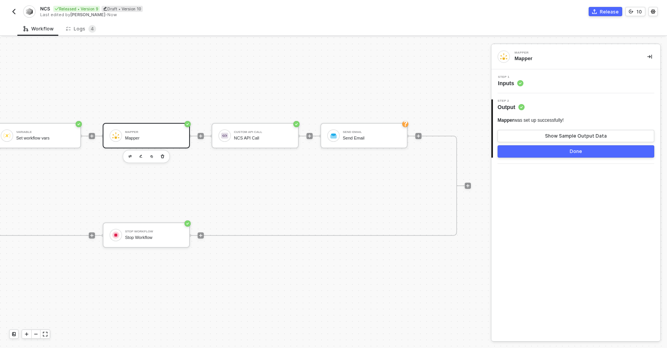
click at [176, 137] on div "Mapper" at bounding box center [154, 138] width 58 height 5
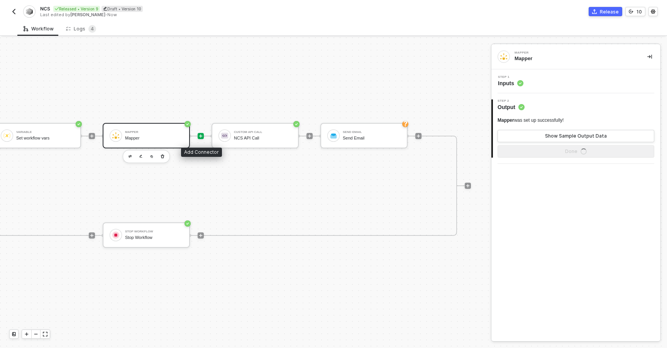
click at [200, 138] on icon "icon-play" at bounding box center [200, 136] width 5 height 5
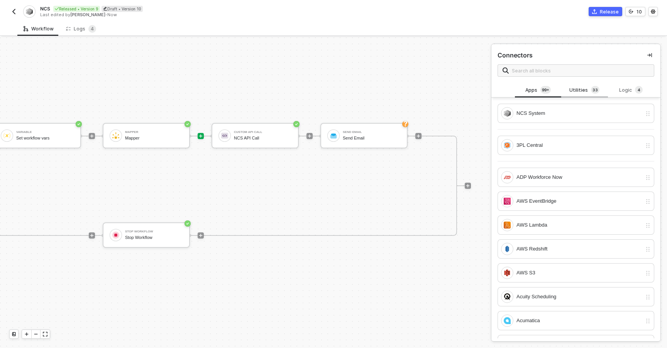
click at [578, 92] on div "Utilities 3 3" at bounding box center [584, 90] width 34 height 8
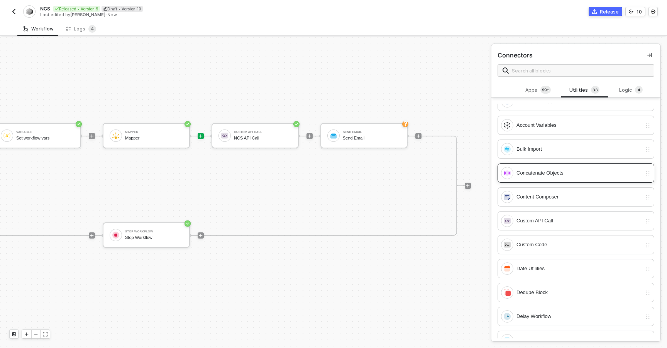
scroll to position [57, 0]
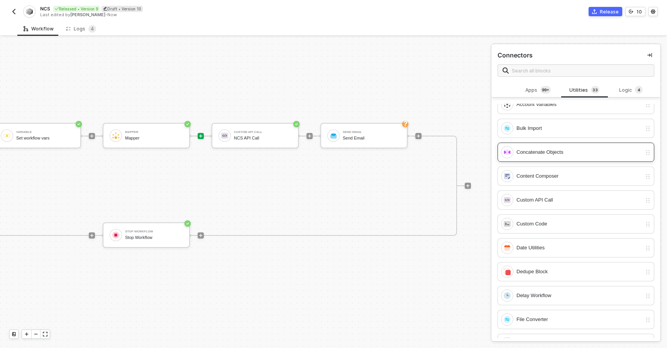
click at [597, 155] on div "Concatenate Objects" at bounding box center [578, 152] width 125 height 8
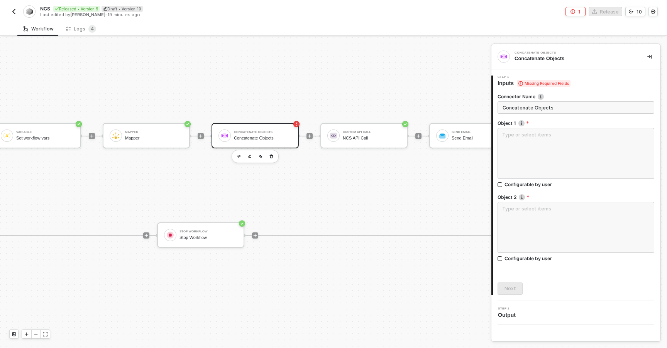
click at [270, 131] on div "Concatenate Objects" at bounding box center [263, 132] width 58 height 3
click at [561, 155] on textarea at bounding box center [575, 153] width 157 height 51
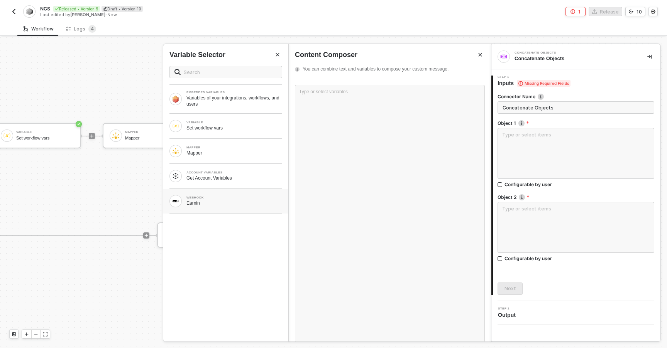
click at [223, 201] on div "Earnin" at bounding box center [234, 203] width 96 height 6
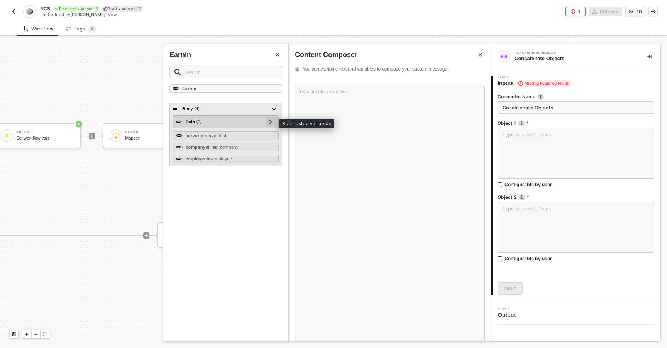
click at [269, 121] on div at bounding box center [271, 121] width 4 height 8
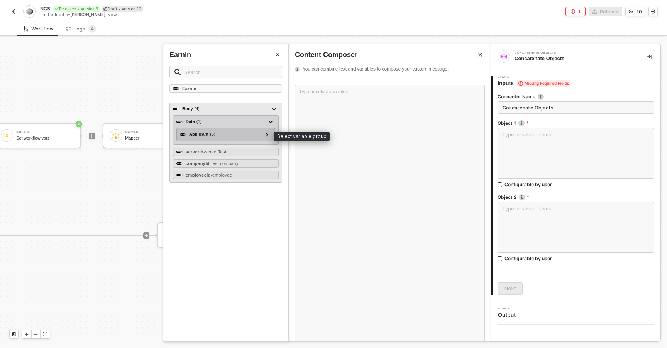
click at [225, 136] on div "Applicant ( 6 )" at bounding box center [221, 134] width 83 height 9
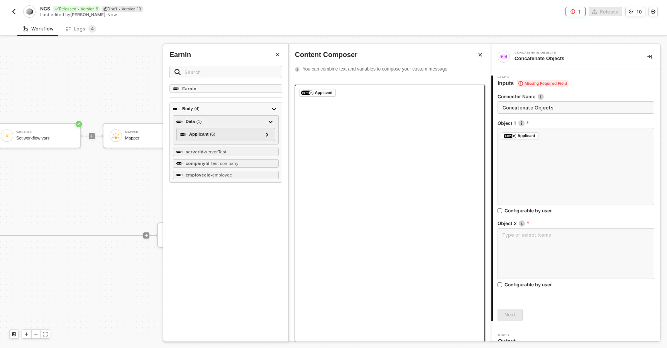
click at [393, 123] on div "﻿ Applicant ﻿ ﻿" at bounding box center [390, 214] width 190 height 258
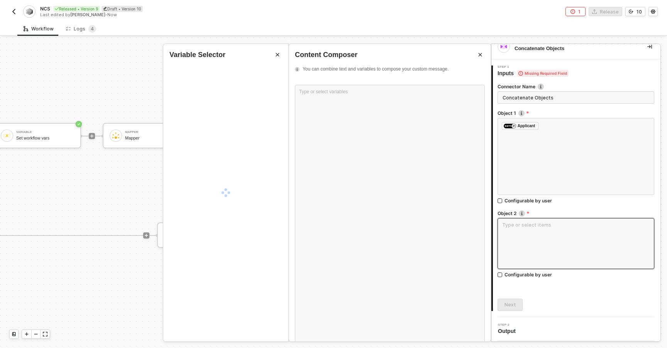
click at [512, 244] on textarea at bounding box center [575, 243] width 157 height 51
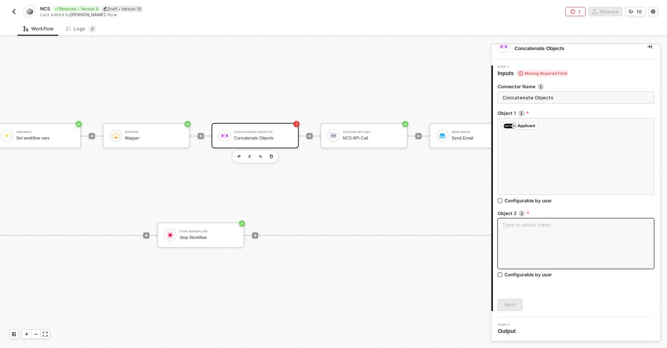
click at [512, 244] on textarea at bounding box center [575, 243] width 157 height 51
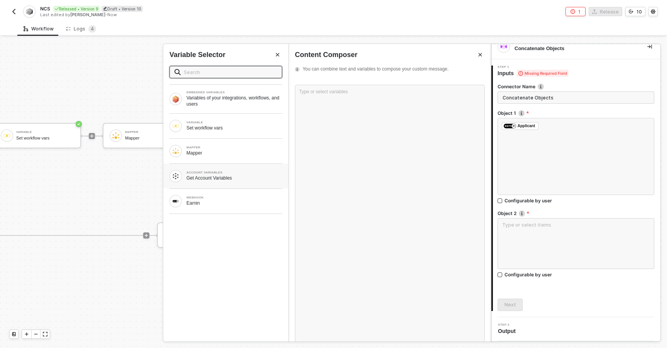
click at [189, 184] on div "ACCOUNT VARIABLES Get Account Variables" at bounding box center [225, 176] width 125 height 25
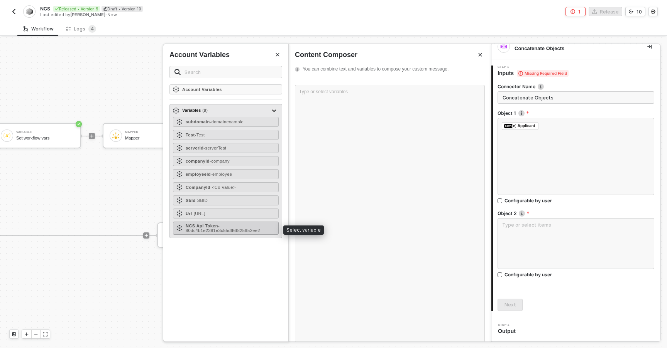
click at [202, 224] on strong "NCS Api Token" at bounding box center [202, 226] width 32 height 5
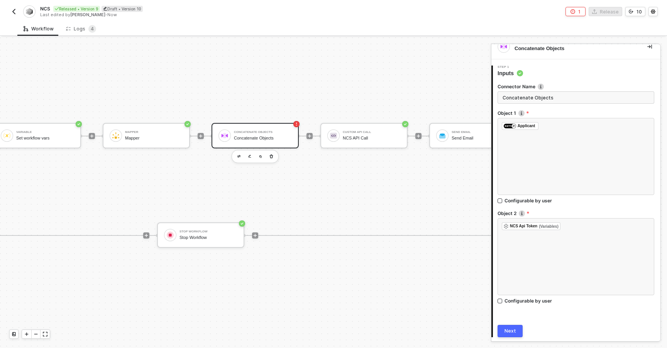
click at [509, 329] on div "Next" at bounding box center [510, 331] width 12 height 6
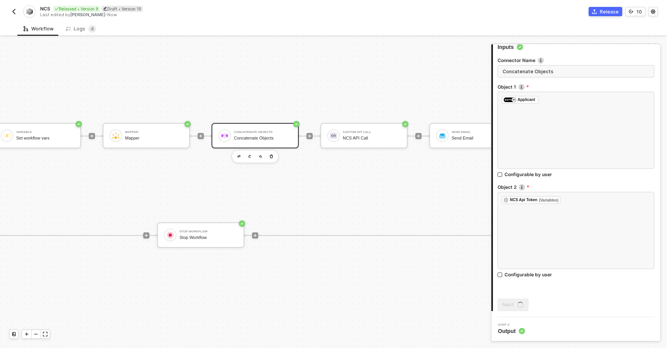
scroll to position [0, 0]
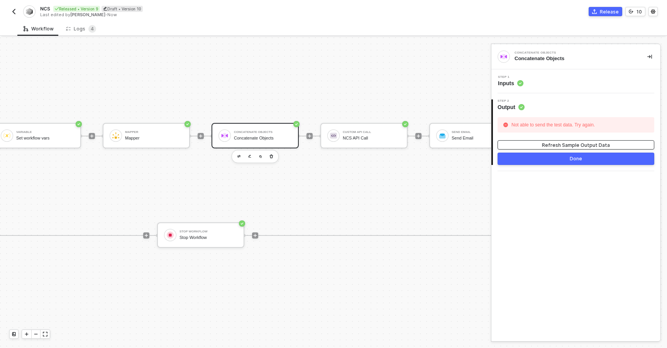
click at [539, 144] on button "Refresh Sample Output Data" at bounding box center [575, 144] width 157 height 9
click at [274, 152] on button "button" at bounding box center [271, 156] width 9 height 9
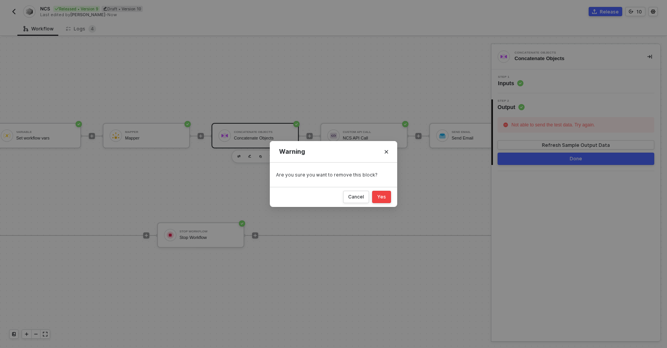
click at [380, 198] on div "Yes" at bounding box center [381, 197] width 9 height 6
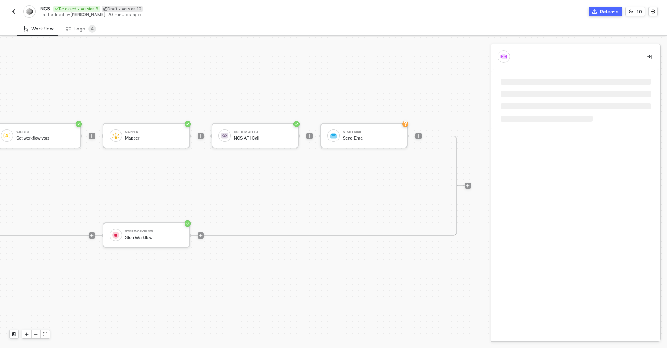
click at [197, 133] on div at bounding box center [200, 136] width 103 height 60
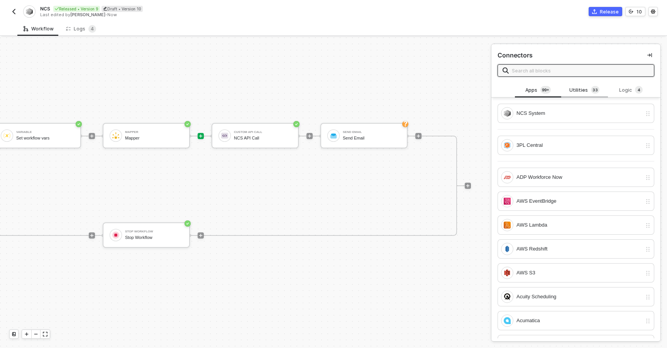
click at [595, 94] on span "3 3" at bounding box center [595, 90] width 8 height 8
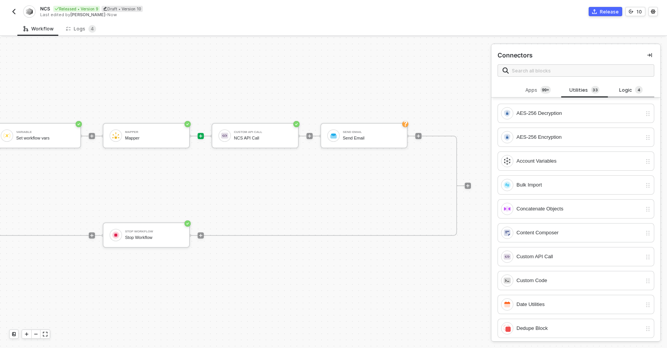
click at [618, 90] on div "Logic 4" at bounding box center [631, 90] width 34 height 8
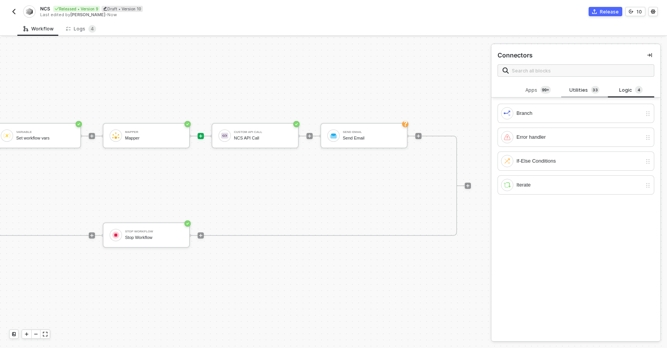
click at [601, 88] on div "Utilities 3 3" at bounding box center [584, 90] width 34 height 8
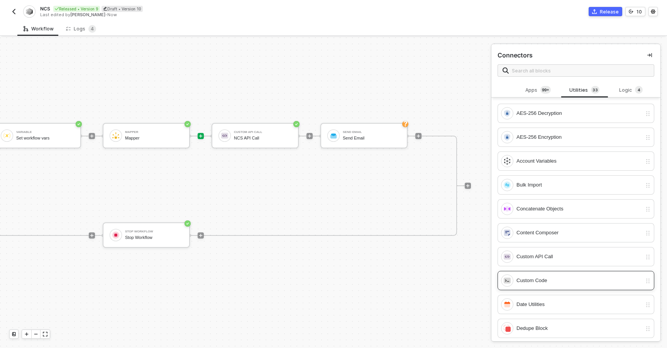
click at [552, 279] on div "Custom Code" at bounding box center [578, 281] width 125 height 8
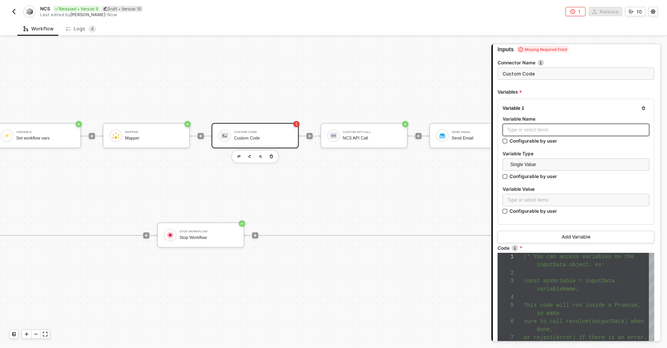
scroll to position [16, 0]
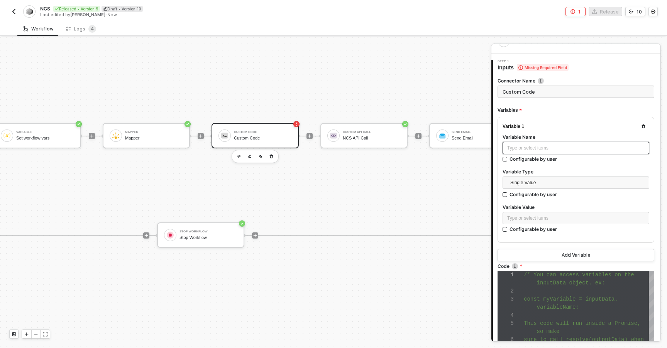
click at [529, 147] on div "Type or select items ﻿" at bounding box center [575, 148] width 137 height 7
click at [529, 183] on span "Single Value" at bounding box center [577, 183] width 134 height 12
click at [499, 182] on div "Variable 1 Variable Name json_data Configurable by user Variable Type Single Va…" at bounding box center [575, 180] width 157 height 126
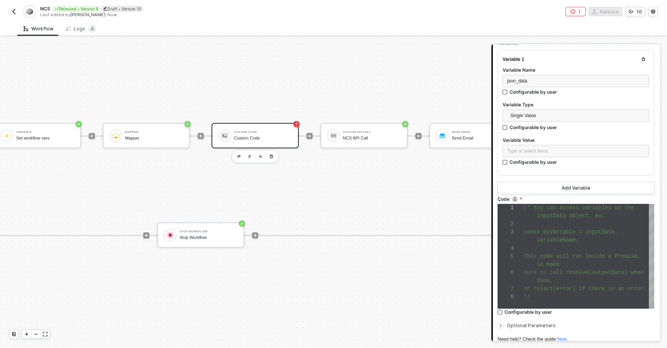
scroll to position [88, 0]
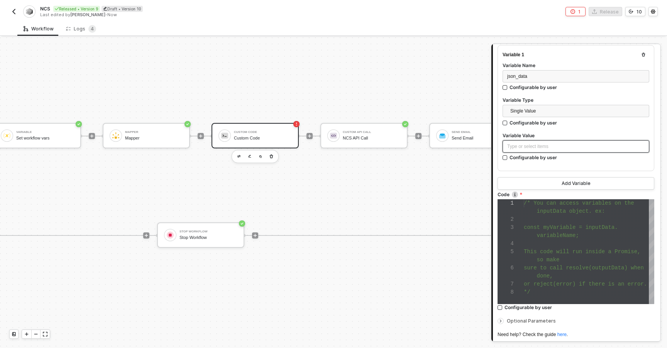
click at [515, 146] on div "Type or select items ﻿" at bounding box center [575, 146] width 137 height 7
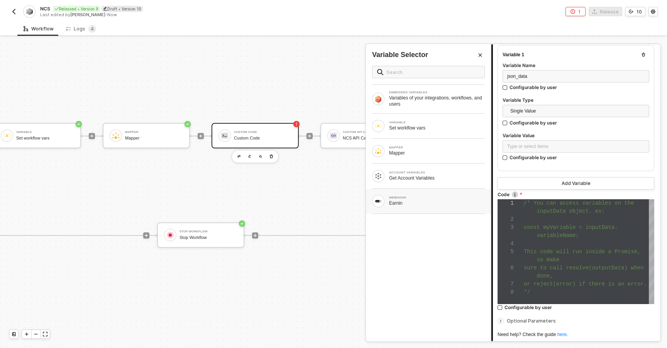
click at [415, 200] on div "Earnin" at bounding box center [437, 203] width 96 height 6
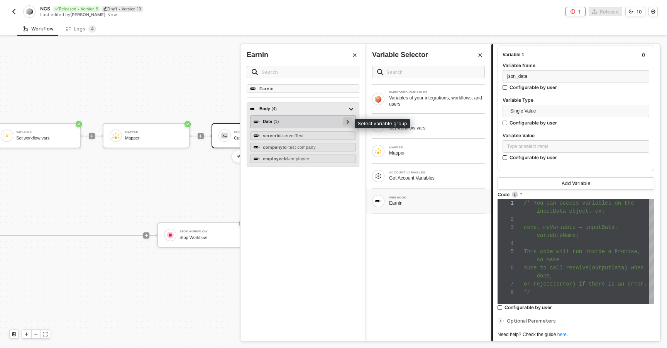
click at [346, 123] on div at bounding box center [348, 121] width 4 height 8
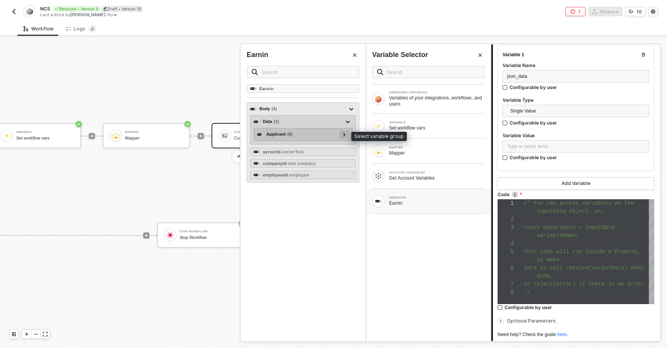
click at [344, 135] on icon at bounding box center [344, 135] width 3 height 4
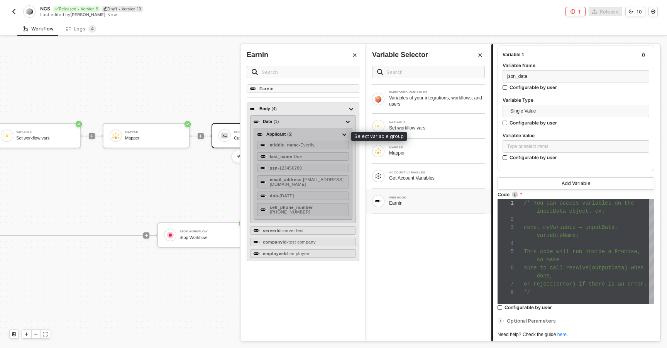
click at [284, 133] on div "Applicant ( 6 )" at bounding box center [279, 134] width 26 height 7
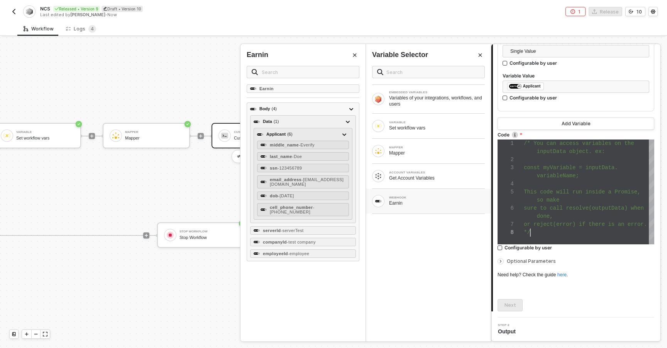
scroll to position [8, 7]
click at [535, 235] on div "*/" at bounding box center [589, 233] width 130 height 8
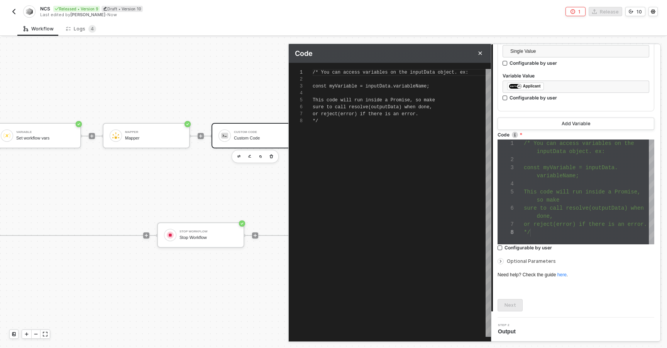
scroll to position [49, 0]
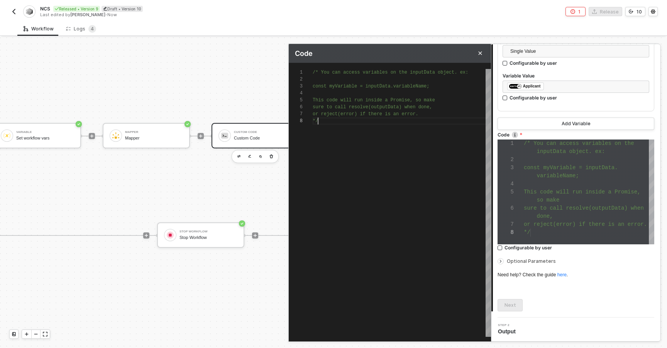
click at [418, 159] on div "/* You can access variables on the inputData objec t. ex: const myVariable = in…" at bounding box center [402, 203] width 178 height 268
type textarea "/* You can access variables on the inputData object. ex: const myVariable = inp…"
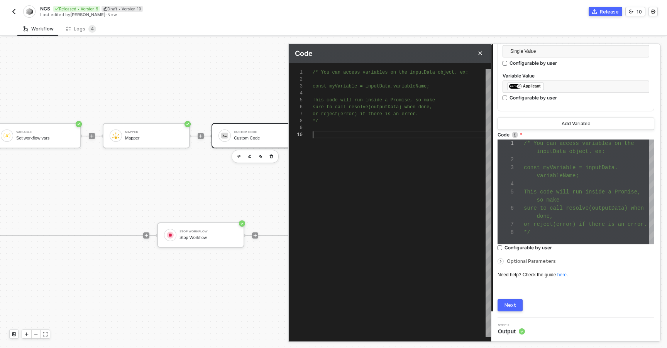
click at [503, 262] on div at bounding box center [500, 261] width 6 height 6
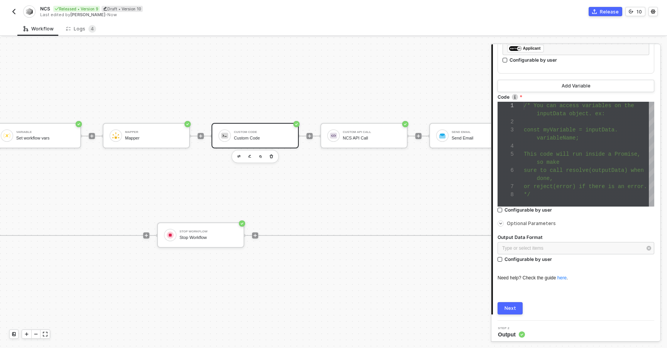
scroll to position [185, 0]
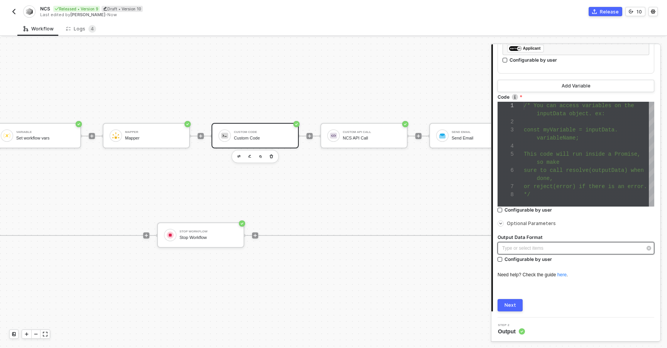
click at [531, 249] on div "Type or select items ﻿" at bounding box center [572, 248] width 140 height 7
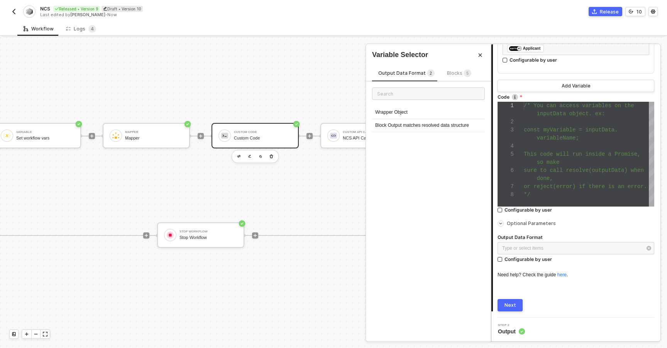
click at [450, 78] on div "Output Data Format 2 Blocks 5" at bounding box center [424, 75] width 105 height 12
click at [453, 76] on div "Blocks 5" at bounding box center [459, 73] width 24 height 8
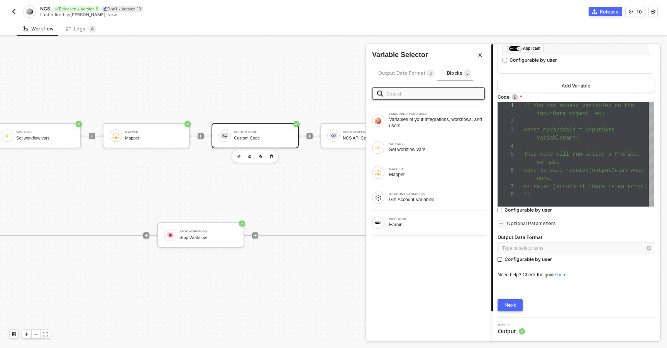
click at [406, 73] on span "Output Data Format 2" at bounding box center [406, 73] width 56 height 6
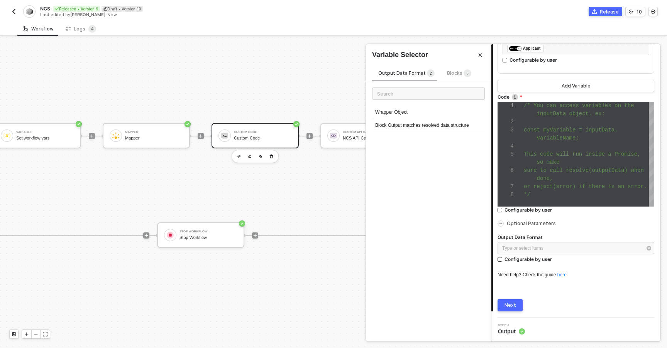
click at [480, 56] on icon "Close" at bounding box center [480, 55] width 5 height 5
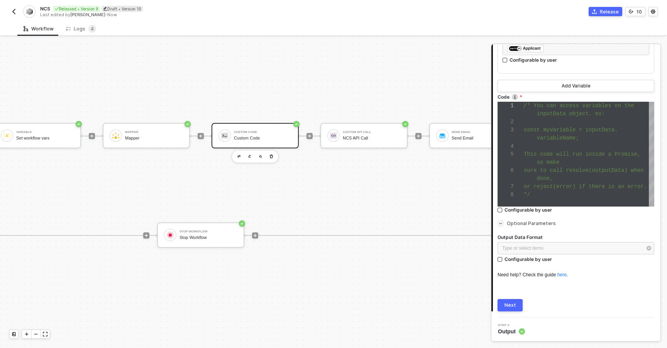
type textarea "or reject(error) if there is an error. */"
click at [535, 184] on span "or reject(error) if there is an error." at bounding box center [585, 187] width 123 height 6
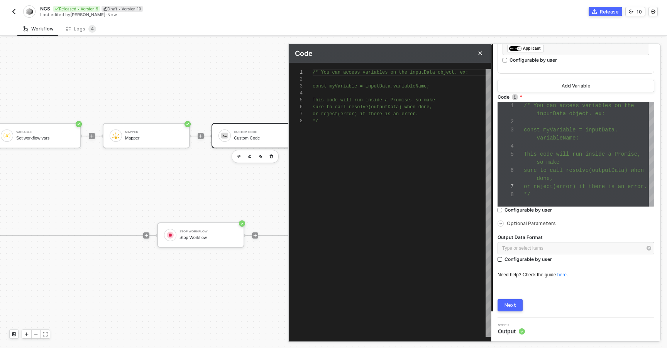
scroll to position [49, 5]
click at [376, 148] on div "/* You can access variables on the inputData objec t. ex: const myVariable = in…" at bounding box center [402, 203] width 178 height 268
type textarea "/* You can access variables on the inputData object. ex: const myVariable = inp…"
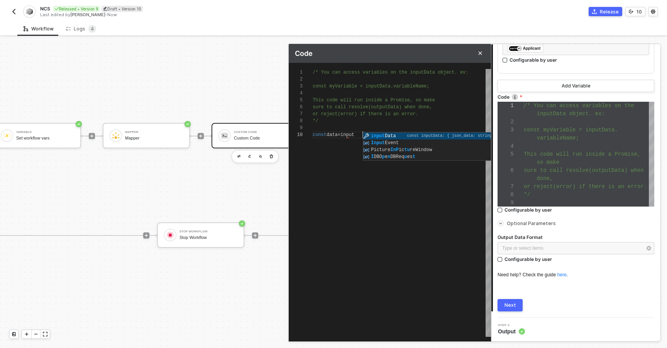
scroll to position [63, 50]
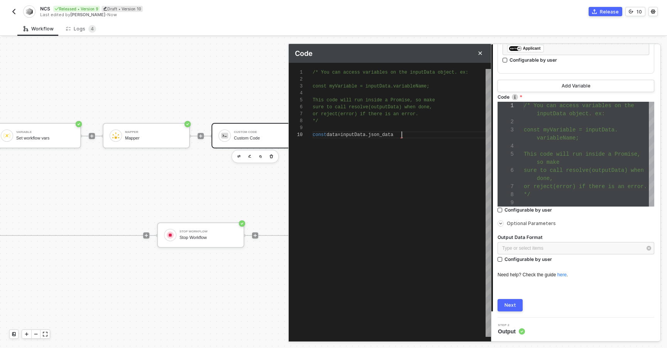
type textarea "/* You can access variables on the inputData object. ex: const myVariable = inp…"
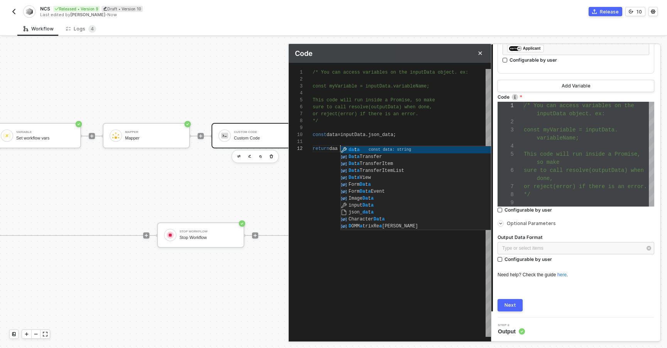
scroll to position [7, 27]
type textarea "return data"
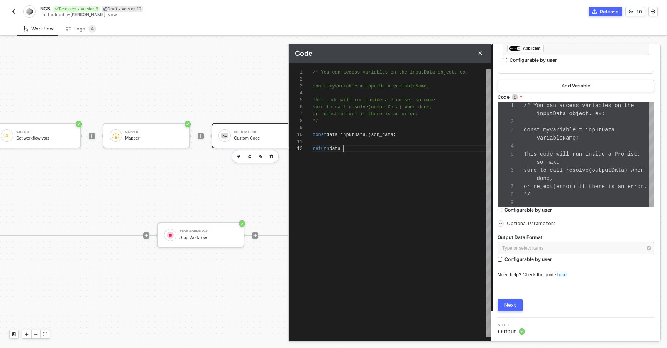
scroll to position [7, 30]
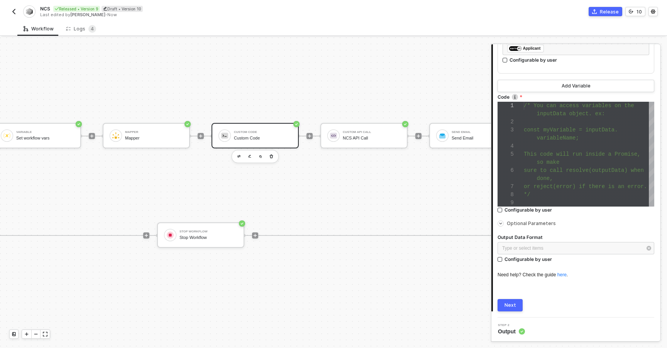
click at [510, 305] on div "Next" at bounding box center [510, 305] width 12 height 6
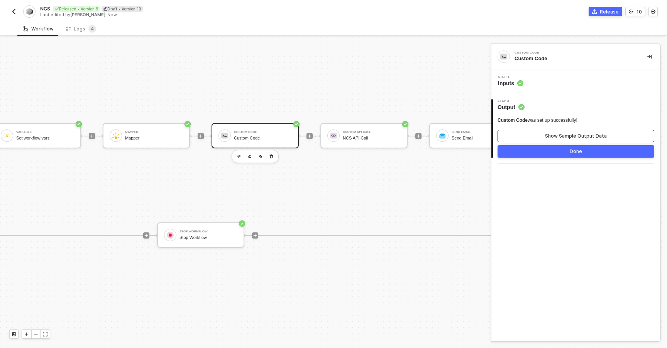
click at [529, 141] on button "Show Sample Output Data" at bounding box center [575, 136] width 157 height 12
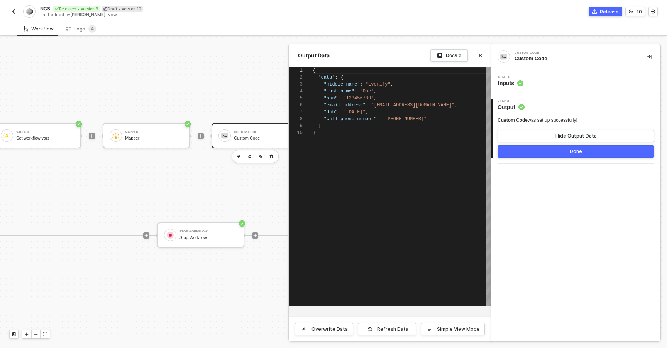
scroll to position [63, 0]
click at [545, 87] on div "Step 1 Inputs" at bounding box center [576, 82] width 167 height 12
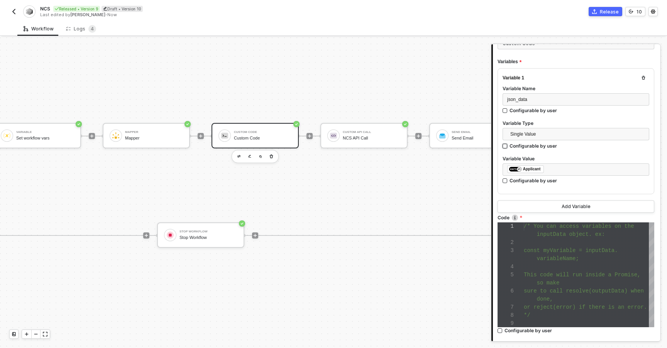
scroll to position [116, 0]
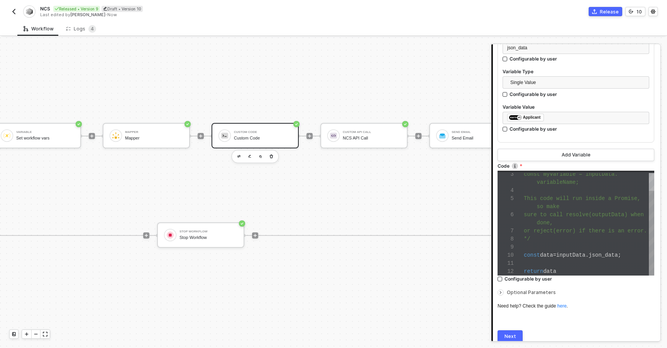
type textarea "or reject(error) if there is an error. */ const data = inputData.json_data; ret…"
click at [566, 268] on div "return data" at bounding box center [589, 272] width 130 height 8
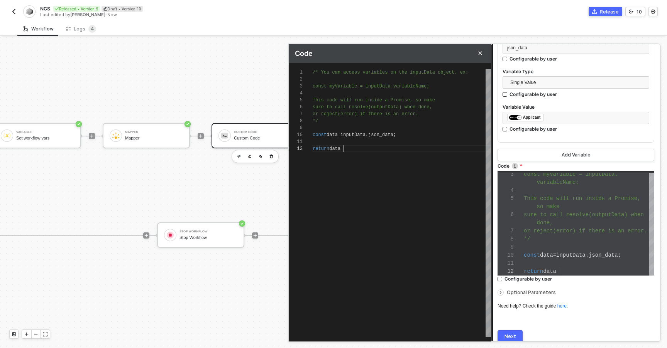
scroll to position [7, 30]
click at [336, 149] on span "data" at bounding box center [334, 148] width 11 height 5
type textarea "/* You can access variables on the inputData object. ex: const myVariable = inp…"
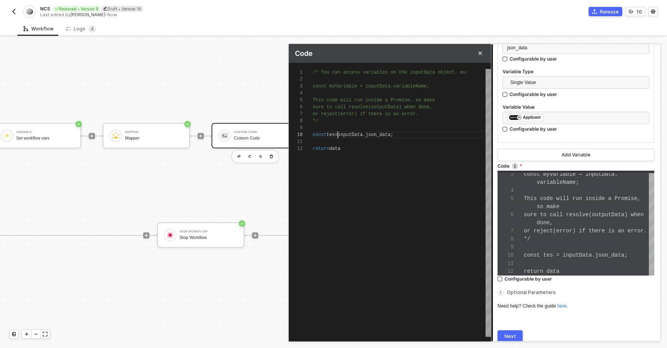
type textarea "/* You can access variables on the inputData object. ex: const myVariable = inp…"
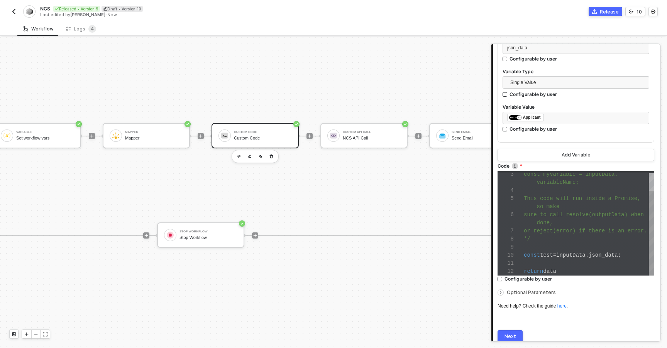
type textarea "or reject(error) if there is an error. */ const test = inputData.json_data; ret…"
click at [537, 228] on div "3 4 5 6 7 8 9 10 11 12 const myVariable = inputData. variableName; This code wi…" at bounding box center [575, 223] width 157 height 105
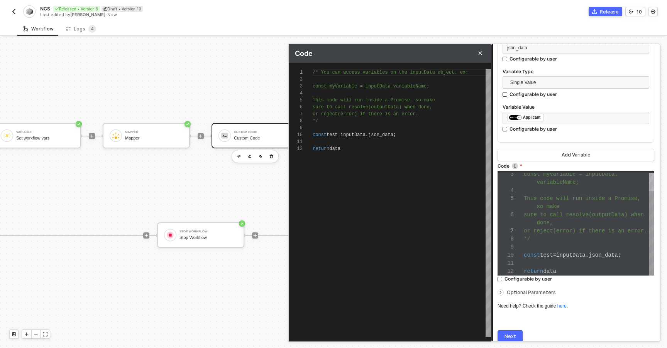
scroll to position [69, 0]
type textarea "return data"
click at [357, 152] on div "return data" at bounding box center [402, 148] width 178 height 7
type textarea "/* You can access variables on the inputData object. ex: const myVariable = inp…"
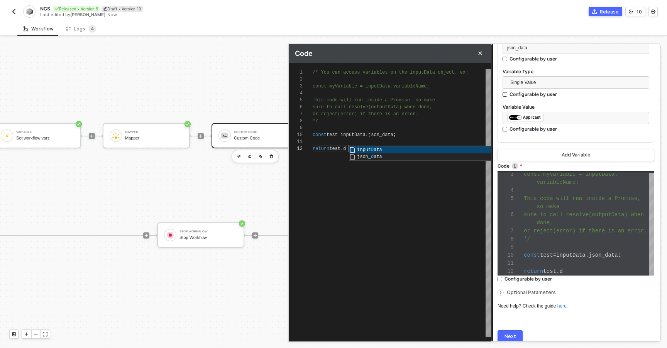
scroll to position [7, 39]
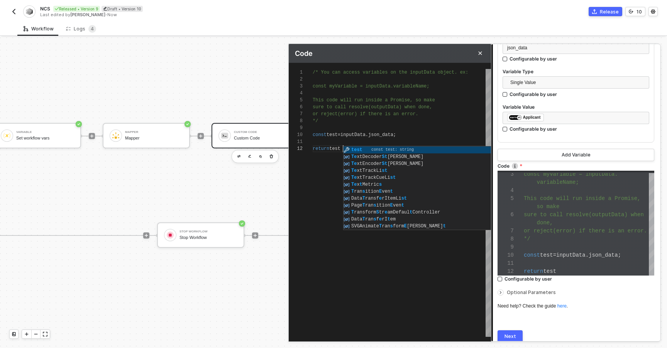
type textarea "return test;"
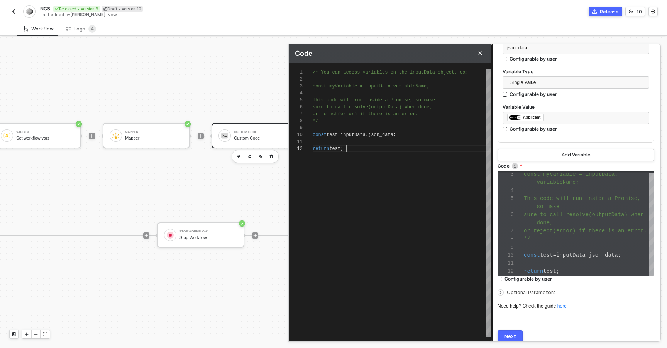
scroll to position [147, 0]
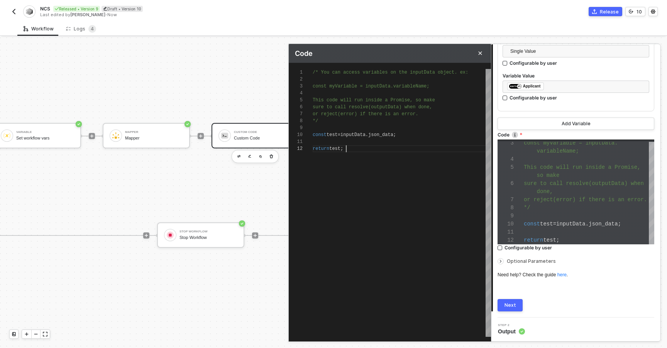
click at [510, 303] on div "Next" at bounding box center [510, 305] width 12 height 6
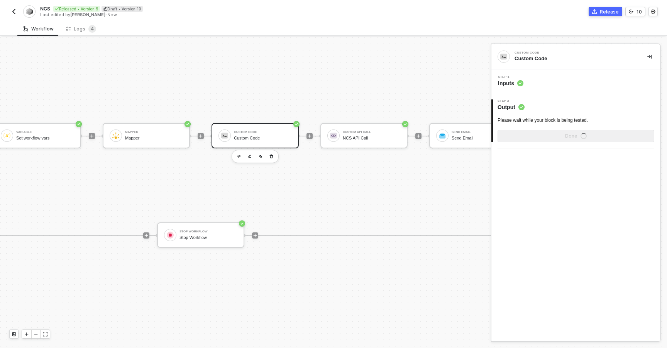
scroll to position [0, 0]
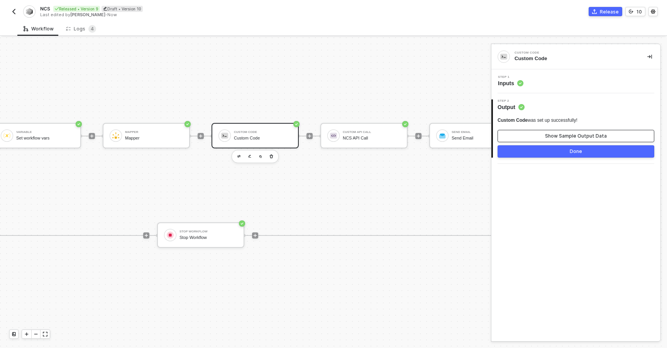
click at [555, 138] on div "Show Sample Output Data" at bounding box center [576, 136] width 62 height 6
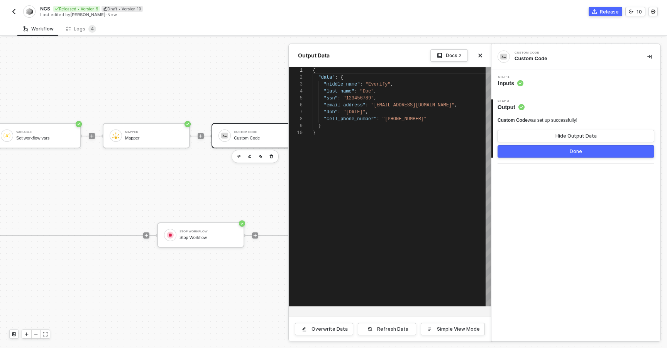
scroll to position [63, 0]
click at [441, 63] on div "Output Data Docs ↗" at bounding box center [390, 55] width 202 height 23
click at [444, 56] on link "Docs ↗" at bounding box center [448, 55] width 37 height 12
click at [568, 85] on div "Step 1 Inputs" at bounding box center [576, 82] width 167 height 12
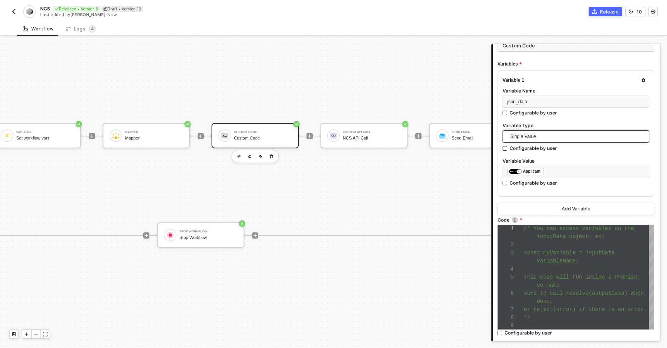
scroll to position [85, 0]
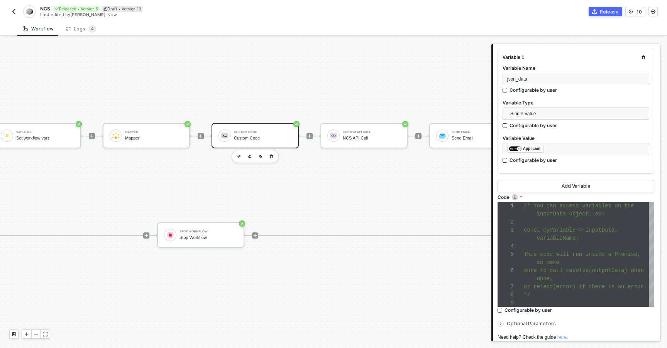
click at [564, 336] on link "here" at bounding box center [561, 337] width 9 height 5
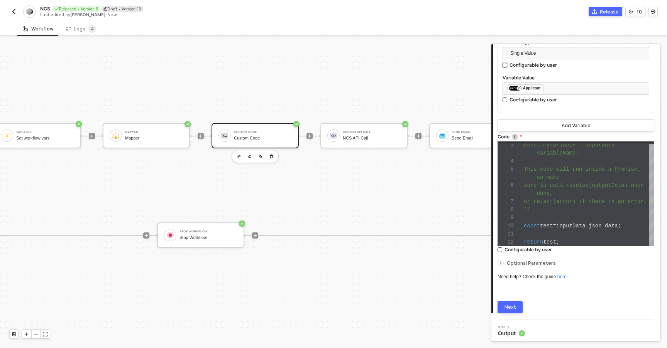
scroll to position [147, 0]
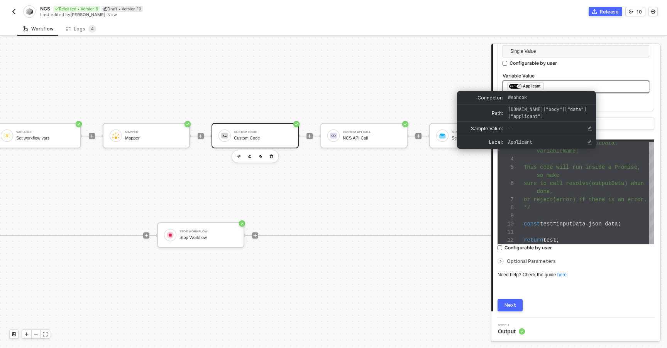
click at [537, 85] on div "Applicant" at bounding box center [532, 86] width 18 height 7
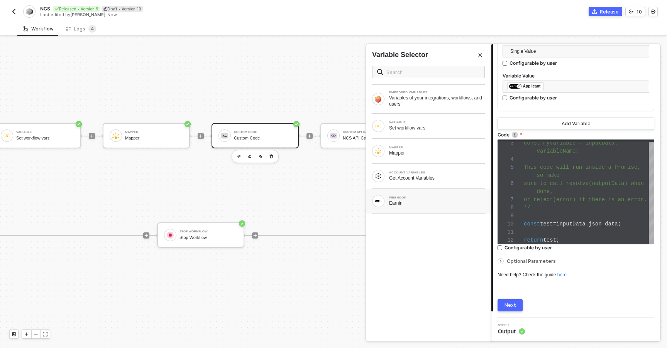
click at [408, 201] on div "Earnin" at bounding box center [437, 203] width 96 height 6
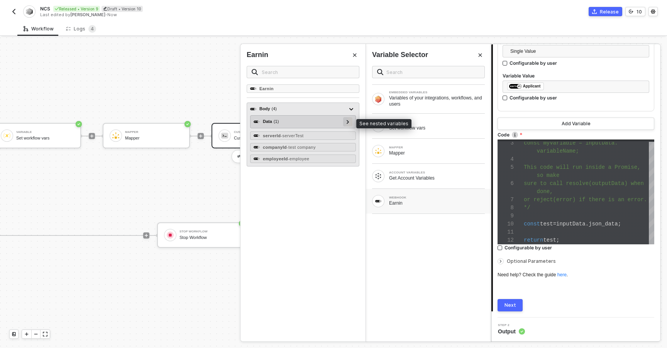
click at [346, 123] on icon at bounding box center [347, 122] width 3 height 4
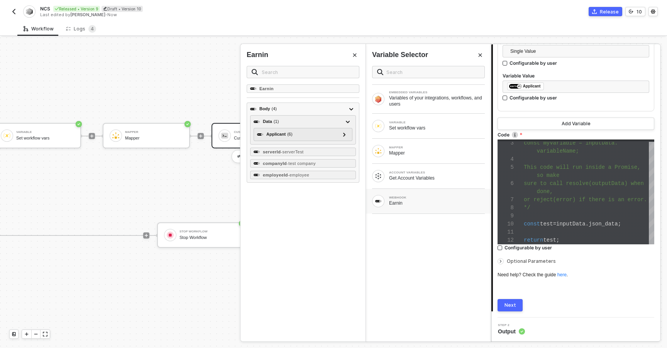
click at [341, 247] on div "Earnin Body ( 4 ) Data ( 1 ) Applicant ( 6 ) middle_name - Everify last_name - …" at bounding box center [302, 212] width 125 height 257
type textarea "or reject(error) if there is an error. */ const test = inputData.json_data; ret…"
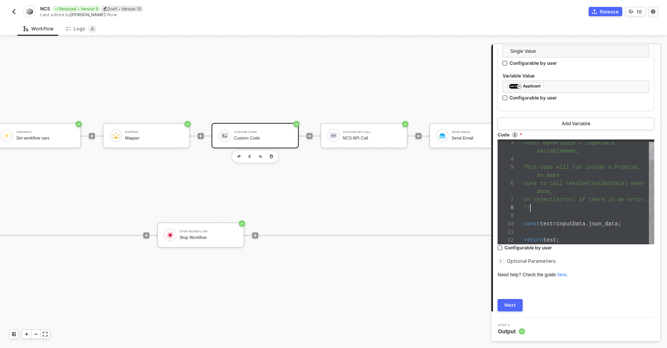
click at [541, 210] on div "*/" at bounding box center [589, 208] width 130 height 8
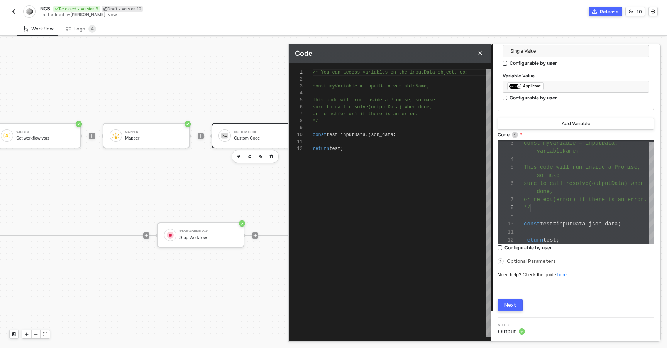
scroll to position [69, 0]
click at [548, 221] on span "test" at bounding box center [546, 224] width 13 height 6
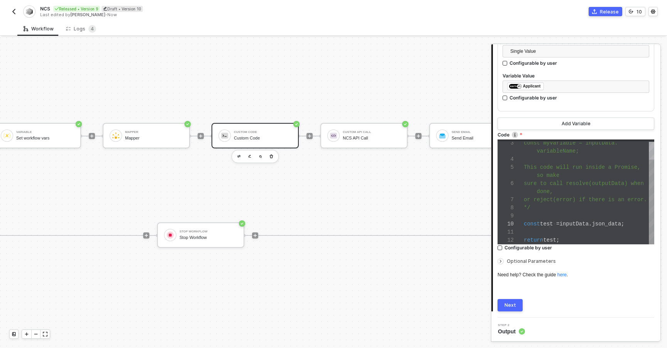
scroll to position [24, 0]
drag, startPoint x: 564, startPoint y: 222, endPoint x: 523, endPoint y: 225, distance: 41.0
click at [557, 197] on span "or reject(error) if there is an error." at bounding box center [585, 200] width 123 height 6
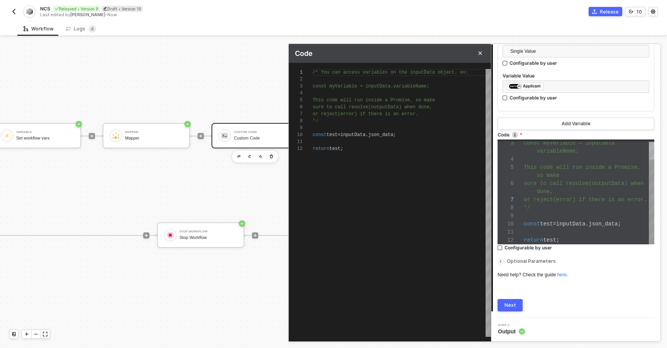
scroll to position [69, 0]
click at [348, 132] on span "inputData" at bounding box center [352, 134] width 25 height 5
type textarea "return test;"
drag, startPoint x: 348, startPoint y: 149, endPoint x: 304, endPoint y: 134, distance: 46.8
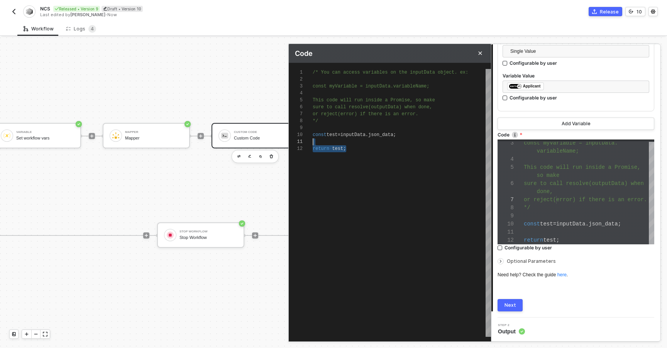
type textarea "/* You can access variables on the inputData object. ex: const myVariable = inp…"
click at [348, 138] on div "const test = inputData . json_data ;" at bounding box center [402, 135] width 178 height 7
drag, startPoint x: 350, startPoint y: 137, endPoint x: 285, endPoint y: 133, distance: 65.0
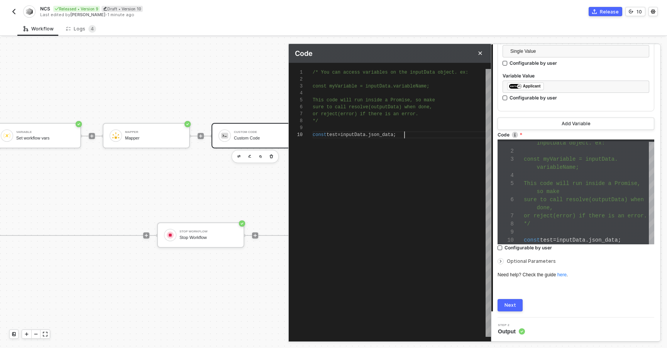
click at [340, 134] on span "=" at bounding box center [339, 134] width 3 height 5
type textarea "/* You can access variables on the inputData object. ex: const myVariable = inp…"
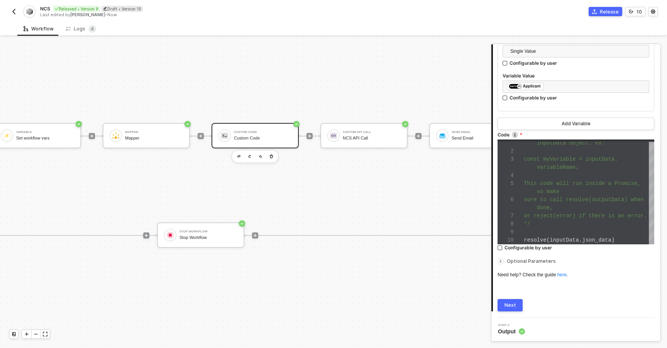
click at [518, 300] on button "Next" at bounding box center [509, 305] width 25 height 12
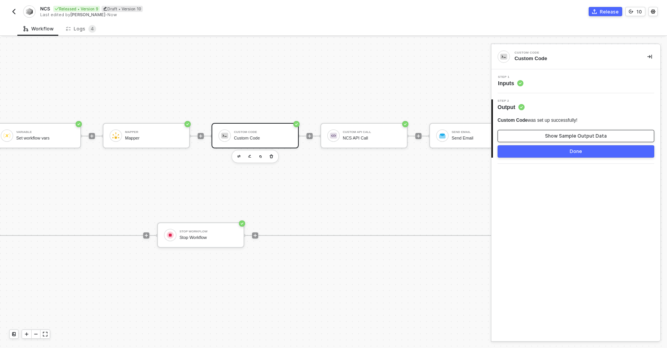
click at [526, 136] on button "Show Sample Output Data" at bounding box center [575, 136] width 157 height 12
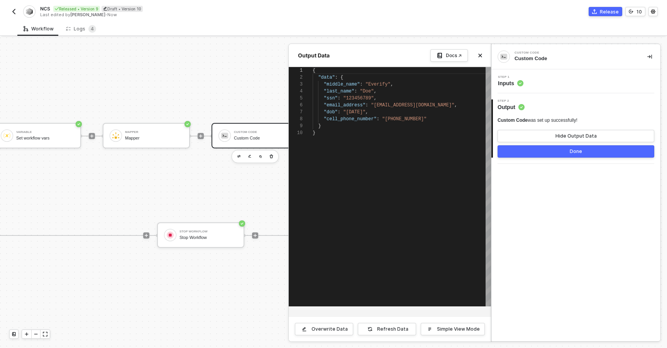
scroll to position [63, 0]
click at [326, 333] on button "Overwrite Data" at bounding box center [324, 329] width 58 height 12
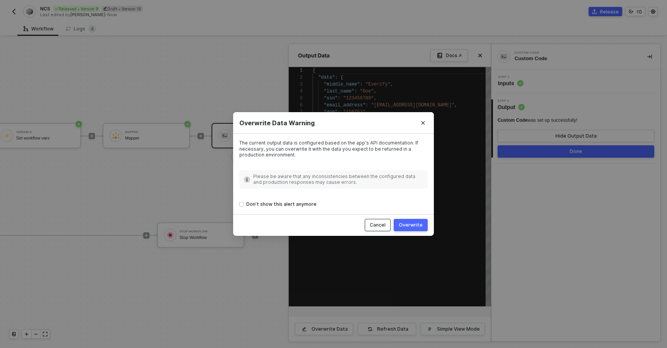
click at [372, 228] on button "Cancel" at bounding box center [378, 225] width 26 height 12
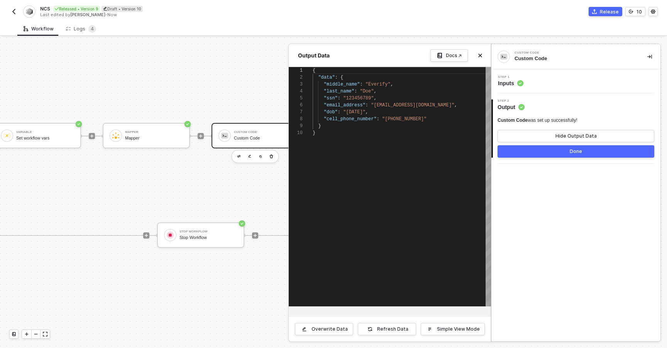
click at [549, 79] on div "Step 1 Inputs" at bounding box center [576, 82] width 167 height 12
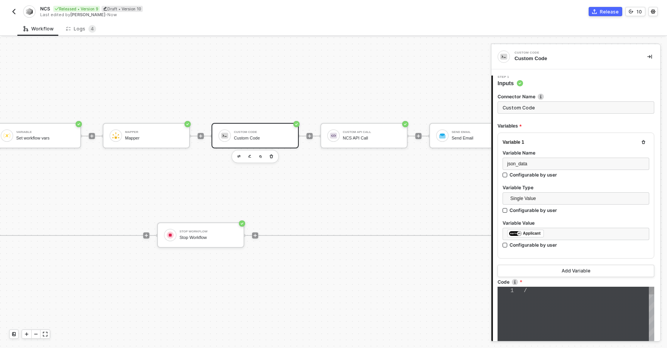
type textarea "/* You can access variables on the inputData object. ex: const myVariable = inp…"
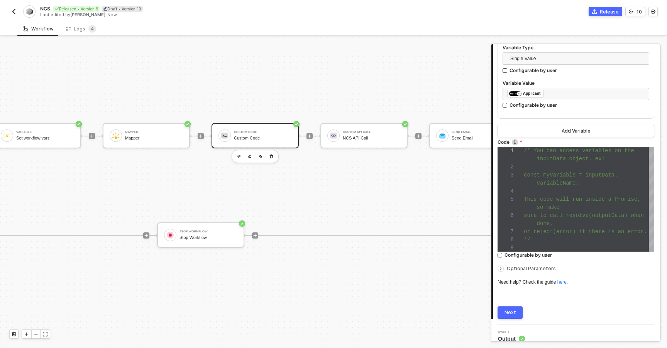
scroll to position [147, 0]
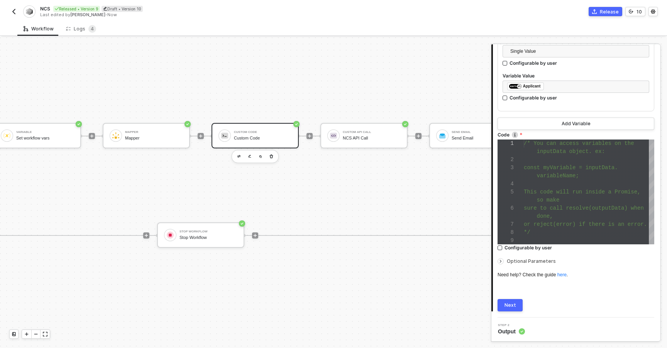
click at [493, 262] on div "Connector Name Custom Code Variables Variable 1 Variable Name json_data Configu…" at bounding box center [576, 126] width 167 height 372
click at [503, 260] on div at bounding box center [500, 261] width 6 height 6
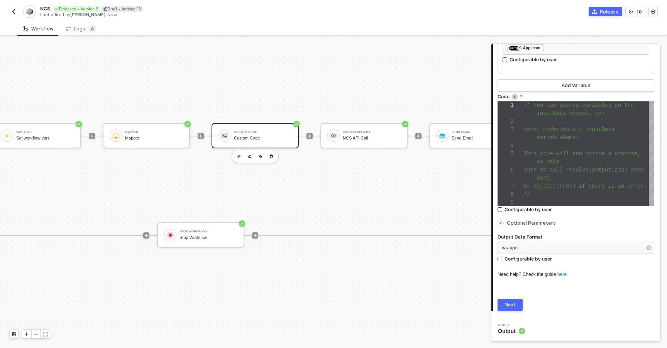
scroll to position [185, 0]
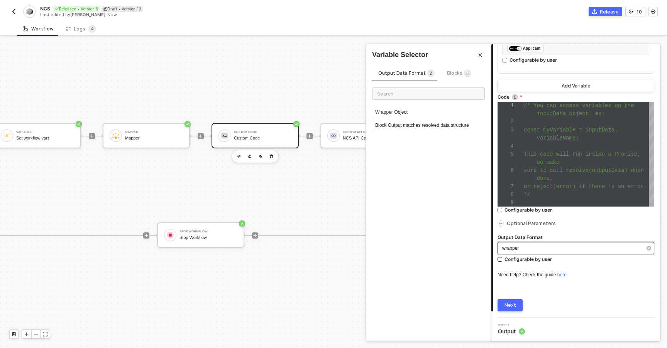
click at [528, 248] on div "wrapper" at bounding box center [572, 248] width 140 height 7
click at [389, 96] on input "text" at bounding box center [428, 94] width 113 height 12
click at [449, 77] on div "Blocks 5" at bounding box center [459, 73] width 24 height 8
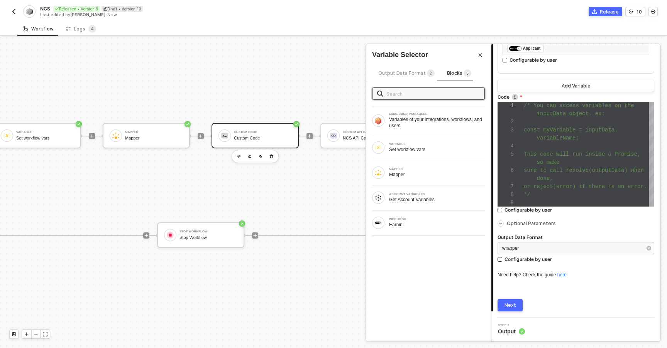
click at [413, 73] on span "Output Data Format 2" at bounding box center [406, 73] width 56 height 6
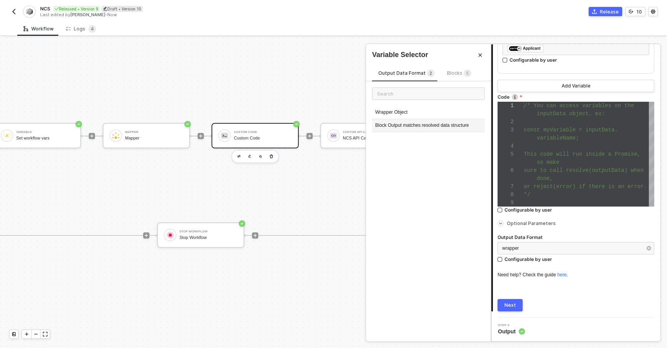
click at [413, 126] on div "Block Output matches resolved data structure" at bounding box center [428, 125] width 113 height 13
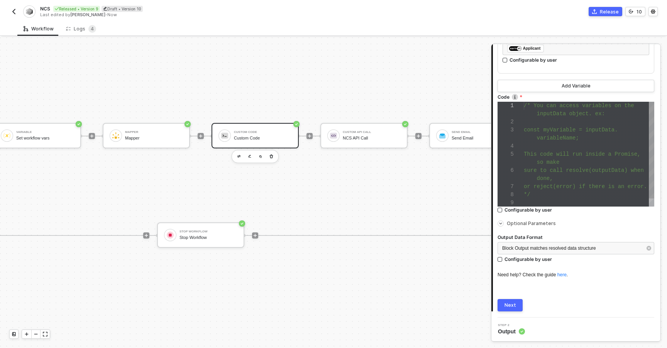
scroll to position [32, 13]
click at [537, 167] on div "sure to call resolve(outputData) when" at bounding box center [589, 171] width 130 height 8
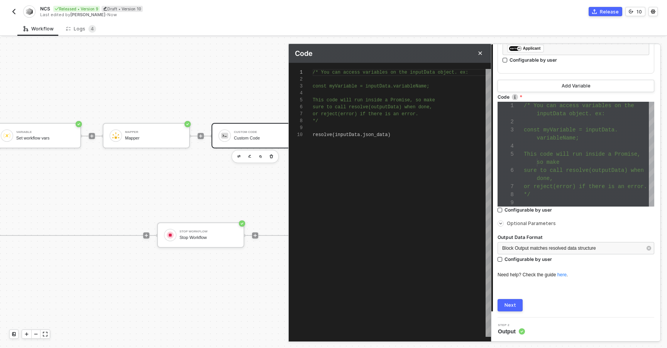
scroll to position [63, 78]
click at [411, 135] on div "resolve ( inputData . json_data )" at bounding box center [402, 135] width 178 height 7
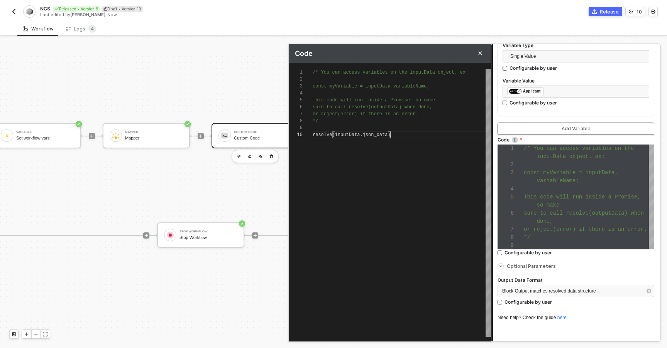
scroll to position [119, 0]
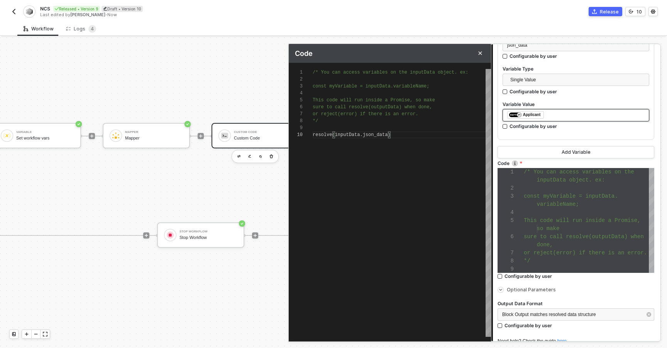
click at [557, 115] on div "﻿ ﻿ Applicant ﻿" at bounding box center [575, 115] width 137 height 8
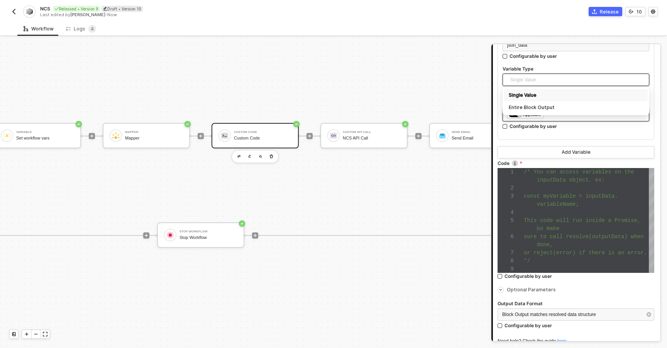
click at [553, 76] on span "Single Value" at bounding box center [577, 80] width 134 height 12
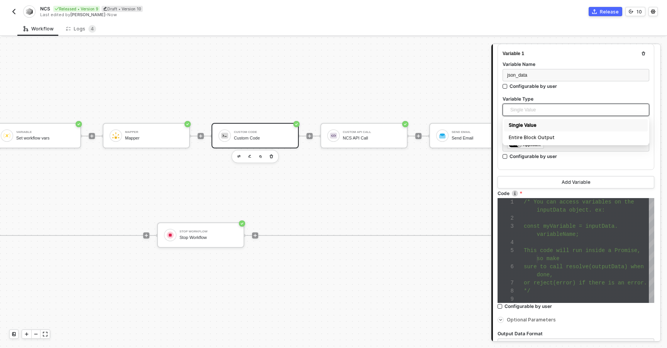
scroll to position [73, 0]
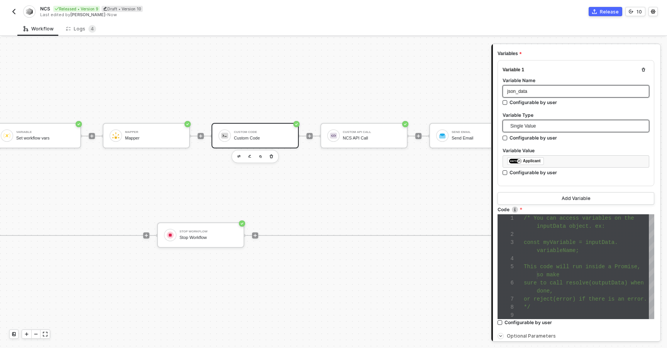
click at [553, 88] on div "json_data" at bounding box center [575, 91] width 137 height 7
click at [553, 125] on span "Single Value" at bounding box center [577, 126] width 134 height 12
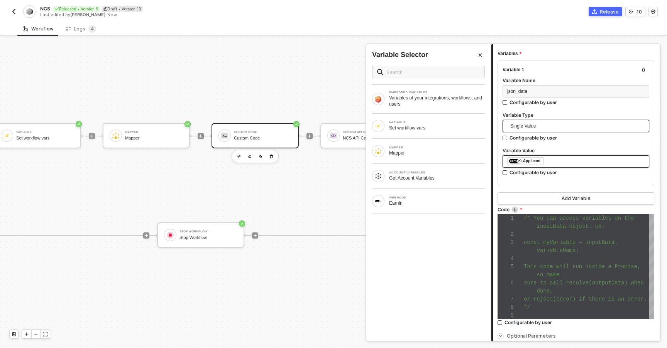
click at [562, 166] on div "﻿ ﻿ Applicant ﻿" at bounding box center [575, 161] width 147 height 12
click at [422, 196] on div "WEBHOOK" at bounding box center [437, 197] width 96 height 3
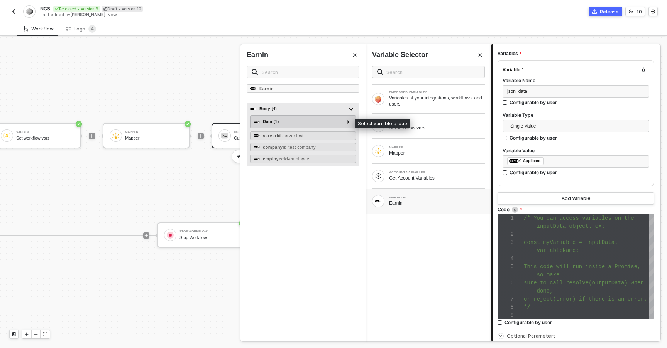
click at [323, 122] on div "Data ( 1 )" at bounding box center [298, 121] width 90 height 9
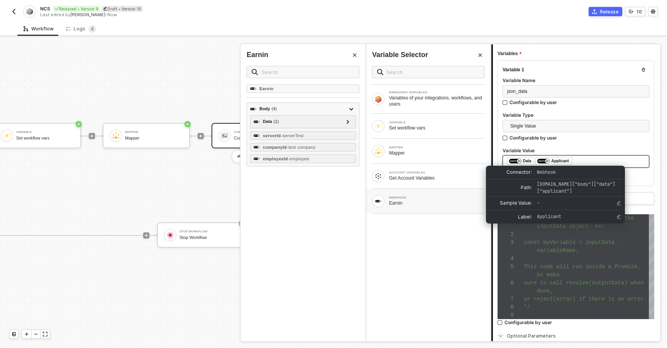
click at [577, 161] on div "﻿ ﻿ Data ﻿ ﻿ Applicant ﻿" at bounding box center [575, 161] width 137 height 8
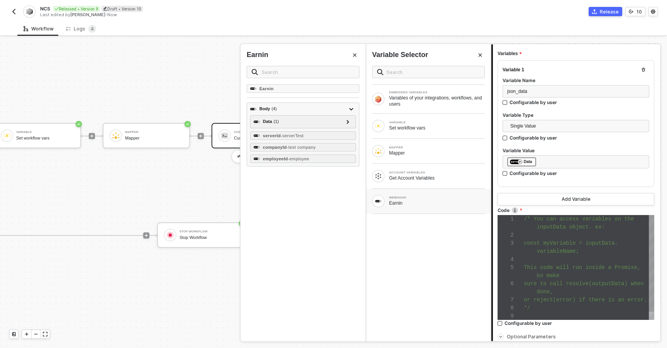
scroll to position [24, 0]
click at [541, 256] on div at bounding box center [589, 260] width 130 height 8
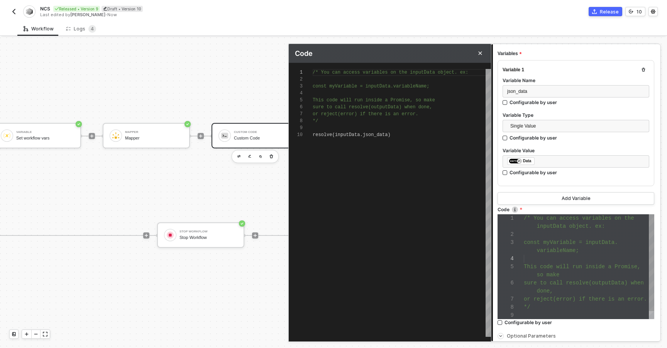
scroll to position [63, 0]
click at [402, 132] on div "resolve ( inputData . json_data )" at bounding box center [402, 135] width 178 height 7
click at [385, 132] on div "1 2 3 4 5 6 7 8 9 10 /* You can access variables on the inputData objec t. ex: …" at bounding box center [390, 203] width 202 height 268
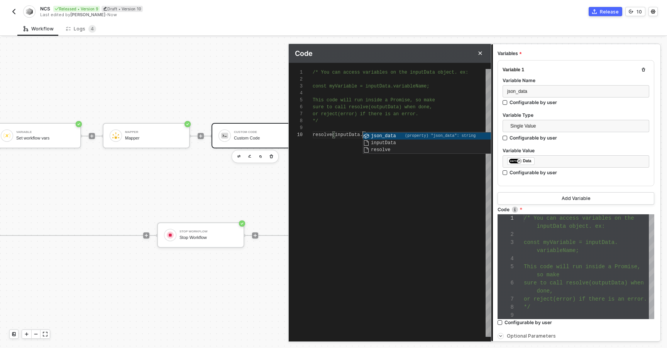
type textarea "/* You can access variables on the inputData object. ex: const myVariable = inp…"
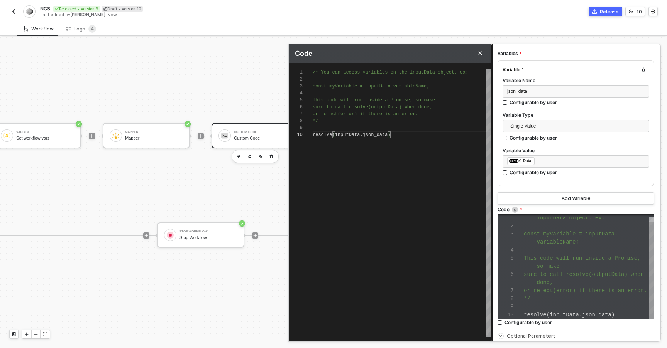
click at [461, 238] on div "/* You can access variables on the inputData objec t. ex: const myVariable = in…" at bounding box center [402, 203] width 178 height 268
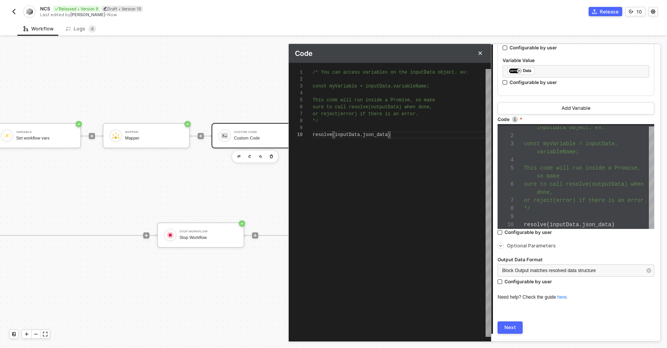
scroll to position [185, 0]
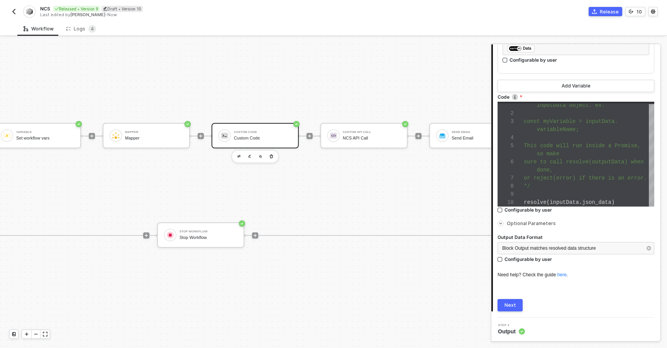
click at [512, 305] on div "Next" at bounding box center [510, 305] width 12 height 6
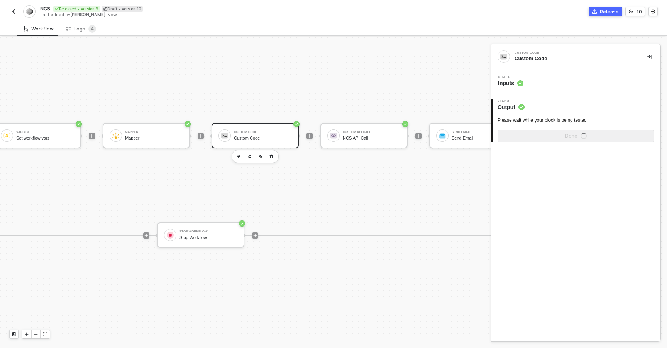
scroll to position [0, 0]
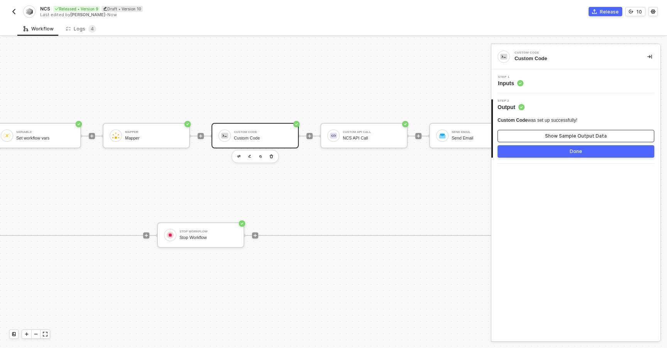
click at [540, 135] on button "Show Sample Output Data" at bounding box center [575, 136] width 157 height 12
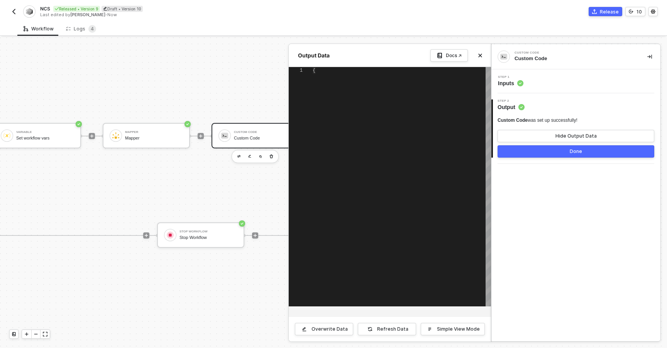
type textarea "{ "applicant": { "middle_name": "Everify", "last_name": "Doe", "ssn": "12345678…"
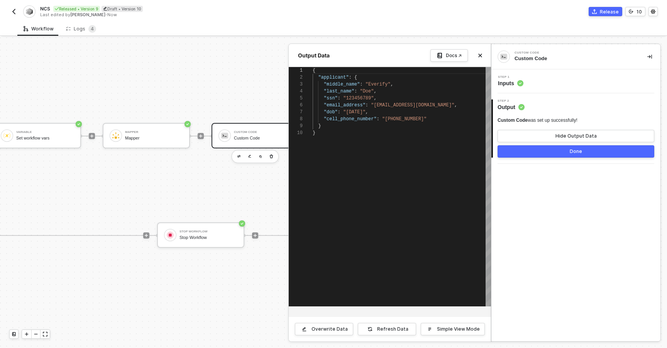
click at [536, 88] on div "Step 1 Inputs" at bounding box center [575, 81] width 169 height 24
click at [541, 83] on div "Step 1 Inputs" at bounding box center [576, 82] width 167 height 12
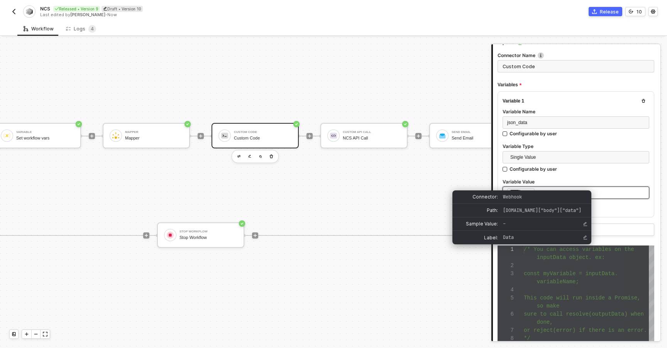
scroll to position [48, 0]
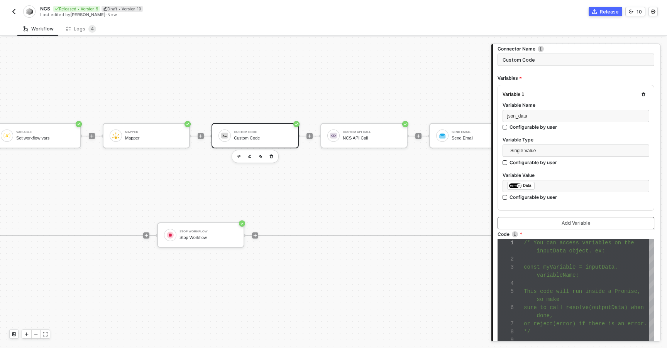
click at [567, 226] on button "Add Variable" at bounding box center [575, 223] width 157 height 12
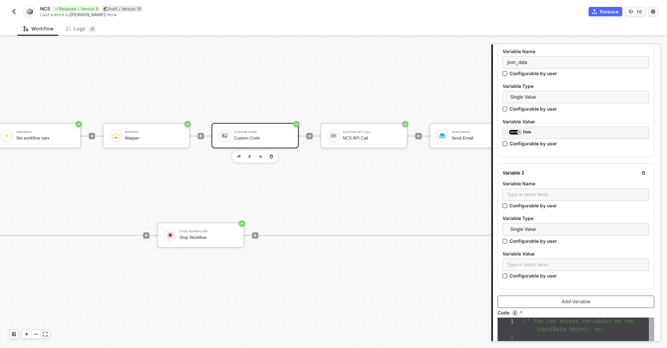
scroll to position [117, 0]
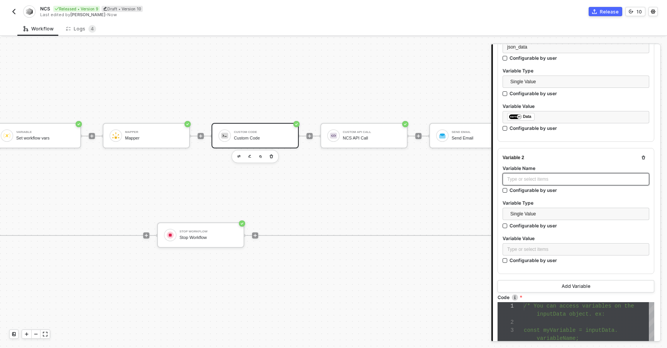
click at [535, 181] on div "Type or select items ﻿" at bounding box center [575, 179] width 137 height 7
click at [550, 255] on div "Type or select items ﻿" at bounding box center [575, 250] width 147 height 14
click at [543, 251] on div "Type or select items ﻿" at bounding box center [575, 249] width 137 height 7
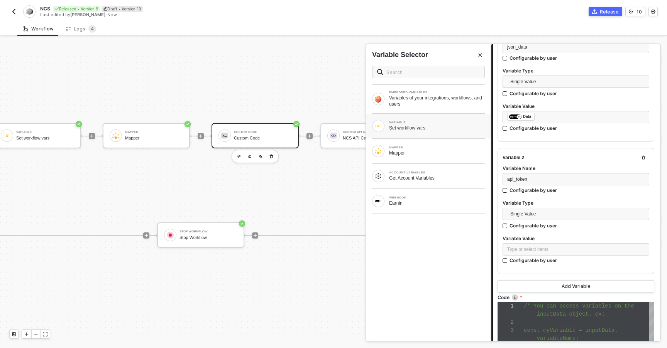
click at [414, 128] on div "Set workflow vars" at bounding box center [437, 128] width 96 height 6
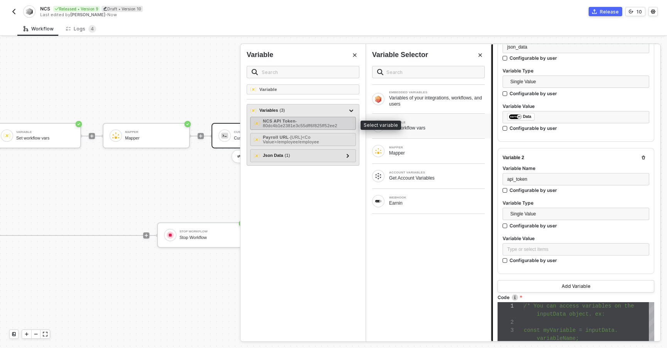
click at [271, 125] on span "- 80dc4b1e2381e3c55dff6f825ff52ee2" at bounding box center [300, 123] width 74 height 9
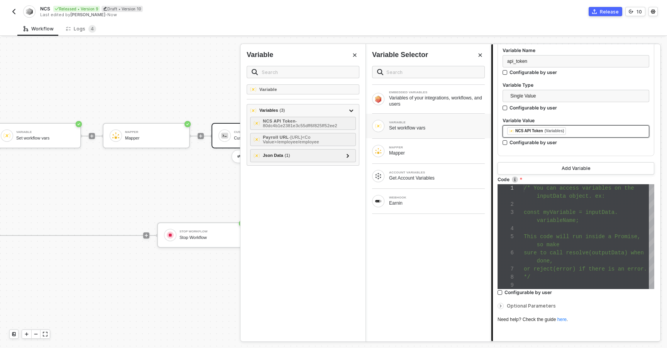
scroll to position [279, 0]
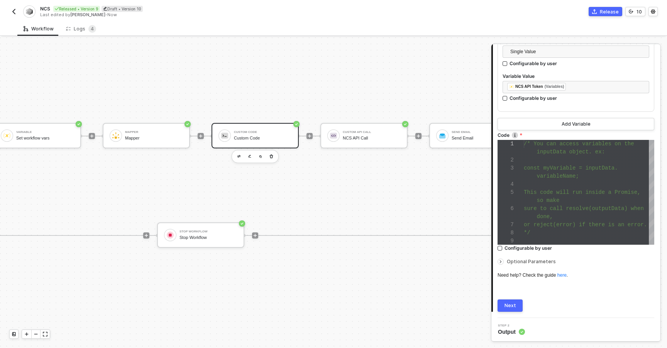
click at [516, 303] on button "Next" at bounding box center [509, 306] width 25 height 12
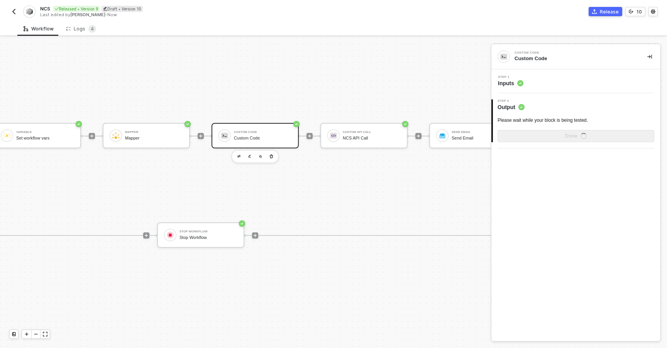
scroll to position [0, 0]
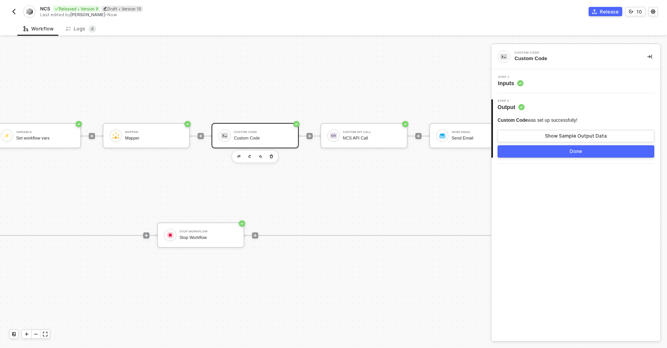
click at [544, 85] on div "Step 1 Inputs" at bounding box center [576, 82] width 167 height 12
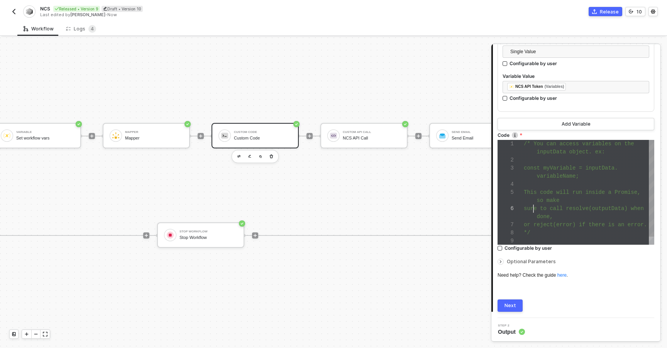
scroll to position [41, 10]
click at [532, 206] on span "sure to call resolve(outputData) when" at bounding box center [584, 209] width 120 height 6
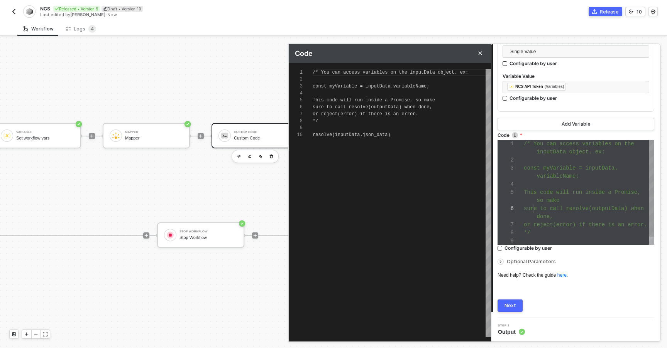
scroll to position [63, 0]
click at [383, 132] on div "resolve(inputData.json_data)" at bounding box center [402, 135] width 178 height 7
click at [380, 117] on div "or reject(error) if there is an error." at bounding box center [402, 114] width 178 height 7
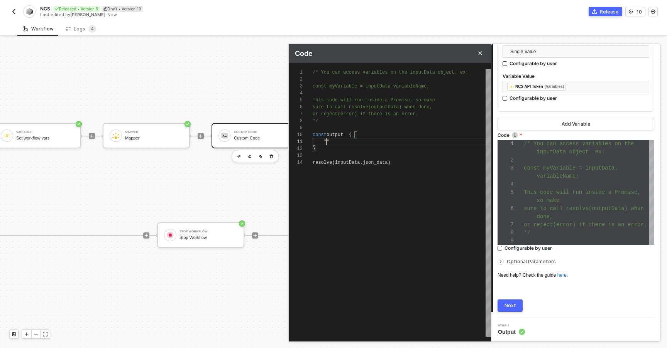
scroll to position [0, 14]
paste textarea ""api_token": "80dc4b1e2381e3c55dff6f825ff52ee2","
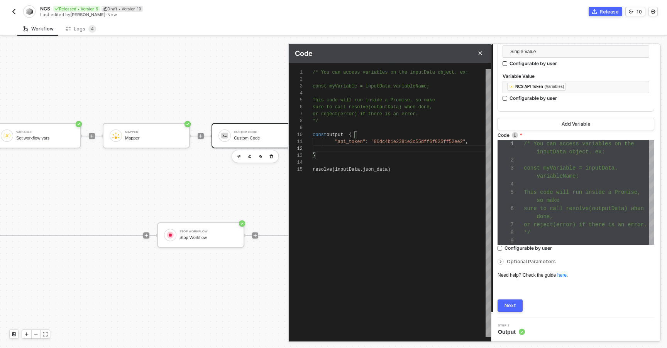
click at [383, 142] on span ""80dc4b1e2381e3c55dff6f825ff52ee2"" at bounding box center [418, 141] width 95 height 5
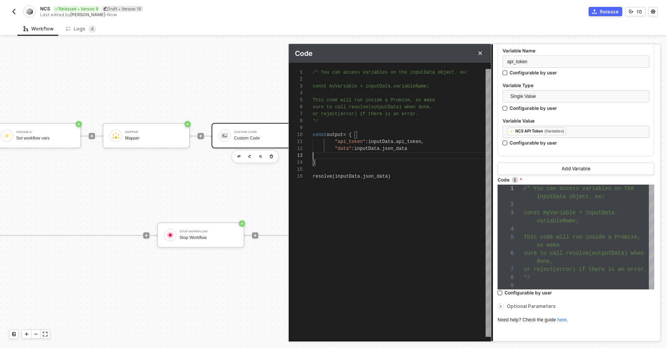
scroll to position [0, 0]
click at [375, 169] on span "json_data" at bounding box center [375, 169] width 25 height 5
drag, startPoint x: 353, startPoint y: 172, endPoint x: 394, endPoint y: 173, distance: 40.9
type textarea ""api_token": inputData.api_token, "data": inputData.json_data } resolve(output);"
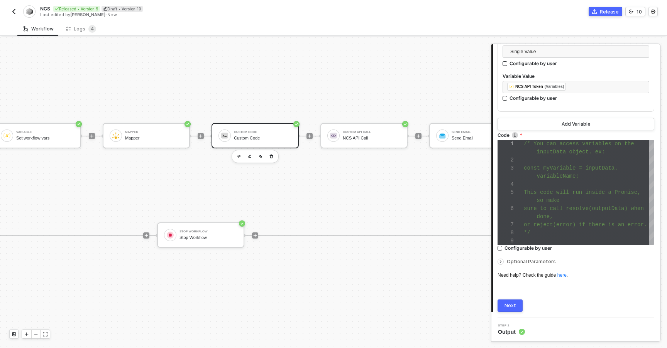
click at [515, 302] on button "Next" at bounding box center [509, 306] width 25 height 12
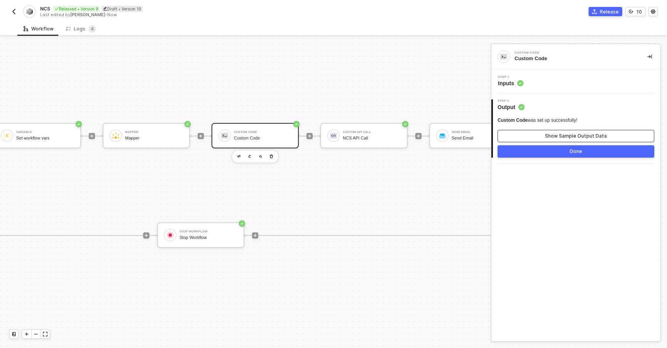
click at [535, 138] on button "Show Sample Output Data" at bounding box center [575, 136] width 157 height 12
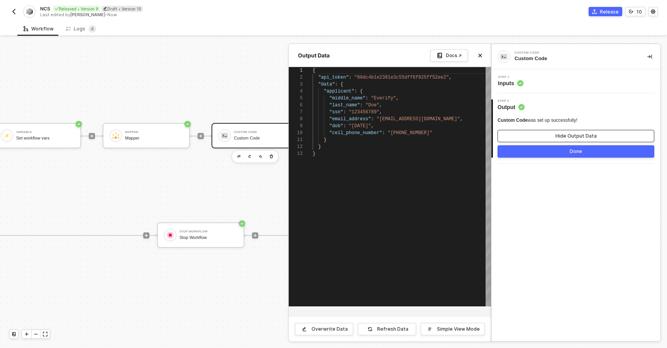
click at [522, 133] on button "Hide Output Data" at bounding box center [575, 136] width 157 height 12
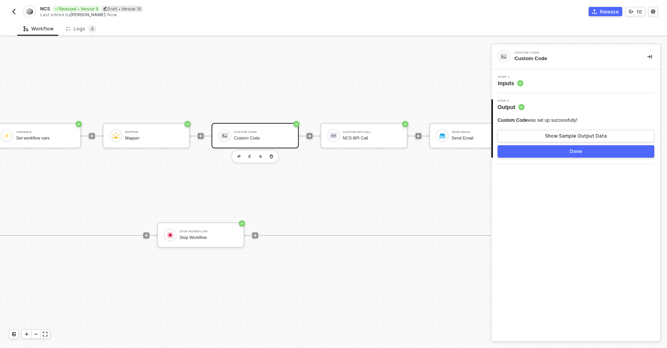
click at [534, 83] on div "Step 1 Inputs" at bounding box center [576, 82] width 167 height 12
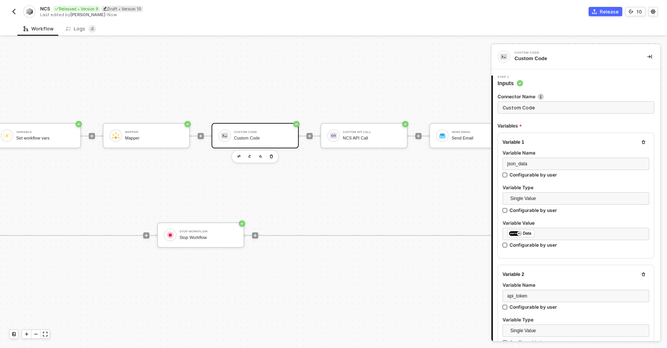
scroll to position [49, 0]
click at [539, 106] on input "Custom Code" at bounding box center [575, 107] width 157 height 12
click at [521, 116] on form "Connector Name Json format output Variables Variable 1 Variable Name json_data …" at bounding box center [575, 325] width 157 height 465
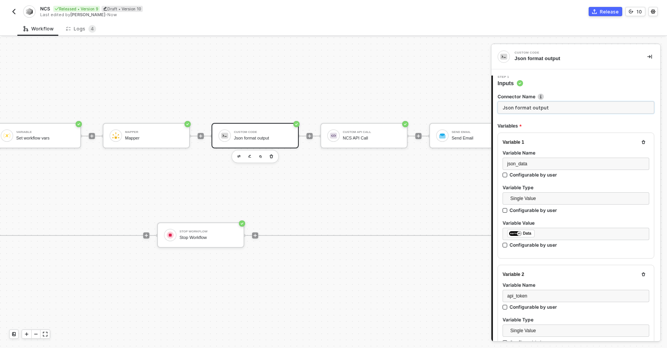
click at [521, 107] on input "Json format output" at bounding box center [575, 107] width 157 height 12
click at [545, 107] on input "Json output" at bounding box center [575, 107] width 157 height 12
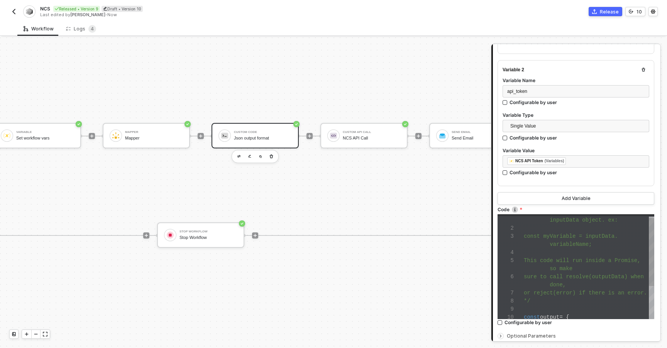
scroll to position [279, 0]
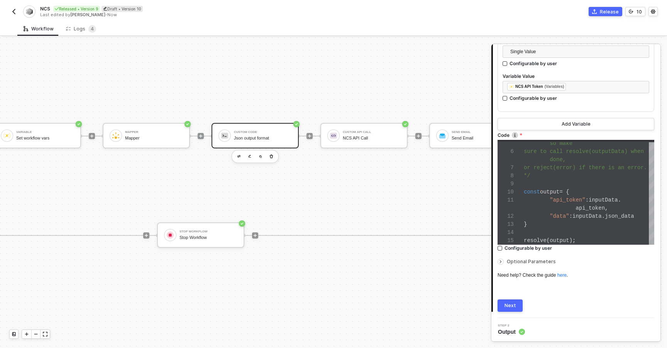
type input "Json output format"
click at [515, 304] on button "Next" at bounding box center [509, 306] width 25 height 12
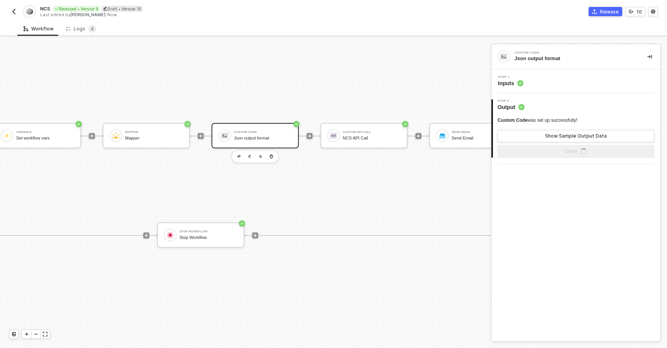
scroll to position [0, 0]
click at [523, 152] on button "Done" at bounding box center [575, 151] width 157 height 12
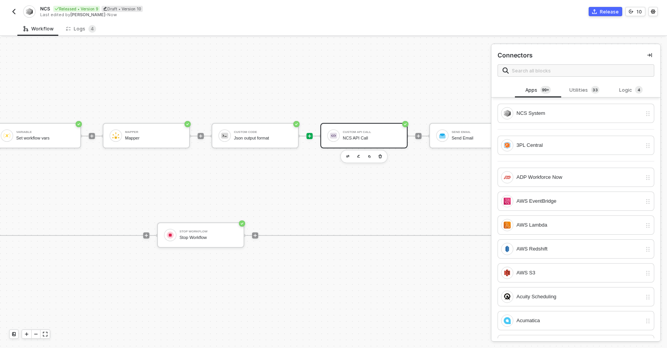
click at [348, 137] on div "NCS API Call" at bounding box center [372, 138] width 58 height 5
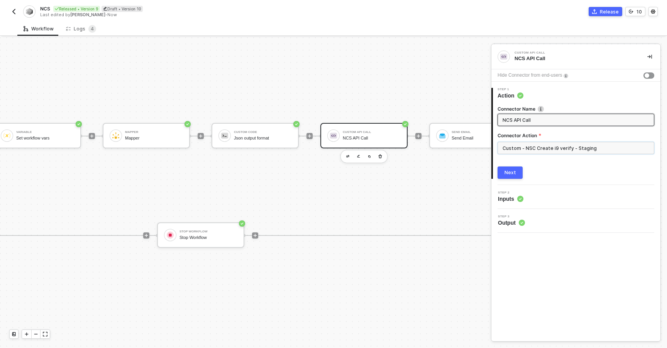
click at [510, 150] on input "Custom - NSC Create i9 verify - Staging" at bounding box center [575, 148] width 157 height 12
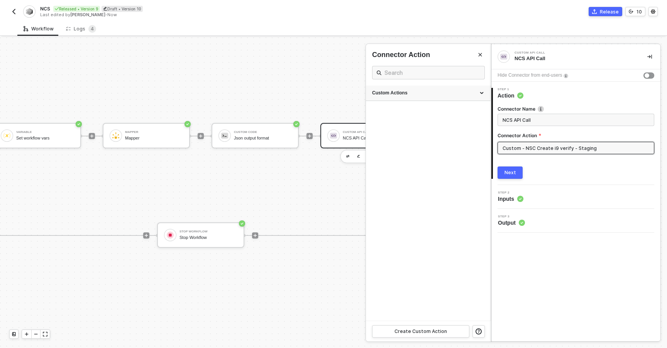
click at [387, 95] on div "Custom Actions" at bounding box center [428, 93] width 112 height 7
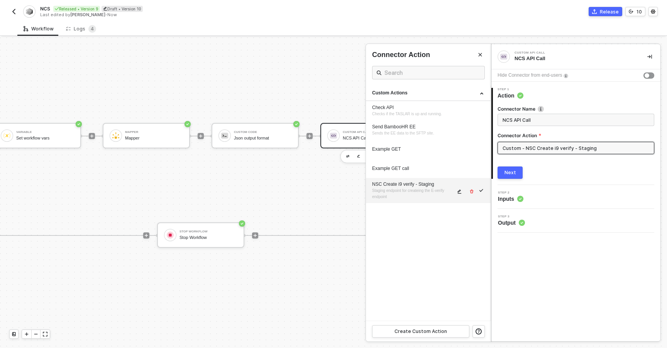
click at [457, 193] on icon "icon-edit" at bounding box center [459, 191] width 5 height 5
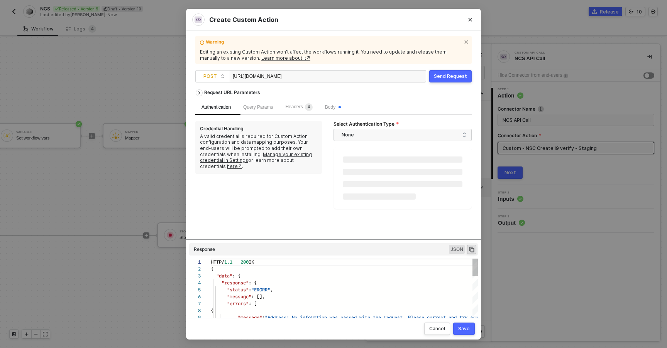
scroll to position [69, 0]
click at [328, 110] on div "Body" at bounding box center [333, 107] width 28 height 15
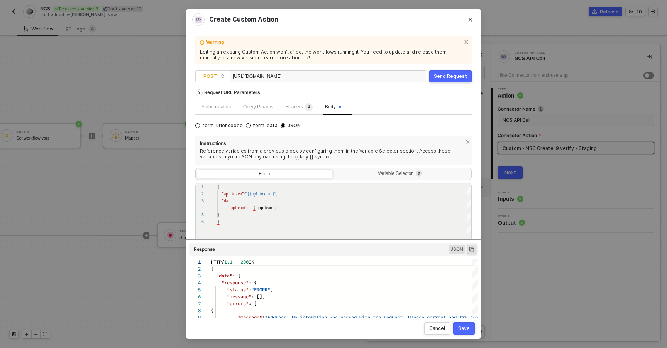
scroll to position [63, 0]
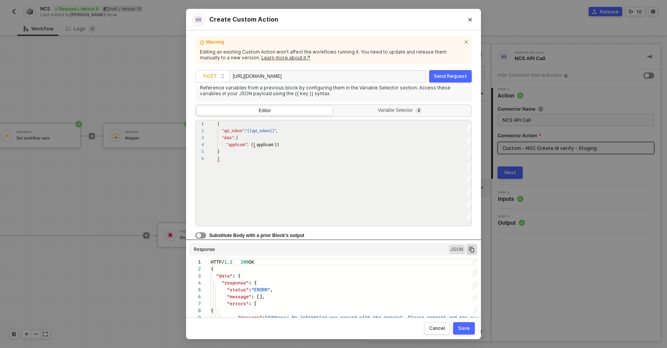
click at [282, 234] on span "Substitute Body with a prior Block’s output" at bounding box center [256, 235] width 95 height 5
click at [279, 241] on div "Request URL Parameters Authentication Query Params Headers 4 Body form-urlencod…" at bounding box center [333, 199] width 276 height 226
click at [272, 236] on span "Substitute Body with a prior Block’s output" at bounding box center [256, 235] width 95 height 5
click at [201, 239] on div "Substitute Body with a prior Block’s output" at bounding box center [333, 235] width 276 height 8
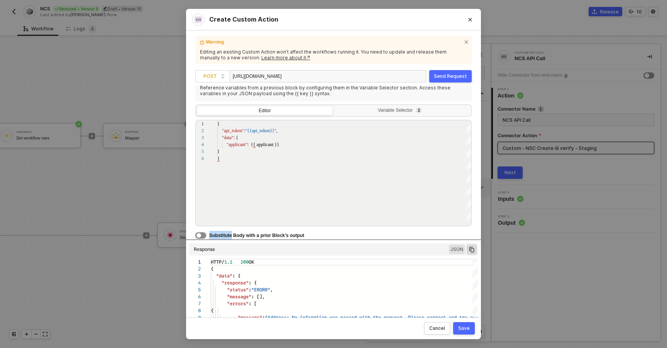
click at [201, 236] on button "button" at bounding box center [200, 236] width 11 height 6
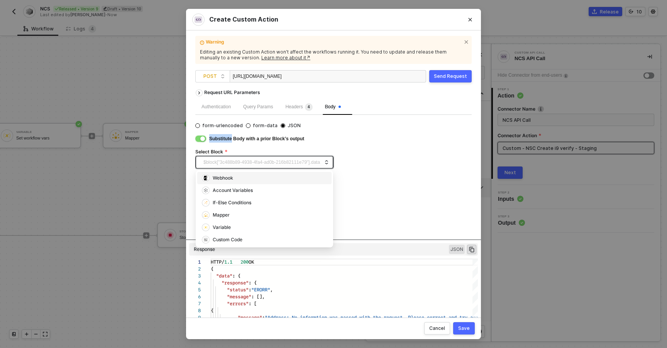
click at [241, 168] on span "$block["3c488b89-4938-4fa4-ad0b-216b82111e79"].data" at bounding box center [265, 163] width 125 height 12
click at [229, 244] on div "Custom Code" at bounding box center [264, 240] width 125 height 8
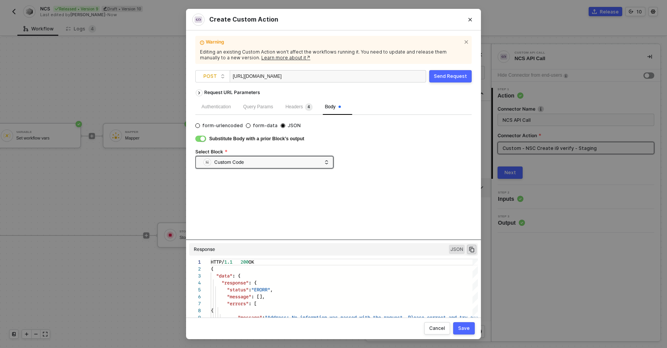
click at [463, 334] on button "Save" at bounding box center [464, 329] width 22 height 12
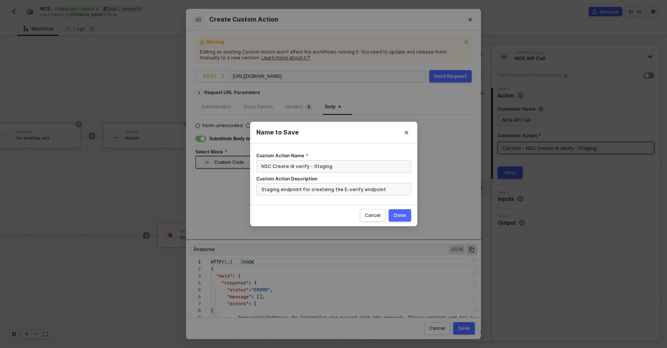
click at [400, 214] on div "Done" at bounding box center [400, 216] width 12 height 6
radio input "true"
radio input "false"
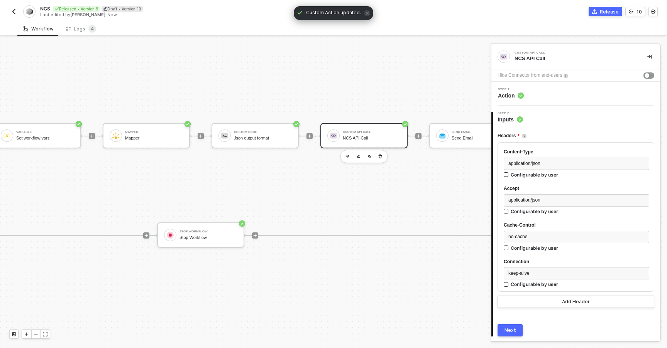
click at [563, 89] on div "Step 1 Action" at bounding box center [576, 94] width 167 height 12
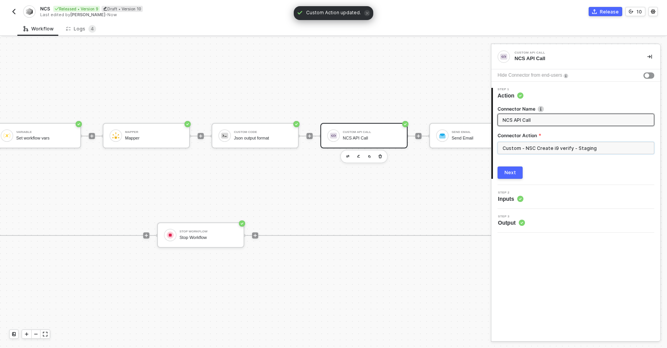
click at [519, 150] on input "Custom - NSC Create i9 verify - Staging" at bounding box center [575, 148] width 157 height 12
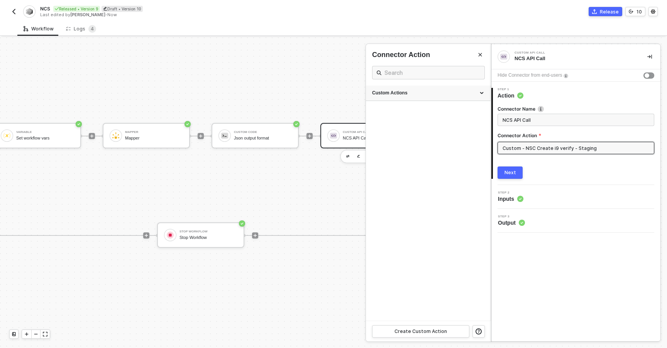
click at [404, 98] on div "Custom Actions" at bounding box center [428, 93] width 125 height 15
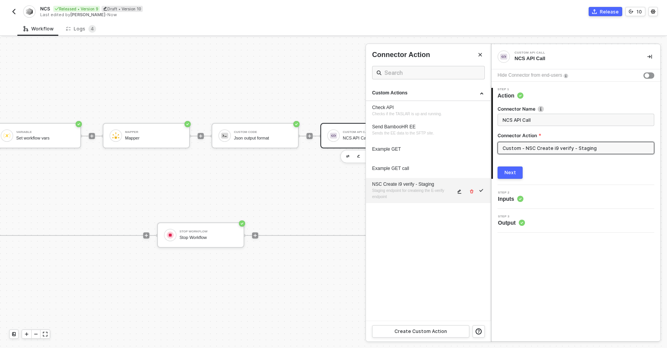
click at [458, 193] on icon "icon-edit" at bounding box center [460, 191] width 4 height 4
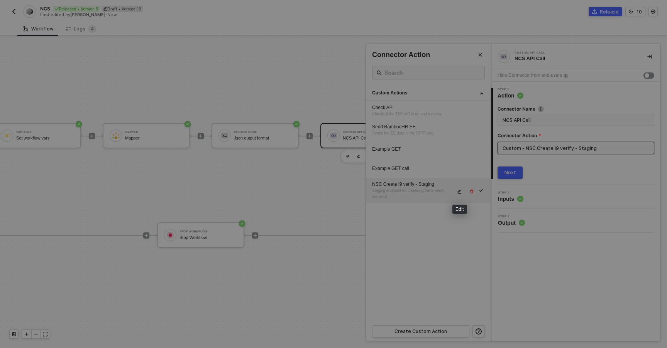
type textarea "HTTP/1.1 200 OK { "data": { "response": { "status": "ERORR", "message": [], "er…"
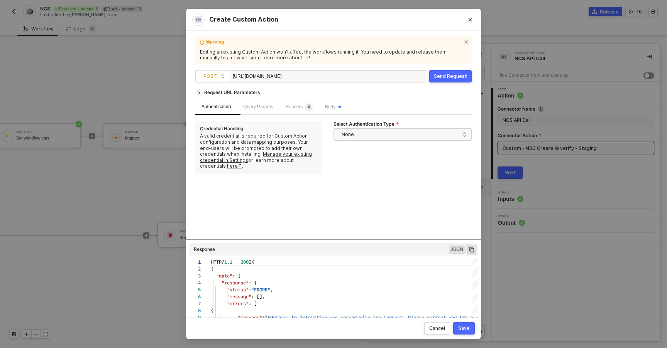
click at [445, 78] on div "Send Request" at bounding box center [450, 76] width 33 height 6
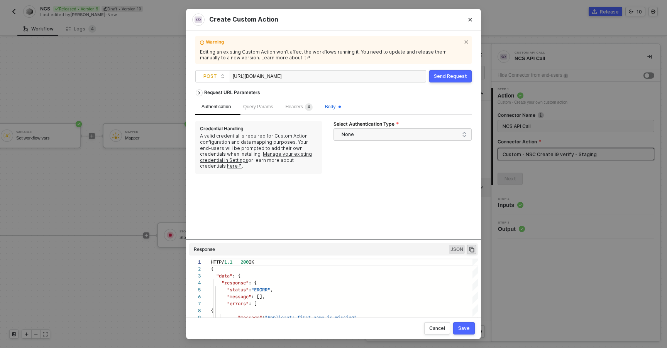
click at [338, 105] on span "Body" at bounding box center [333, 106] width 16 height 5
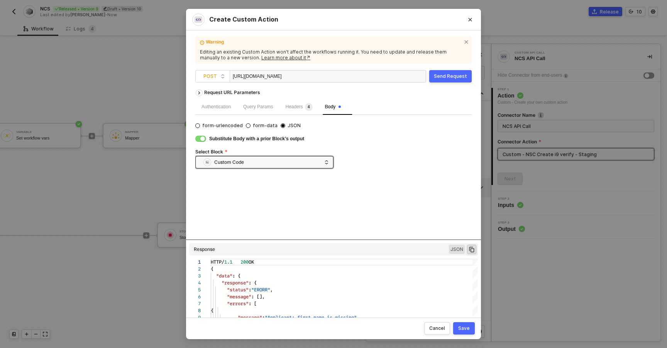
click at [463, 328] on div "Save" at bounding box center [464, 329] width 12 height 6
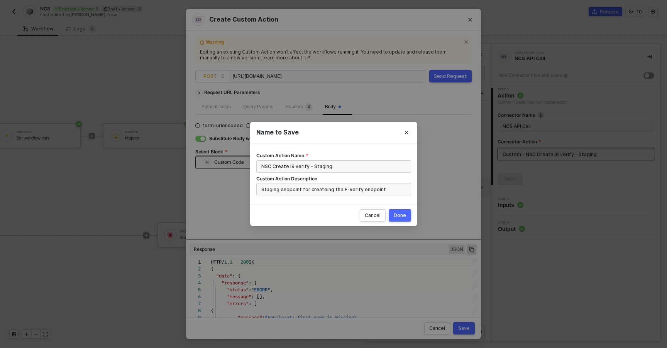
click at [405, 215] on button "Done" at bounding box center [400, 215] width 22 height 12
radio input "true"
radio input "false"
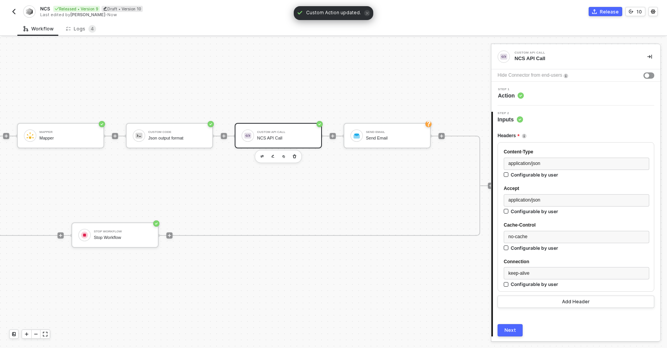
scroll to position [14, 497]
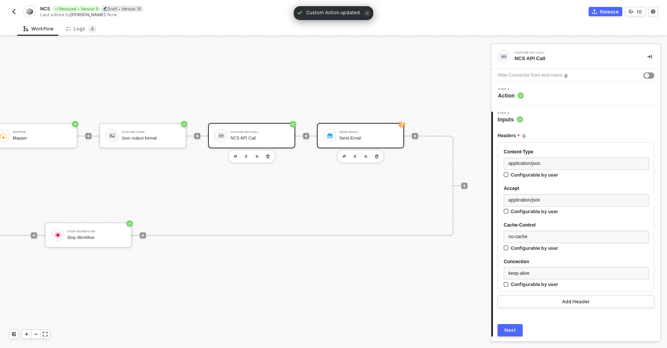
click at [345, 136] on div "Send Email" at bounding box center [368, 138] width 58 height 5
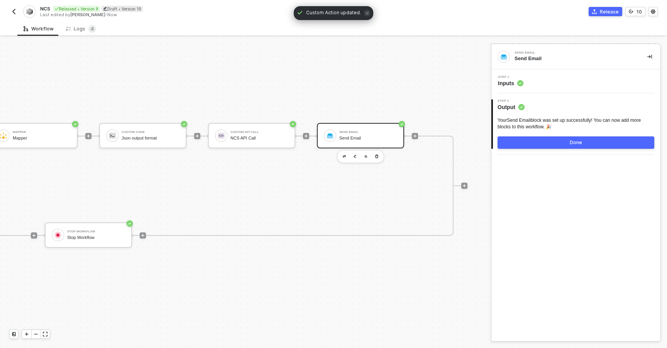
click at [538, 80] on div "Step 1 Inputs" at bounding box center [576, 82] width 167 height 12
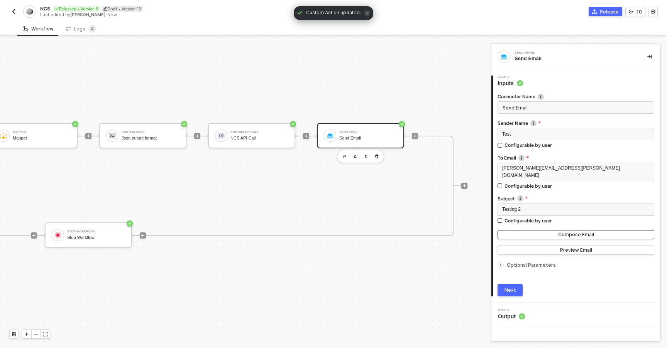
click at [531, 231] on button "Compose Email" at bounding box center [575, 234] width 157 height 9
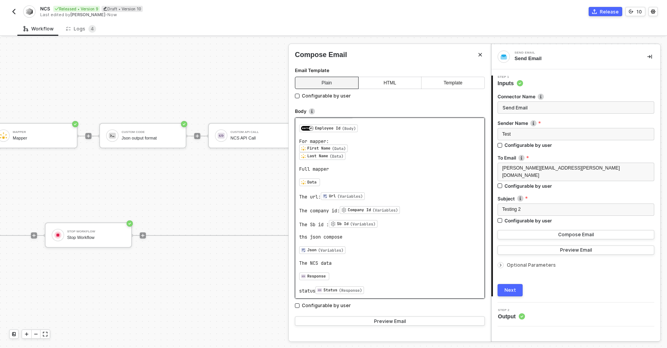
scroll to position [55, 0]
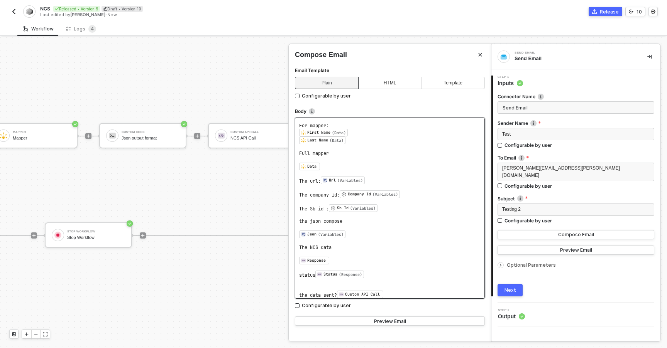
click at [403, 285] on pre "﻿" at bounding box center [389, 288] width 181 height 6
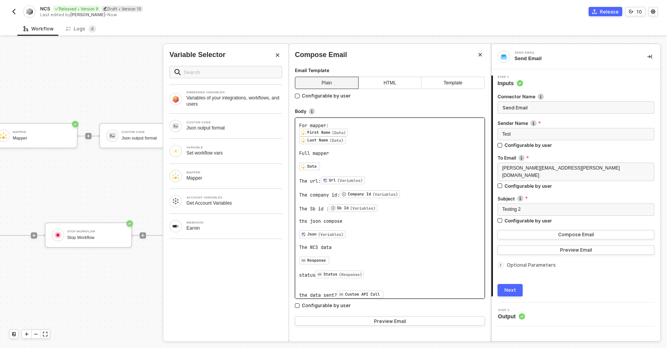
click at [399, 292] on pre "the data sent? Custom API Call ﻿ ﻿" at bounding box center [389, 295] width 181 height 8
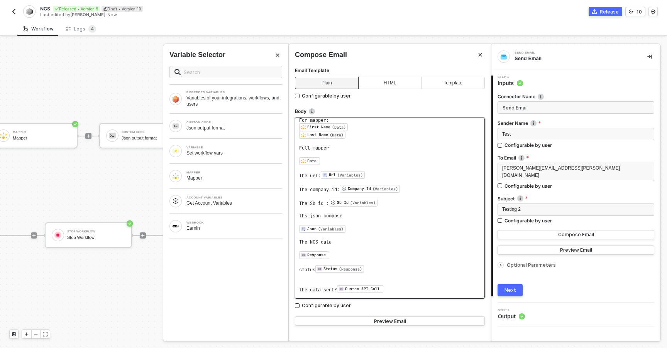
scroll to position [66, 0]
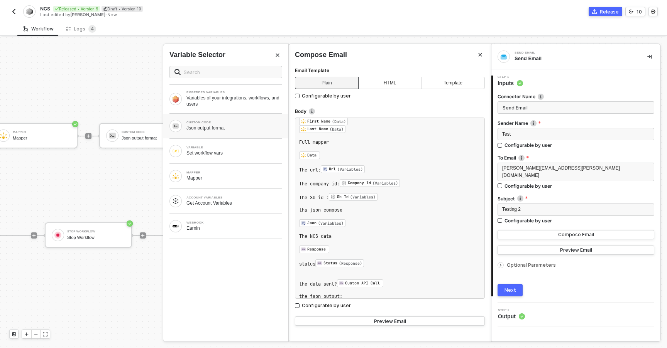
click at [212, 133] on div "CUSTOM CODE Json output format" at bounding box center [225, 126] width 125 height 25
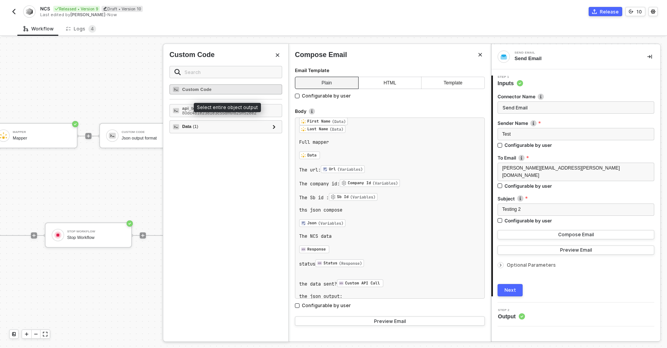
click at [216, 88] on div "Custom Code" at bounding box center [225, 89] width 113 height 10
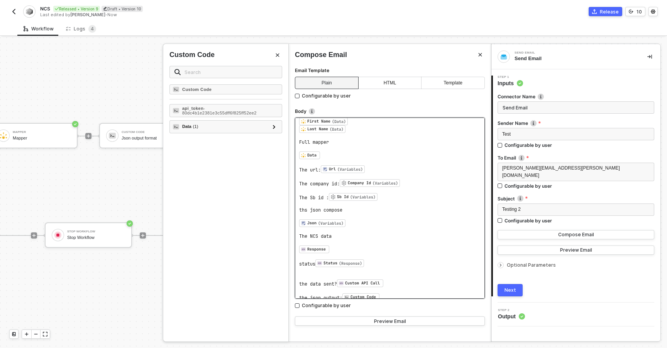
scroll to position [68, 0]
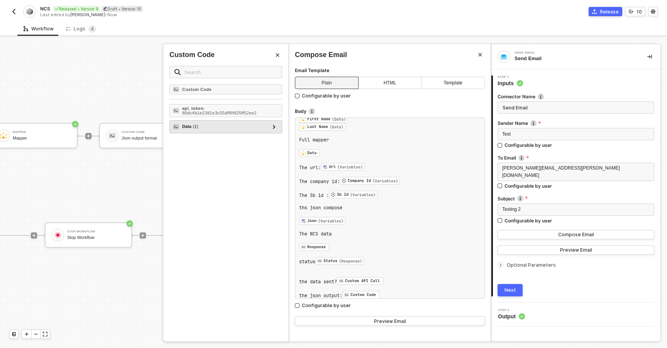
click at [279, 125] on div "Data ( 1 ) Applicant ( 6 ) middle_name - Everify last_name - Doe ssn - 12345678…" at bounding box center [225, 126] width 113 height 13
click at [273, 126] on icon at bounding box center [274, 127] width 3 height 4
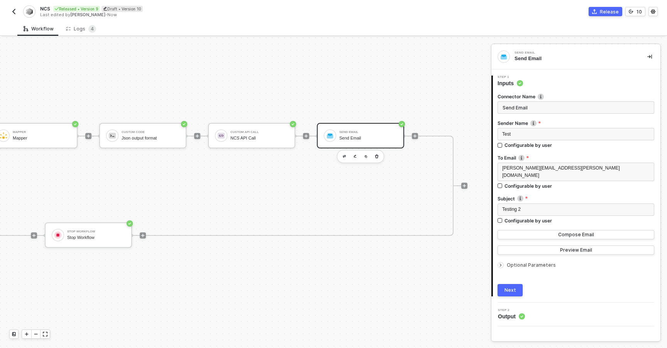
click at [512, 287] on div "Next" at bounding box center [510, 290] width 12 height 6
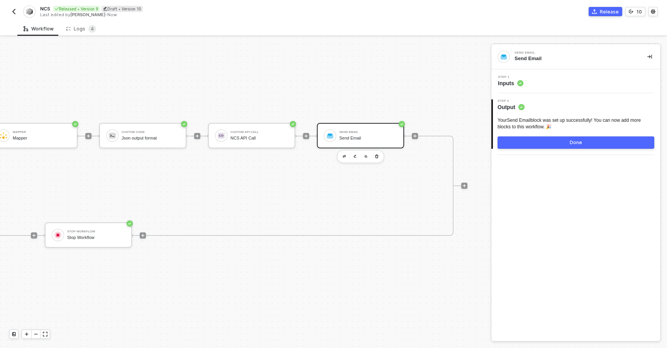
click at [569, 145] on button "Done" at bounding box center [575, 143] width 157 height 12
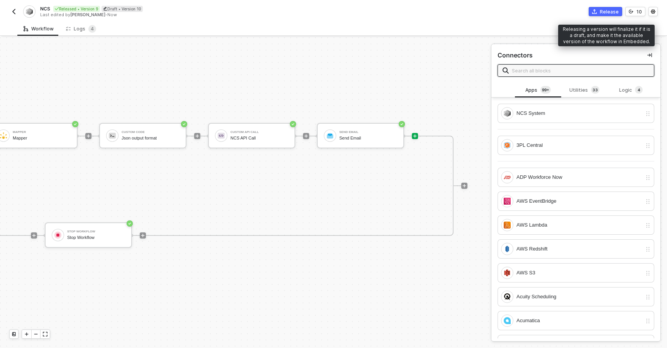
click at [607, 12] on div "Release" at bounding box center [609, 11] width 19 height 7
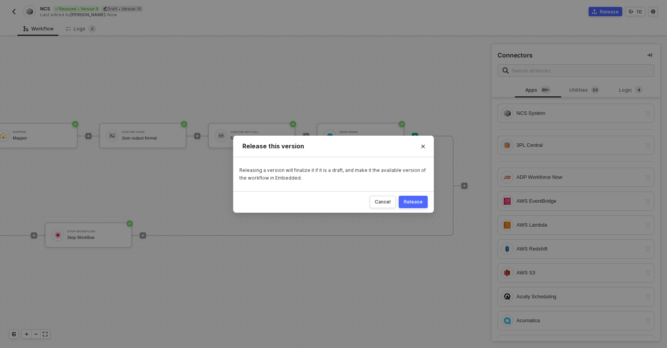
click at [408, 203] on div "Release" at bounding box center [413, 202] width 19 height 6
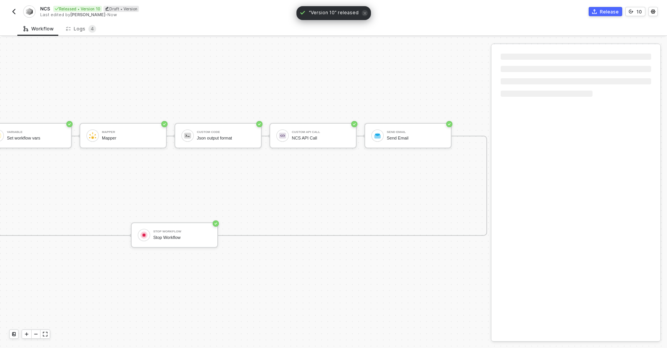
scroll to position [14, 353]
click at [14, 10] on img "button" at bounding box center [14, 11] width 6 height 6
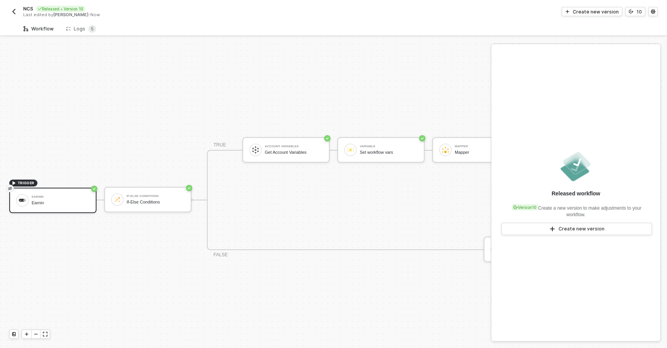
scroll to position [14, 0]
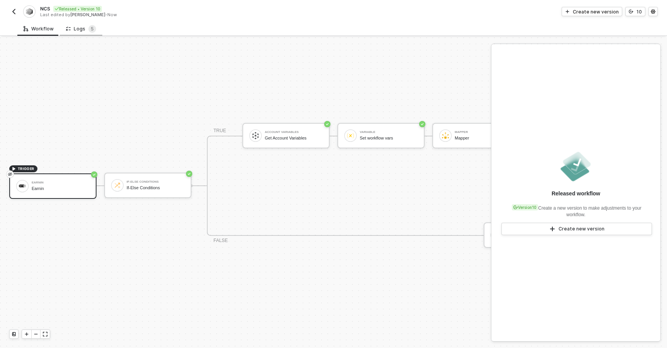
click at [84, 32] on div "Logs 5" at bounding box center [81, 29] width 30 height 8
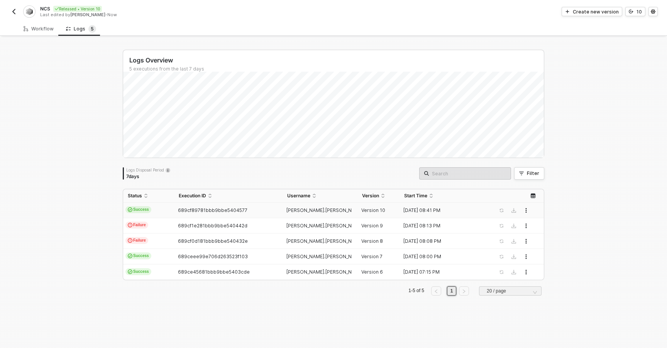
click at [193, 205] on td "689cf89781bbb9bbe5404577" at bounding box center [228, 210] width 108 height 15
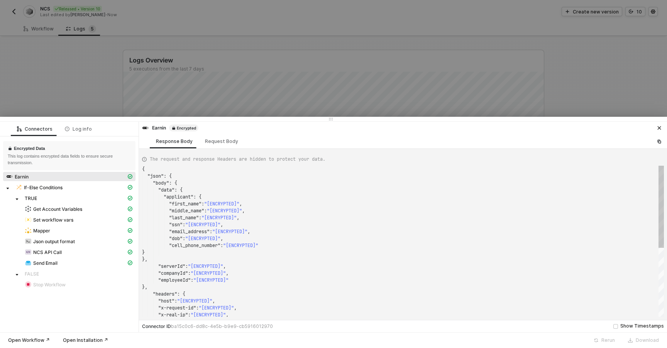
scroll to position [69, 0]
click at [59, 265] on div "Send Email" at bounding box center [75, 263] width 101 height 7
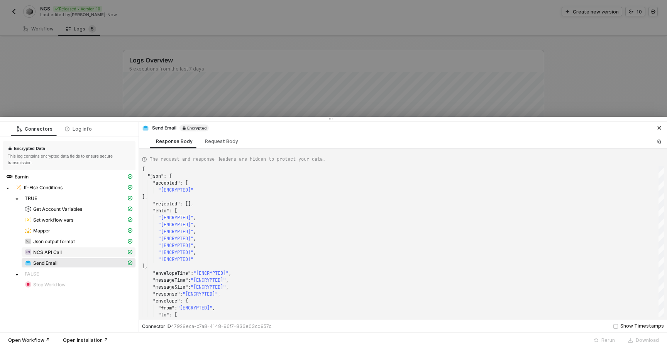
click at [68, 254] on div "NCS API Call" at bounding box center [75, 252] width 101 height 7
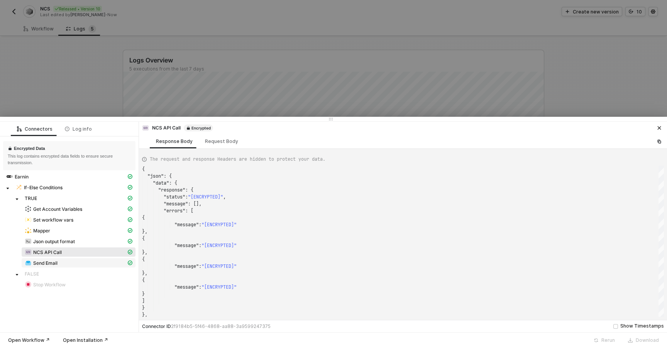
click at [78, 259] on span "Send Email" at bounding box center [79, 262] width 114 height 9
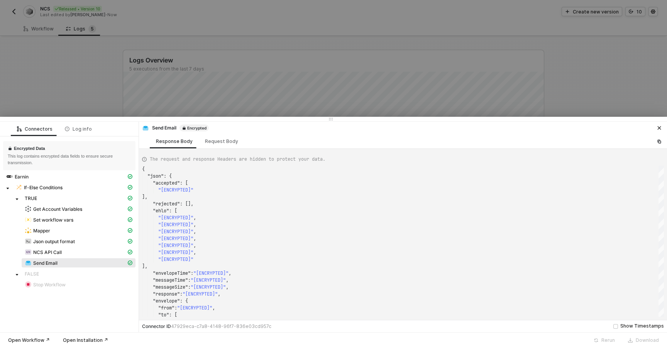
click at [70, 257] on div "NCS API Call" at bounding box center [69, 253] width 132 height 11
click at [76, 254] on div "NCS API Call" at bounding box center [75, 252] width 101 height 7
type textarea "{ "json": { "data": { "response": { "status": "[ENCRYPTED]", "message": [], "er…"
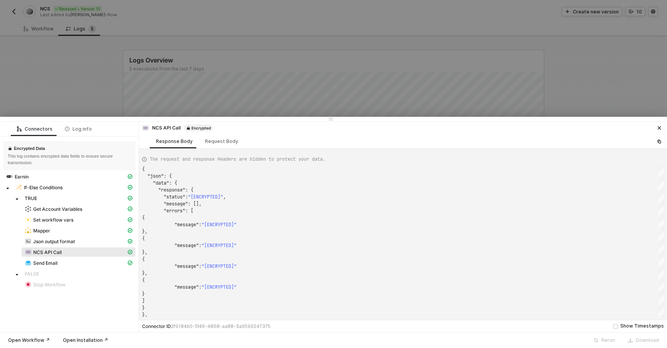
click at [177, 69] on div at bounding box center [333, 174] width 667 height 348
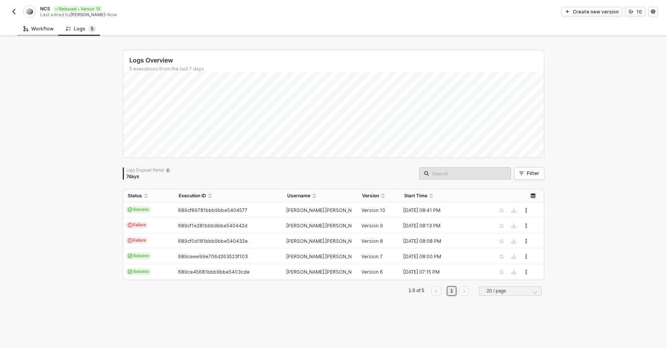
click at [34, 32] on div "Workflow" at bounding box center [38, 29] width 42 height 14
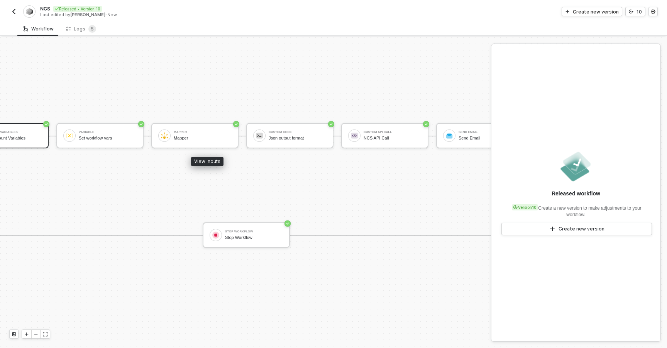
scroll to position [14, 360]
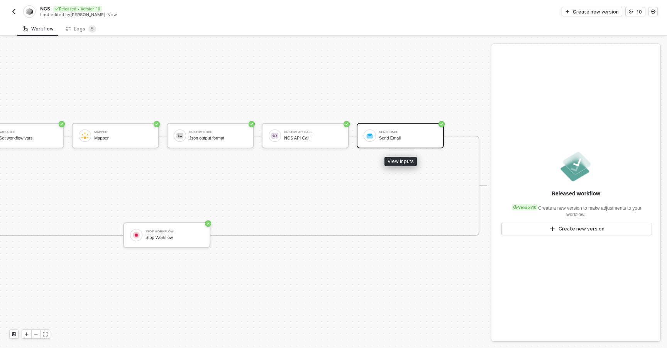
click at [385, 131] on div "Send Email" at bounding box center [408, 132] width 58 height 3
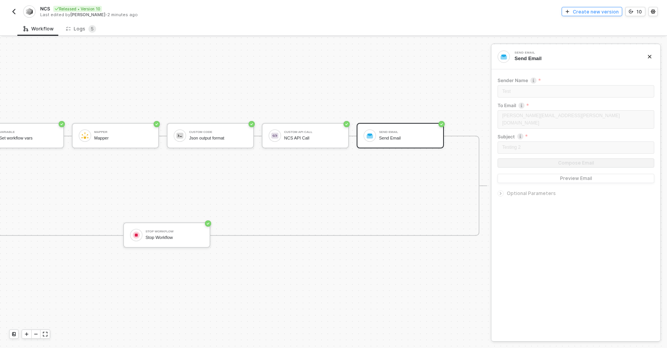
click at [574, 8] on button "Create new version" at bounding box center [591, 11] width 61 height 9
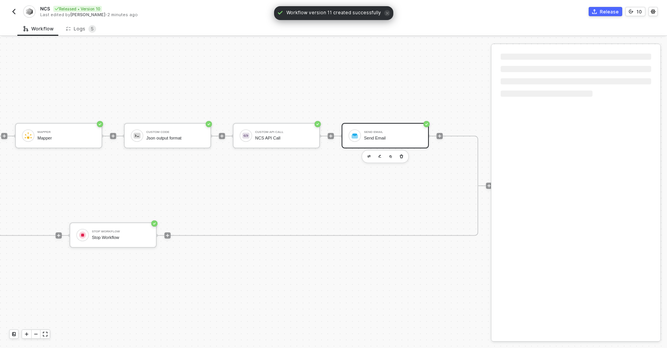
scroll to position [14, 522]
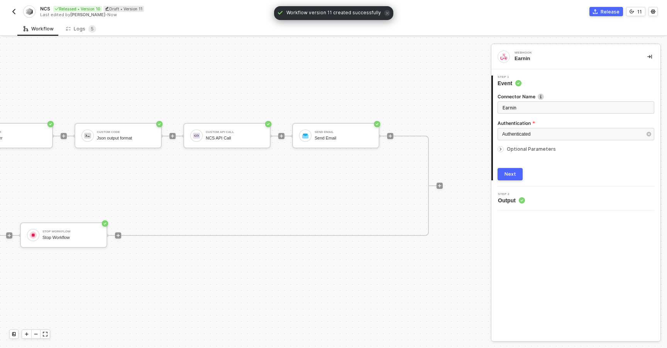
click at [503, 151] on div at bounding box center [501, 149] width 9 height 8
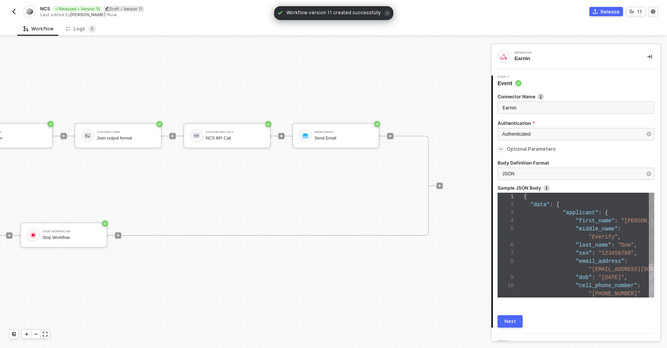
type textarea "{ "data": { "applicant": { "first_name": "[PERSON_NAME]", "middle_name": "Everi…"
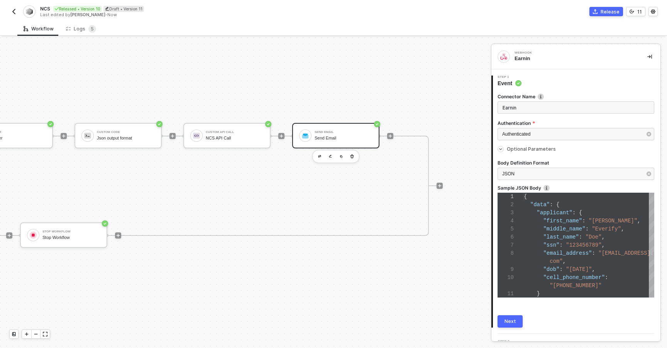
click at [333, 139] on div "Send Email" at bounding box center [343, 138] width 58 height 5
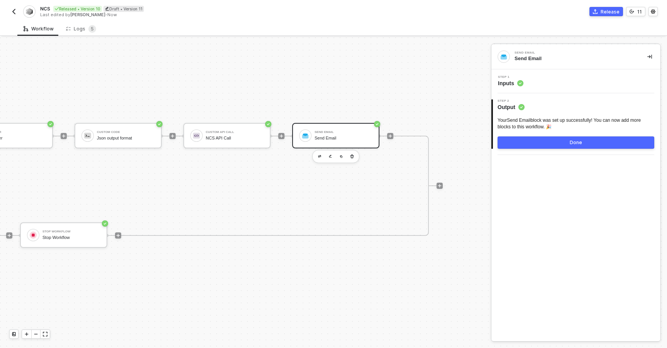
click at [537, 90] on div "Step 1 Inputs" at bounding box center [575, 81] width 169 height 24
click at [544, 89] on div "Step 1 Inputs" at bounding box center [575, 81] width 169 height 24
click at [515, 86] on span "Inputs" at bounding box center [510, 83] width 25 height 8
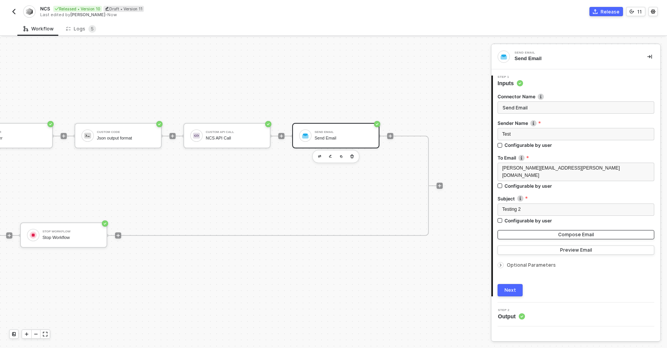
click at [532, 230] on button "Compose Email" at bounding box center [575, 234] width 157 height 9
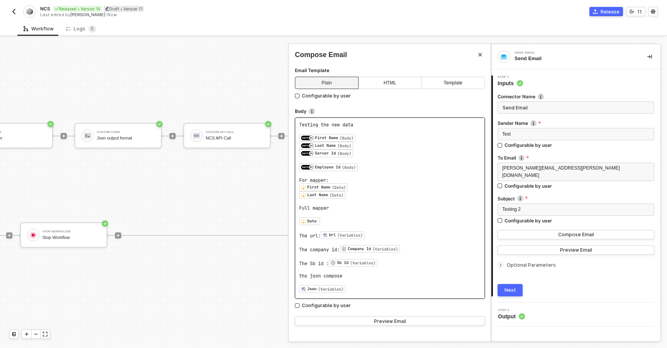
click at [396, 192] on pre "﻿ Last Name (Data) ﻿ ﻿" at bounding box center [389, 195] width 181 height 8
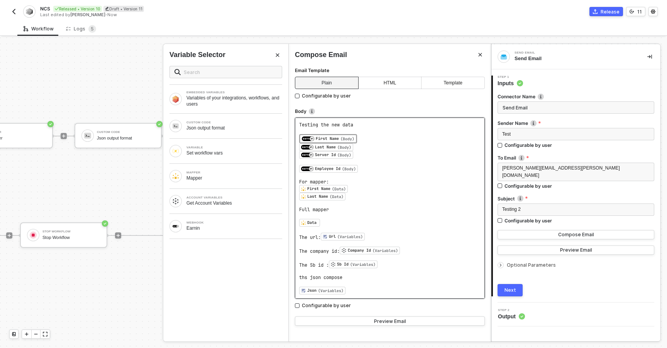
click at [359, 289] on pre "﻿ Json (Variables) ﻿ ﻿" at bounding box center [389, 291] width 181 height 8
click at [341, 275] on pre "ths" at bounding box center [389, 276] width 181 height 6
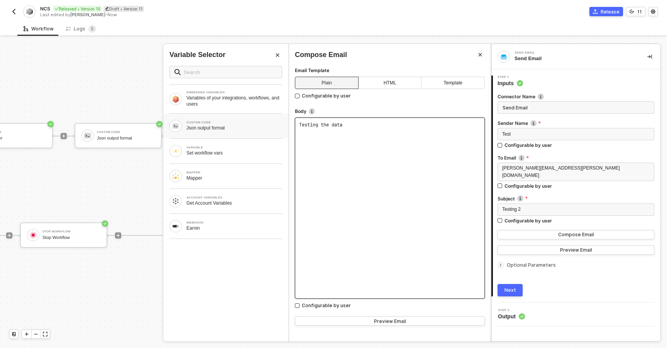
click at [212, 128] on div "Json output format" at bounding box center [234, 128] width 96 height 6
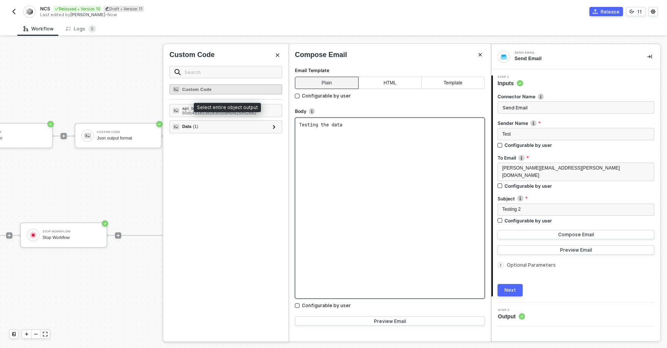
click at [219, 89] on div "Custom Code" at bounding box center [225, 89] width 113 height 10
click at [277, 55] on icon "Close" at bounding box center [277, 55] width 3 height 3
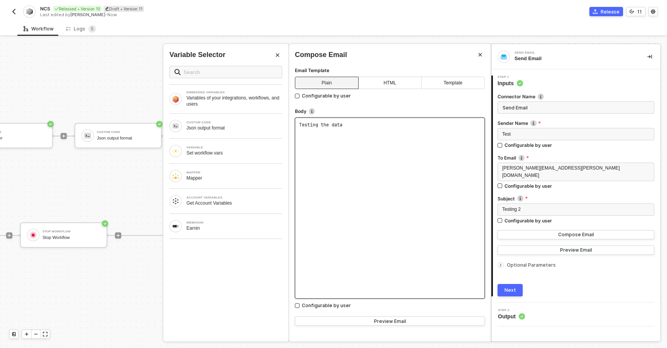
click at [306, 164] on div "Testing the data ﻿" at bounding box center [390, 208] width 190 height 181
click at [283, 52] on div "Variable Selector" at bounding box center [225, 55] width 125 height 10
click at [277, 52] on button "Close" at bounding box center [277, 55] width 9 height 9
click at [379, 131] on pre "﻿" at bounding box center [389, 131] width 181 height 6
click at [382, 140] on pre "The response from NCS:" at bounding box center [389, 137] width 181 height 6
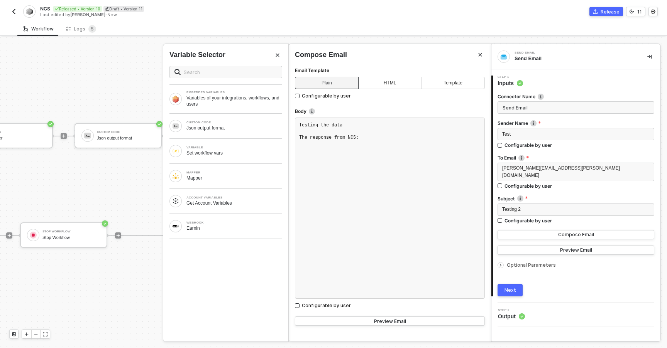
click at [223, 68] on span at bounding box center [225, 72] width 113 height 12
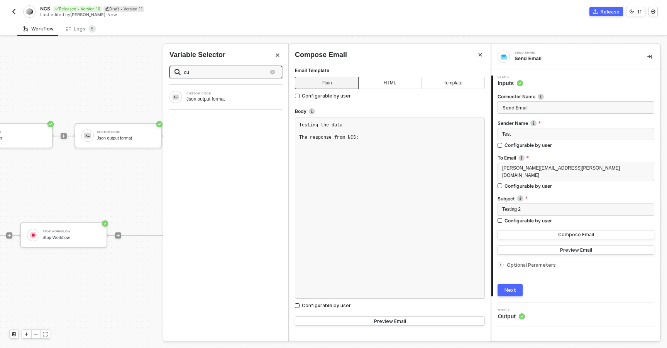
type input "c"
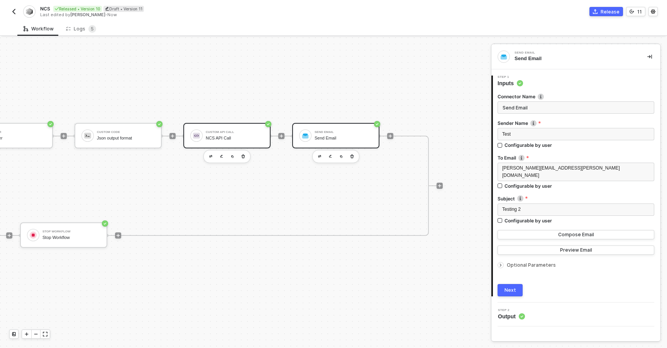
click at [245, 133] on div "Custom API Call NCS API Call" at bounding box center [235, 135] width 58 height 15
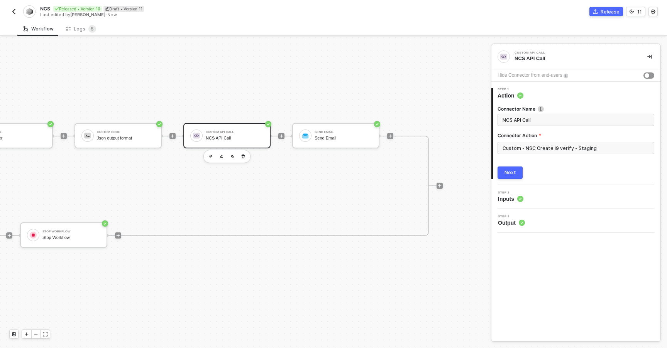
click at [512, 221] on span "Output" at bounding box center [511, 223] width 27 height 8
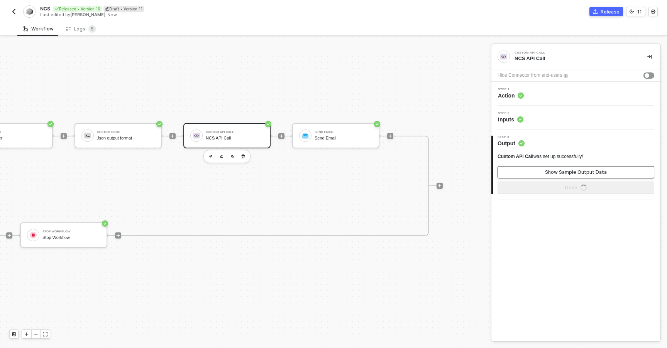
click at [539, 170] on button "Show Sample Output Data" at bounding box center [575, 172] width 157 height 12
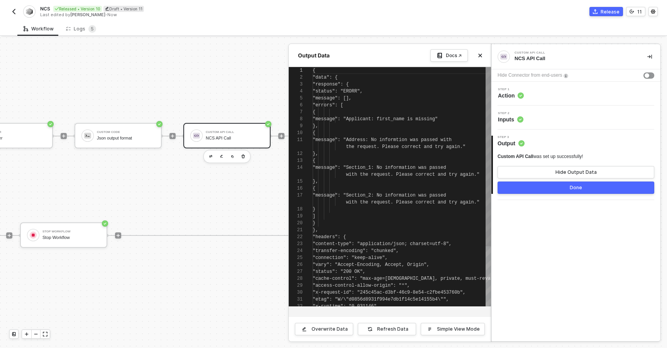
scroll to position [69, 0]
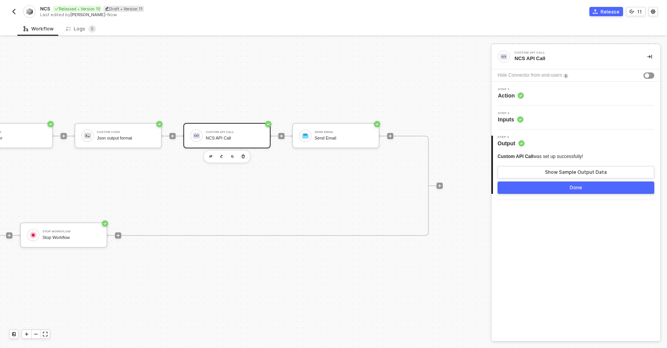
click at [445, 102] on div "TRIGGER Webhook Earnin If-Else Conditions If-Else Conditions TRUE Account Varia…" at bounding box center [245, 192] width 491 height 311
click at [649, 55] on icon "icon-collapse-right" at bounding box center [649, 56] width 5 height 5
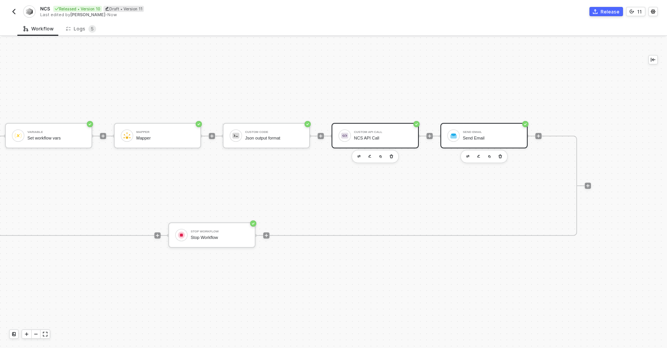
click at [451, 134] on img at bounding box center [453, 135] width 7 height 7
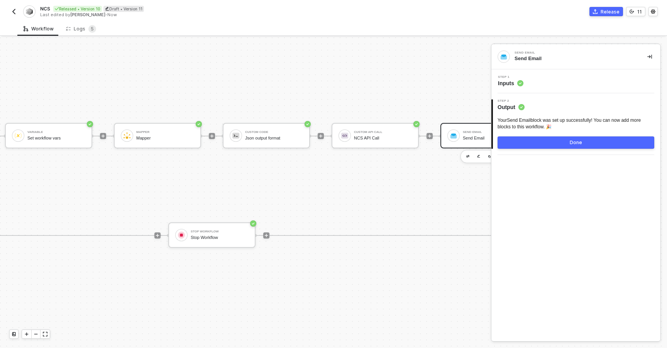
click at [537, 83] on div "Step 1 Inputs" at bounding box center [576, 82] width 167 height 12
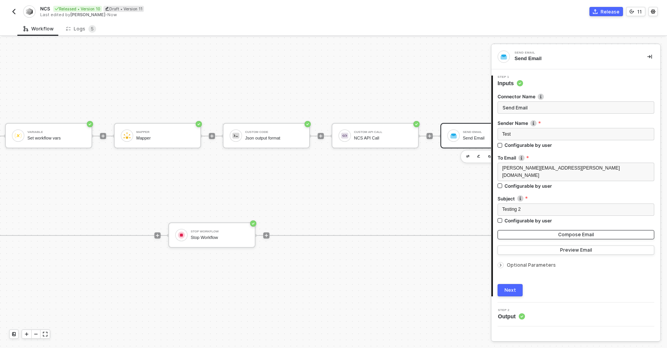
click at [535, 231] on button "Compose Email" at bounding box center [575, 234] width 157 height 9
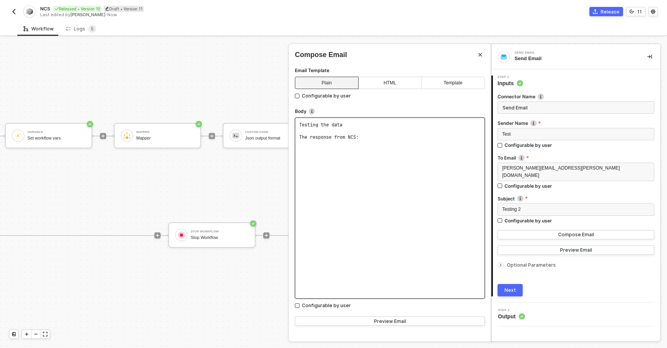
click at [396, 159] on div "Testing the data ﻿ The response from NCS:" at bounding box center [390, 208] width 190 height 181
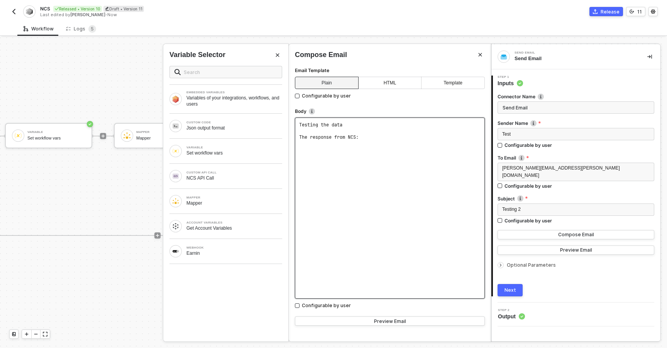
click at [384, 139] on pre "The response from NCS:" at bounding box center [389, 137] width 181 height 6
click at [214, 174] on div "CUSTOM API CALL NCS API Call" at bounding box center [234, 176] width 96 height 10
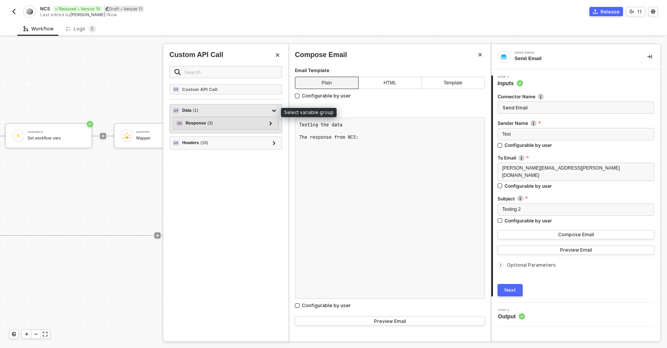
click at [211, 111] on div "Data ( 1 )" at bounding box center [221, 110] width 96 height 9
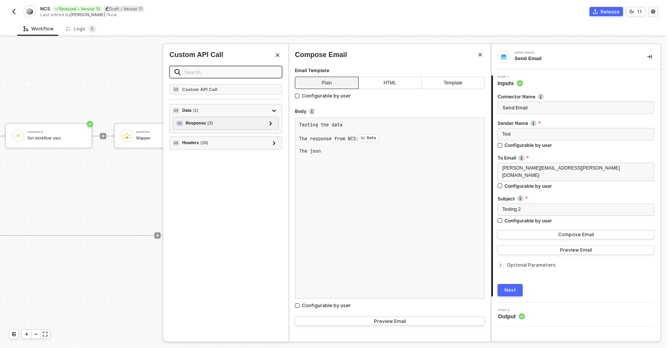
click at [241, 73] on input "text" at bounding box center [230, 72] width 93 height 8
click at [274, 57] on button "Close" at bounding box center [277, 55] width 9 height 9
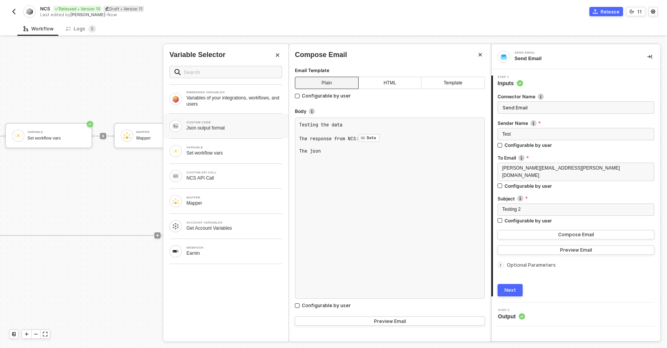
click at [218, 130] on div "Json output format" at bounding box center [234, 128] width 96 height 6
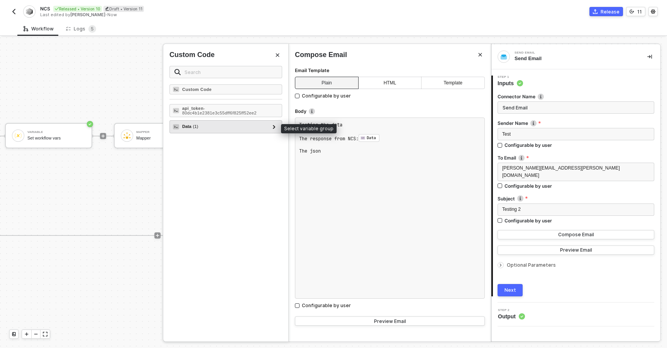
click at [220, 129] on div "Data ( 1 )" at bounding box center [221, 126] width 96 height 9
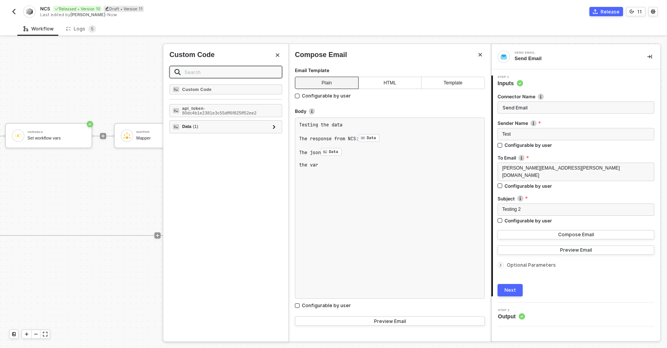
click at [249, 72] on input "text" at bounding box center [230, 72] width 93 height 8
click at [278, 54] on icon "Close" at bounding box center [277, 55] width 3 height 3
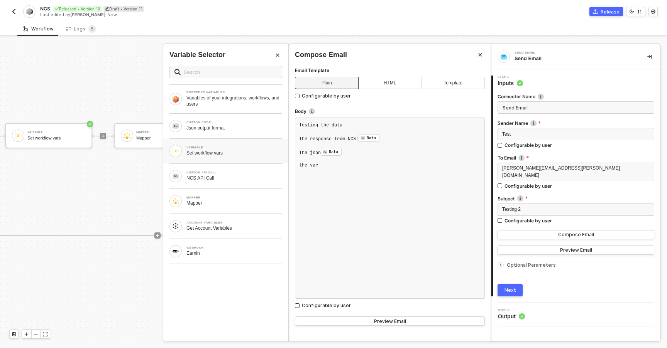
click at [220, 156] on div "VARIABLE Set workflow vars" at bounding box center [225, 151] width 113 height 12
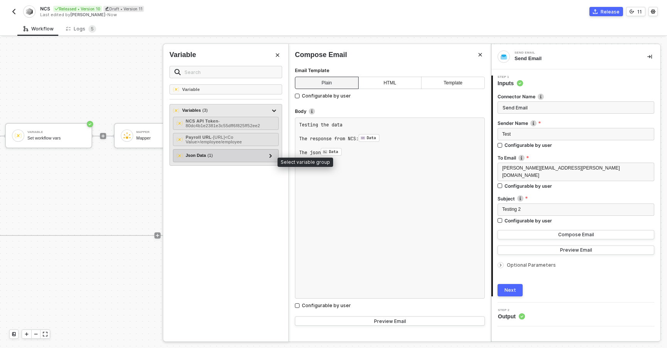
click at [265, 160] on div "Json Data ( 1 )" at bounding box center [221, 155] width 90 height 9
click at [269, 158] on icon at bounding box center [270, 156] width 3 height 4
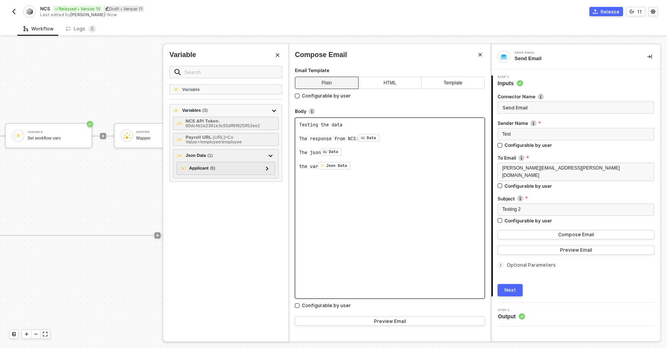
click at [361, 166] on pre "the var Json Data ﻿ ﻿" at bounding box center [389, 166] width 181 height 8
click at [514, 284] on button "Next" at bounding box center [509, 290] width 25 height 12
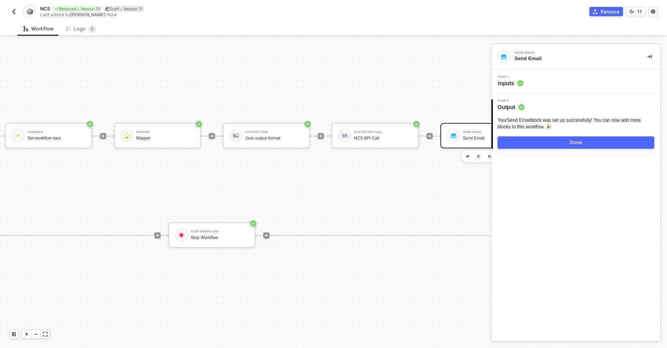
click at [505, 140] on button "Done" at bounding box center [575, 143] width 157 height 12
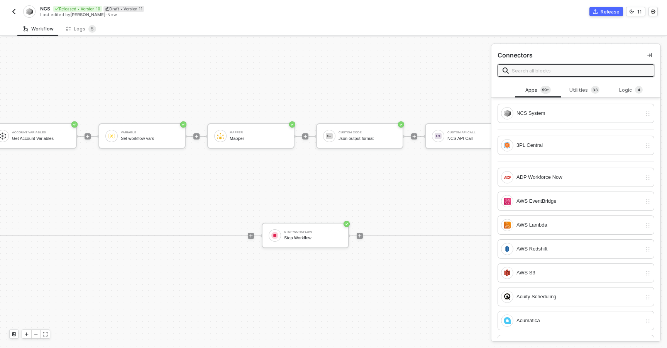
scroll to position [14, 179]
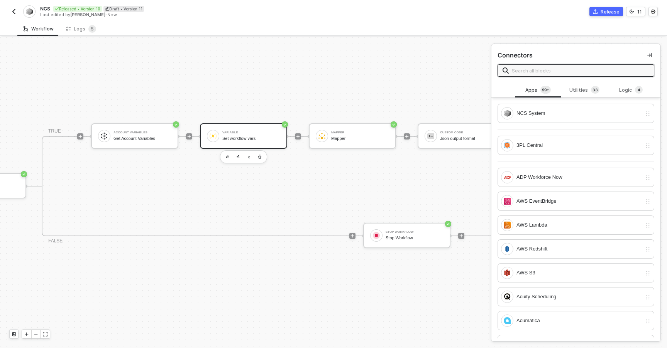
click at [223, 133] on div "Variable" at bounding box center [251, 132] width 58 height 3
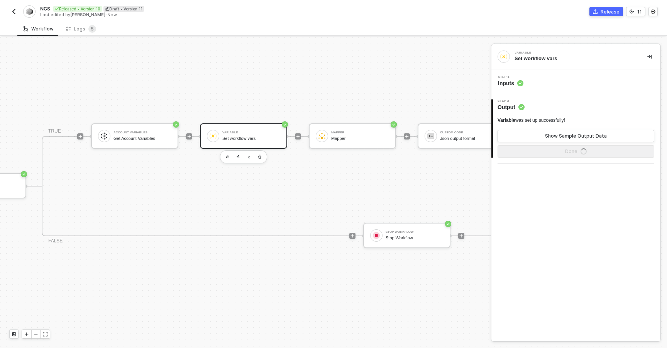
click at [537, 80] on div "Step 1 Inputs" at bounding box center [576, 82] width 167 height 12
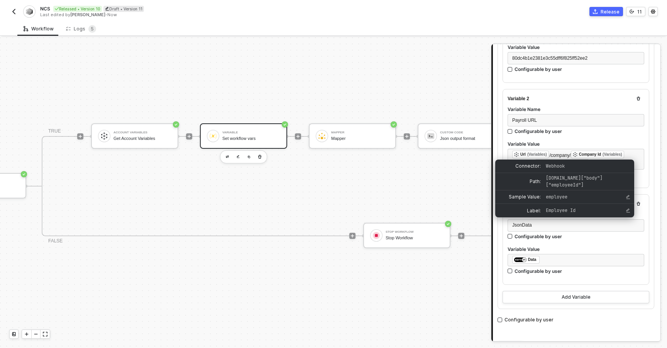
scroll to position [160, 0]
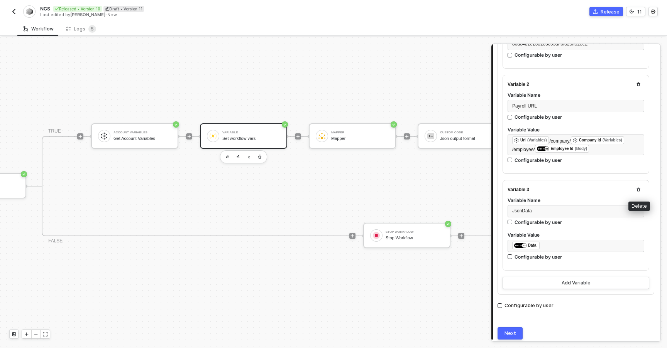
click at [640, 188] on icon "button" at bounding box center [638, 190] width 5 height 5
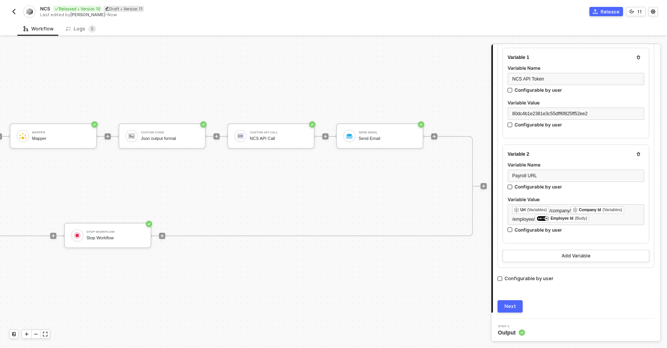
scroll to position [14, 522]
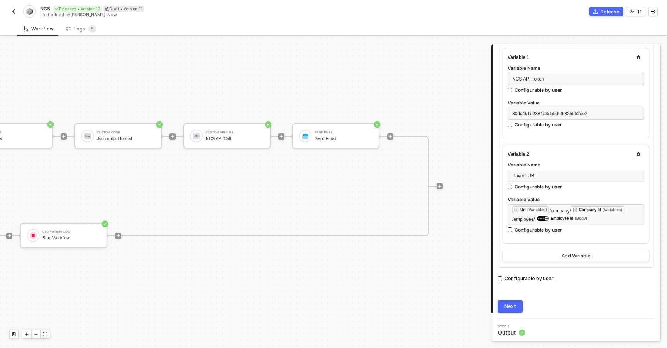
click at [506, 304] on div "Next" at bounding box center [510, 307] width 12 height 6
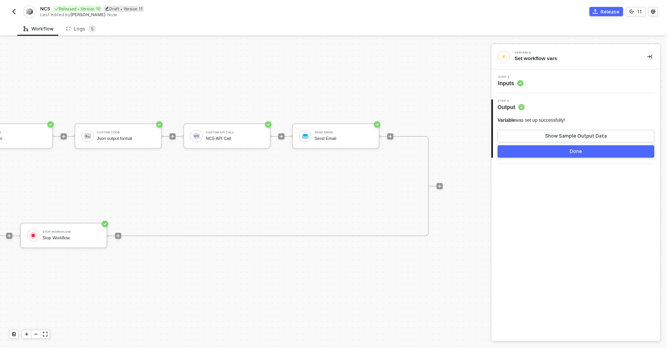
click at [522, 155] on button "Done" at bounding box center [575, 151] width 157 height 12
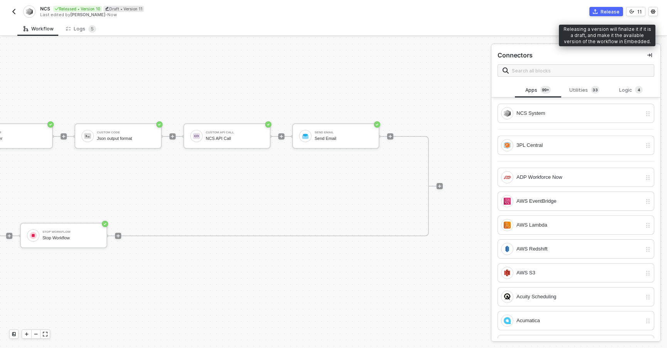
click at [606, 15] on button "Release" at bounding box center [606, 11] width 34 height 9
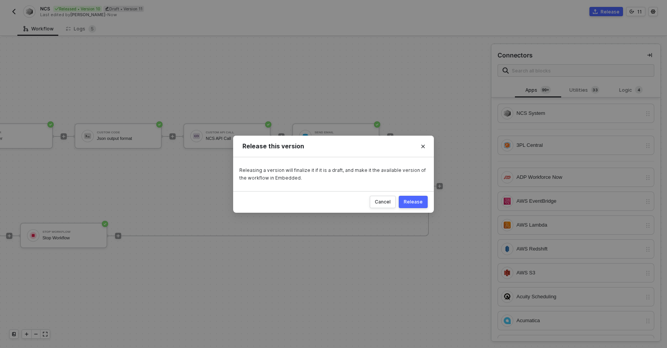
click at [414, 201] on div "Release" at bounding box center [413, 202] width 19 height 6
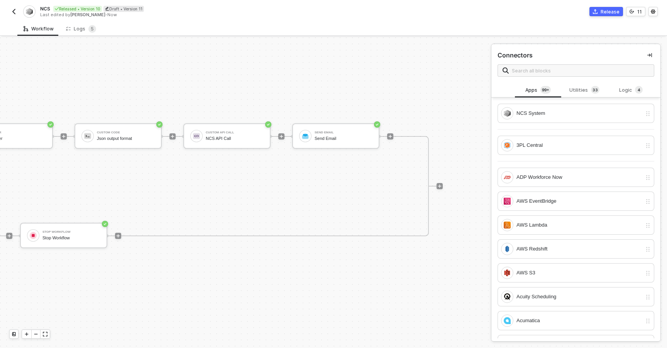
scroll to position [14, 353]
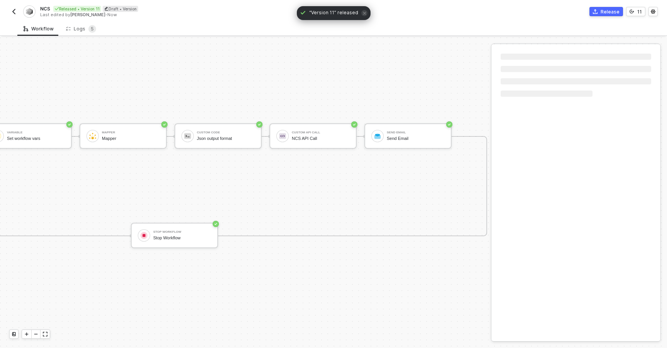
click at [11, 9] on img "button" at bounding box center [14, 11] width 6 height 6
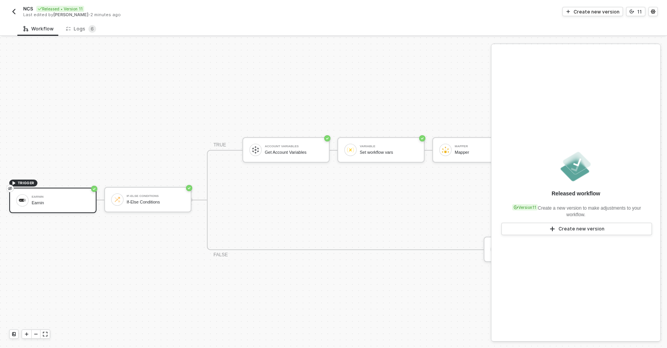
scroll to position [14, 0]
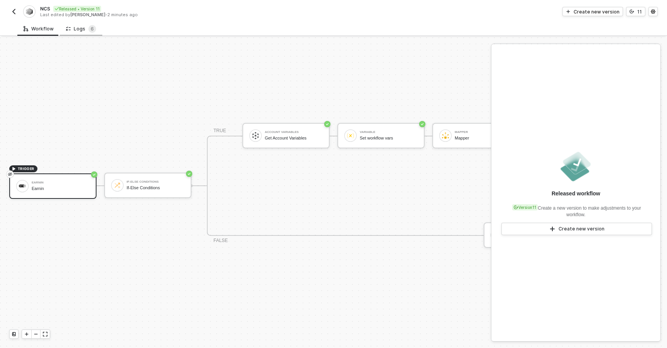
click at [82, 31] on div "Logs 6" at bounding box center [81, 29] width 30 height 8
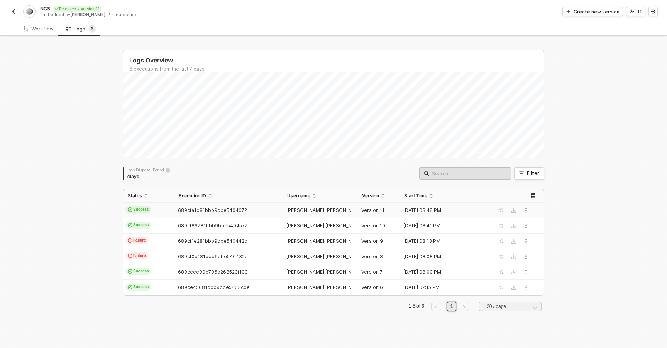
click at [150, 207] on span "Success" at bounding box center [138, 209] width 26 height 7
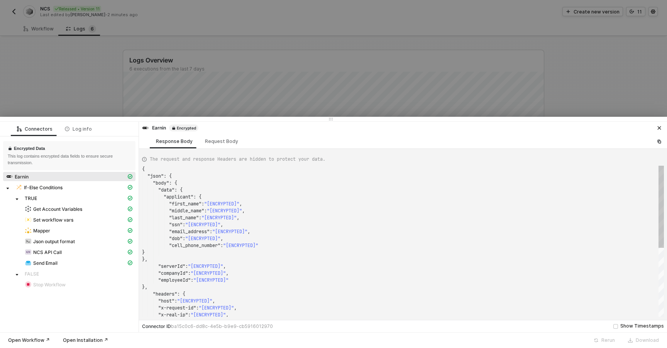
scroll to position [69, 0]
click at [81, 255] on div "NCS API Call" at bounding box center [75, 252] width 101 height 7
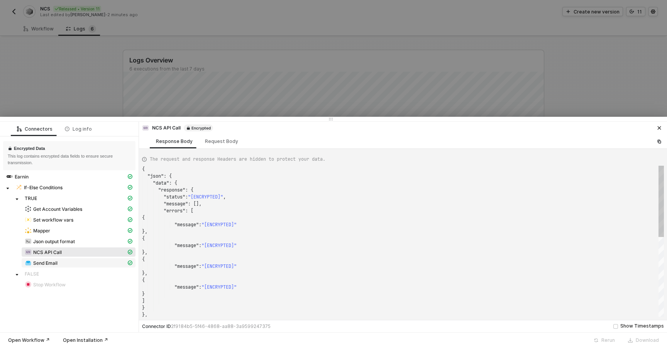
click at [83, 261] on div "Send Email" at bounding box center [75, 263] width 101 height 7
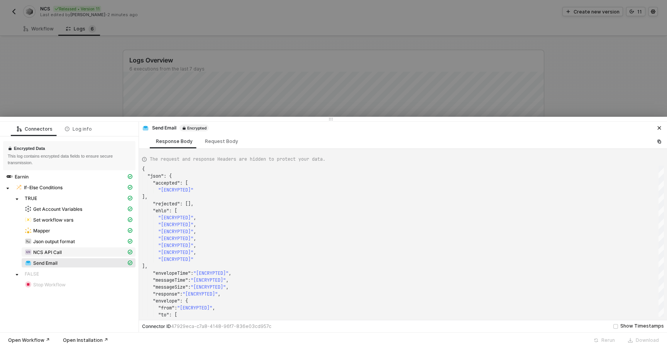
click at [84, 254] on div "NCS API Call" at bounding box center [75, 252] width 101 height 7
type textarea "{ "json": { "data": { "response": { "status": "[ENCRYPTED]", "message": [], "er…"
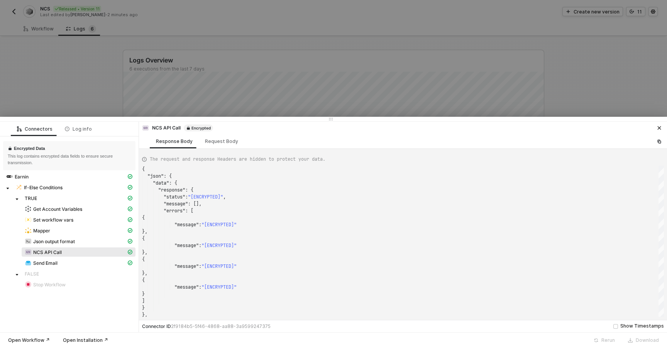
click at [209, 98] on div at bounding box center [333, 174] width 667 height 348
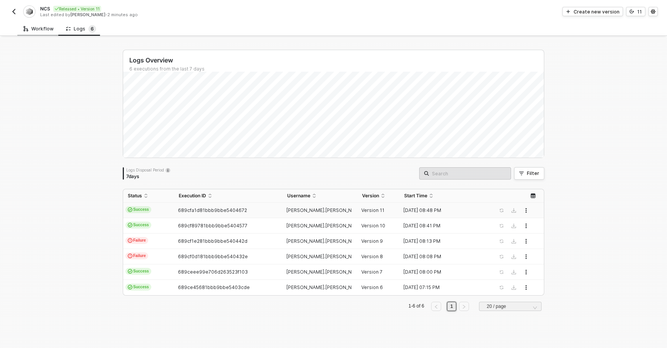
click at [43, 28] on div "Workflow" at bounding box center [39, 29] width 30 height 6
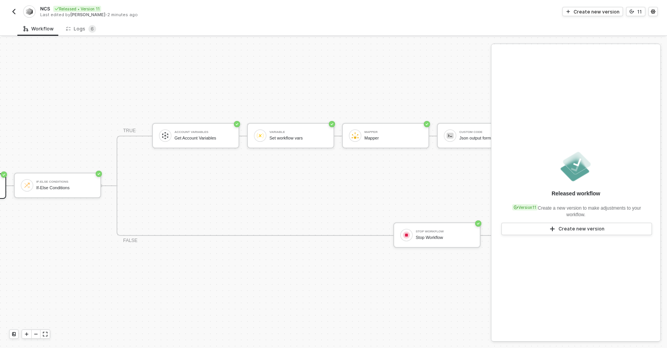
scroll to position [14, 189]
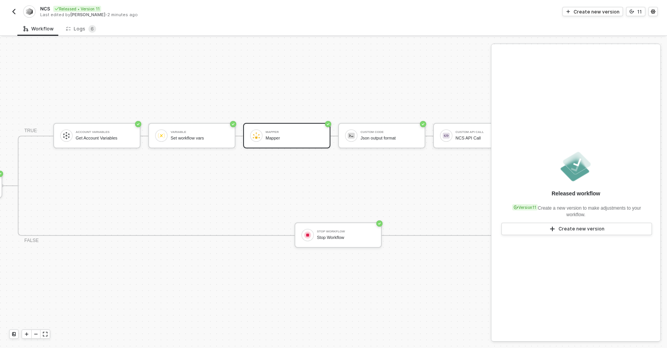
click at [282, 141] on div "Mapper Mapper" at bounding box center [294, 135] width 58 height 15
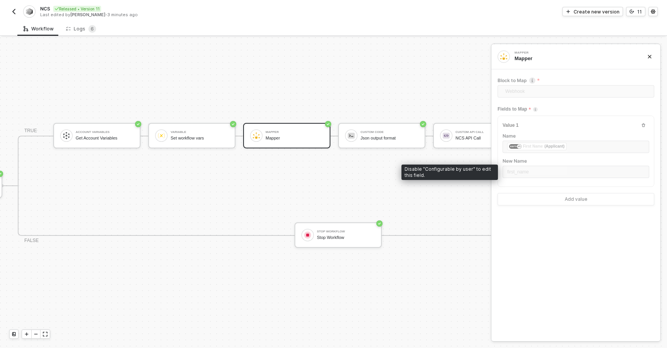
click at [560, 170] on div "first_name" at bounding box center [575, 173] width 147 height 14
click at [601, 98] on div "Webhook" at bounding box center [575, 92] width 157 height 15
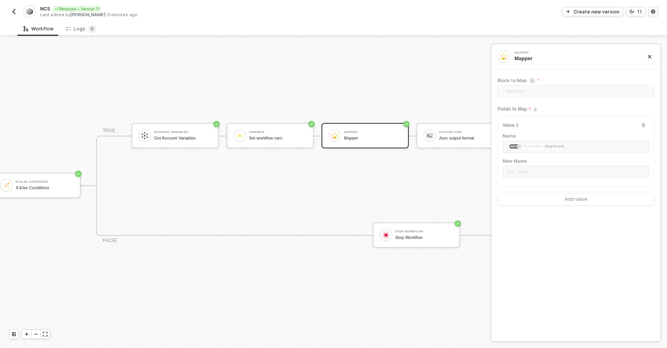
scroll to position [14, 97]
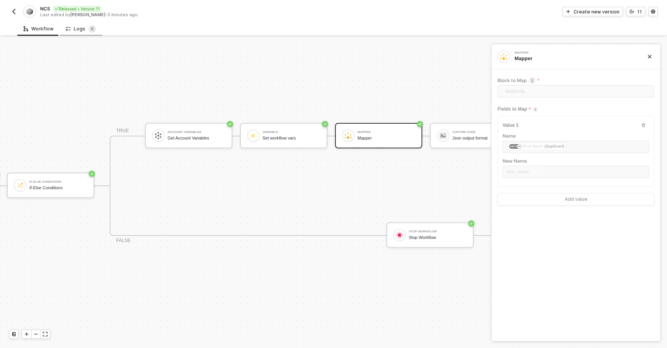
click at [76, 25] on div "Logs 6" at bounding box center [81, 29] width 30 height 8
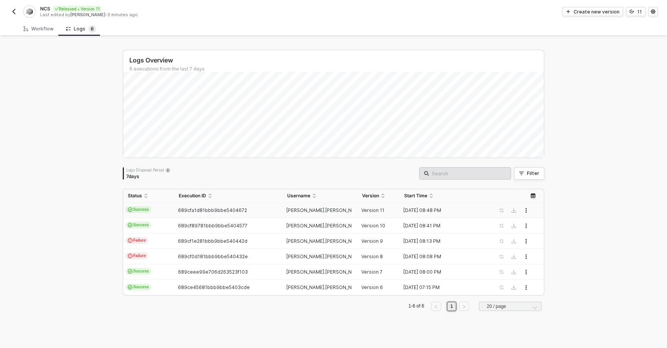
click at [209, 212] on span "689cfa1d81bbb9bbe5404672" at bounding box center [212, 211] width 69 height 6
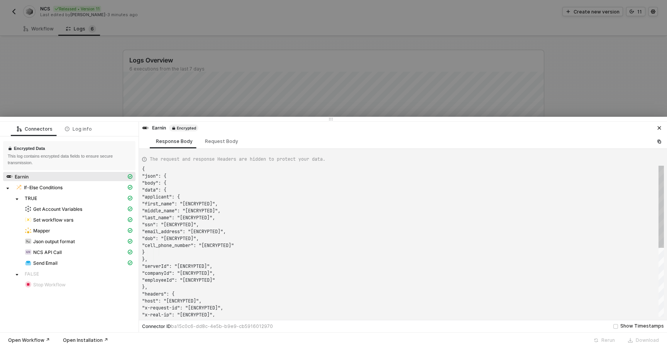
scroll to position [69, 0]
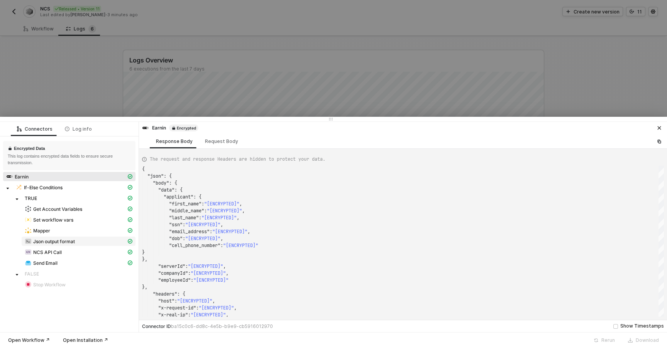
click at [75, 242] on span "Json output format" at bounding box center [54, 242] width 42 height 6
type textarea "{ "json": { "api_token": "[ENCRYPTED]", "data": { "applicant": { "middle_name":…"
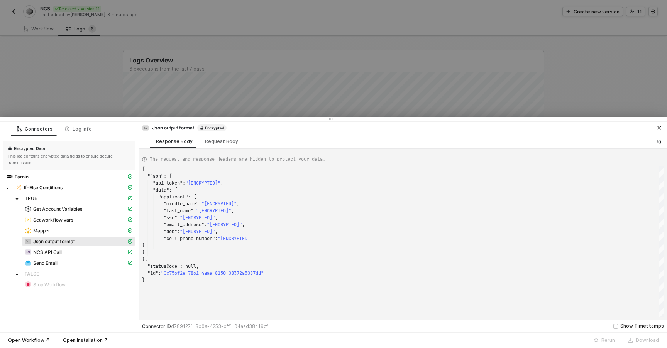
click at [189, 74] on div at bounding box center [333, 174] width 667 height 348
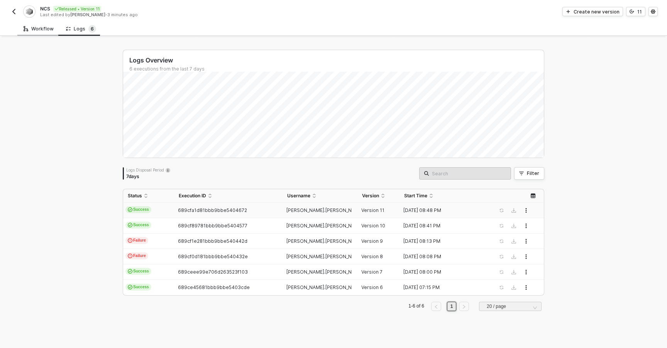
click at [31, 32] on div "Workflow" at bounding box center [38, 29] width 42 height 14
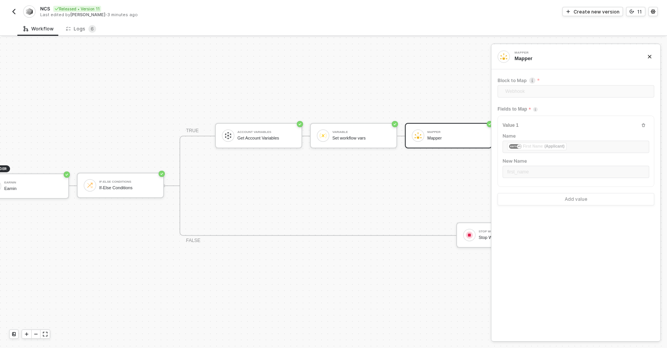
scroll to position [14, 0]
